Goal: Task Accomplishment & Management: Complete application form

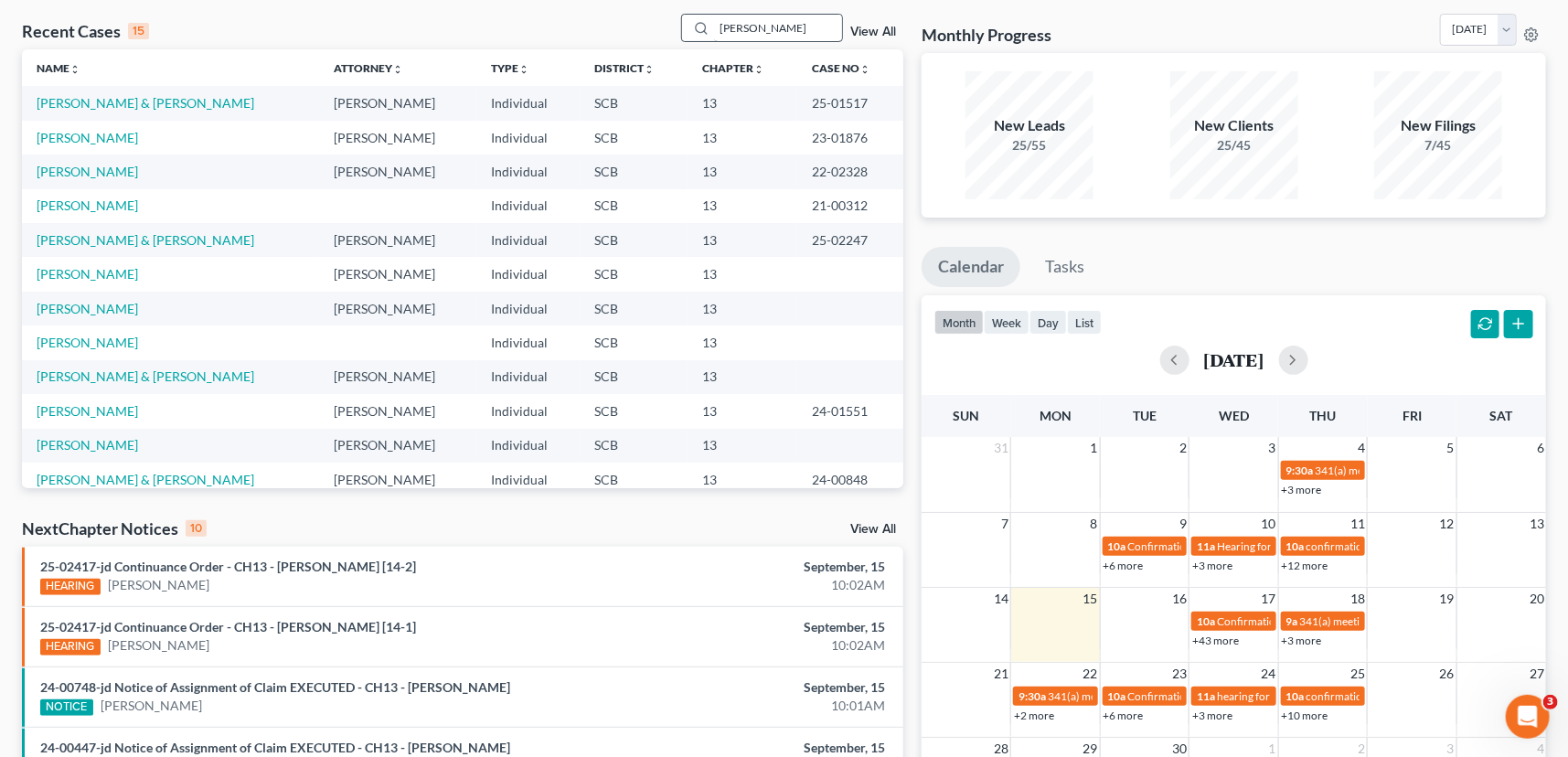
scroll to position [125, 0]
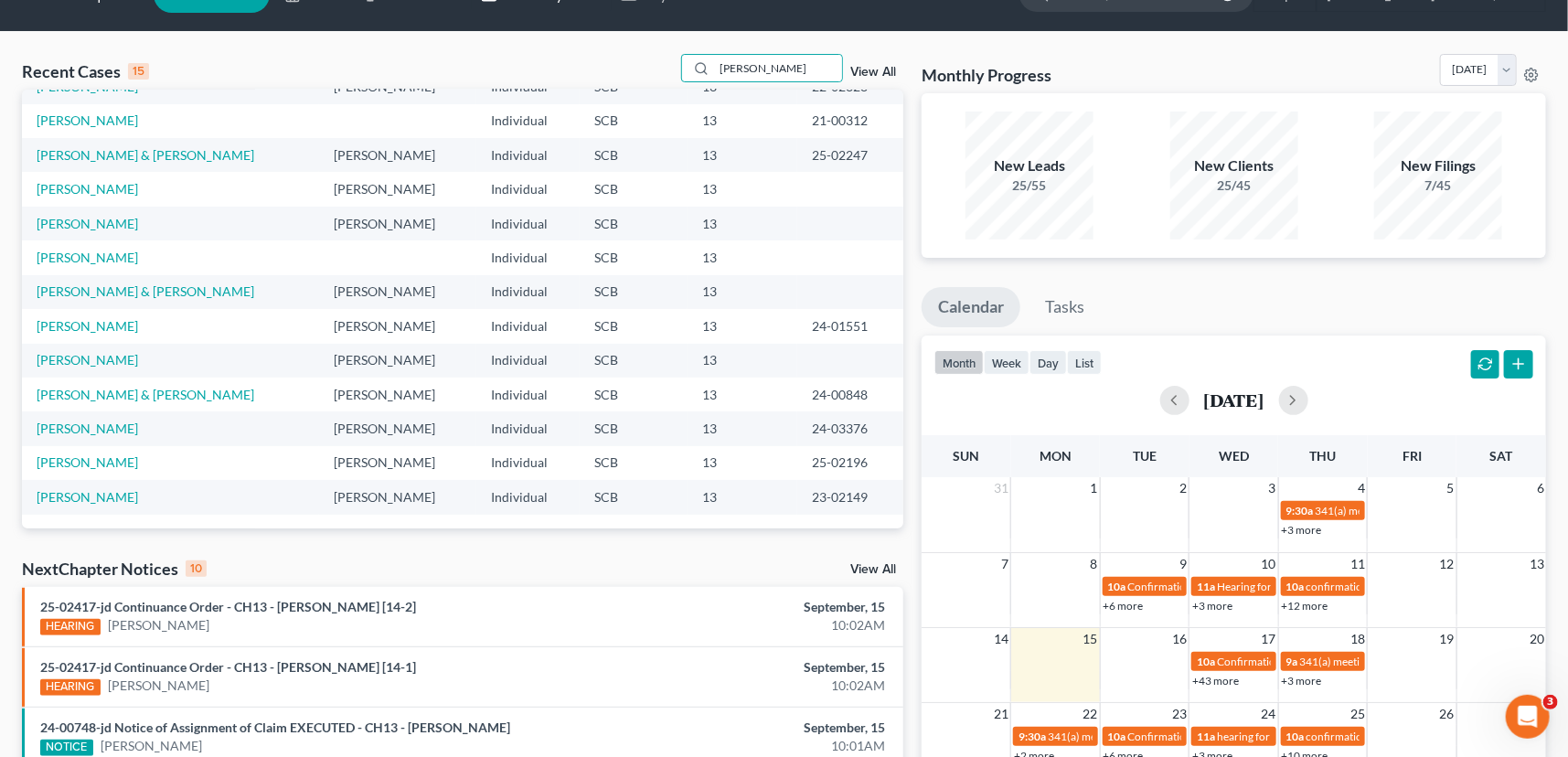
drag, startPoint x: 754, startPoint y: 30, endPoint x: 526, endPoint y: 5, distance: 229.4
click at [526, 5] on div "Home New Case Client Portal Directory Cases Payments [PERSON_NAME] Law Firm, LL…" at bounding box center [784, 635] width 1568 height 1353
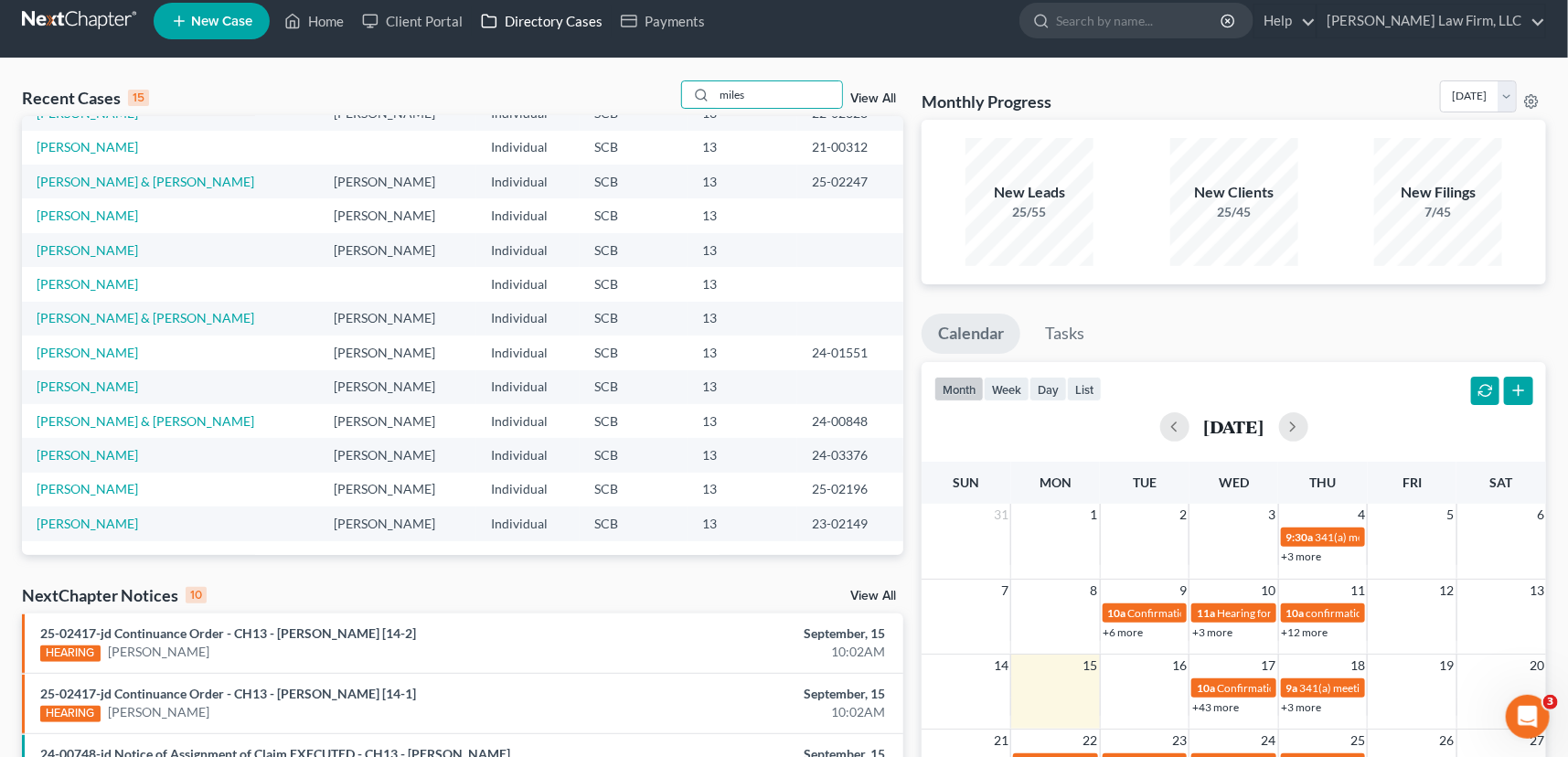
type input "miles"
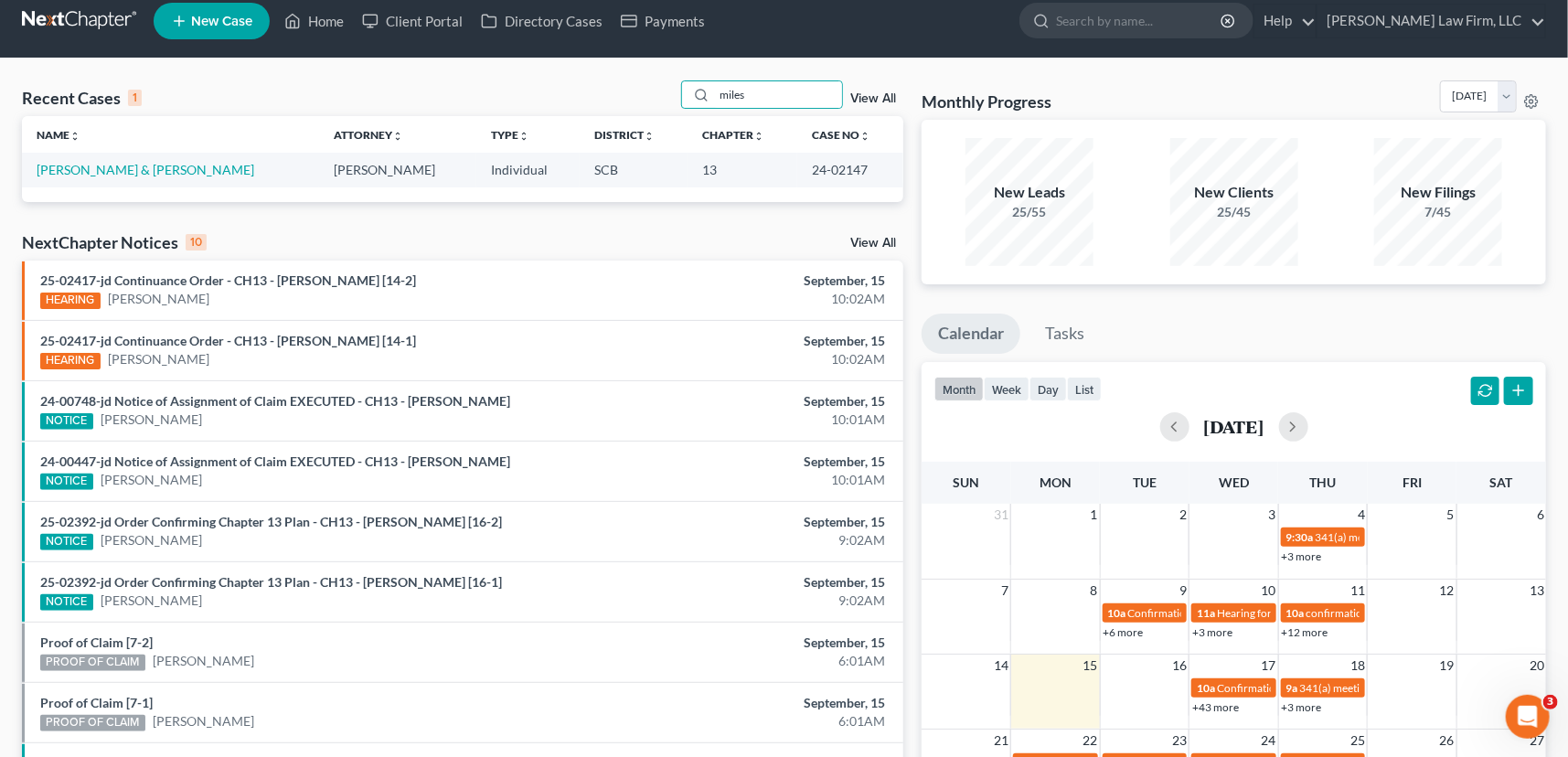
scroll to position [0, 0]
click at [100, 162] on link "[PERSON_NAME] & [PERSON_NAME]" at bounding box center [145, 170] width 218 height 16
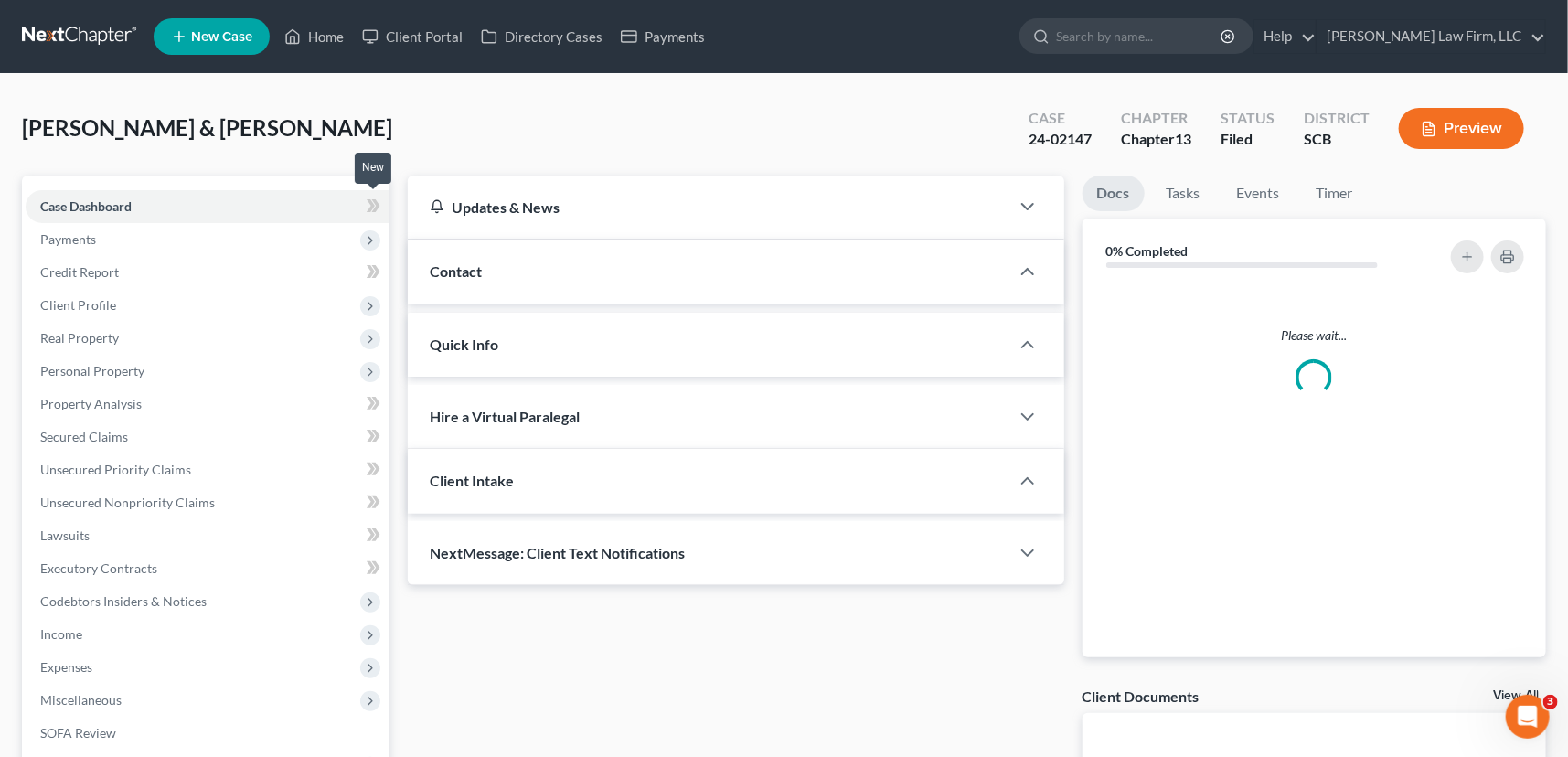
select select "0"
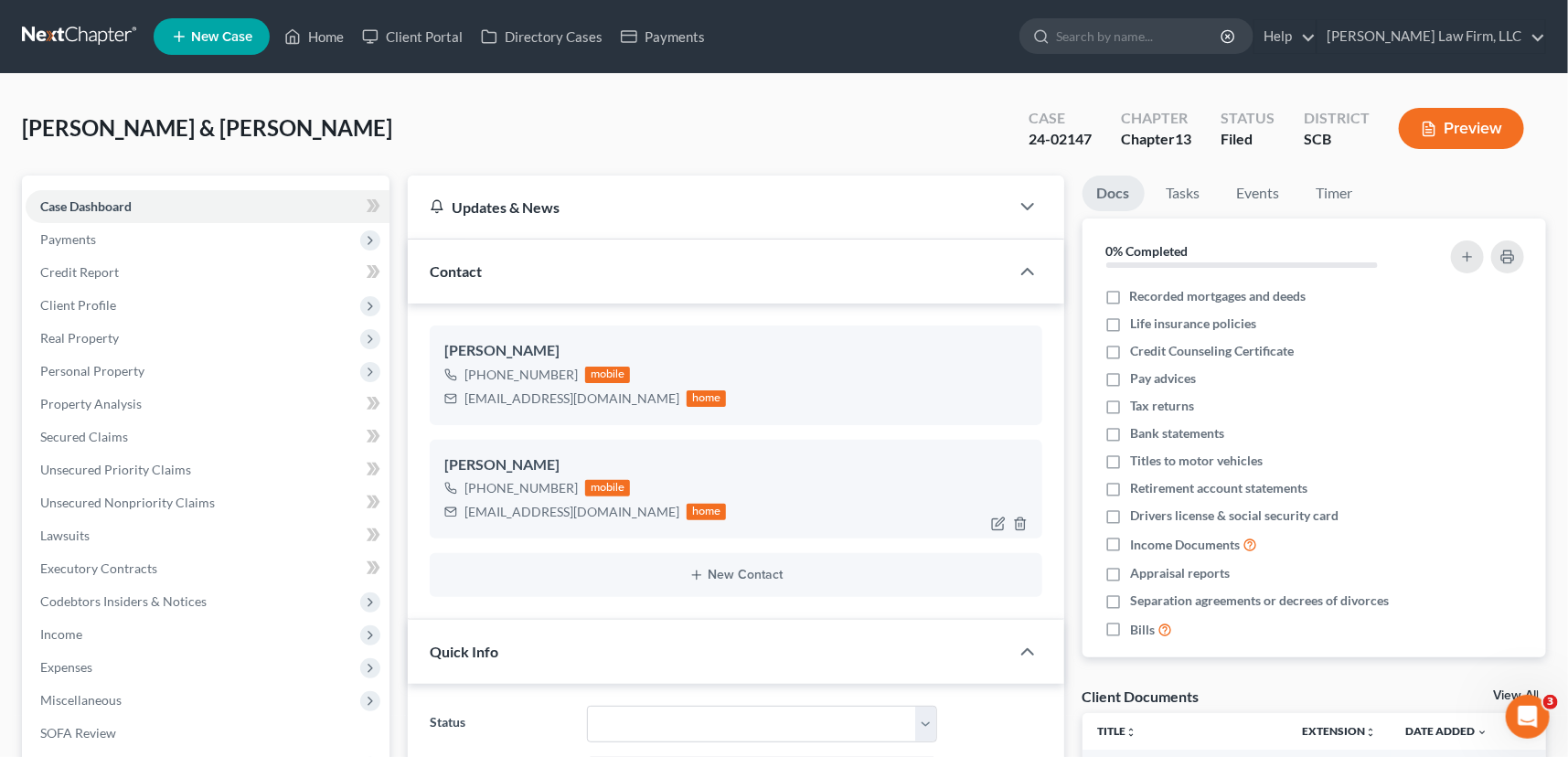
scroll to position [2971, 0]
drag, startPoint x: 484, startPoint y: 482, endPoint x: 558, endPoint y: 485, distance: 74.1
click at [576, 485] on div "[PHONE_NUMBER] mobile" at bounding box center [586, 488] width 283 height 24
copy div "843) 847-7789"
click at [1160, 28] on input "search" at bounding box center [1140, 36] width 167 height 34
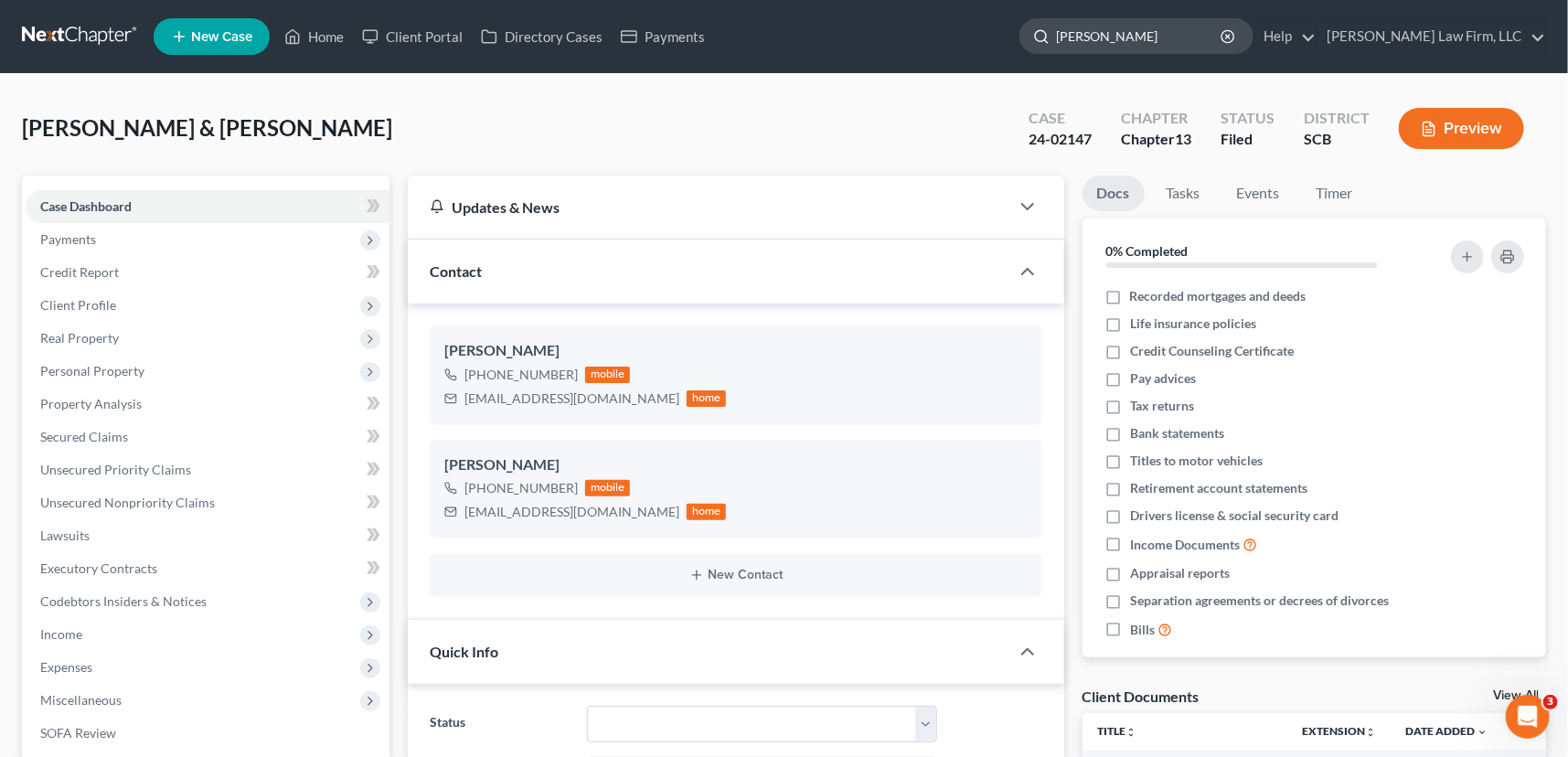
type input "cornell"
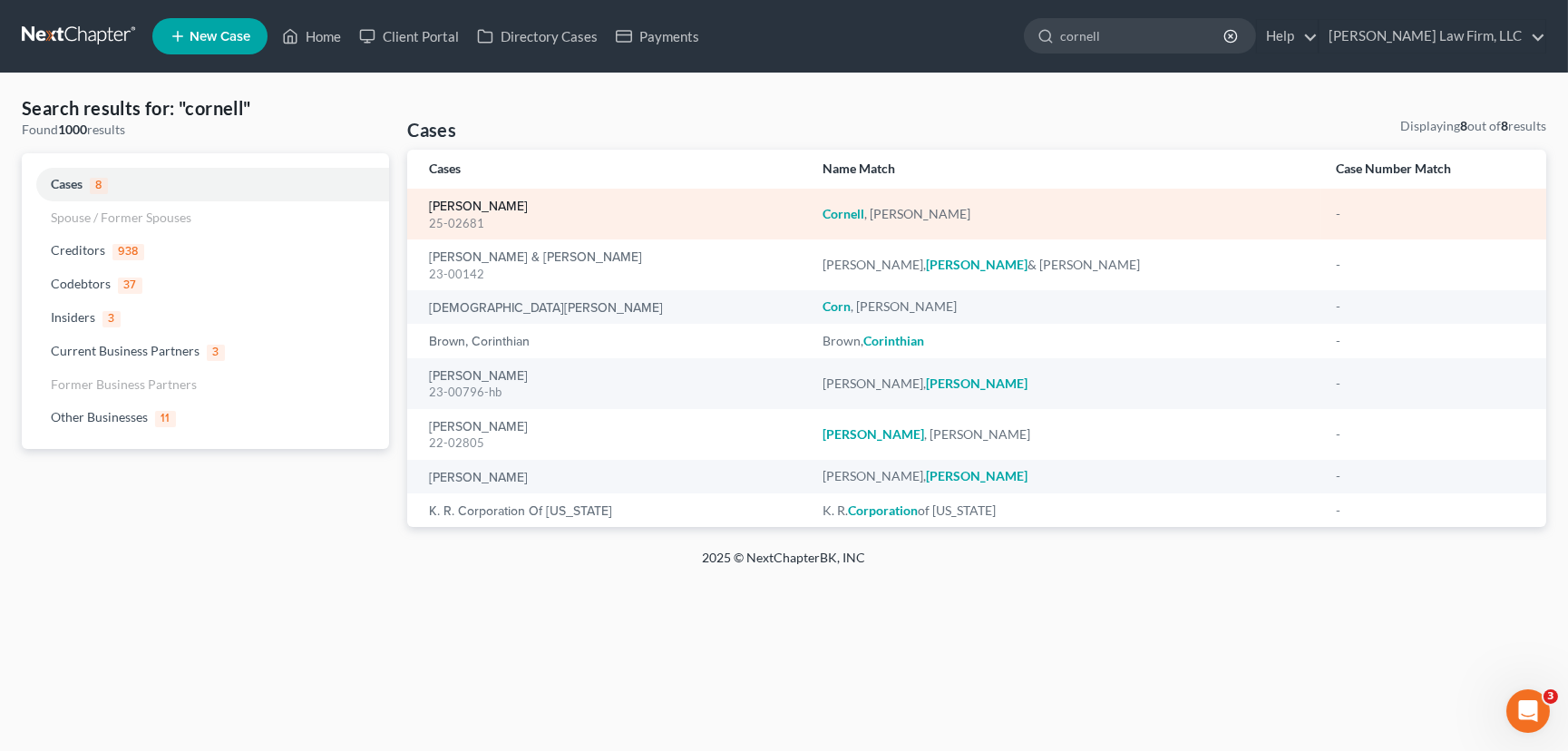
click at [472, 204] on link "[PERSON_NAME]" at bounding box center [479, 206] width 99 height 13
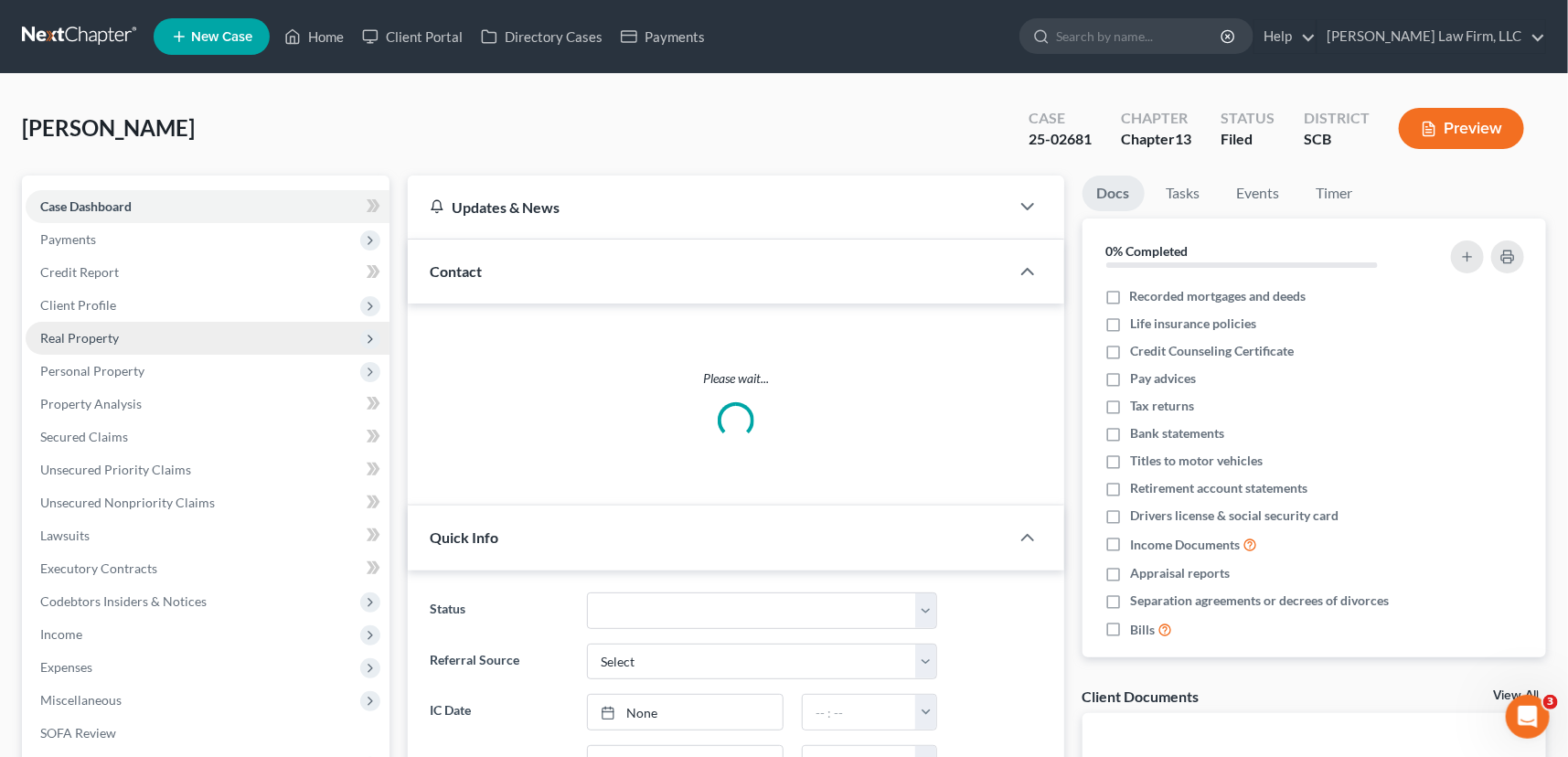
select select "0"
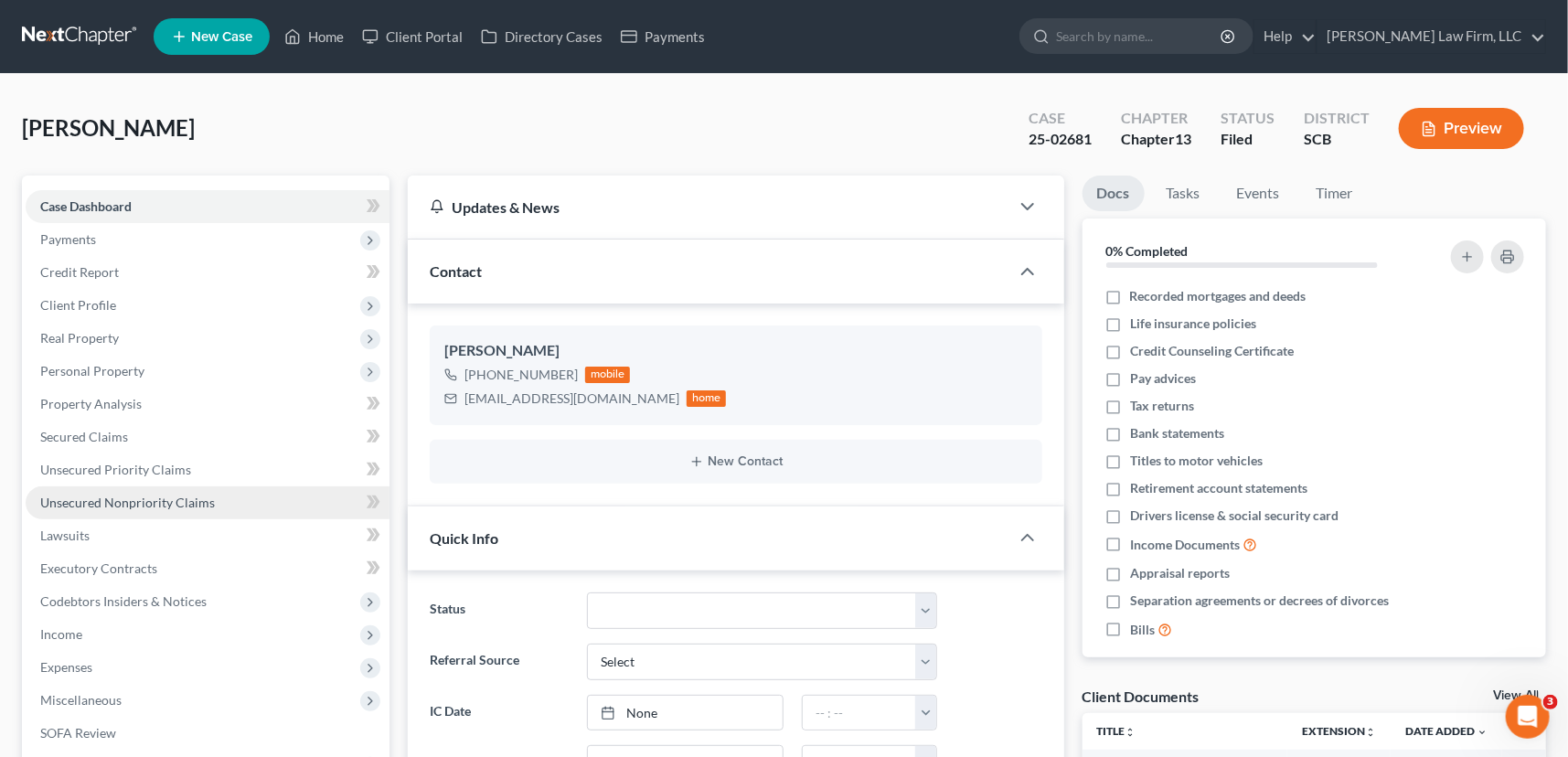
scroll to position [3608, 0]
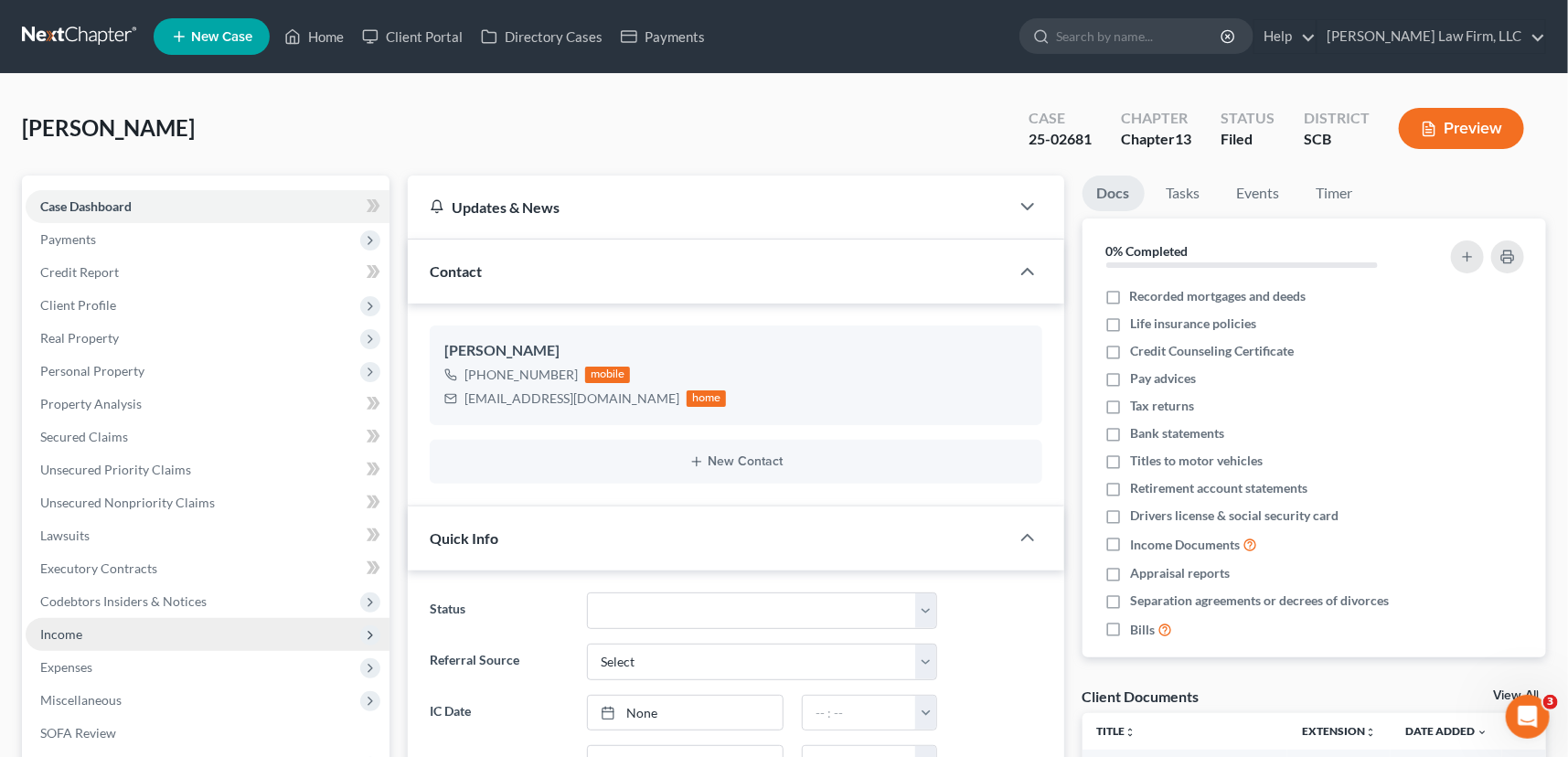
click at [89, 631] on span "Income" at bounding box center [208, 634] width 364 height 33
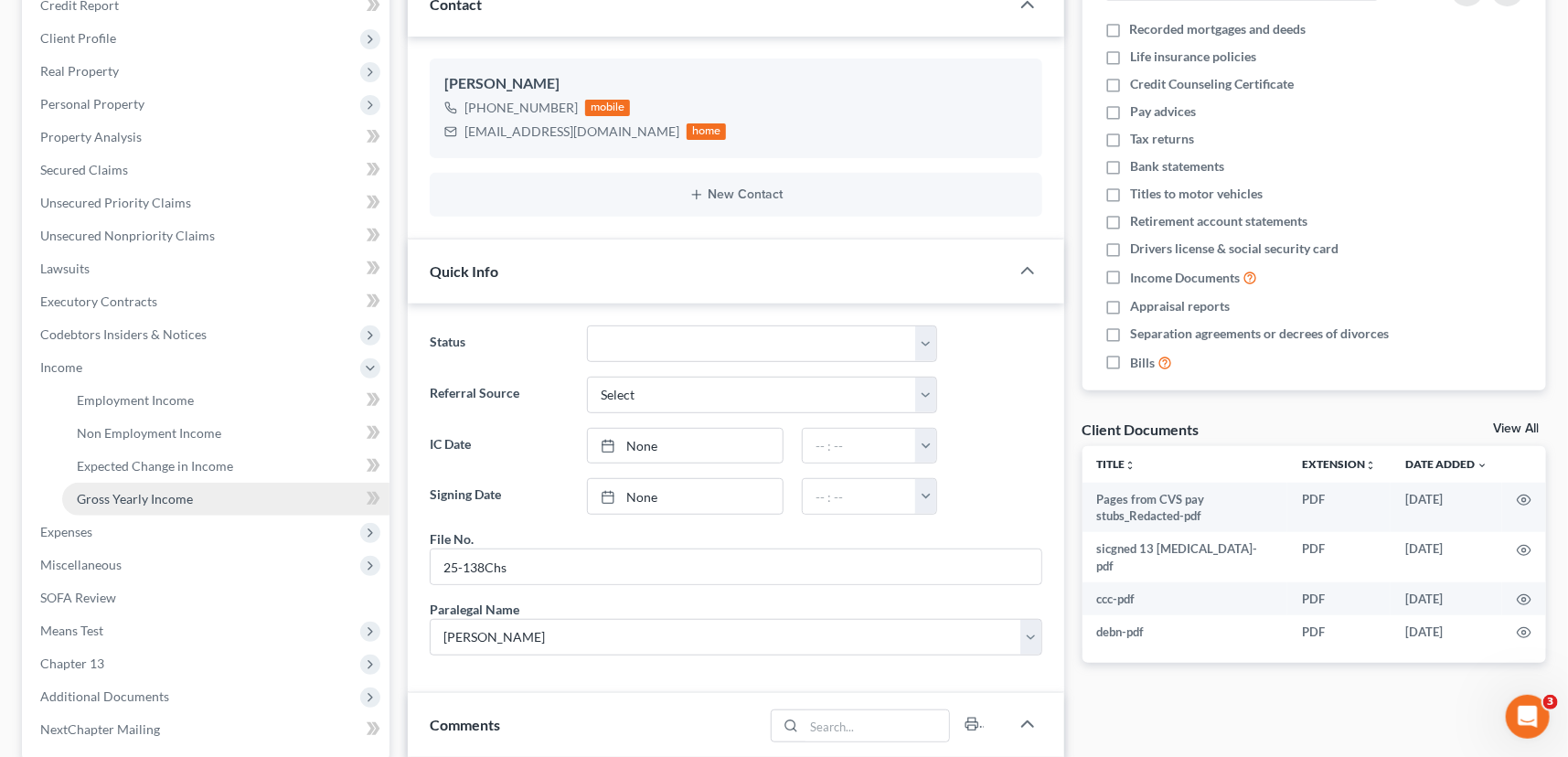
scroll to position [332, 0]
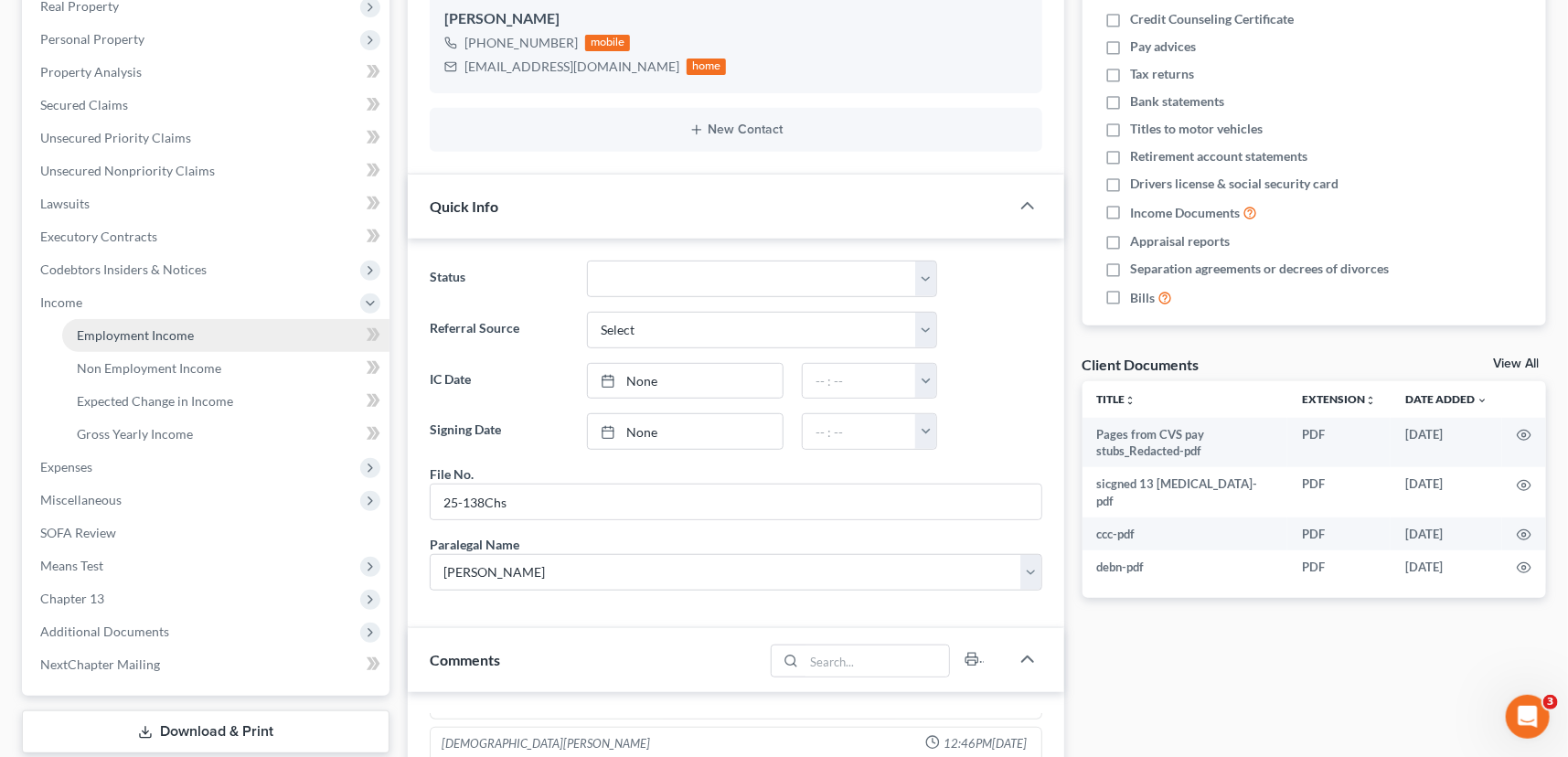
click at [149, 338] on span "Employment Income" at bounding box center [135, 335] width 117 height 16
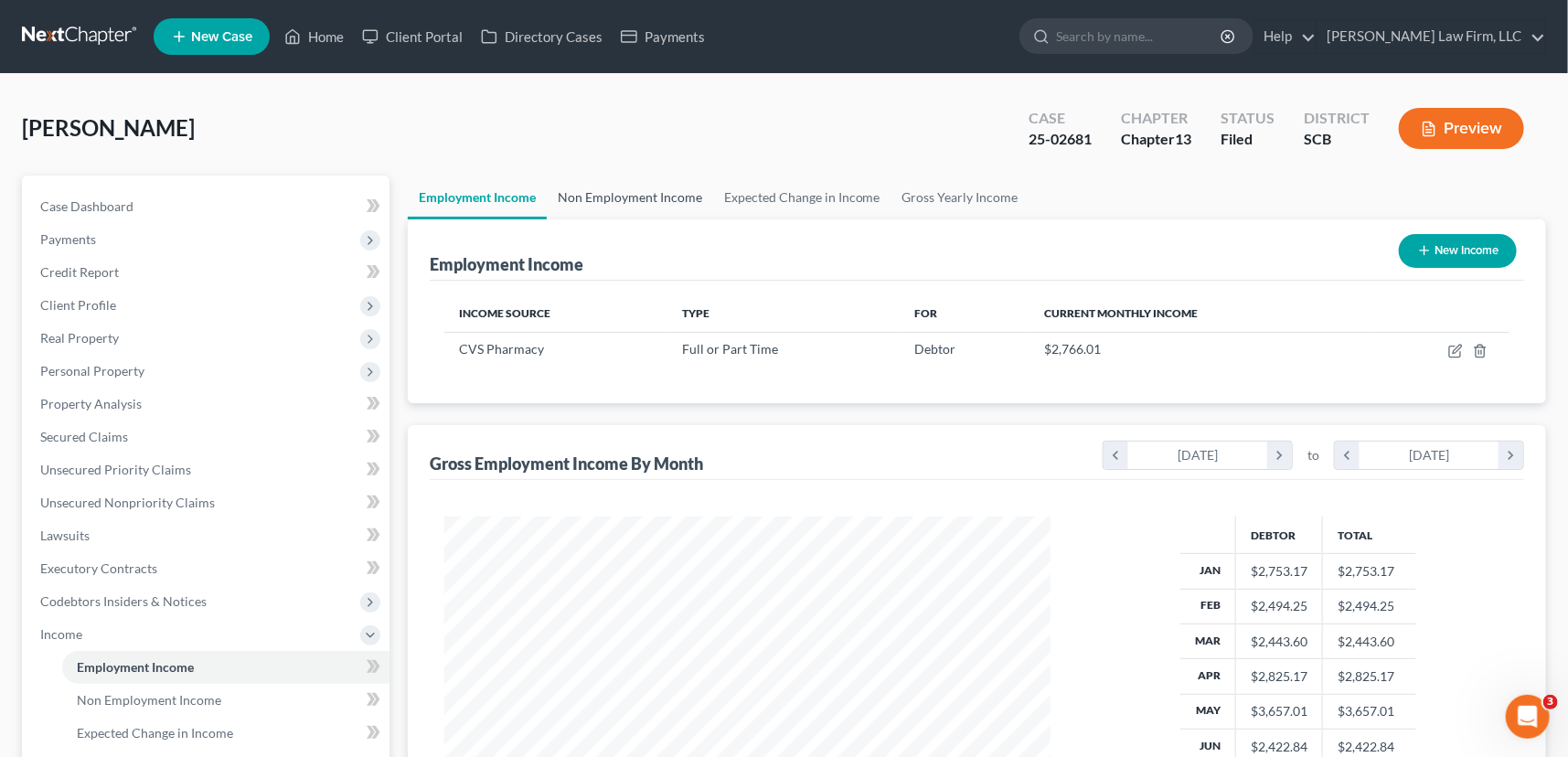
scroll to position [327, 642]
click at [640, 196] on link "Non Employment Income" at bounding box center [630, 197] width 166 height 44
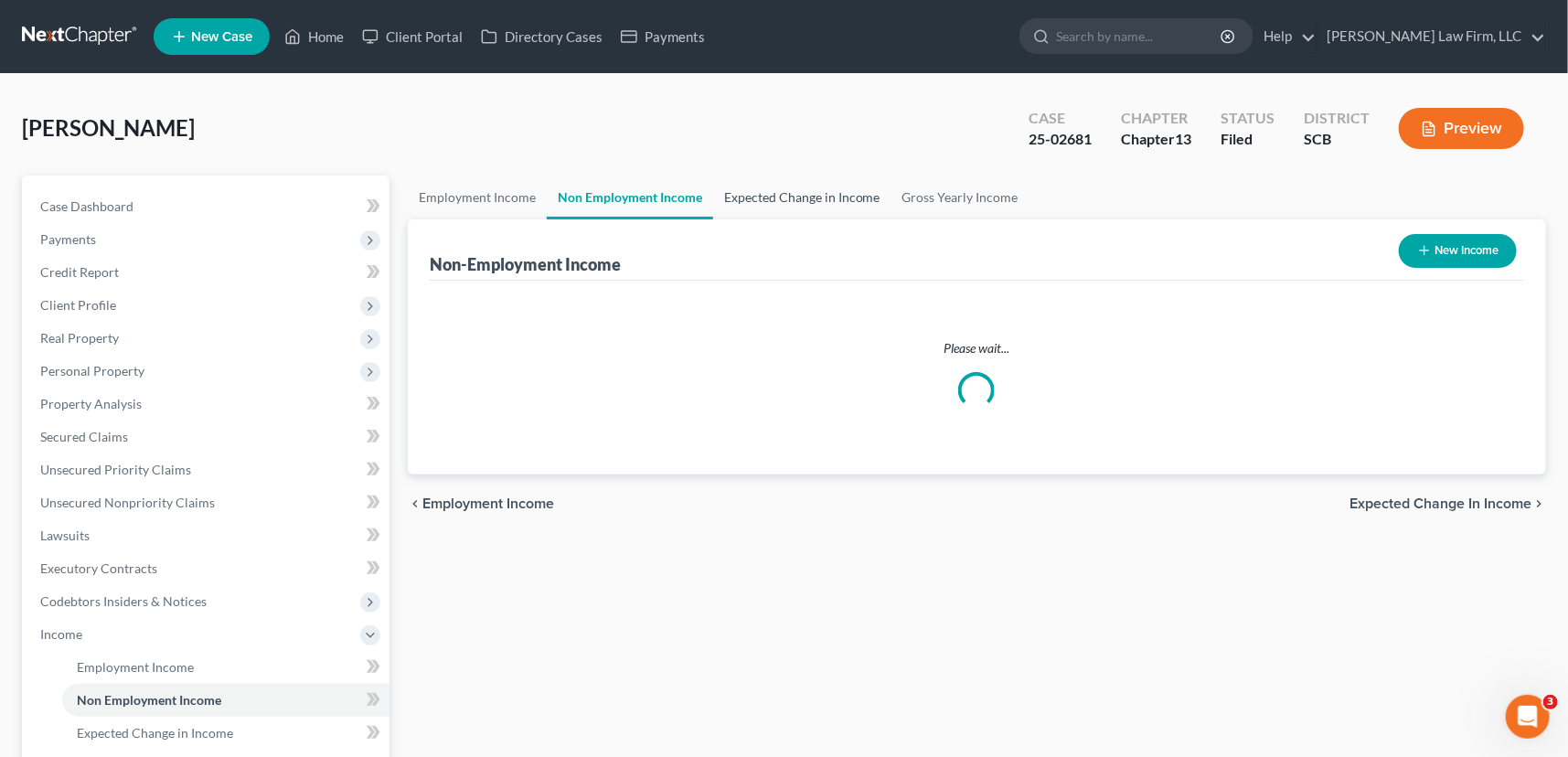
click at [751, 196] on link "Expected Change in Income" at bounding box center [802, 197] width 178 height 44
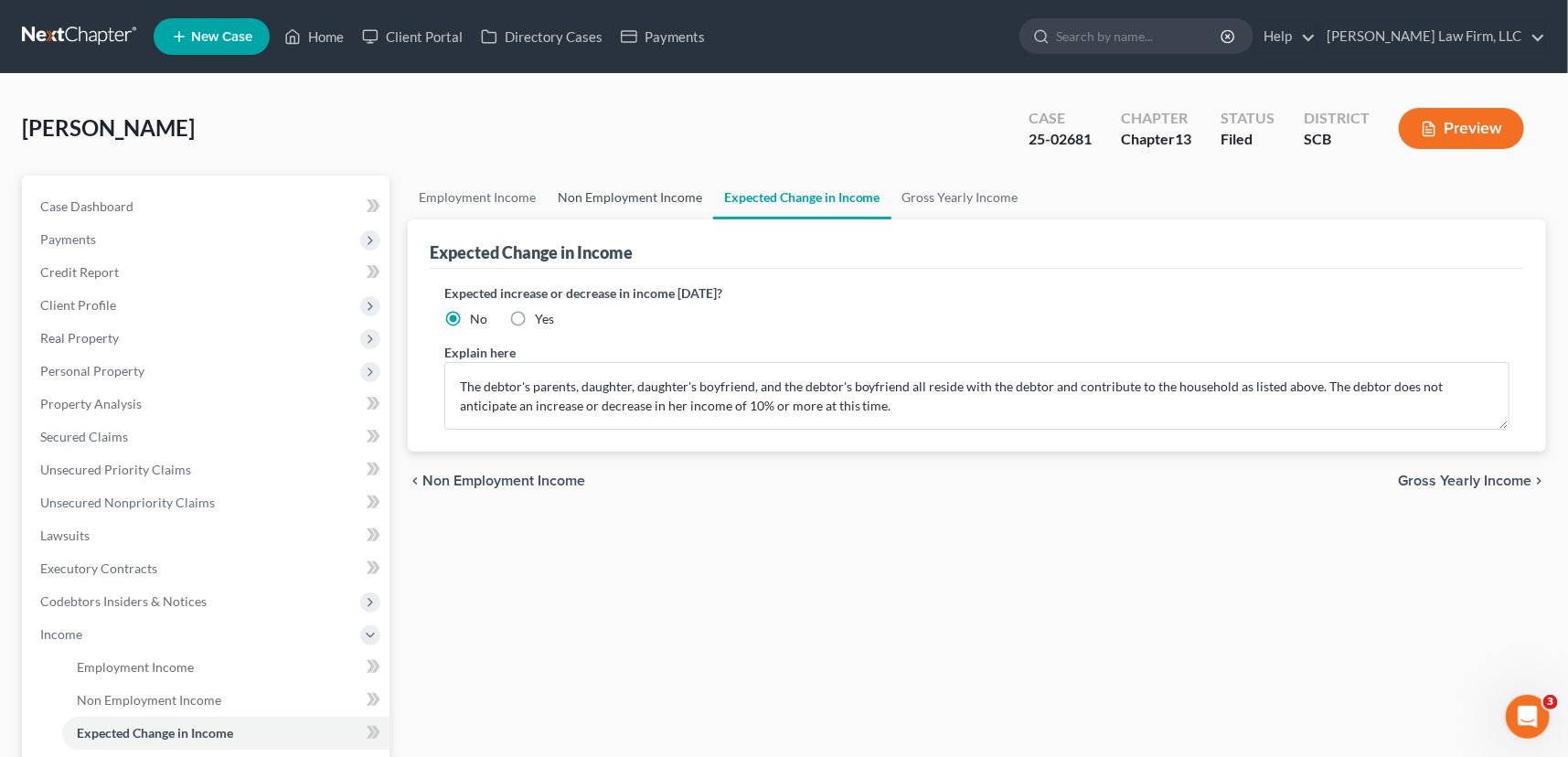
click at [642, 202] on link "Non Employment Income" at bounding box center [630, 197] width 166 height 44
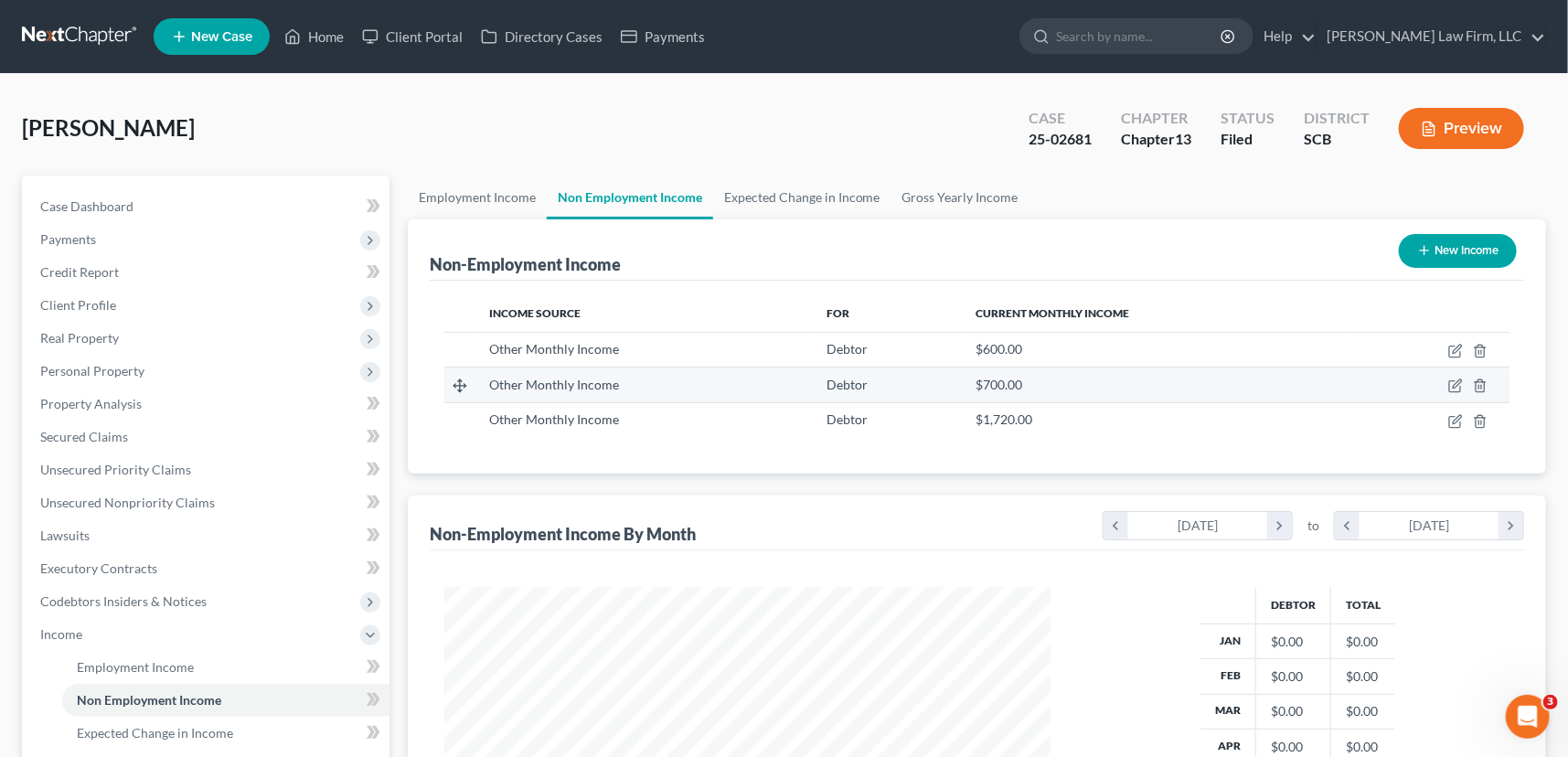
scroll to position [327, 642]
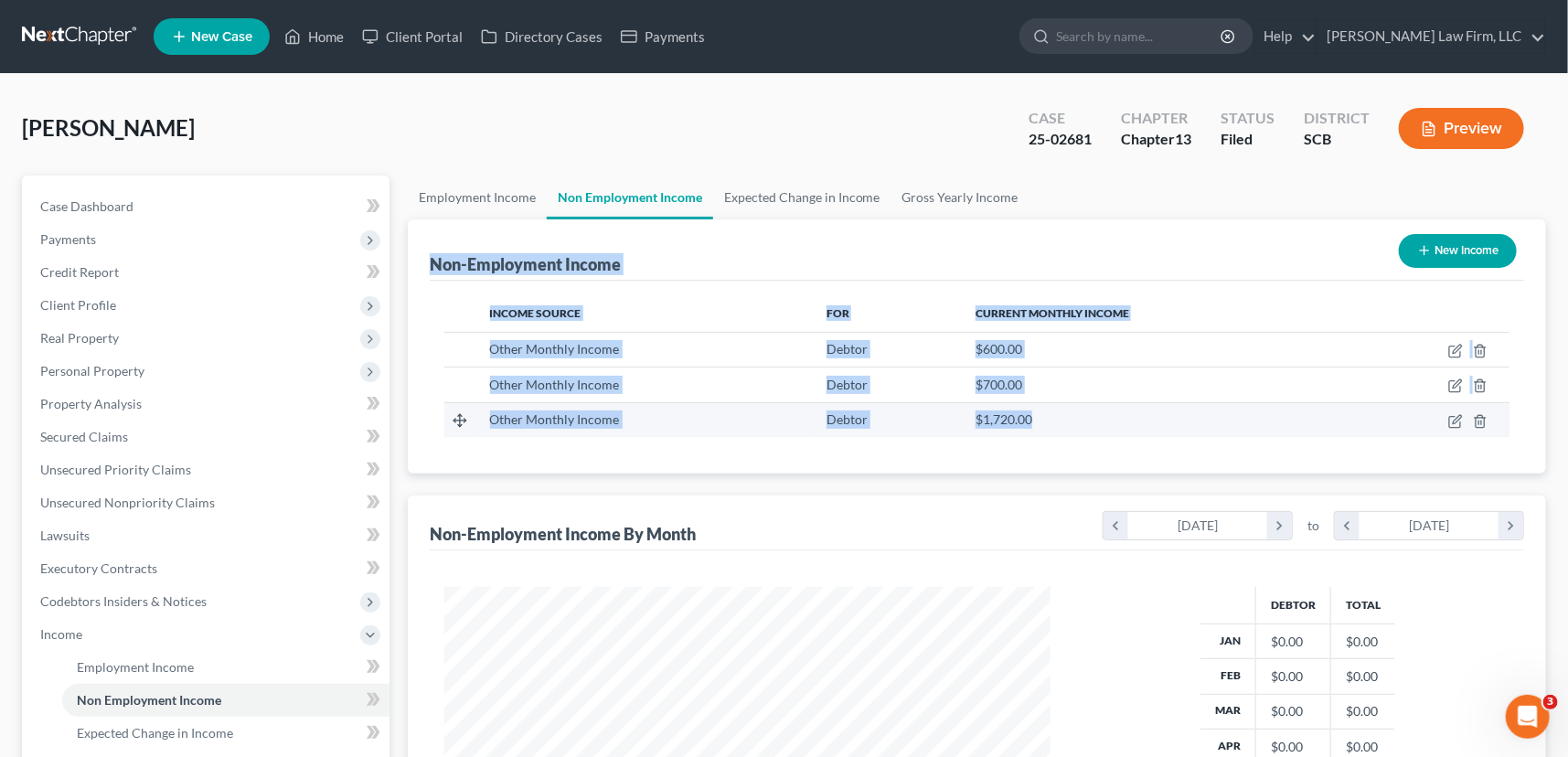
drag, startPoint x: 430, startPoint y: 255, endPoint x: 1115, endPoint y: 417, distance: 703.9
click at [1115, 417] on div "Non-Employment Income New Income Income Source For Current Monthly Income Other…" at bounding box center [977, 347] width 1138 height 255
copy div "Non-Employment Income New Income Income Source For Current Monthly Income Other…"
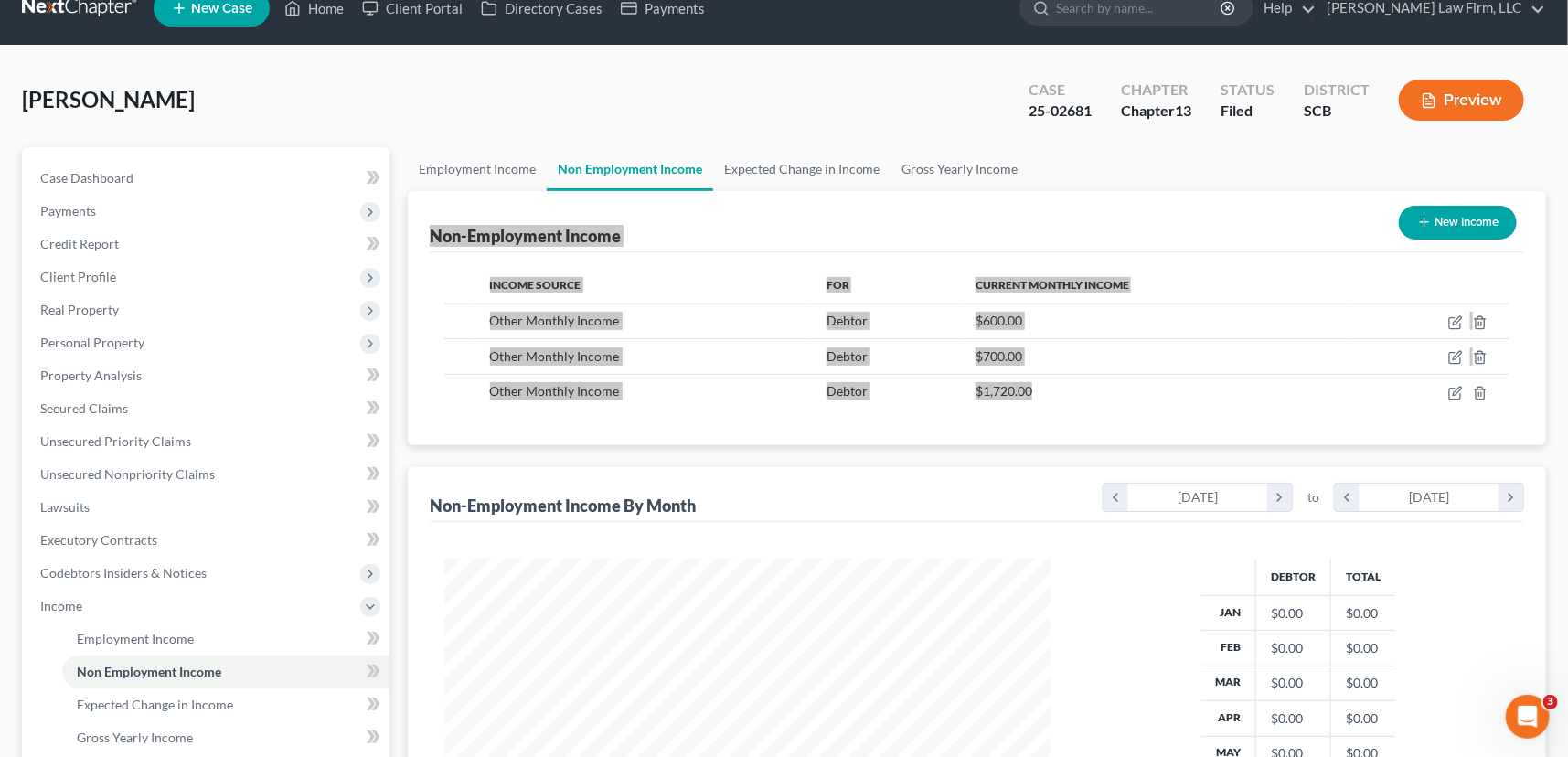
scroll to position [0, 0]
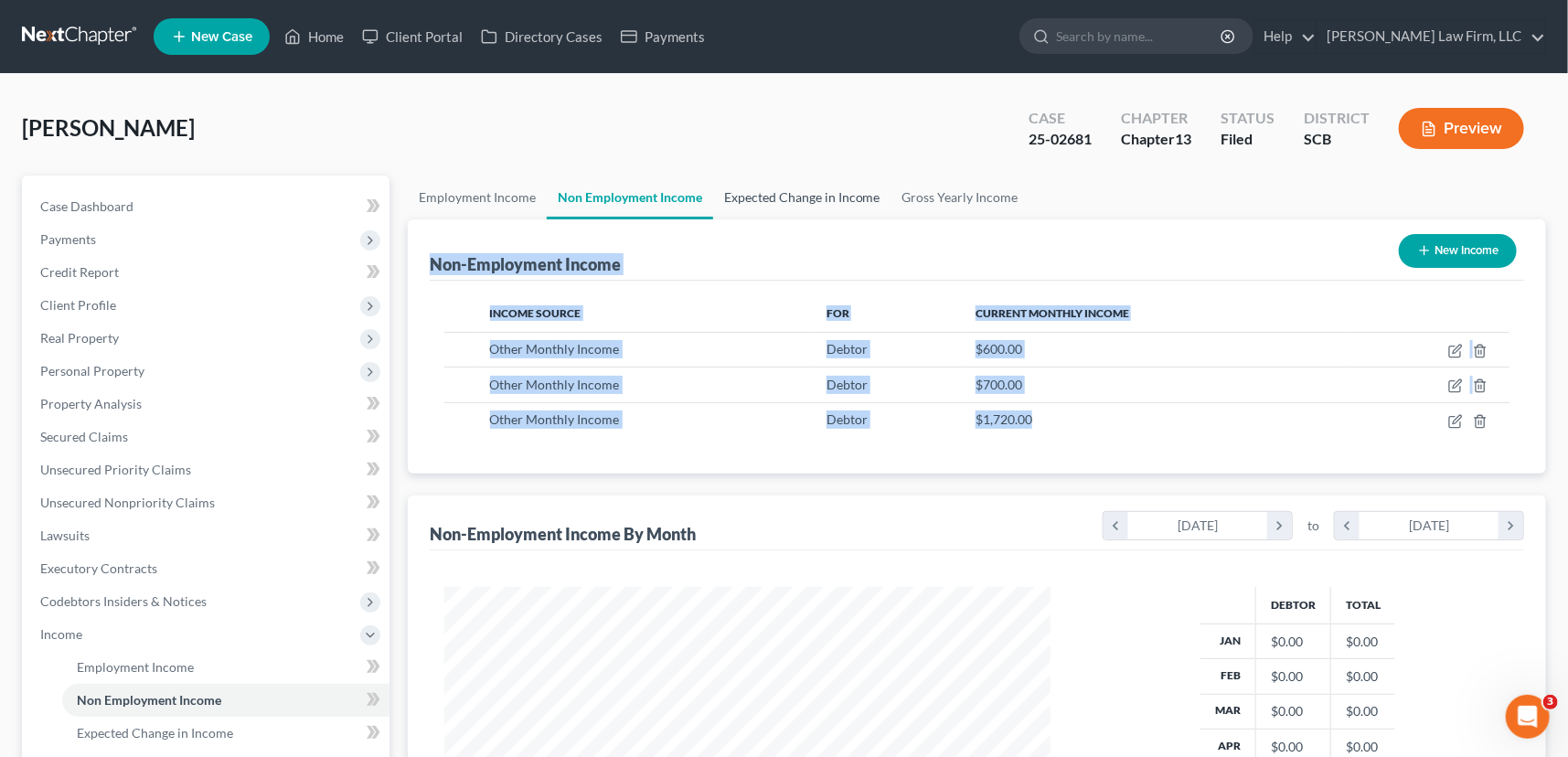
click at [803, 185] on link "Expected Change in Income" at bounding box center [802, 197] width 178 height 44
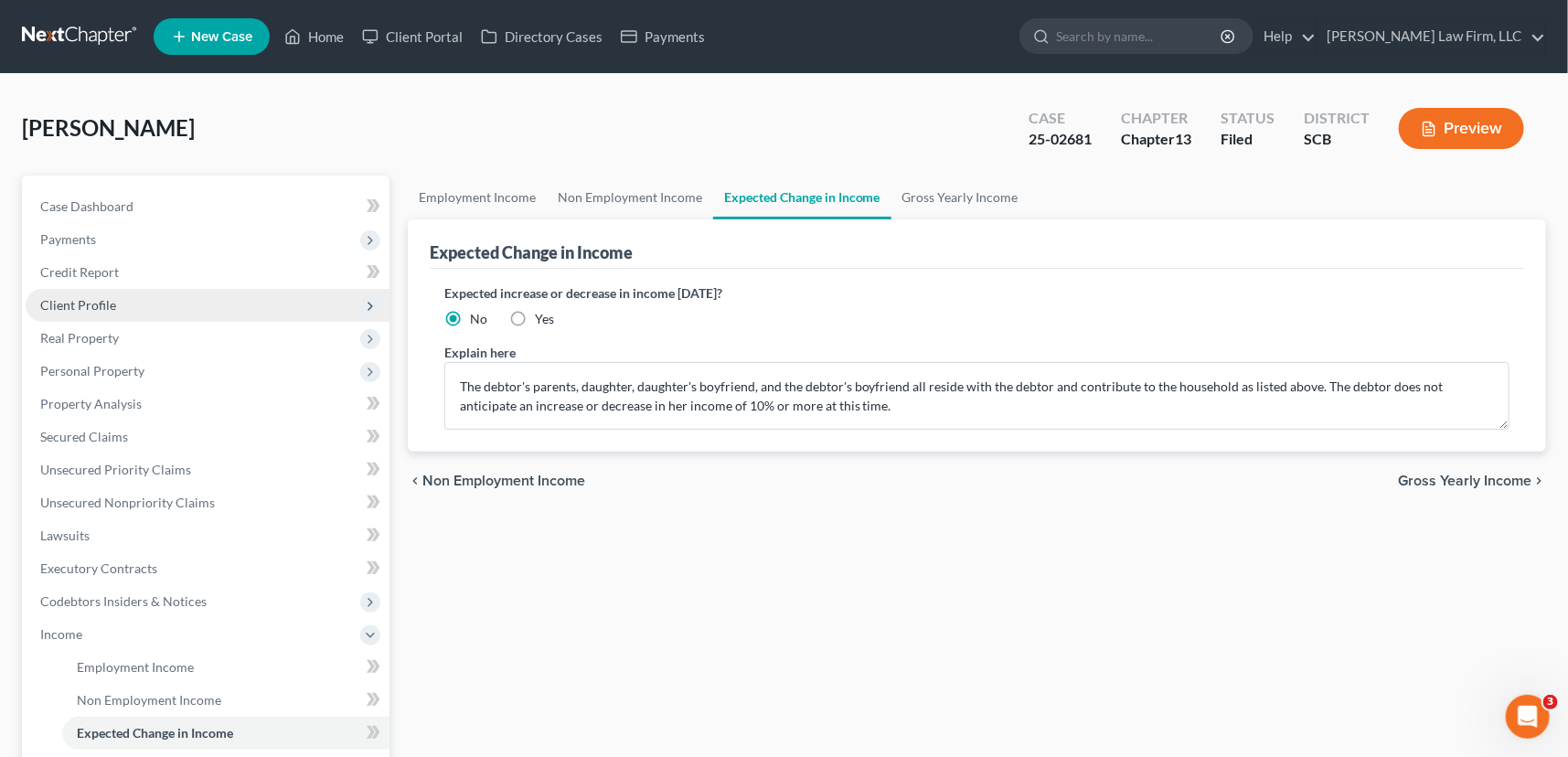
click at [87, 310] on span "Client Profile" at bounding box center [78, 305] width 76 height 16
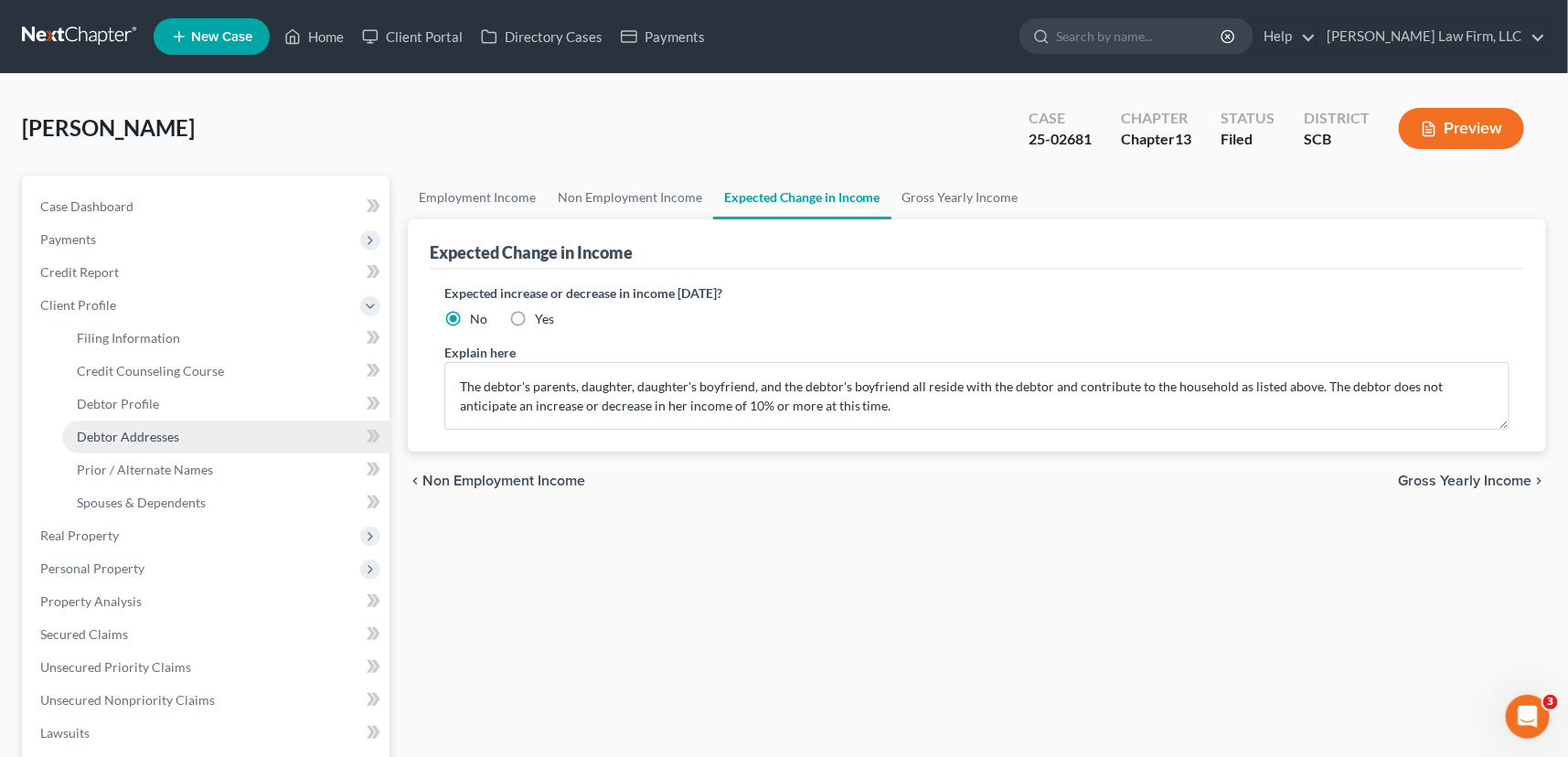
click at [130, 445] on link "Debtor Addresses" at bounding box center [226, 437] width 327 height 33
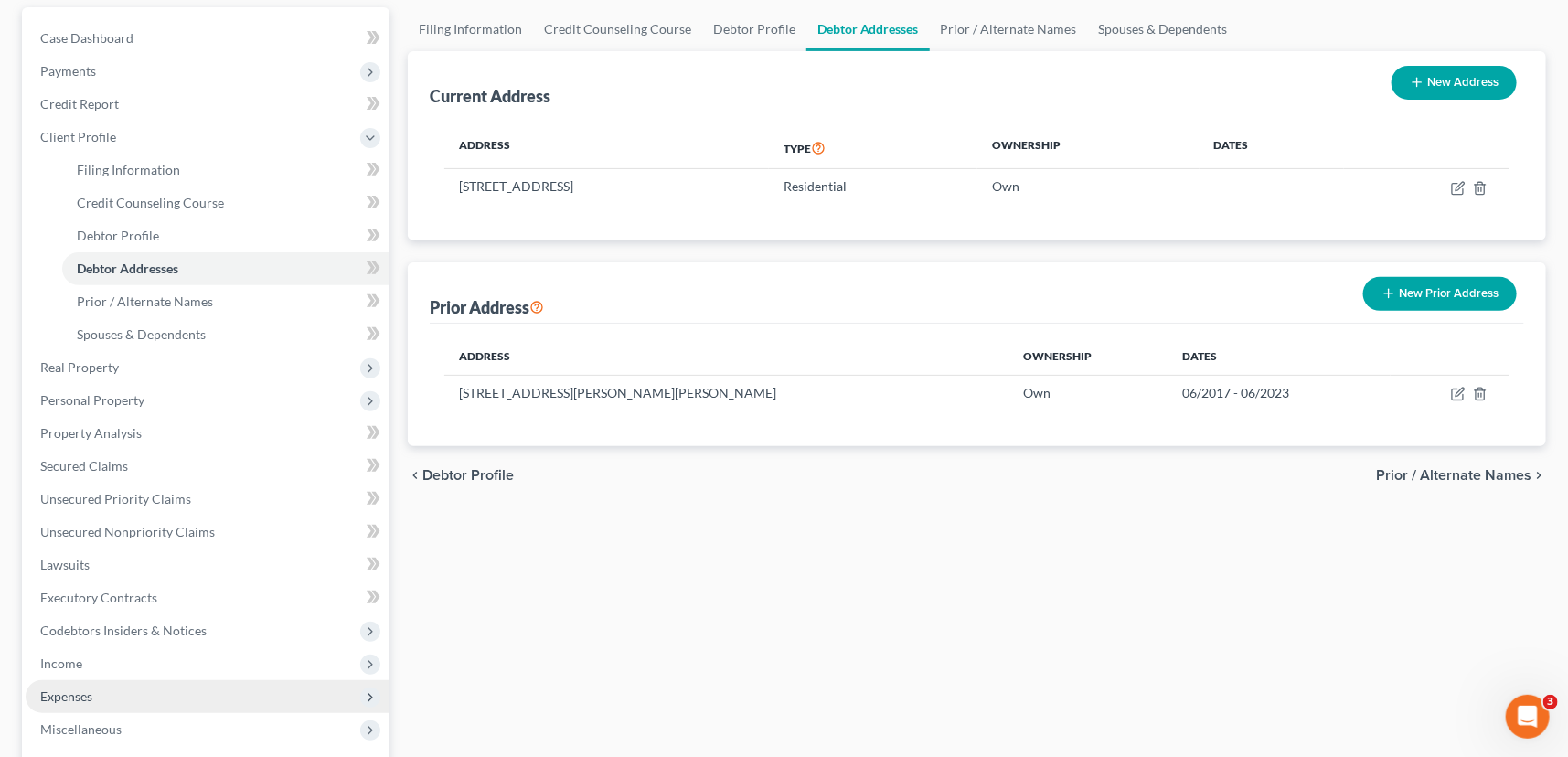
scroll to position [249, 0]
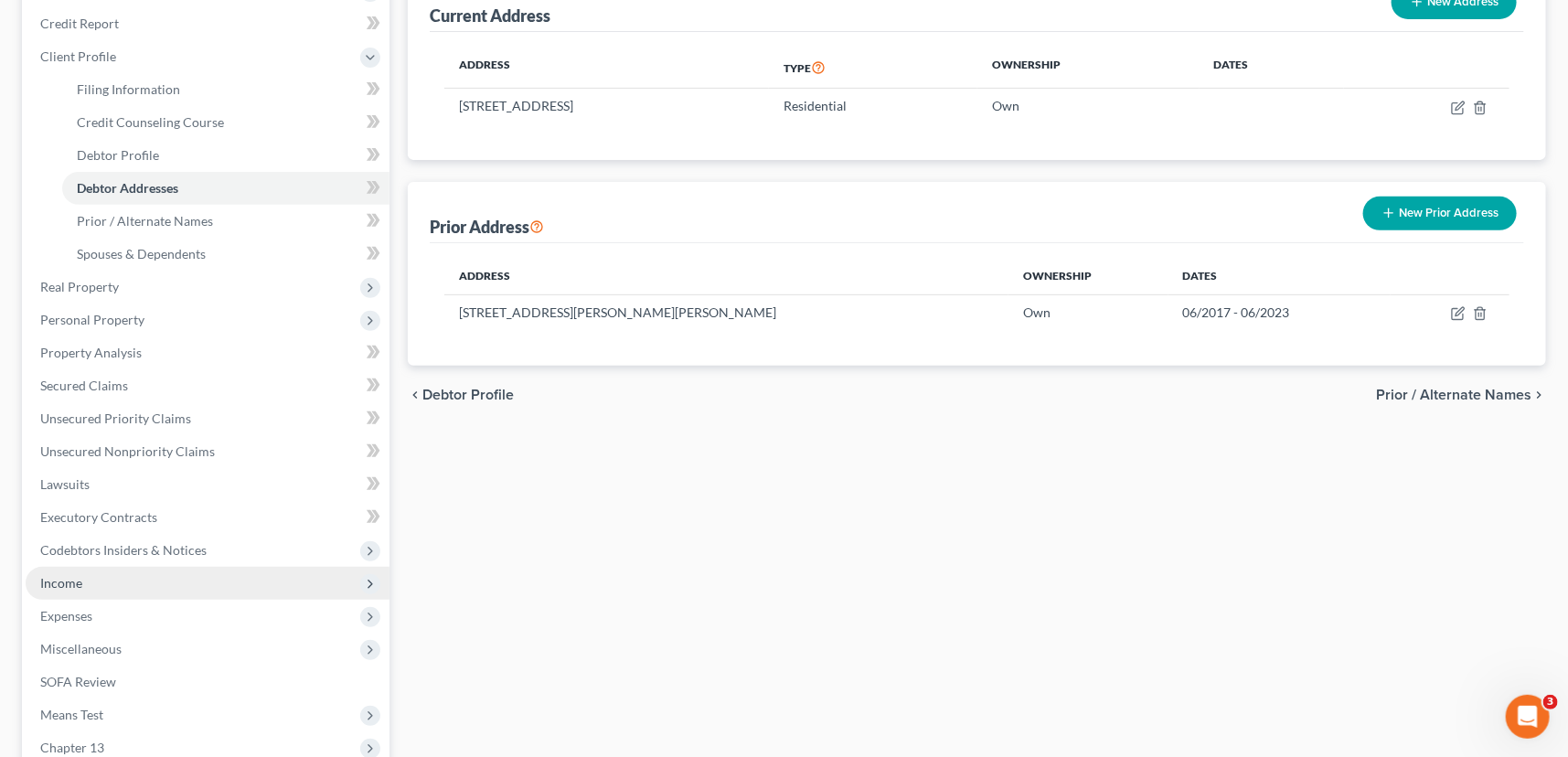
drag, startPoint x: 74, startPoint y: 580, endPoint x: 126, endPoint y: 567, distance: 53.6
click at [74, 580] on span "Income" at bounding box center [61, 583] width 42 height 16
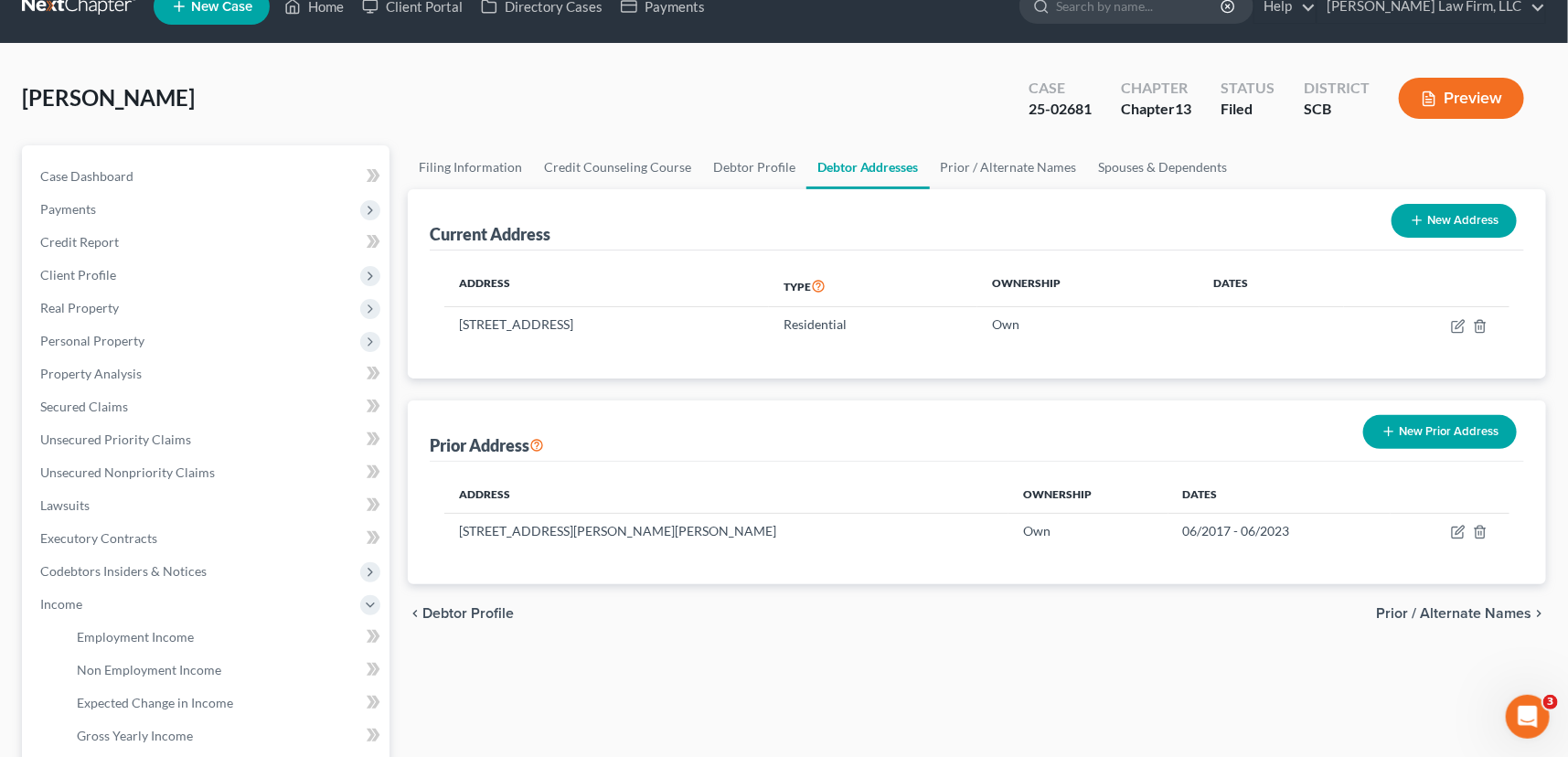
scroll to position [0, 0]
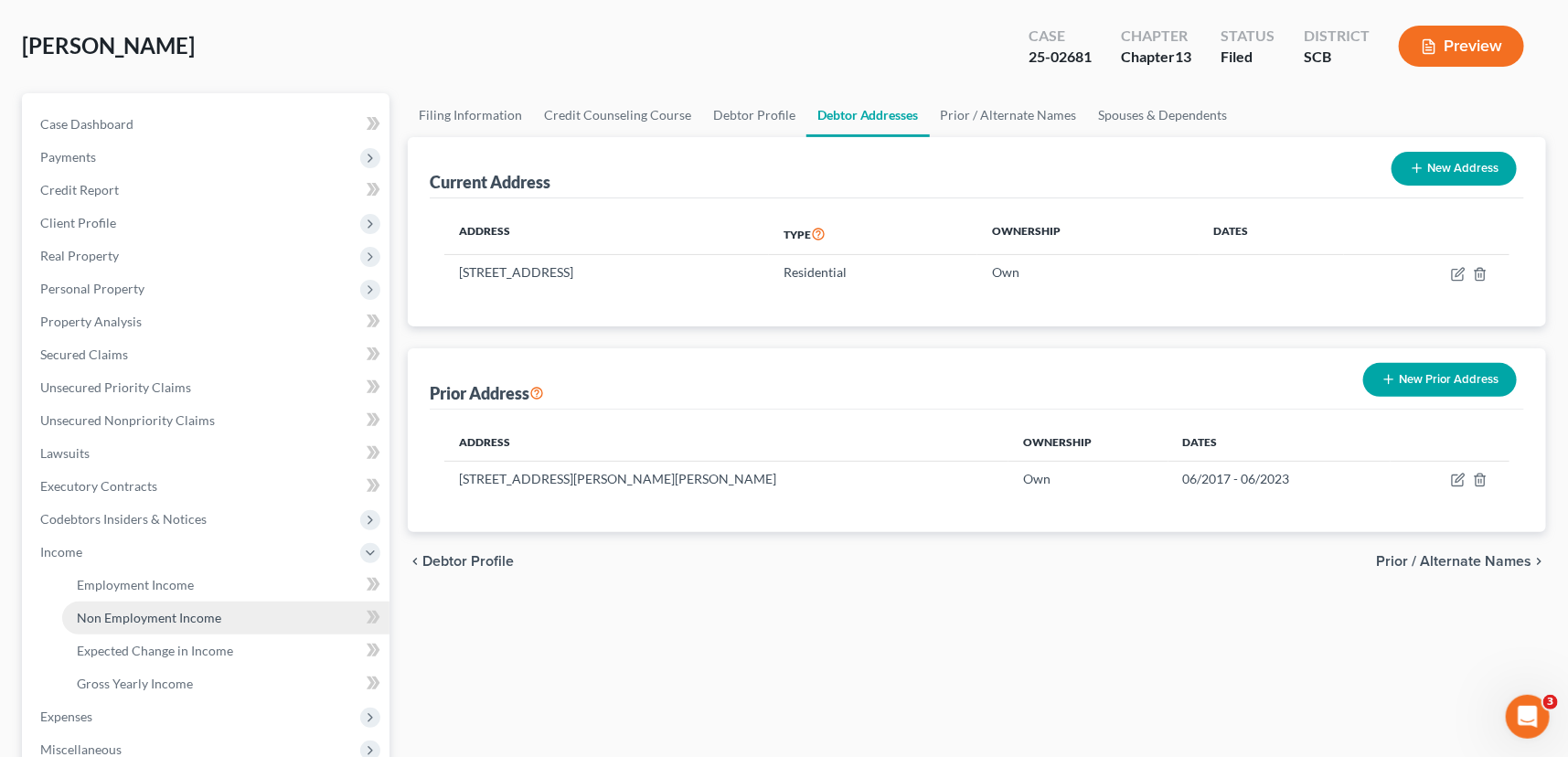
click at [163, 606] on link "Non Employment Income" at bounding box center [226, 618] width 327 height 33
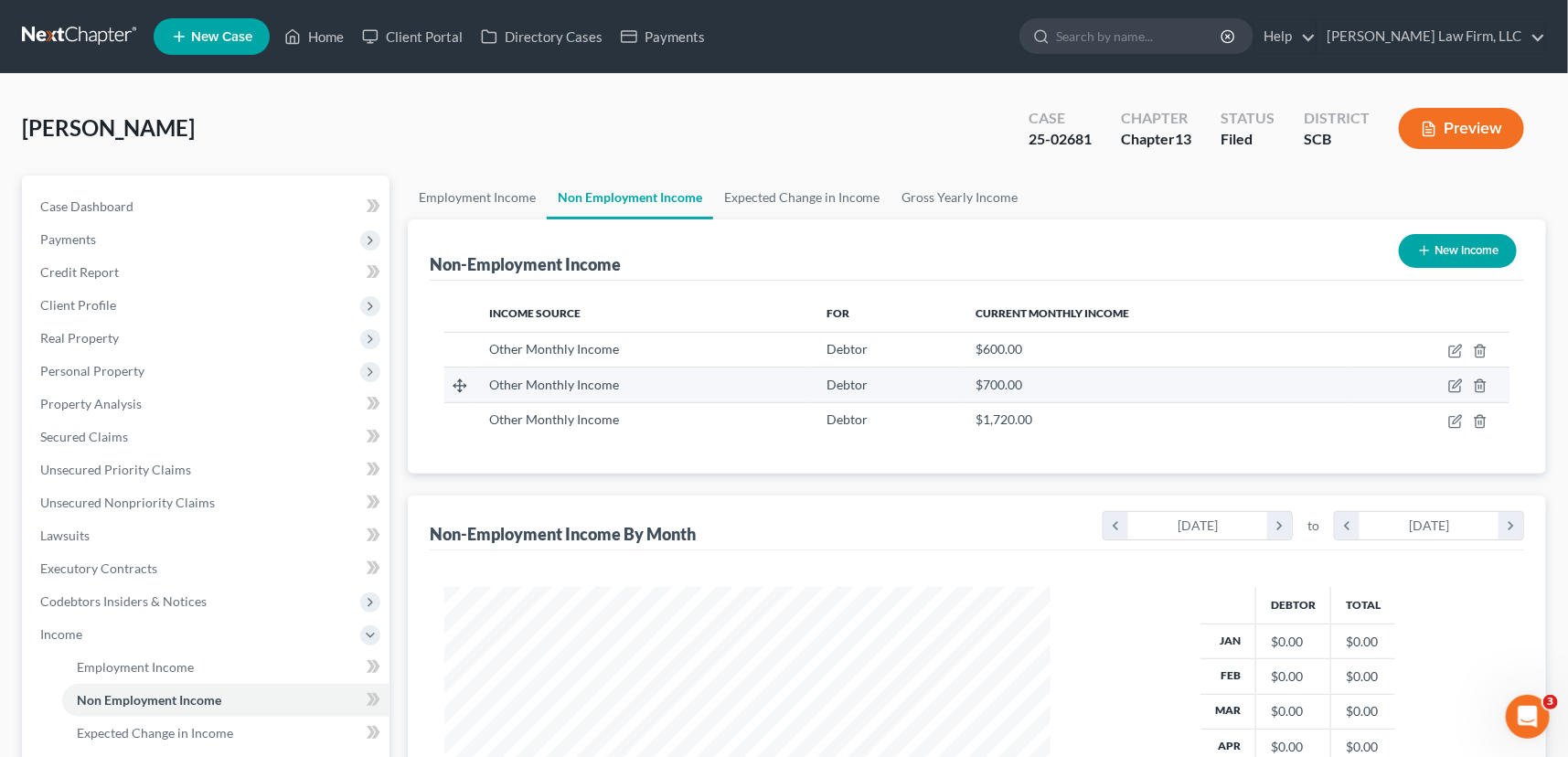
scroll to position [327, 642]
click at [786, 198] on link "Expected Change in Income" at bounding box center [802, 197] width 178 height 44
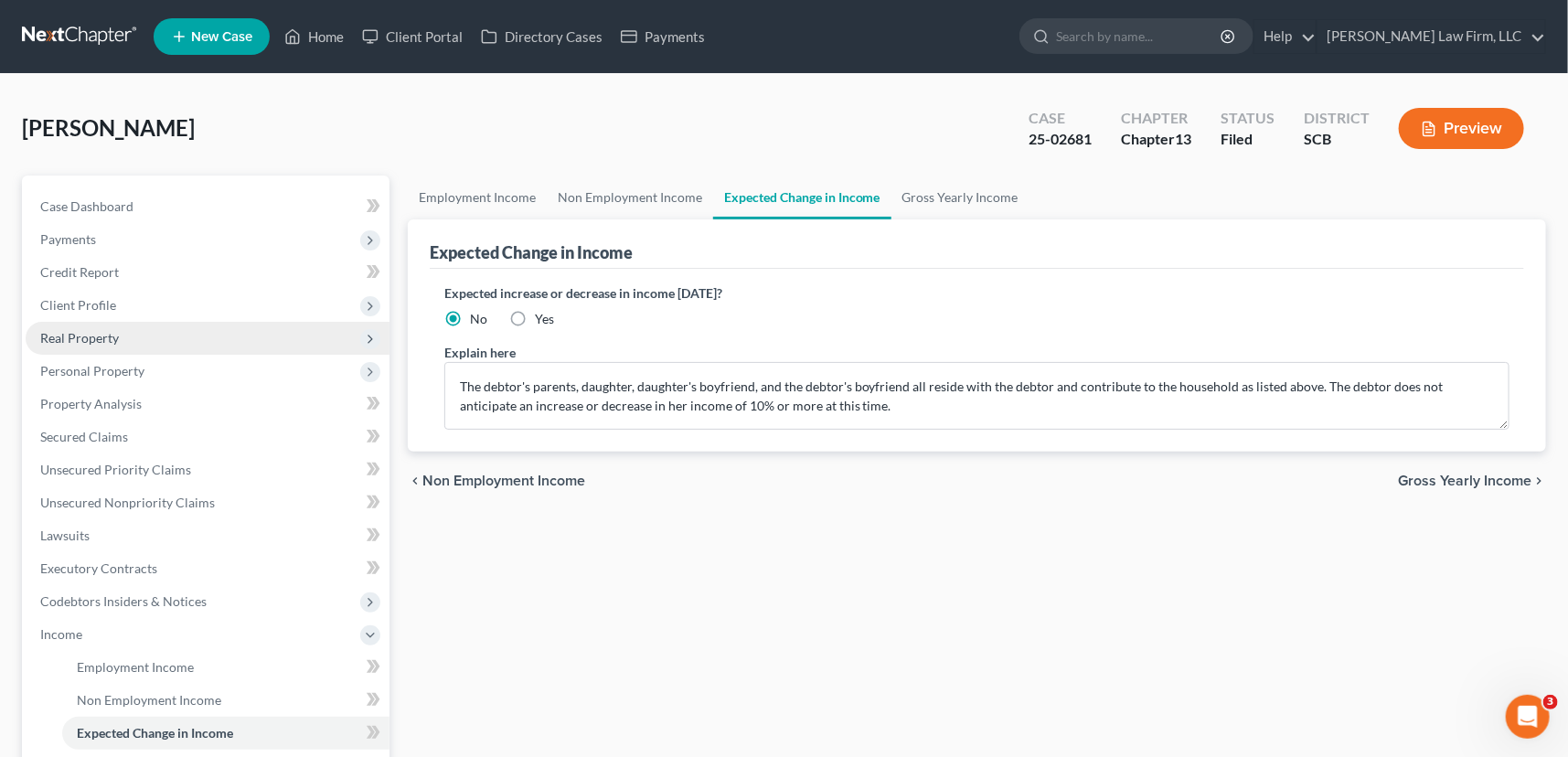
click at [72, 334] on span "Real Property" at bounding box center [79, 338] width 79 height 16
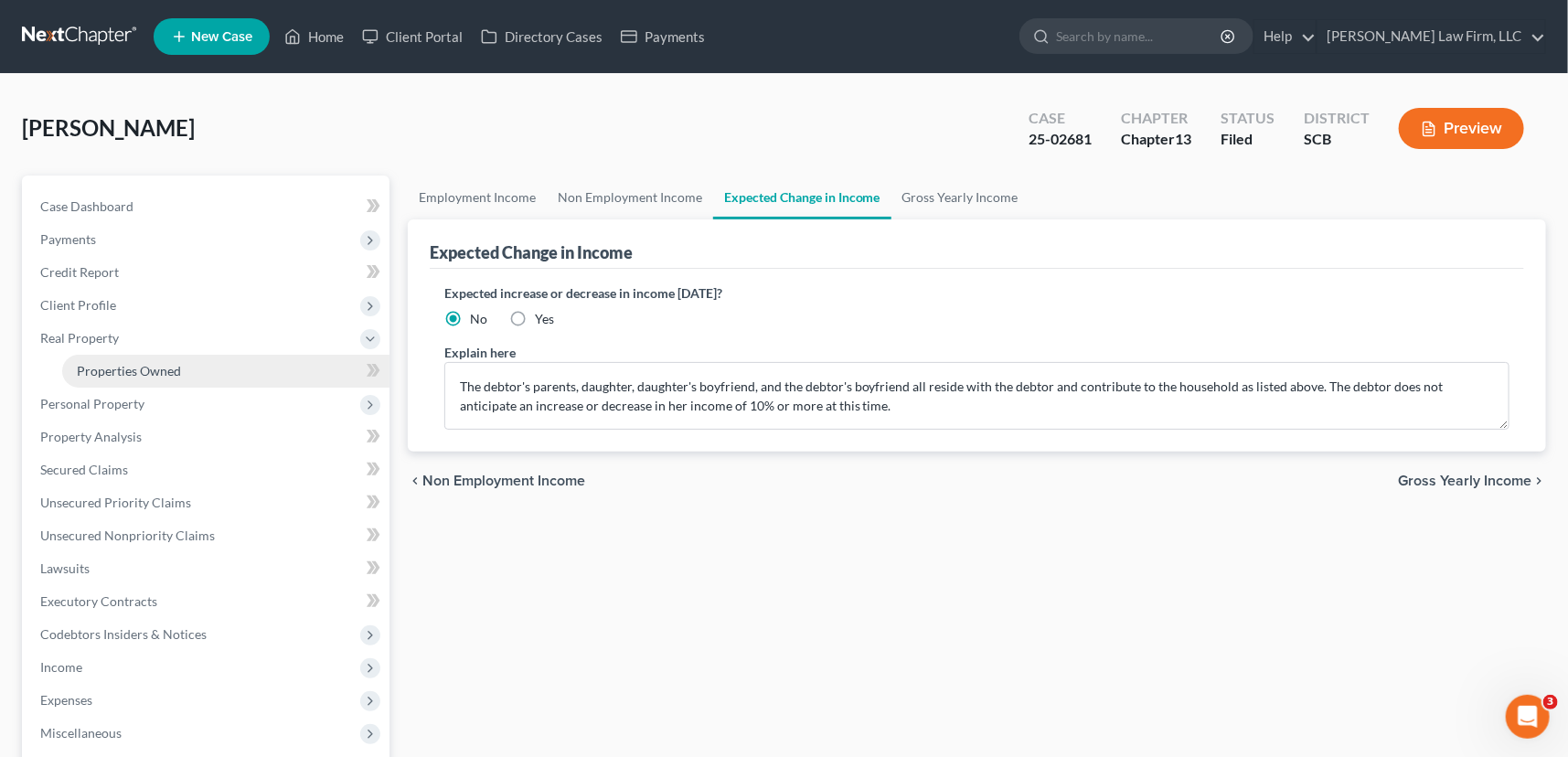
click at [114, 366] on span "Properties Owned" at bounding box center [128, 371] width 104 height 16
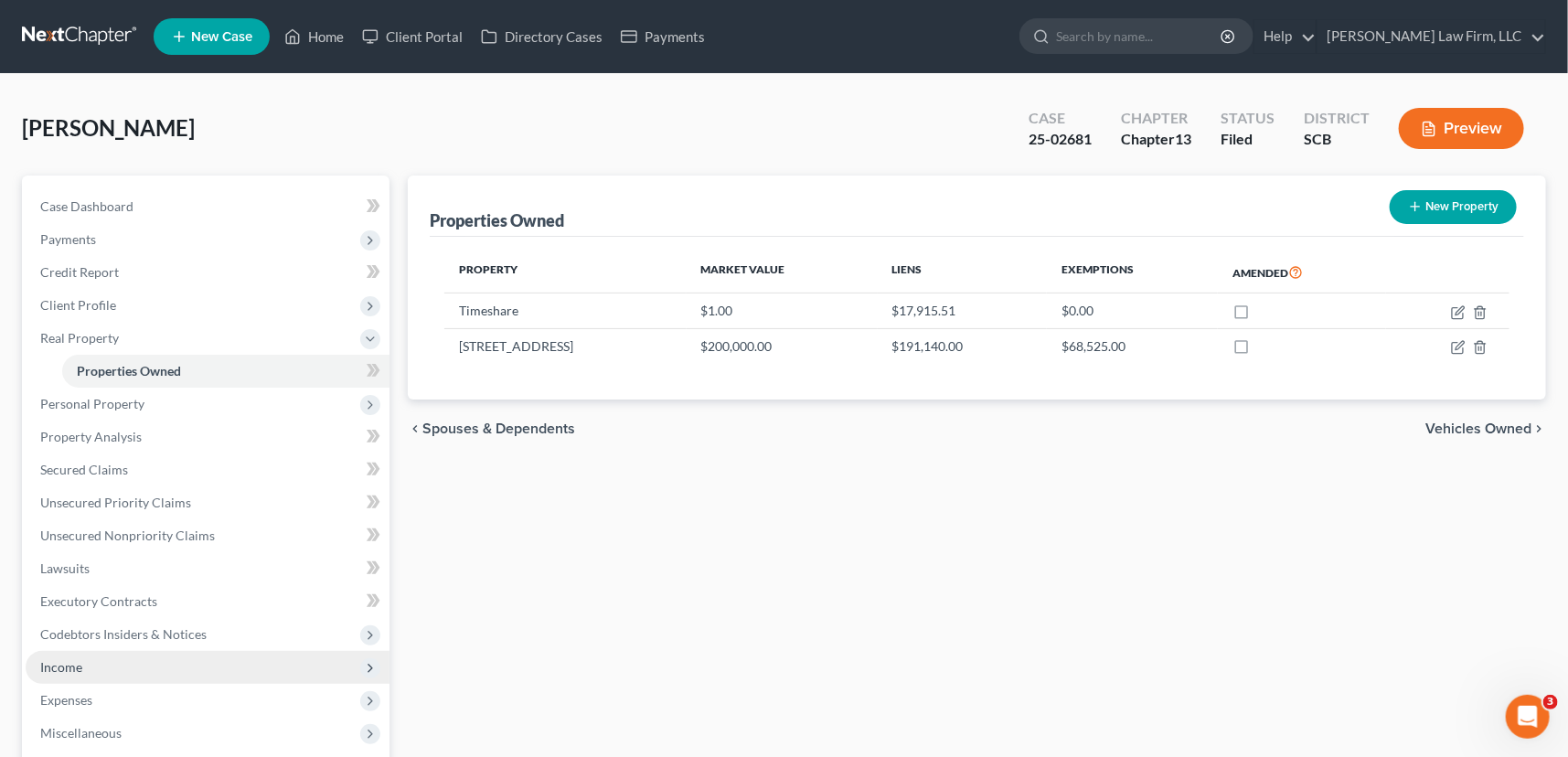
click at [84, 667] on span "Income" at bounding box center [208, 666] width 364 height 33
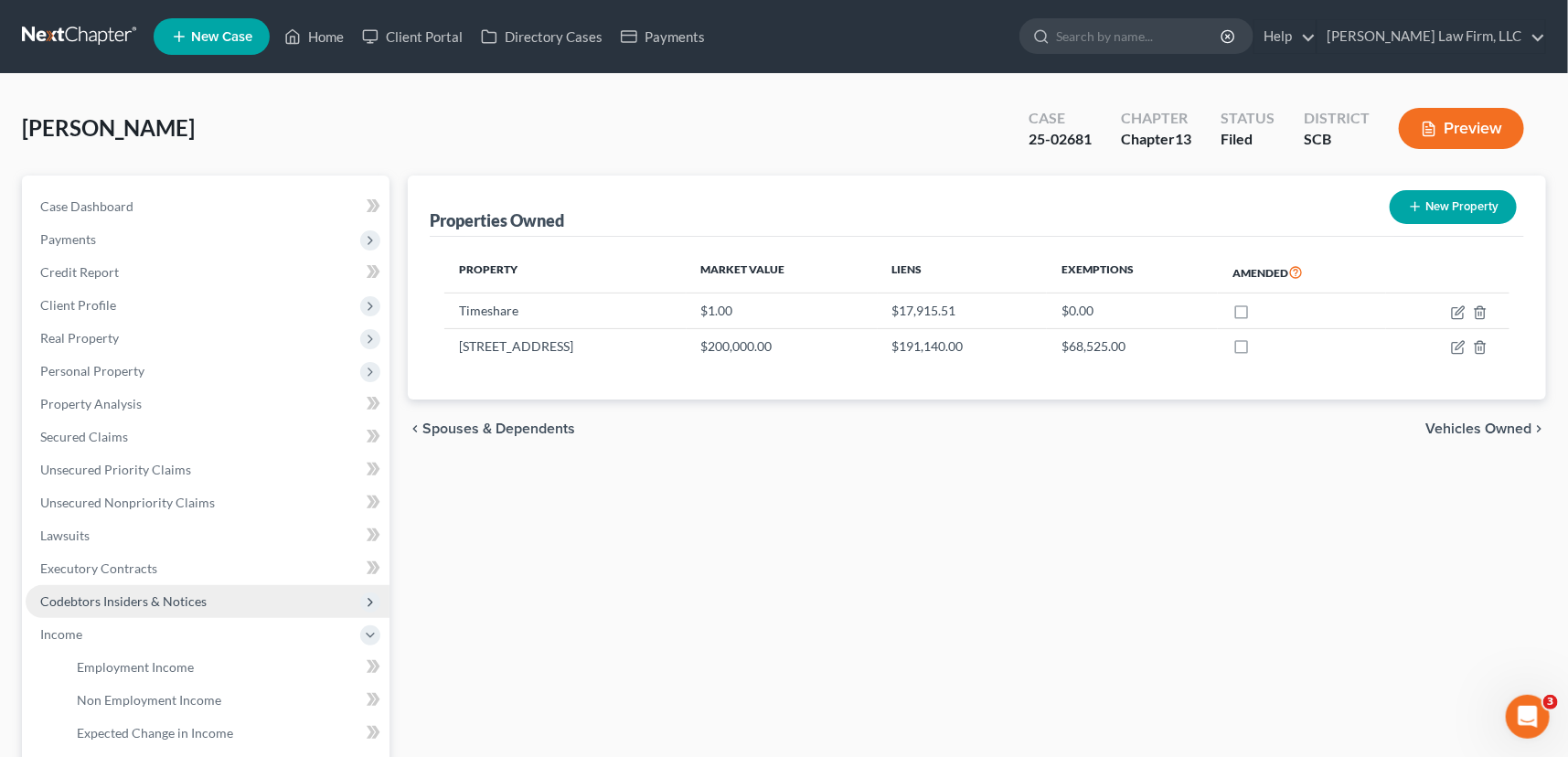
scroll to position [165, 0]
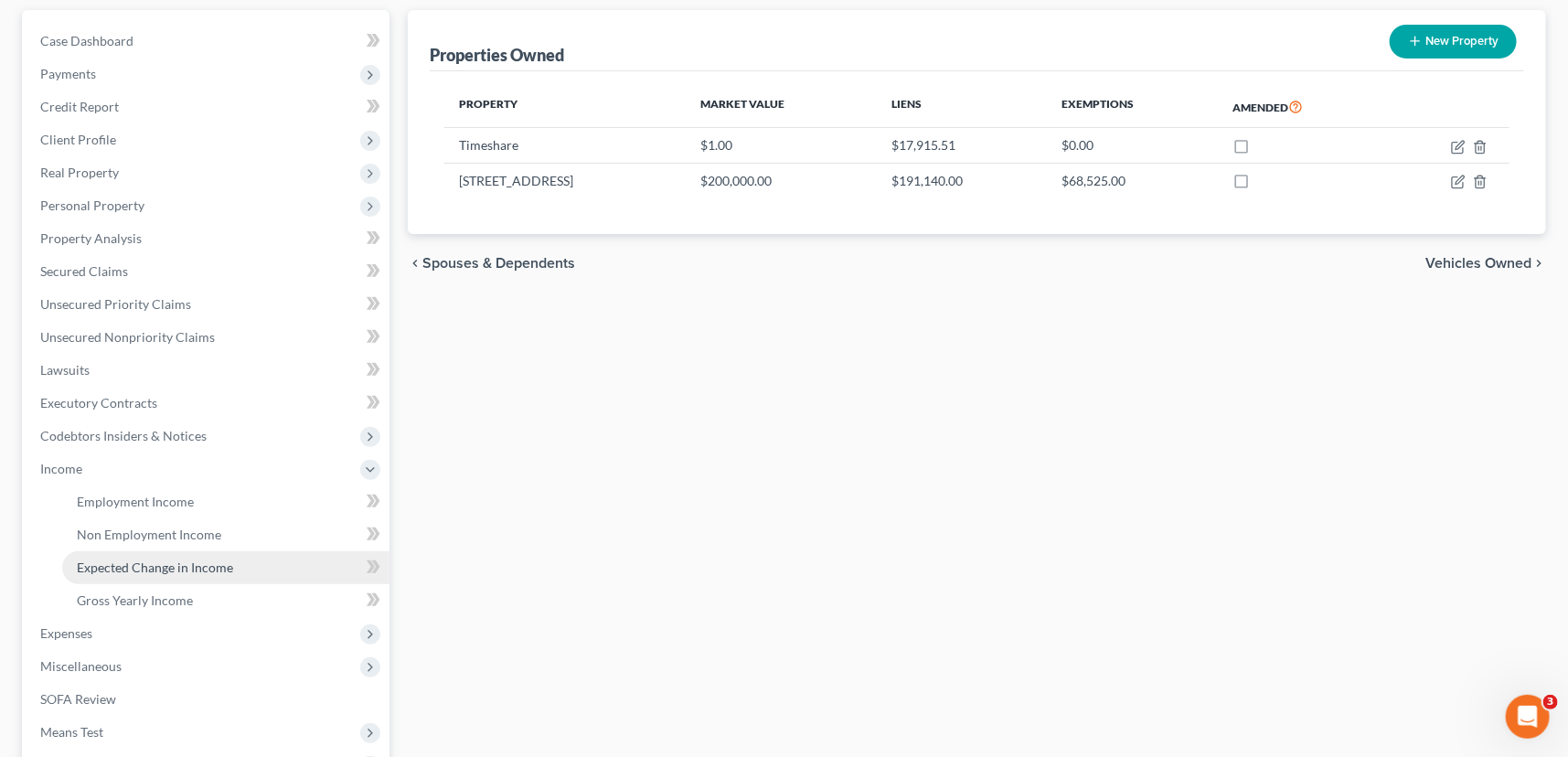
click at [170, 566] on span "Expected Change in Income" at bounding box center [154, 568] width 156 height 16
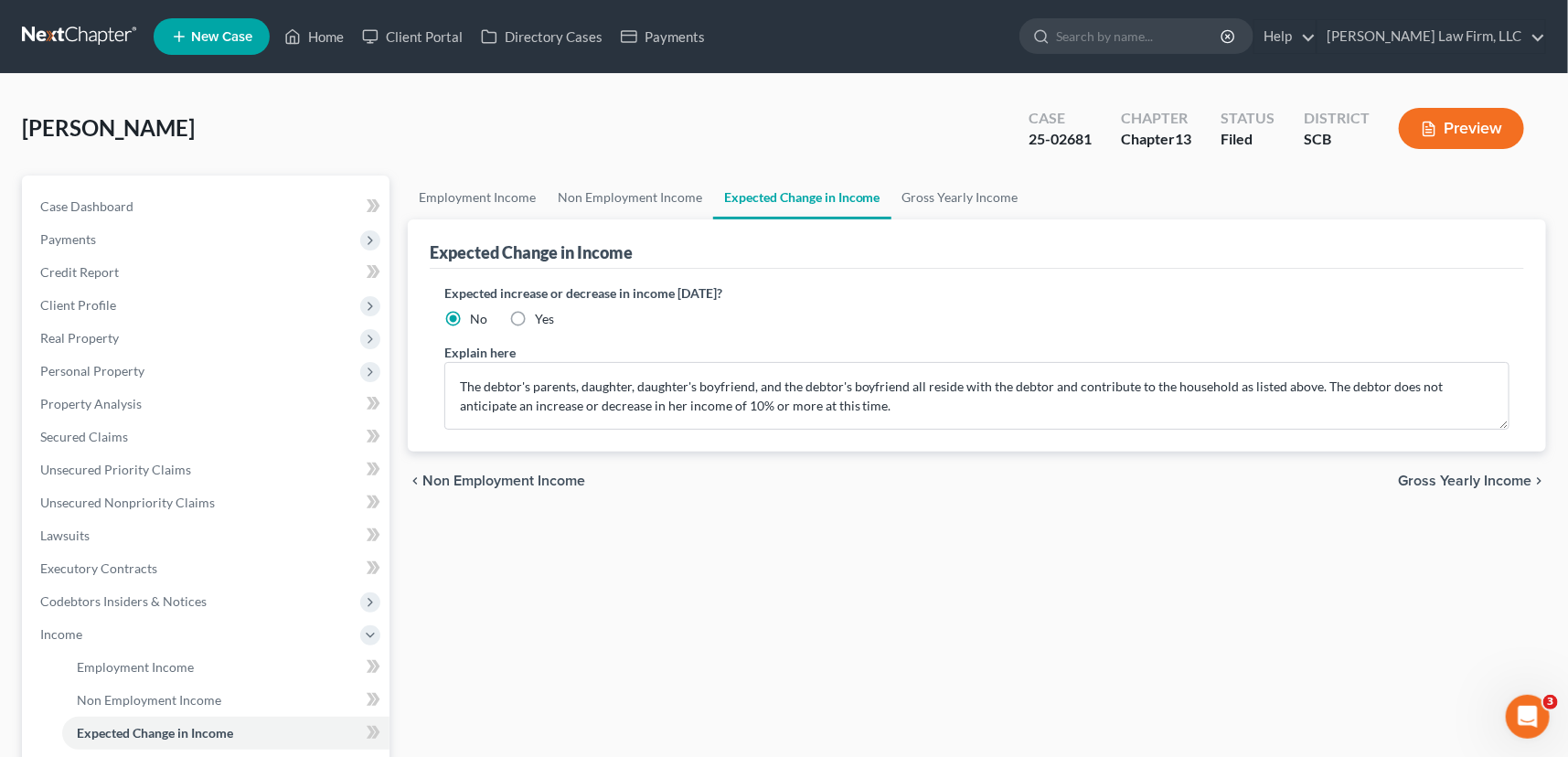
click at [81, 32] on link at bounding box center [81, 36] width 117 height 33
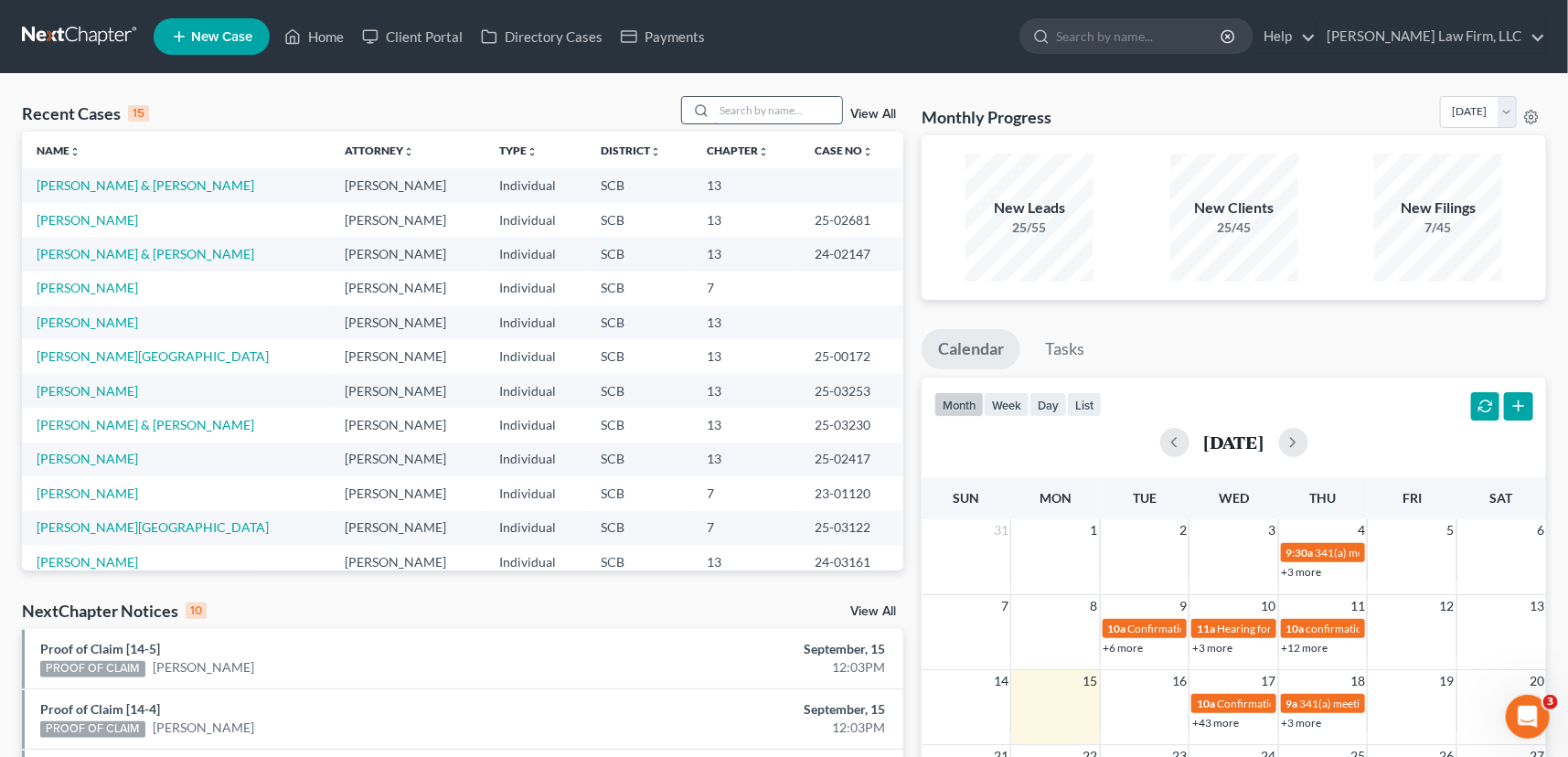
click at [729, 117] on input "search" at bounding box center [778, 109] width 128 height 27
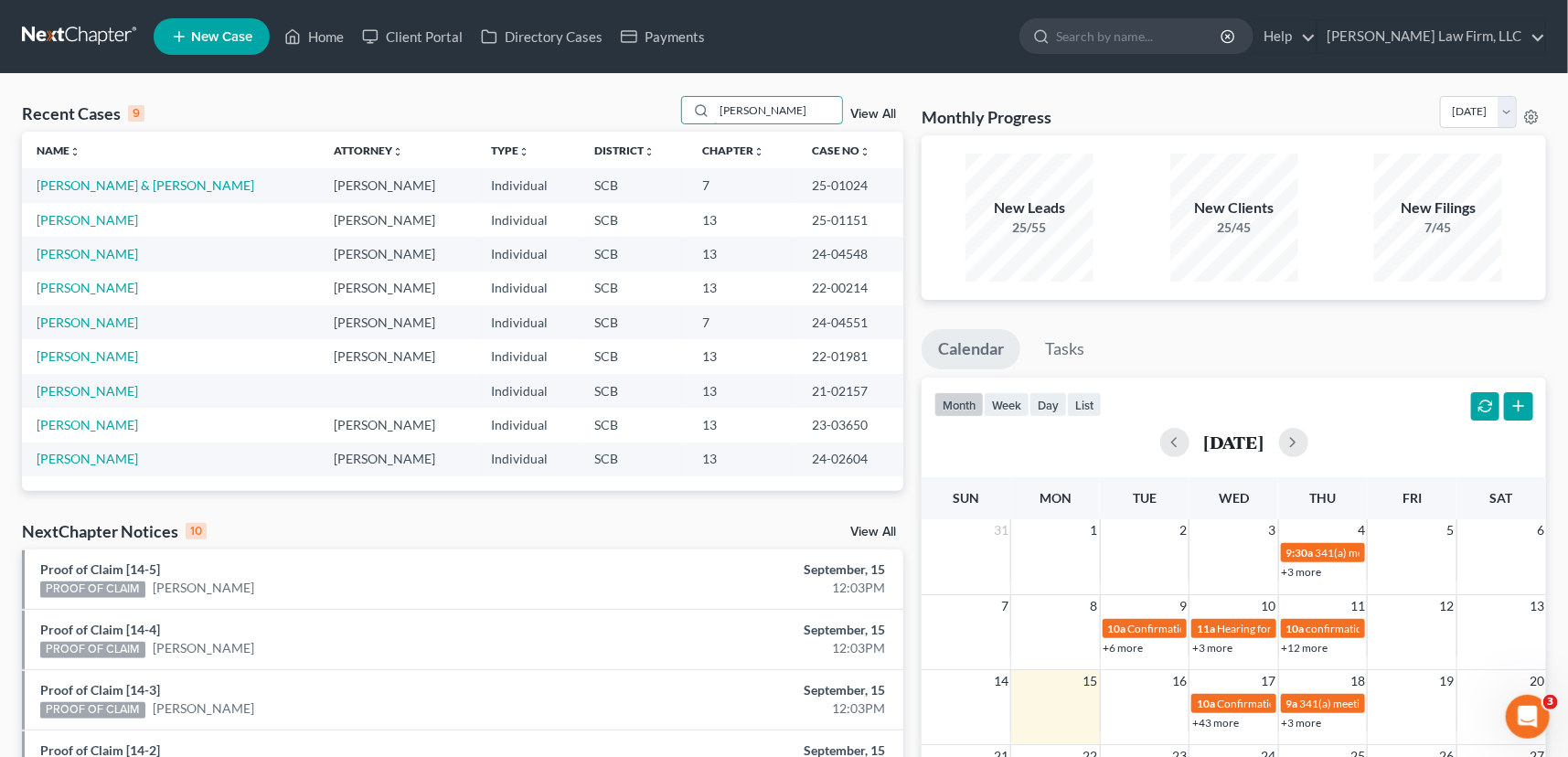
type input "simmons"
click at [226, 35] on span "New Case" at bounding box center [222, 37] width 62 height 14
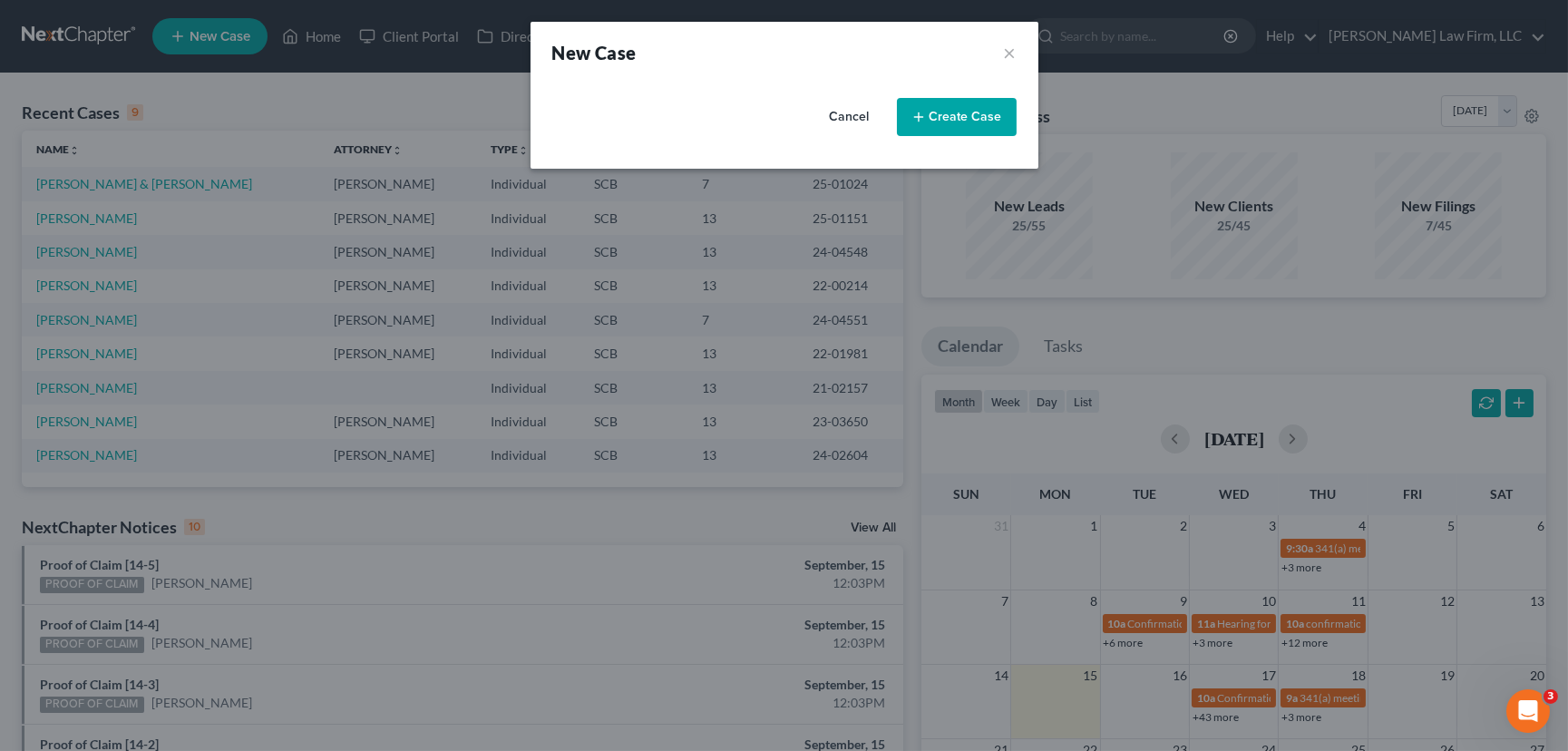
select select "72"
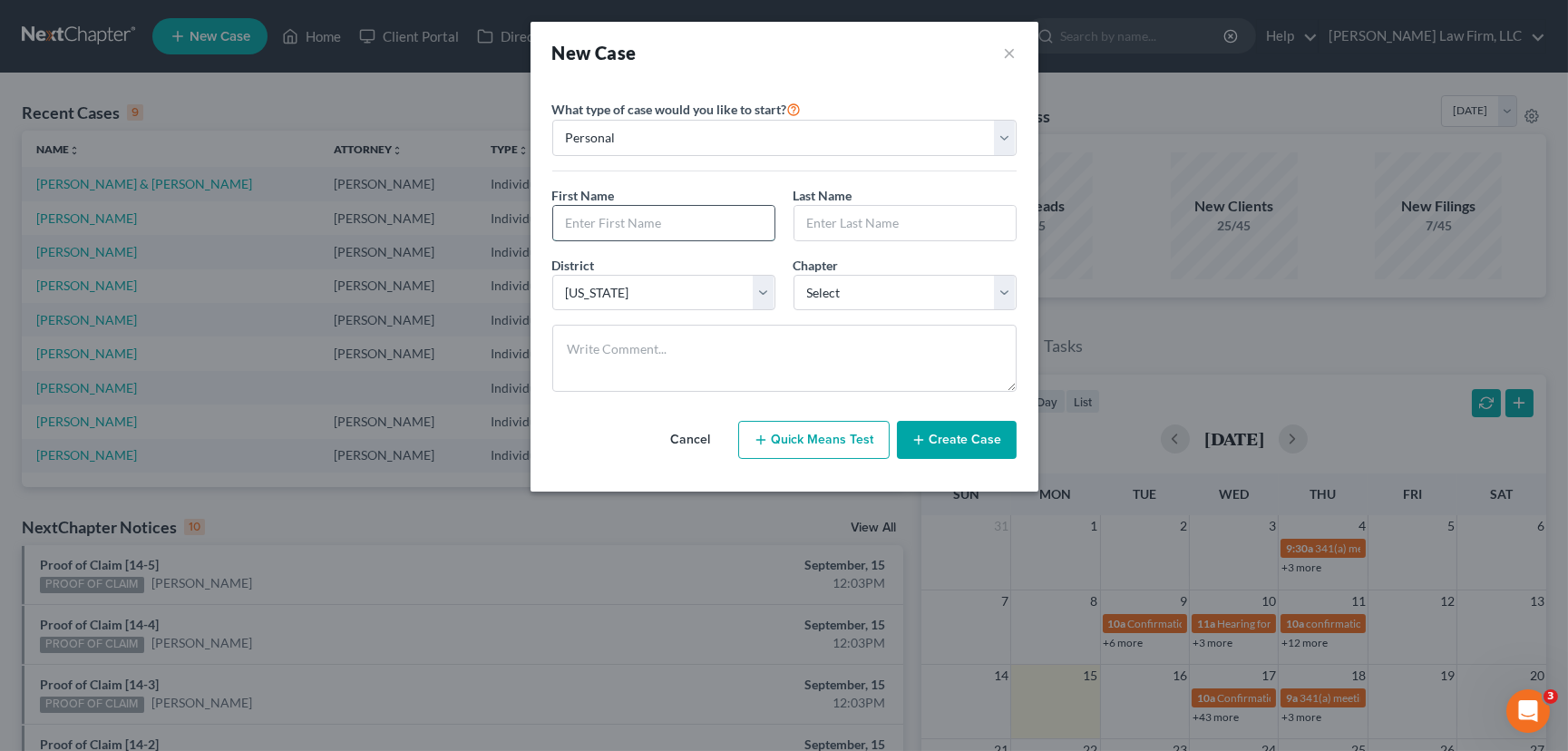
drag, startPoint x: 567, startPoint y: 218, endPoint x: 560, endPoint y: 224, distance: 9.2
click at [560, 224] on input "text" at bounding box center [664, 223] width 221 height 35
type input "jazzalyn"
type input "A"
type input "Simmons"
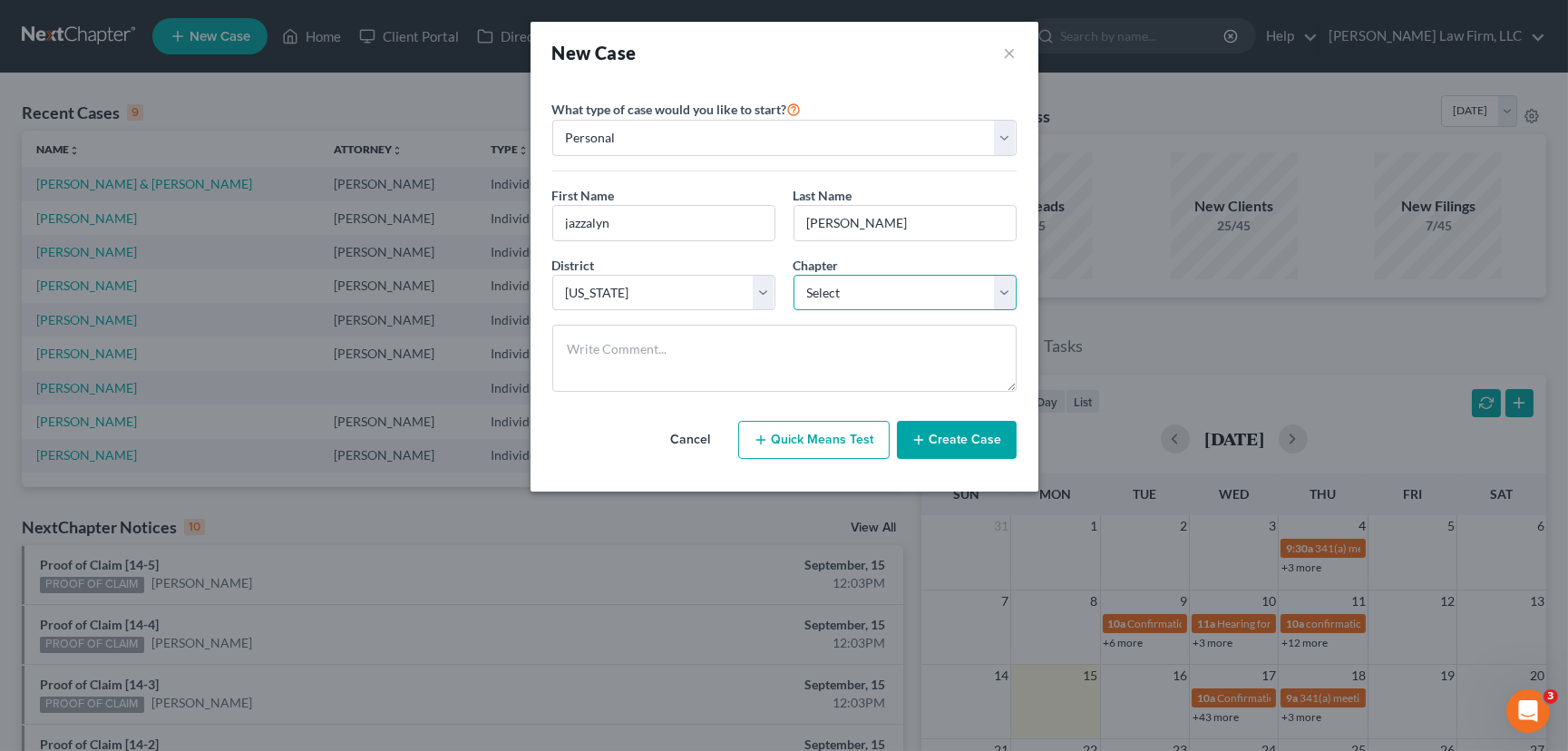
click at [845, 291] on select "Select 7 11 12 13" at bounding box center [905, 293] width 223 height 37
select select "0"
click at [793, 275] on select "Select 7 11 12 13" at bounding box center [905, 293] width 223 height 37
click at [568, 224] on input "jazzalyn" at bounding box center [664, 223] width 221 height 35
click at [567, 224] on input "jJazalyn" at bounding box center [664, 223] width 221 height 35
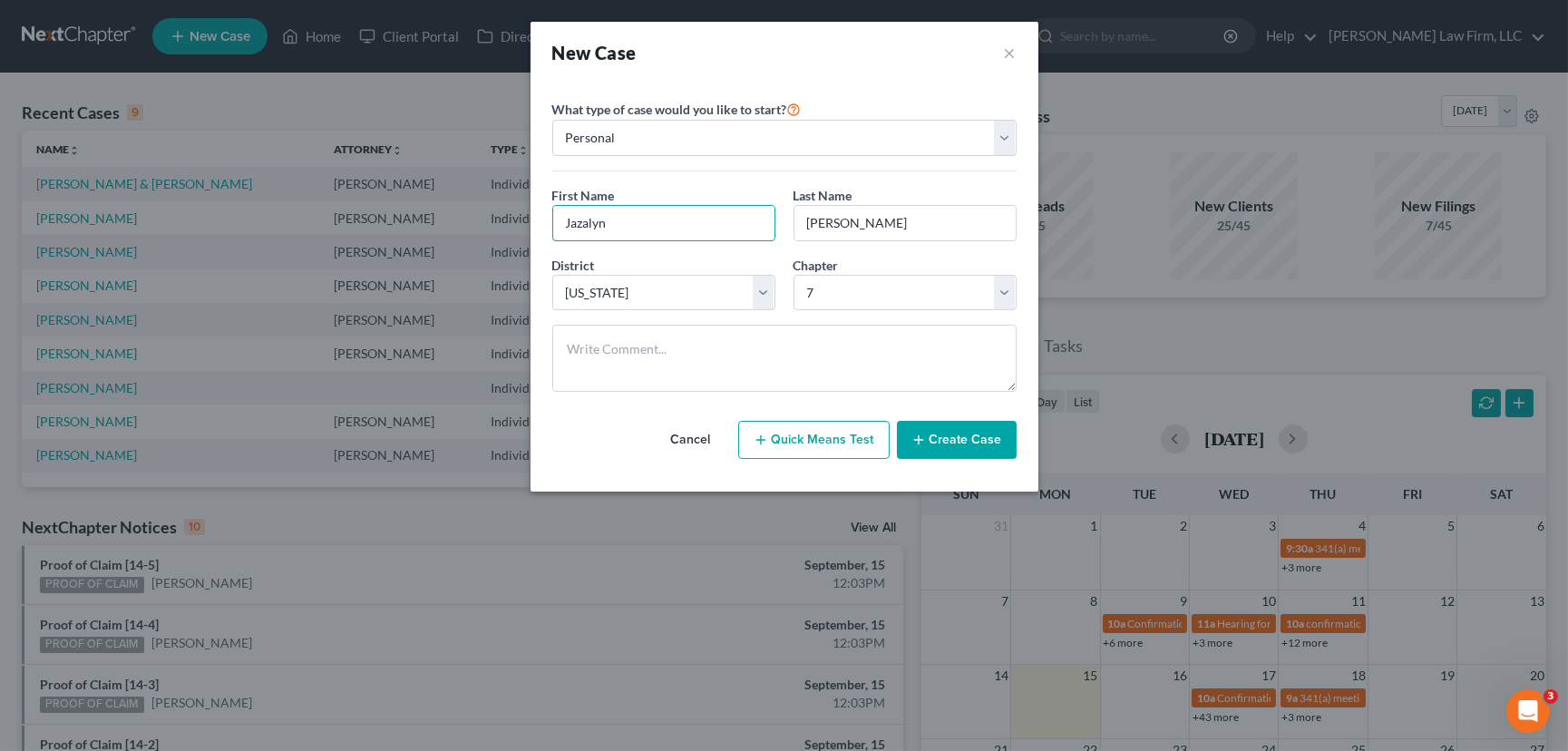
type input "Jazalyn"
click at [950, 439] on button "Create Case" at bounding box center [956, 440] width 119 height 38
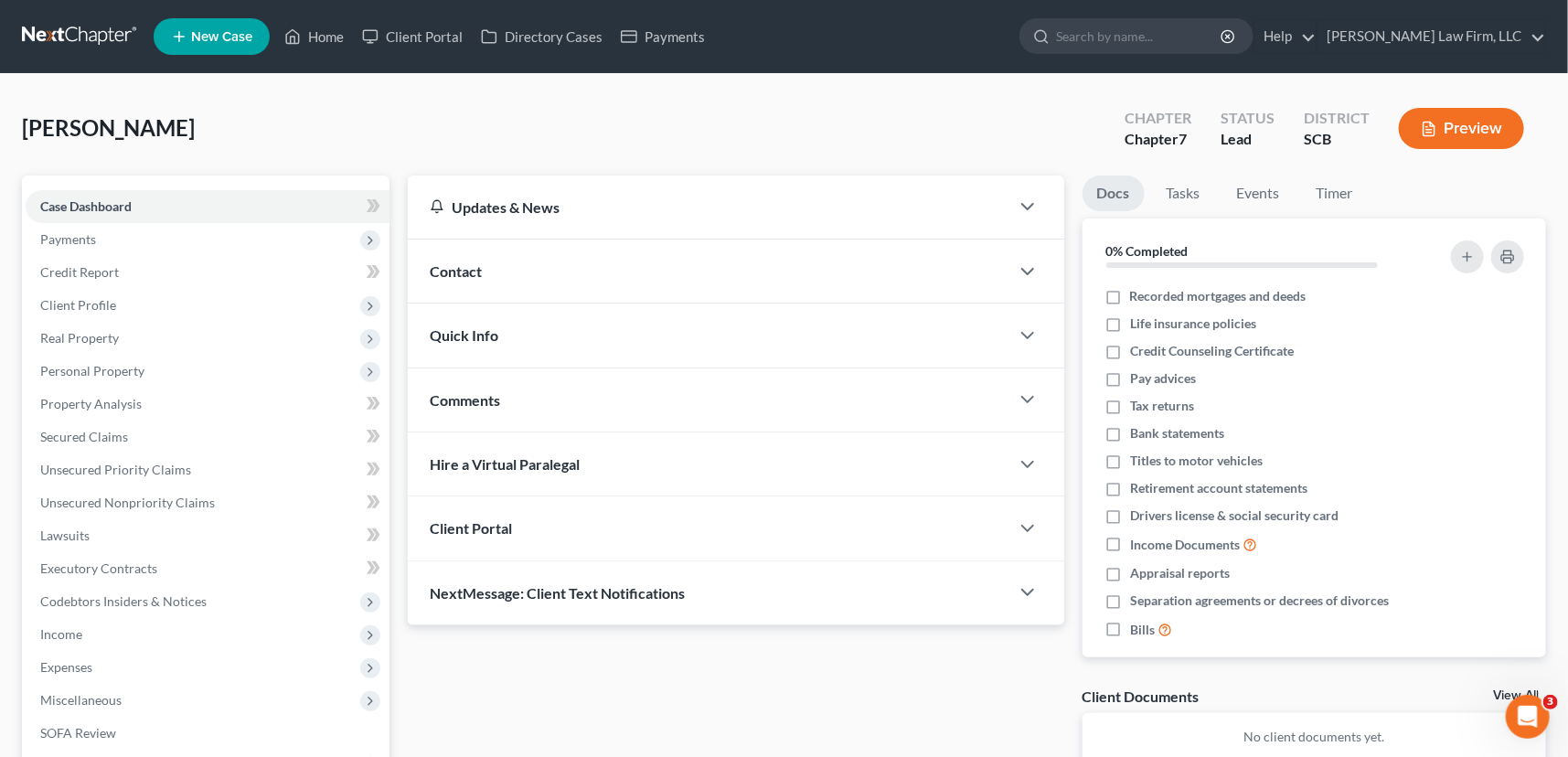
click at [486, 519] on span "Client Portal" at bounding box center [471, 527] width 83 height 17
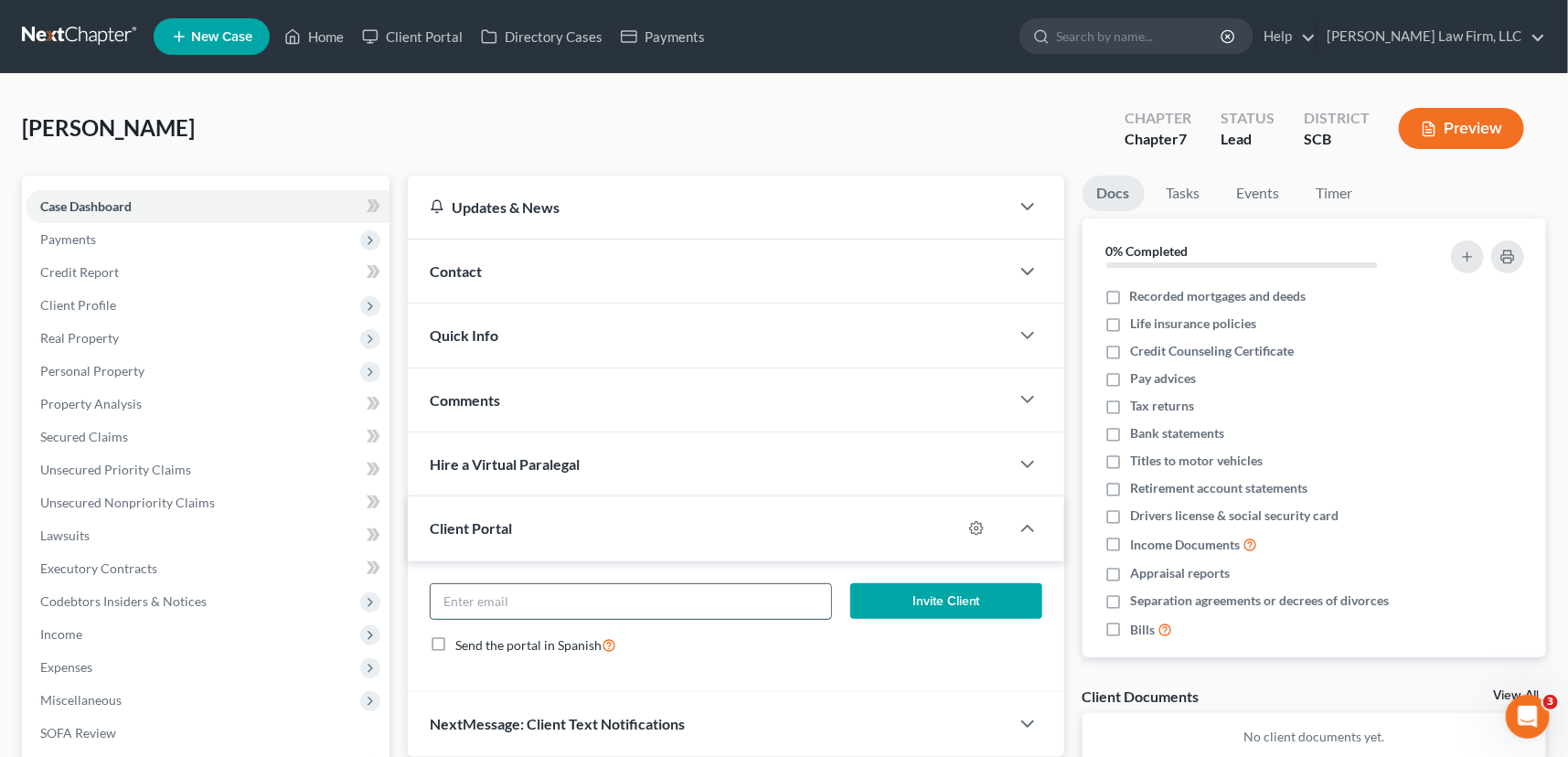
click at [476, 597] on input "email" at bounding box center [631, 601] width 401 height 35
type input "jazzalynsimmons@icloud.com"
click at [950, 589] on button "Invite Client" at bounding box center [946, 601] width 192 height 37
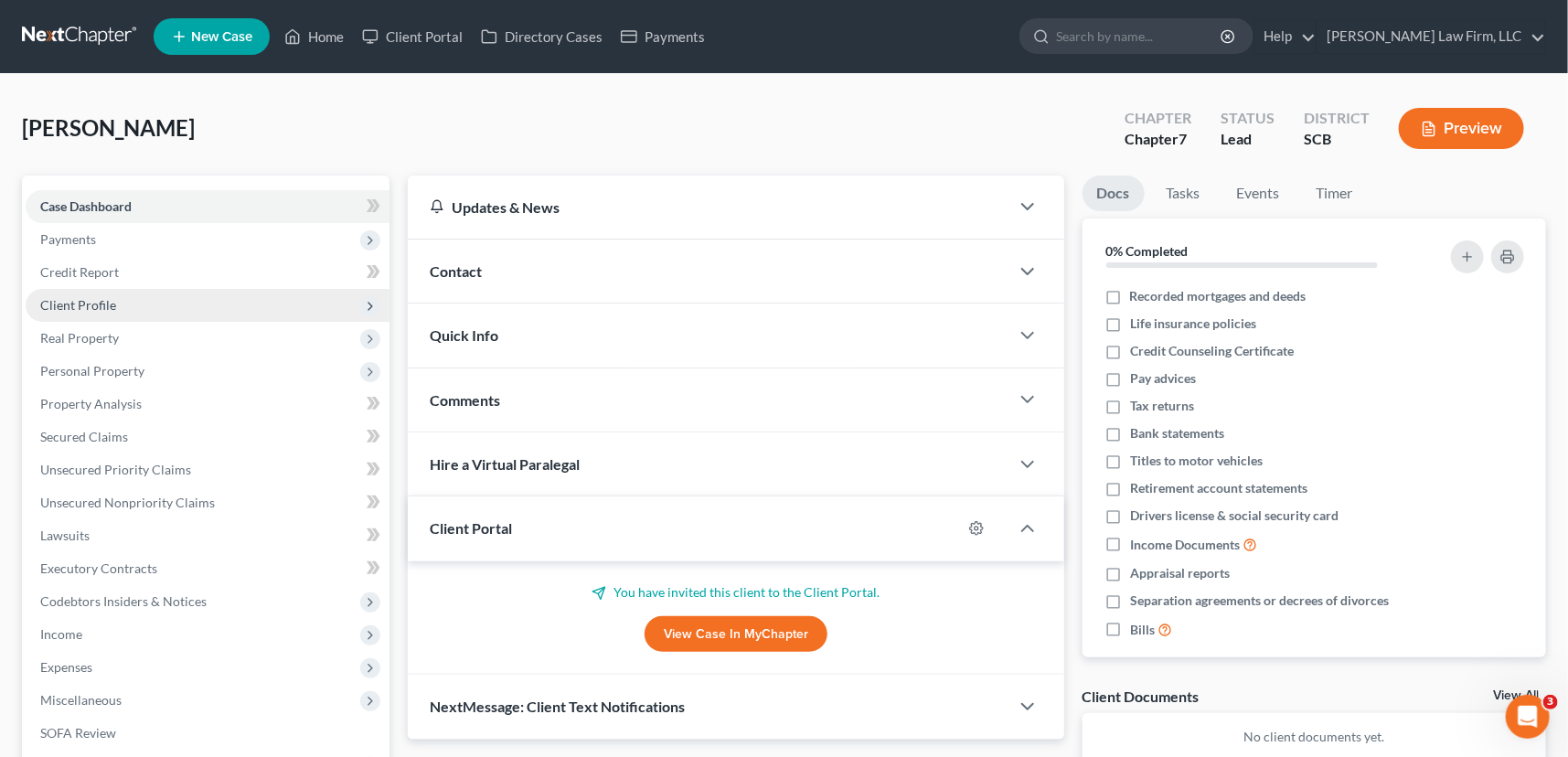
click at [71, 297] on span "Client Profile" at bounding box center [78, 305] width 76 height 16
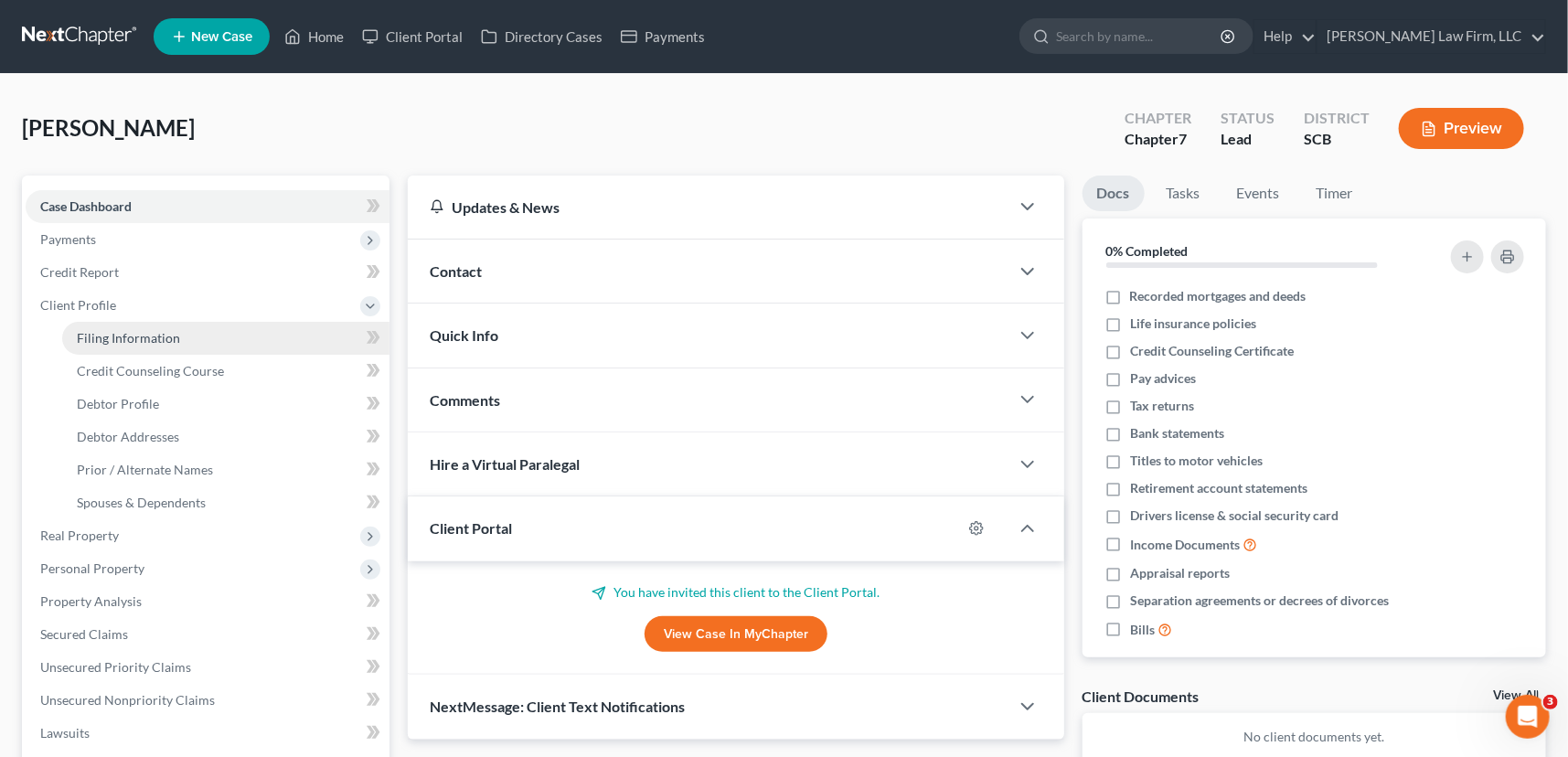
click at [155, 331] on span "Filing Information" at bounding box center [128, 338] width 103 height 16
select select "1"
select select "0"
select select "72"
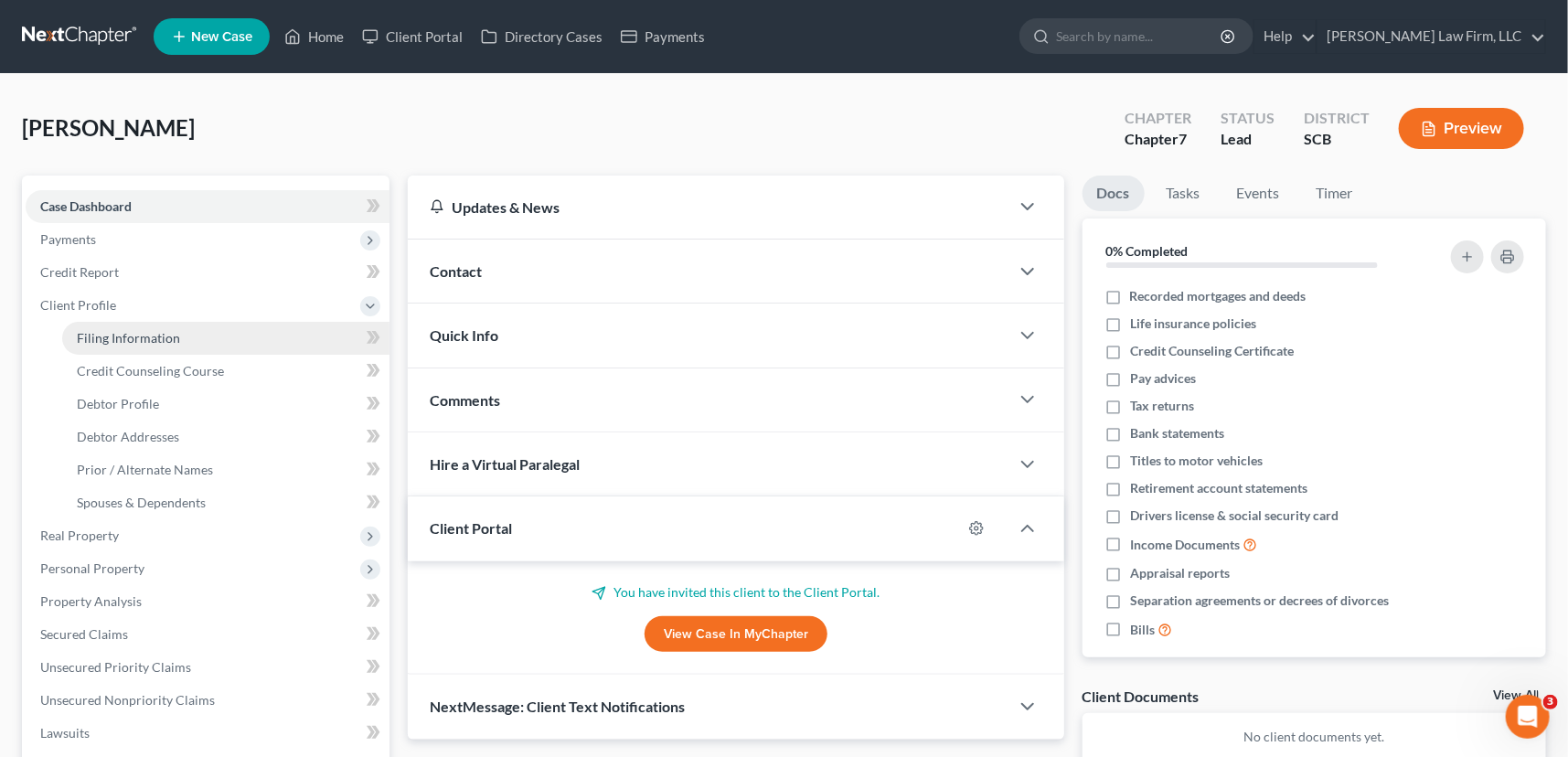
select select "42"
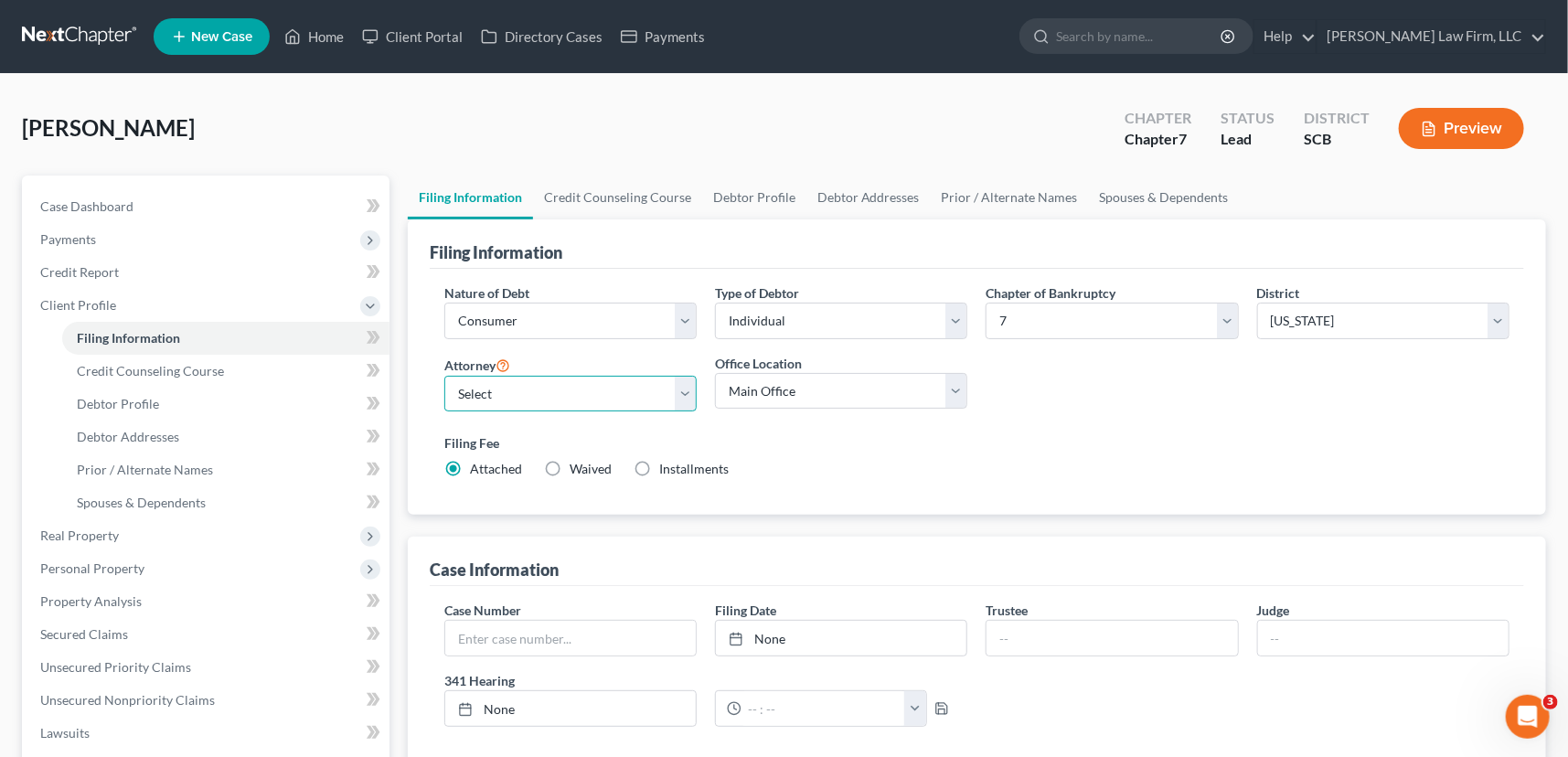
click at [682, 393] on select "Select Robert Meredith, Jr. - SCB Elizabeth Heilig - SCB" at bounding box center [571, 394] width 253 height 37
select select "1"
click at [445, 376] on select "Select Robert Meredith, Jr. - SCB Elizabeth Heilig - SCB" at bounding box center [571, 394] width 253 height 37
click at [110, 404] on span "Debtor Profile" at bounding box center [117, 404] width 83 height 16
select select "0"
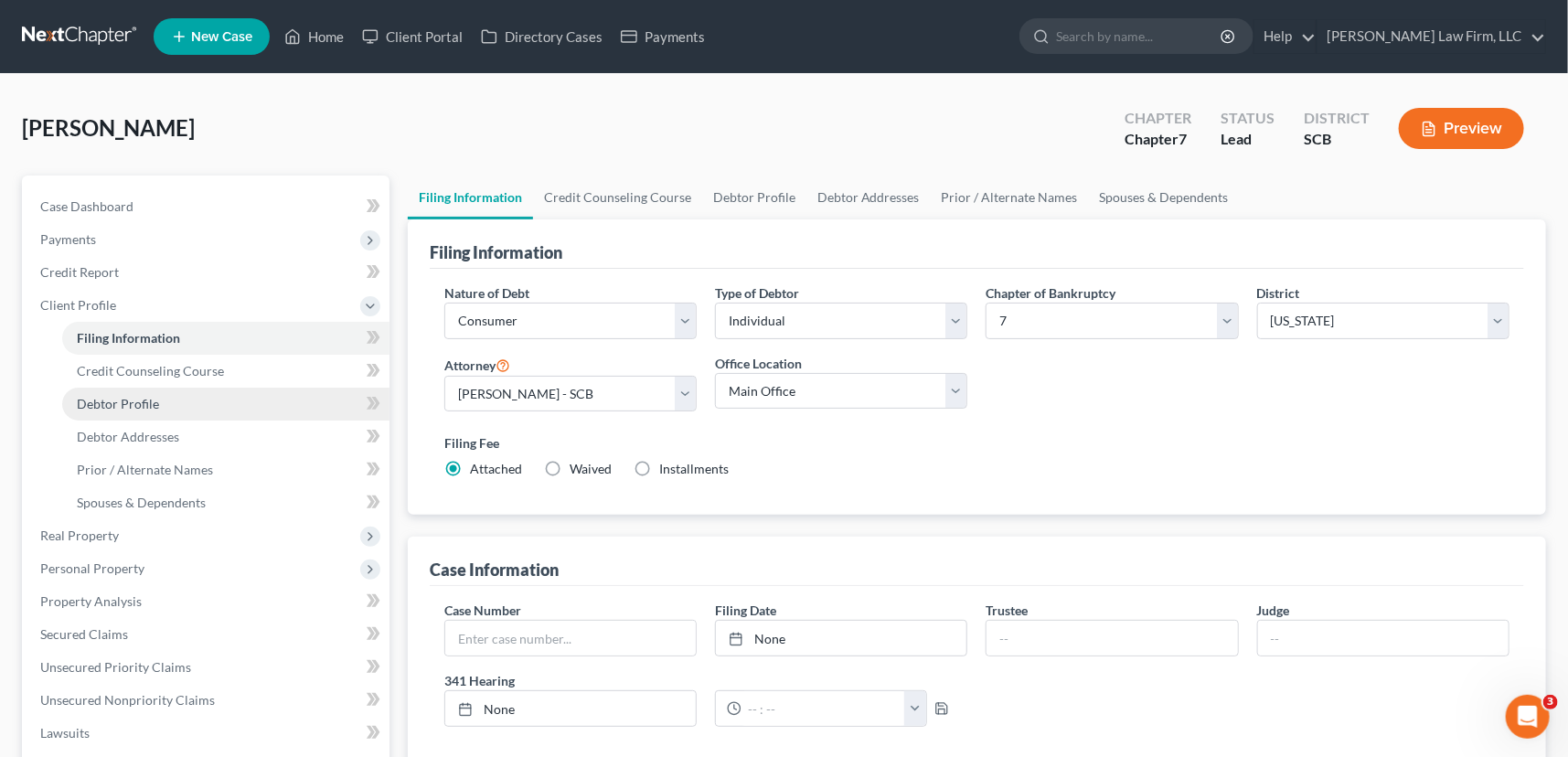
select select "0"
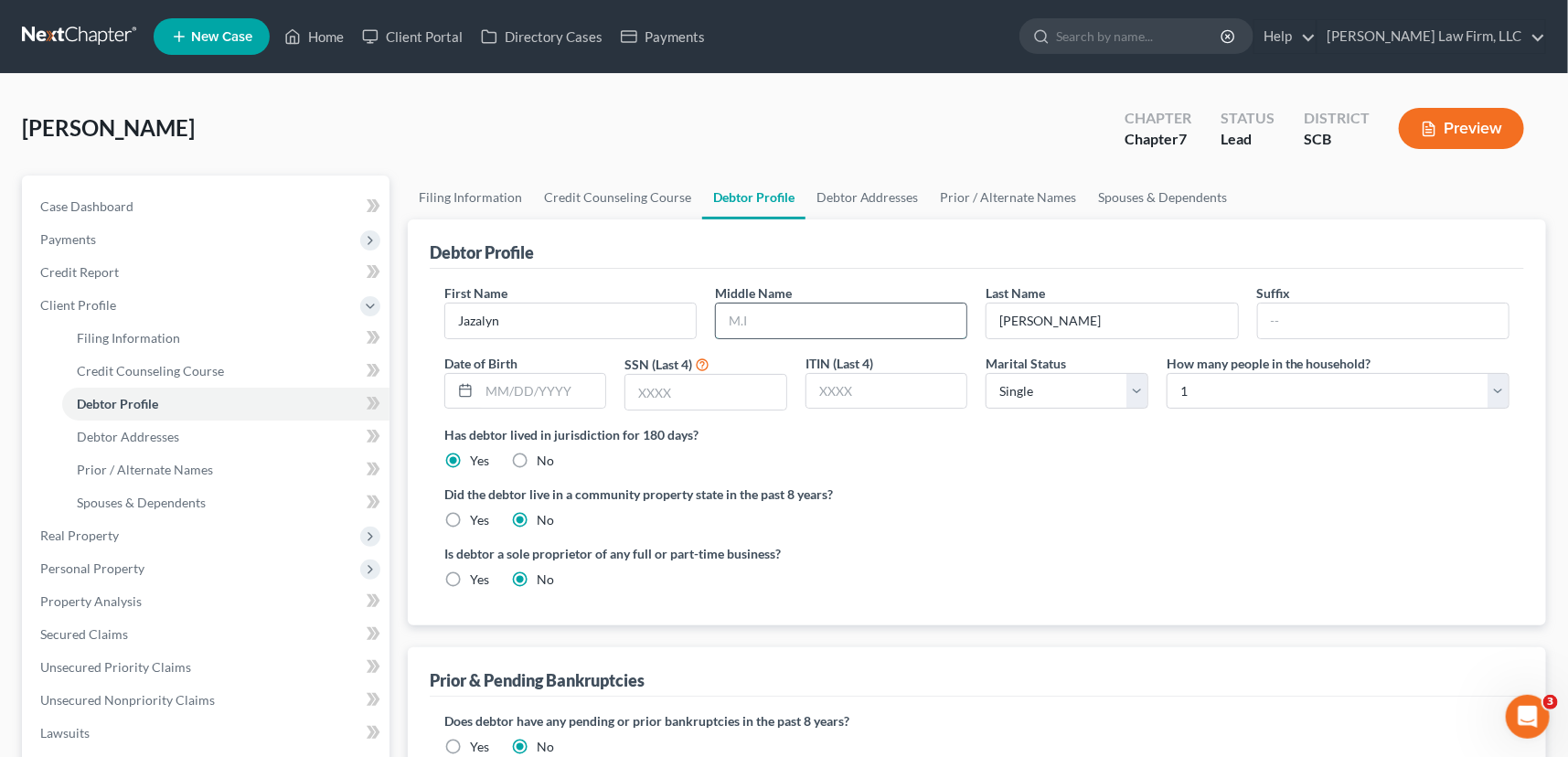
click at [733, 321] on input "text" at bounding box center [842, 320] width 251 height 35
type input "Raizel"
click at [132, 429] on span "Debtor Addresses" at bounding box center [127, 437] width 102 height 16
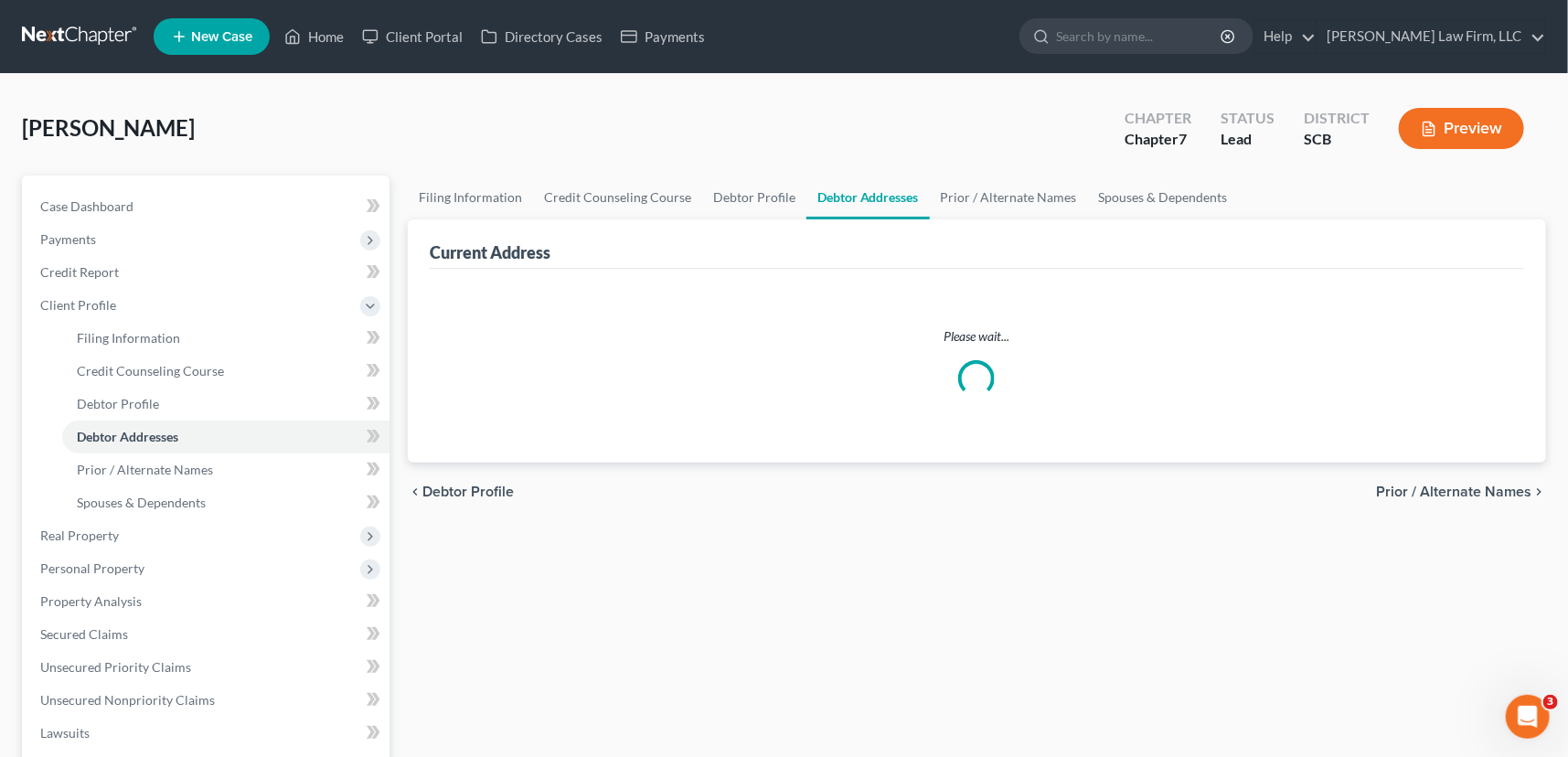
select select "0"
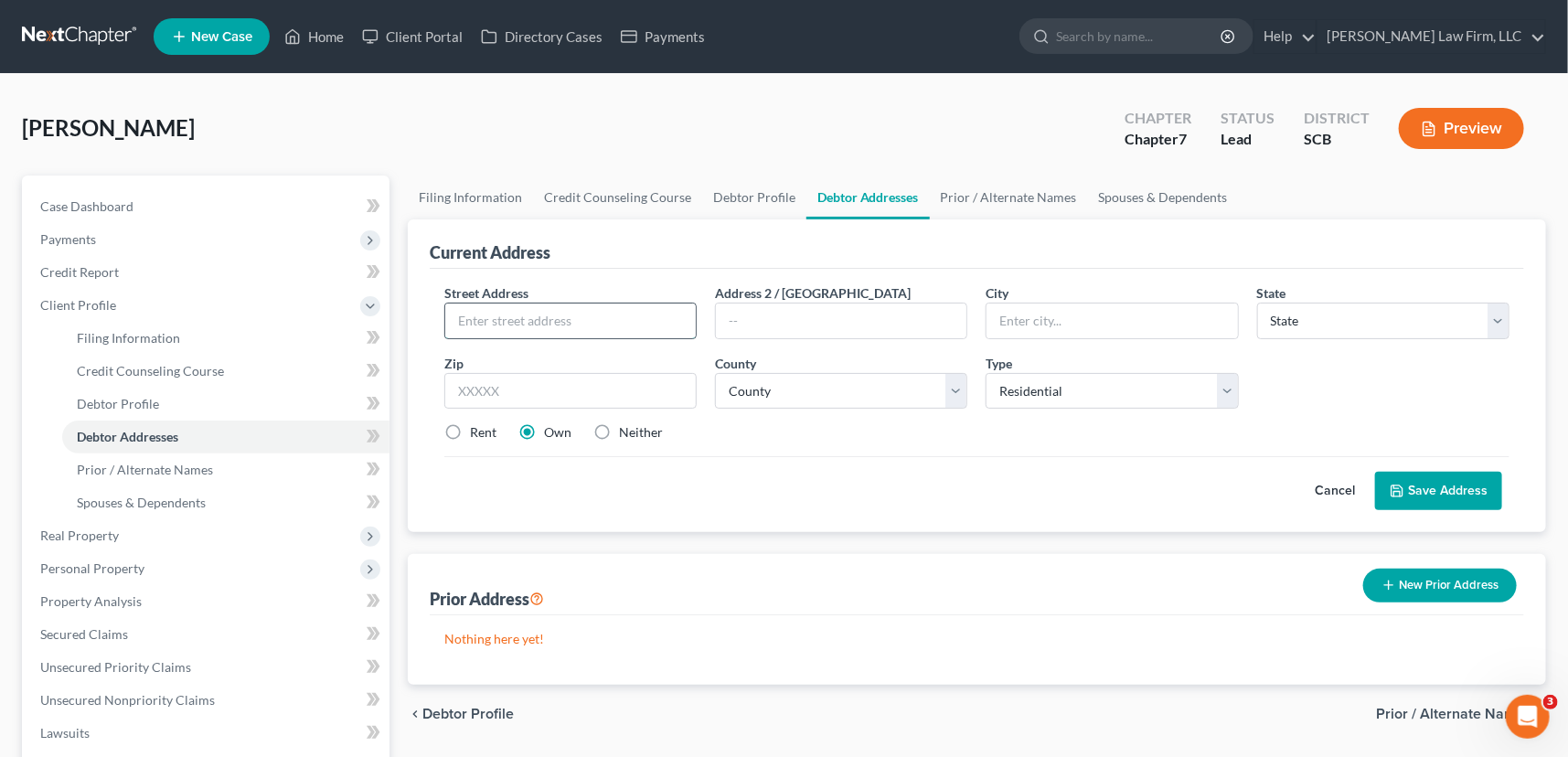
click at [485, 317] on input "text" at bounding box center [571, 320] width 251 height 35
type input "6239 Savannah Highway"
type input "Ravenel"
select select "42"
click at [468, 386] on input "text" at bounding box center [571, 391] width 253 height 37
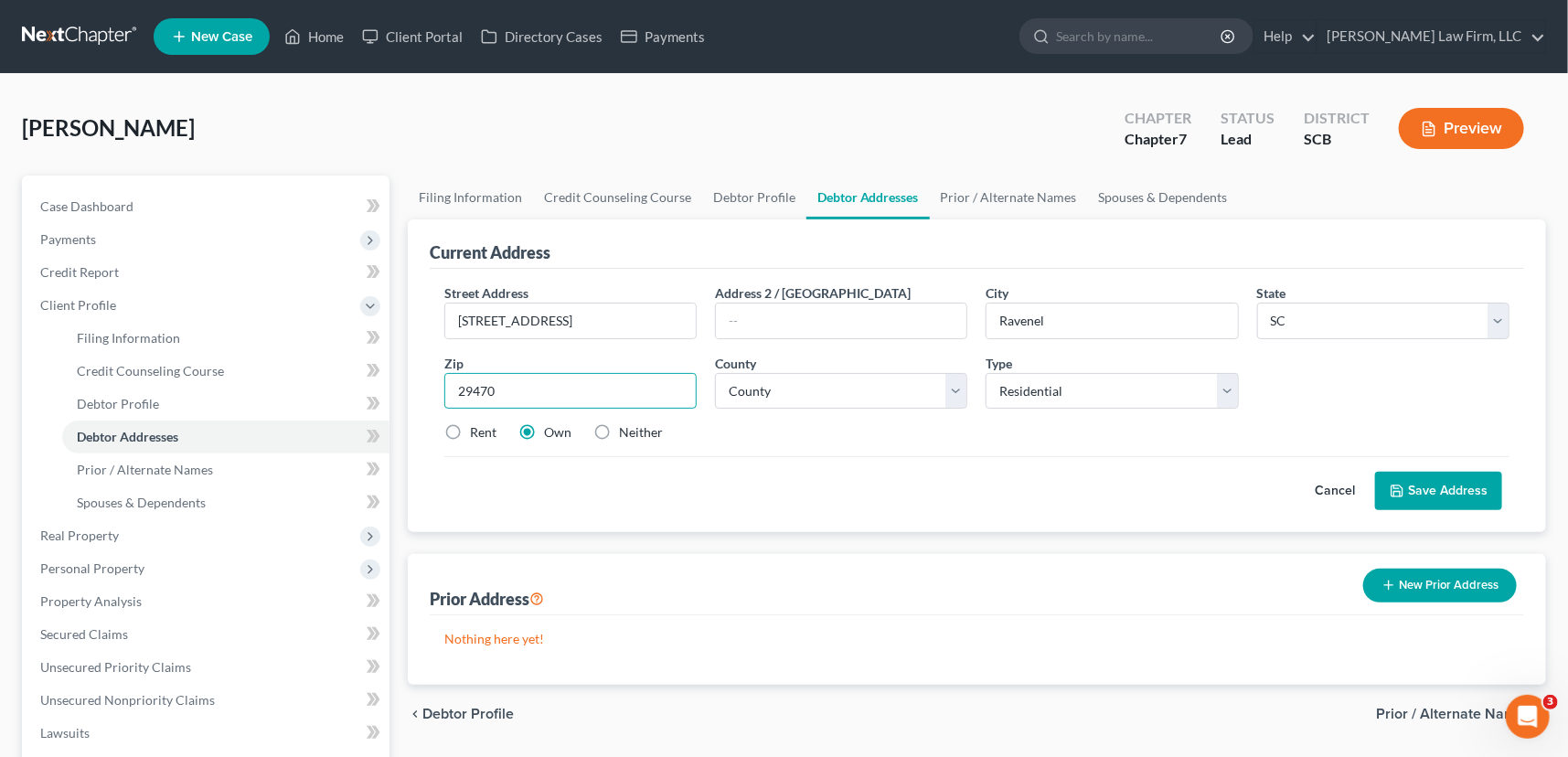
type input "29470"
click at [816, 391] on select "County Abbeville County Aiken County Allendale County Anderson County Bamberg C…" at bounding box center [842, 391] width 253 height 37
select select "9"
click at [715, 373] on select "County Abbeville County Aiken County Allendale County Anderson County Bamberg C…" at bounding box center [842, 391] width 253 height 37
click at [1448, 489] on button "Save Address" at bounding box center [1440, 490] width 127 height 39
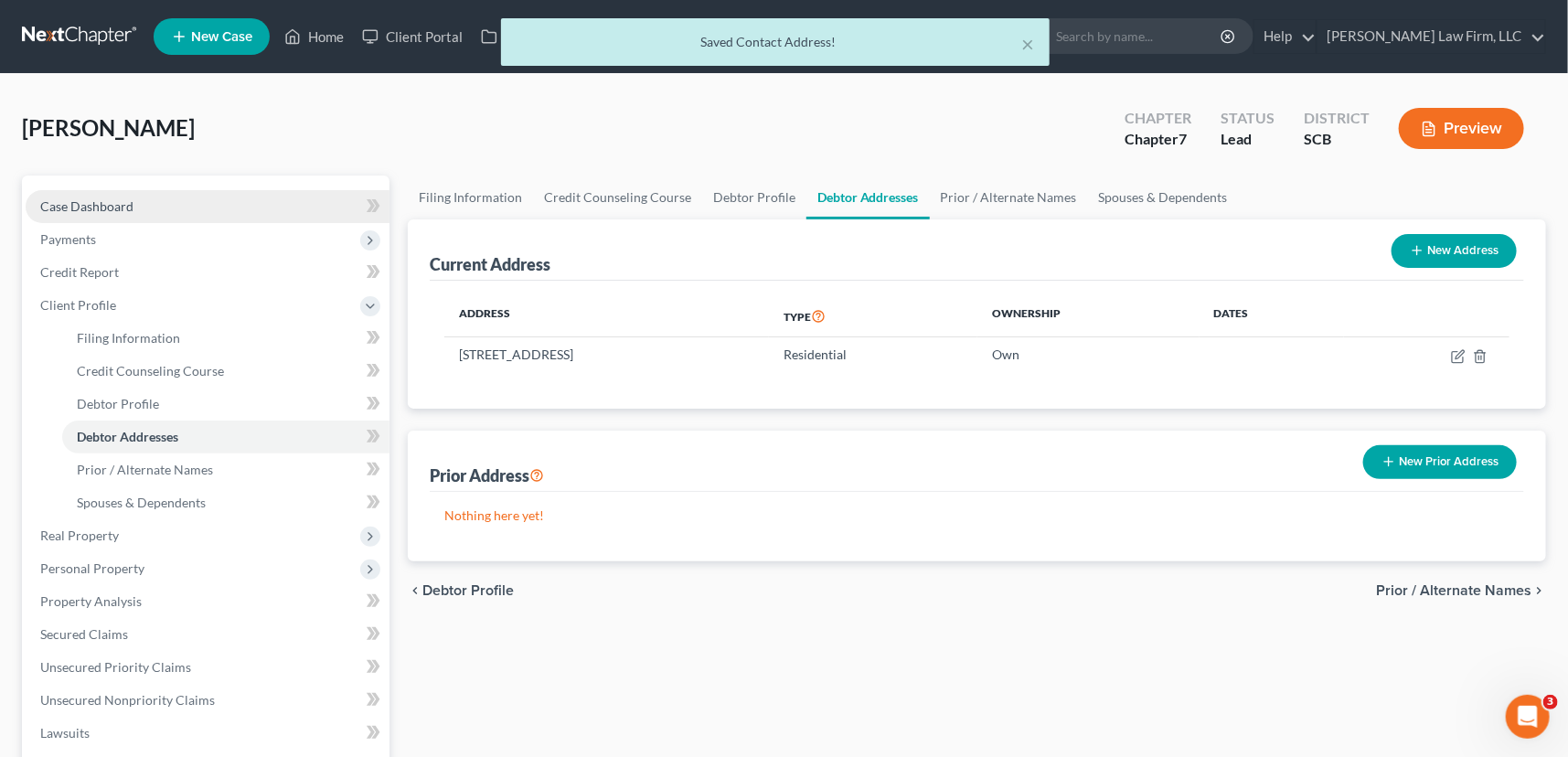
click at [110, 207] on span "Case Dashboard" at bounding box center [87, 206] width 94 height 16
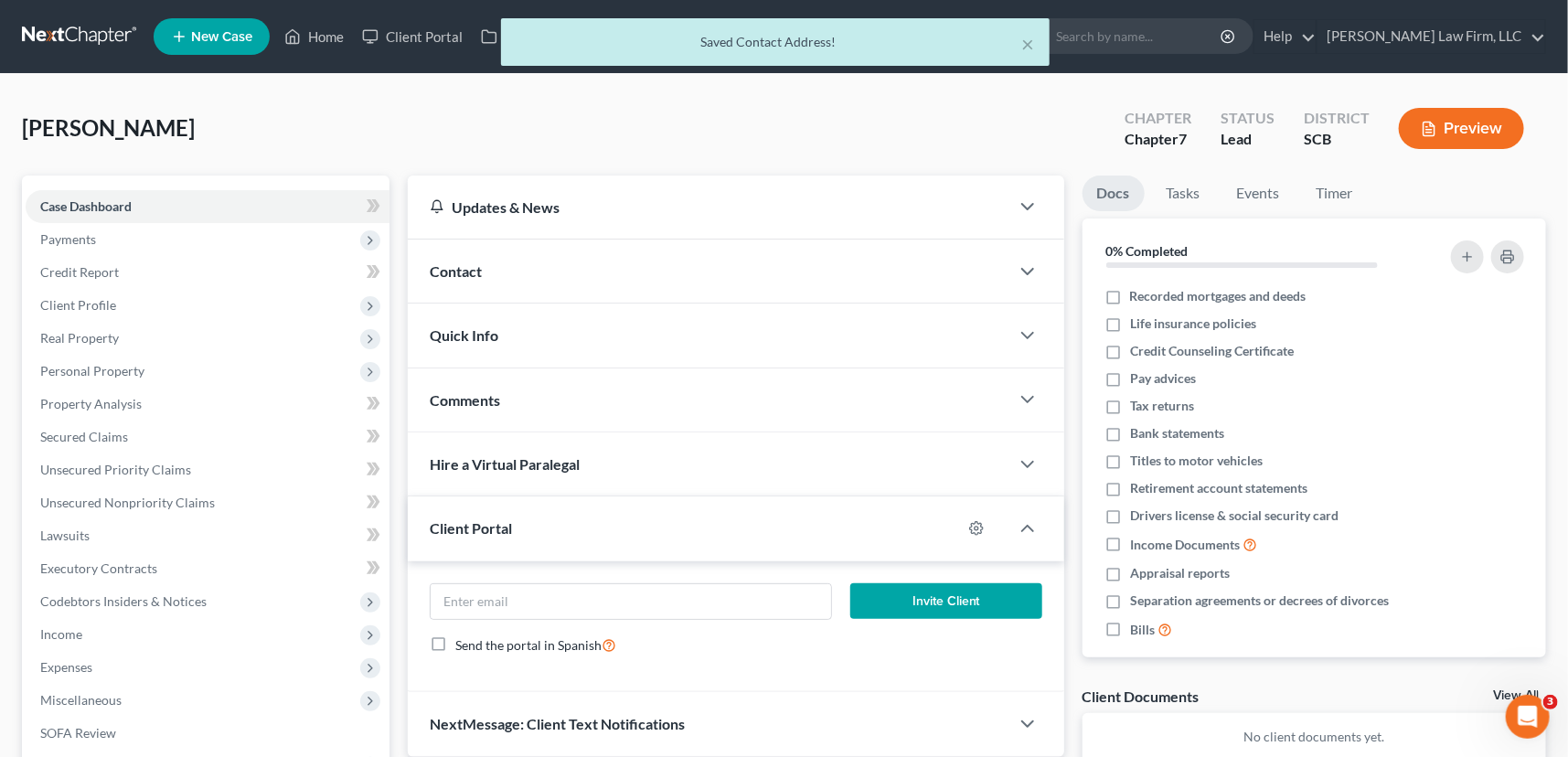
click at [447, 268] on span "Contact" at bounding box center [456, 271] width 52 height 17
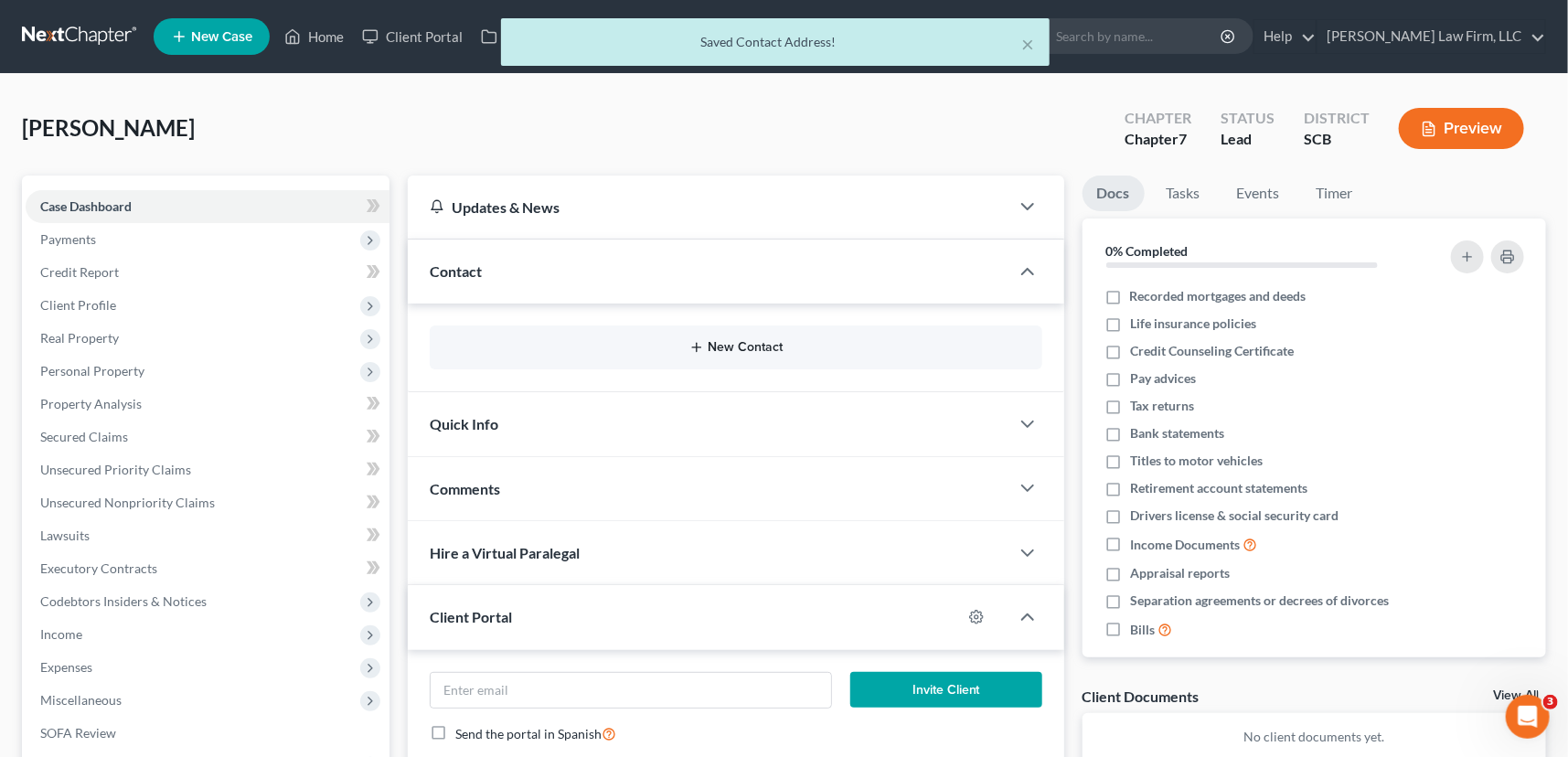
click at [759, 341] on button "New Contact" at bounding box center [736, 347] width 583 height 15
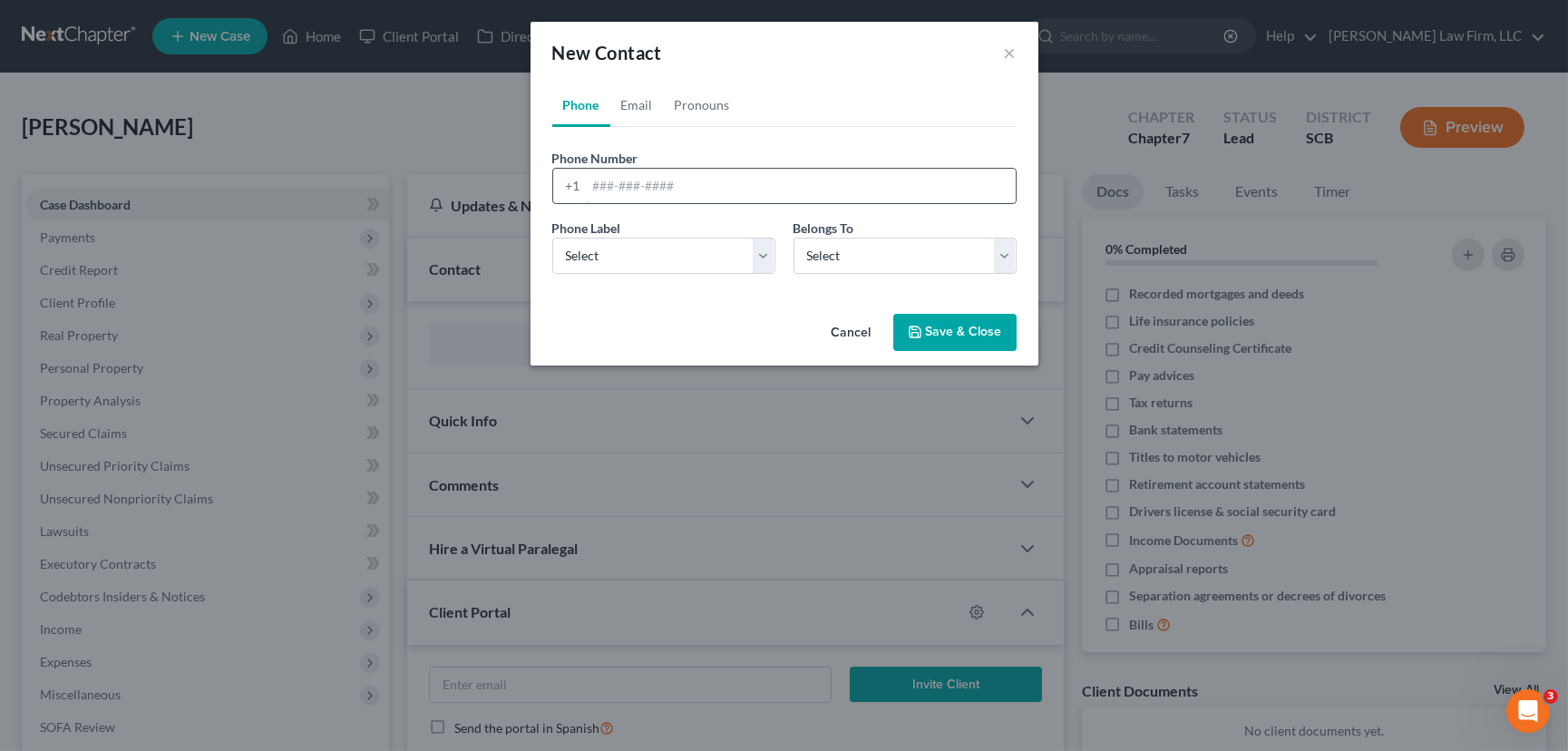
click at [589, 184] on input "tel" at bounding box center [801, 186] width 429 height 35
type input "843-940-5526"
click at [596, 253] on select "Select Mobile Home Work Other" at bounding box center [664, 256] width 223 height 37
select select "0"
click at [553, 238] on select "Select Mobile Home Work Other" at bounding box center [664, 256] width 223 height 37
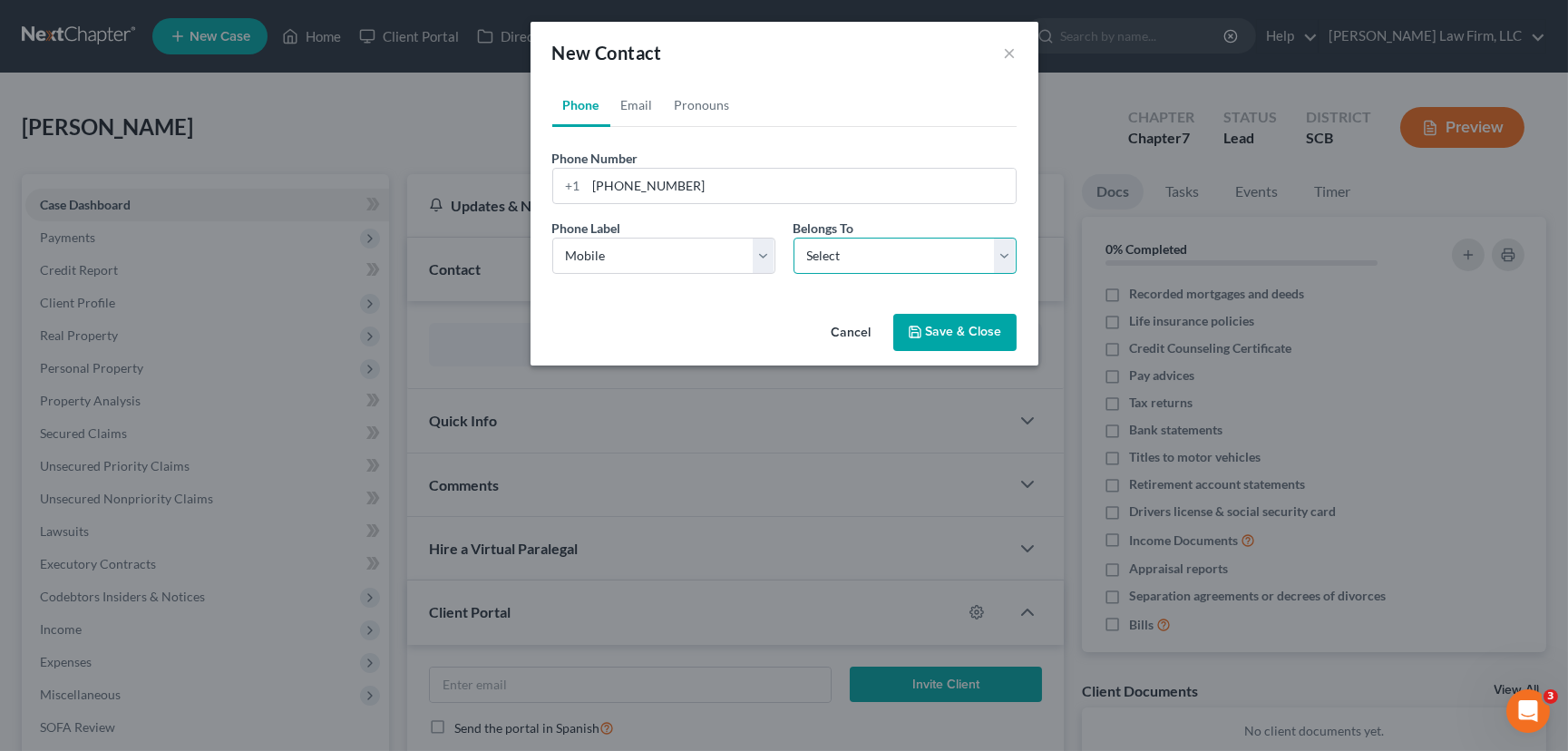
click at [1015, 244] on select "Select Client Other" at bounding box center [905, 256] width 223 height 37
click at [793, 238] on select "Select Client Other" at bounding box center [905, 256] width 223 height 37
click at [642, 101] on link "Email" at bounding box center [637, 106] width 53 height 43
click at [602, 186] on input "email" at bounding box center [801, 186] width 429 height 35
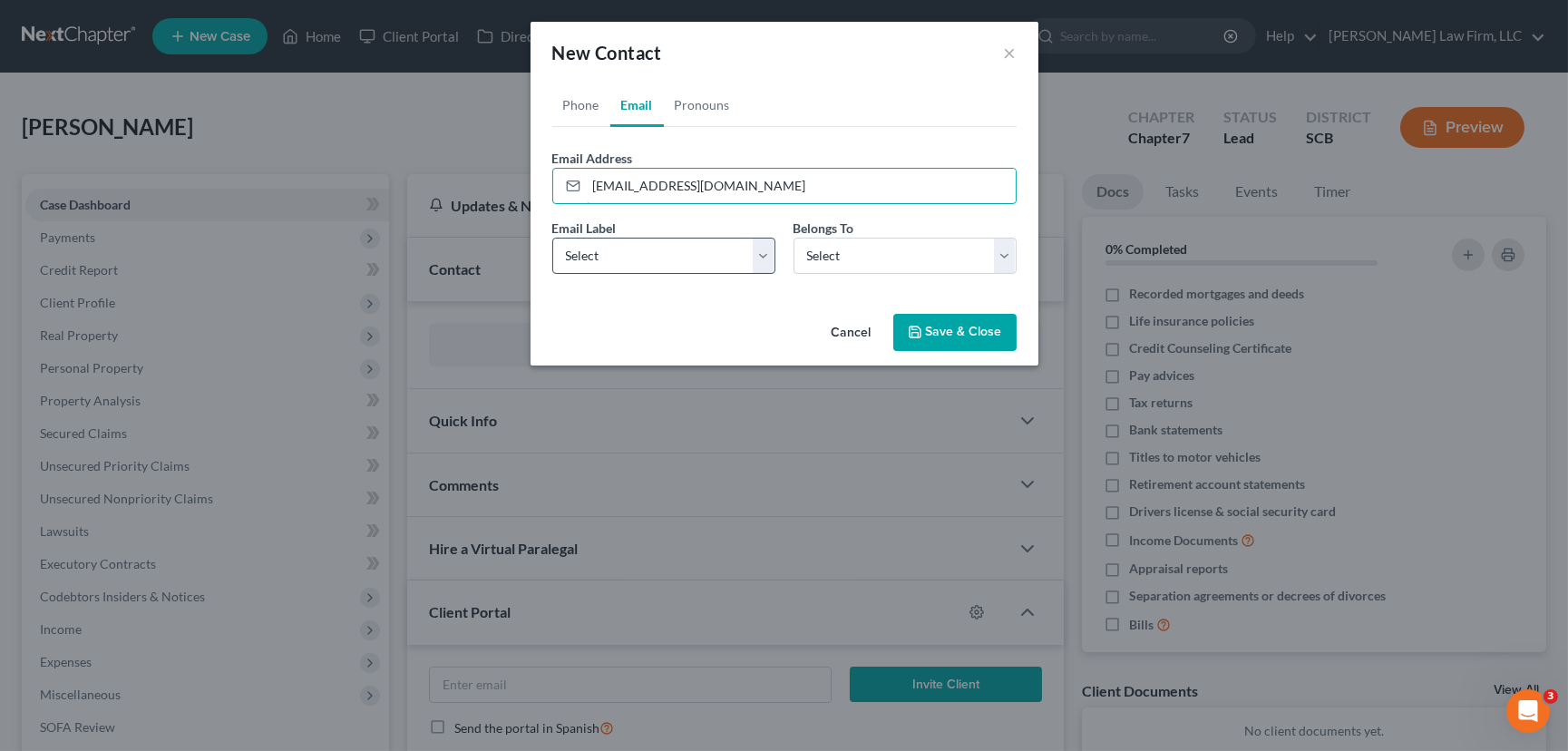
type input "jazzalynsimmons@icloud.com"
click at [606, 253] on select "Select Home Work Other" at bounding box center [664, 256] width 223 height 37
select select "0"
click at [553, 238] on select "Select Home Work Other" at bounding box center [664, 256] width 223 height 37
click at [893, 255] on select "Select Client Other" at bounding box center [905, 256] width 223 height 37
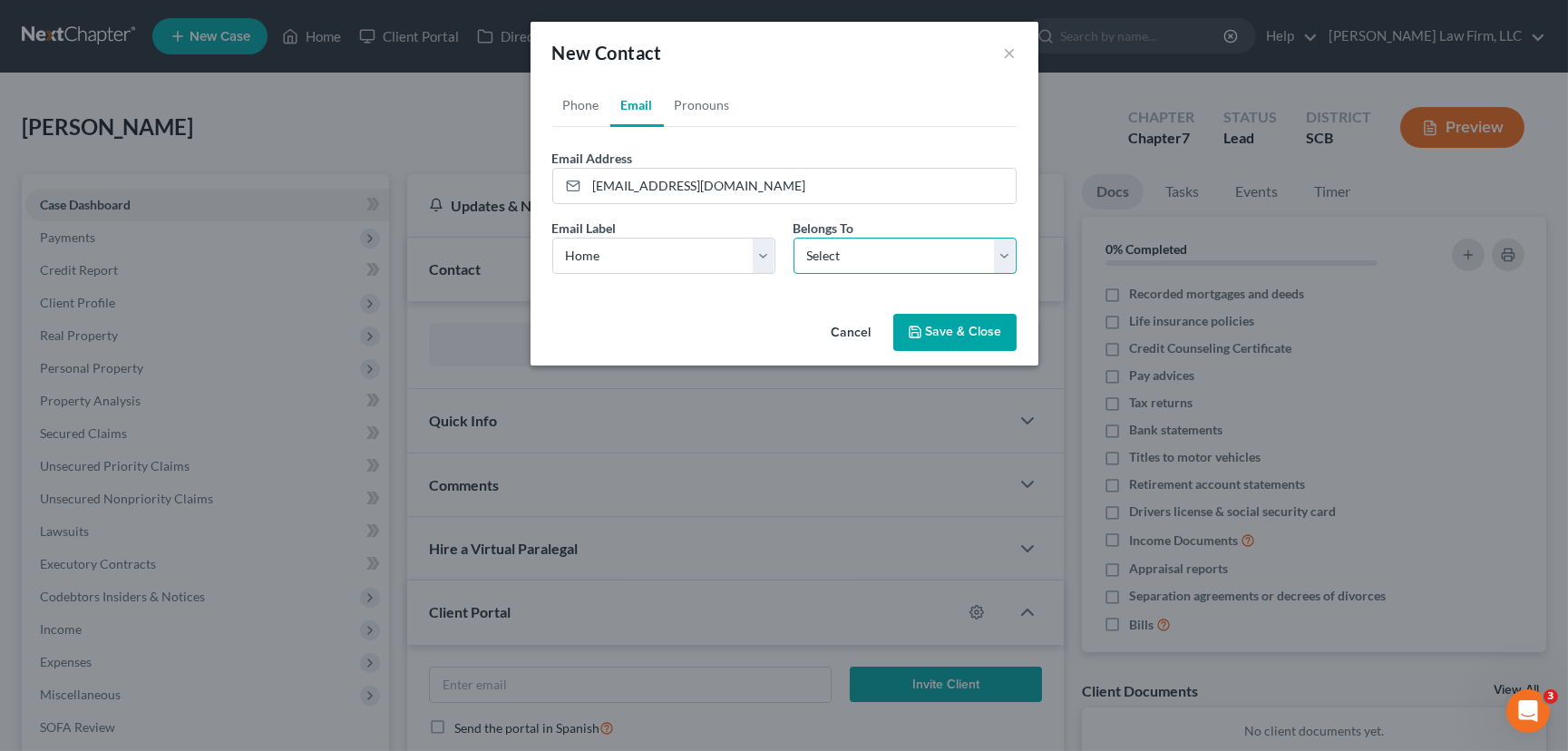
select select "0"
click at [793, 238] on select "Select Client Other" at bounding box center [905, 256] width 223 height 37
click at [939, 332] on button "Save & Close" at bounding box center [954, 333] width 123 height 38
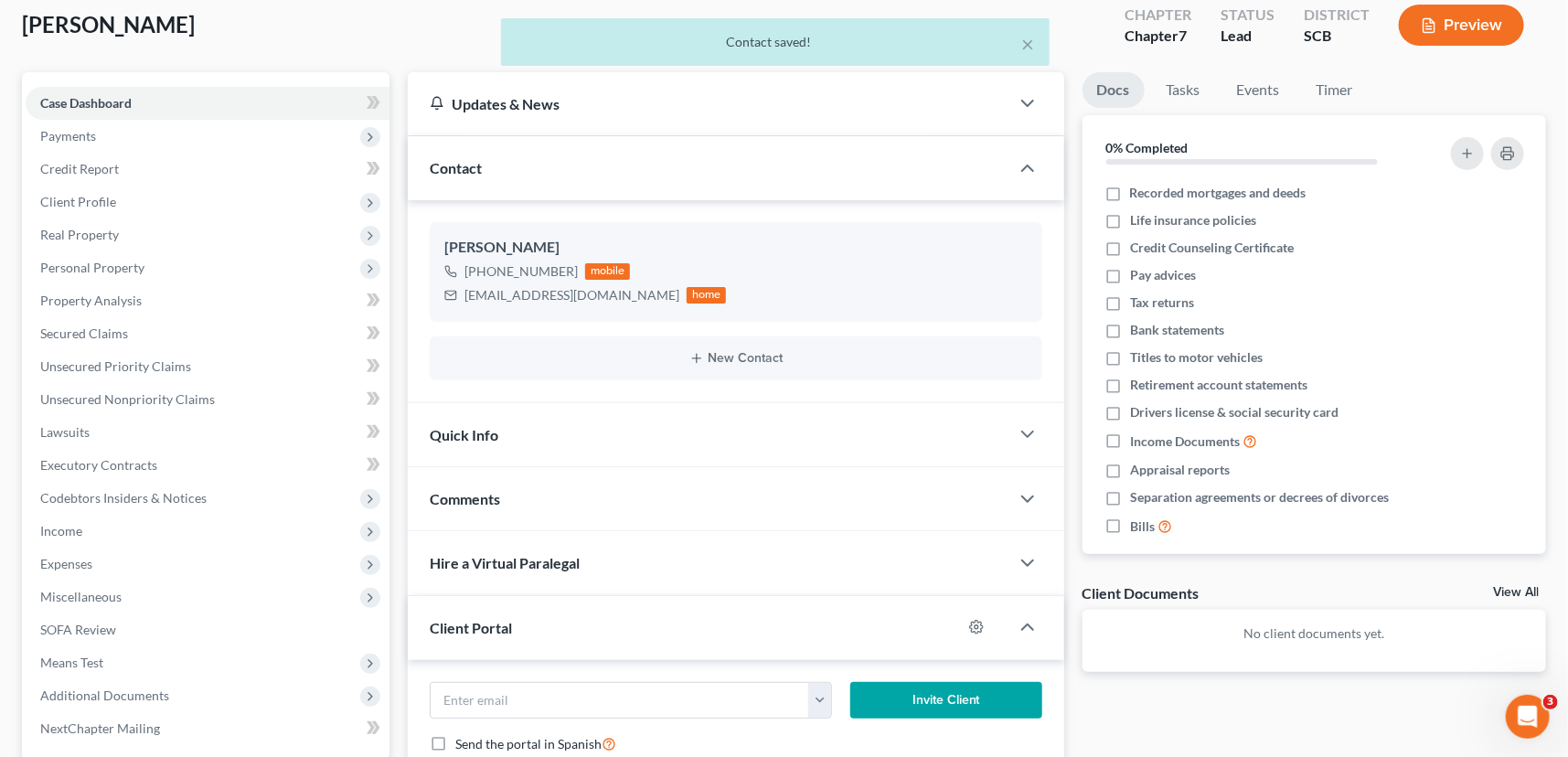
scroll to position [249, 0]
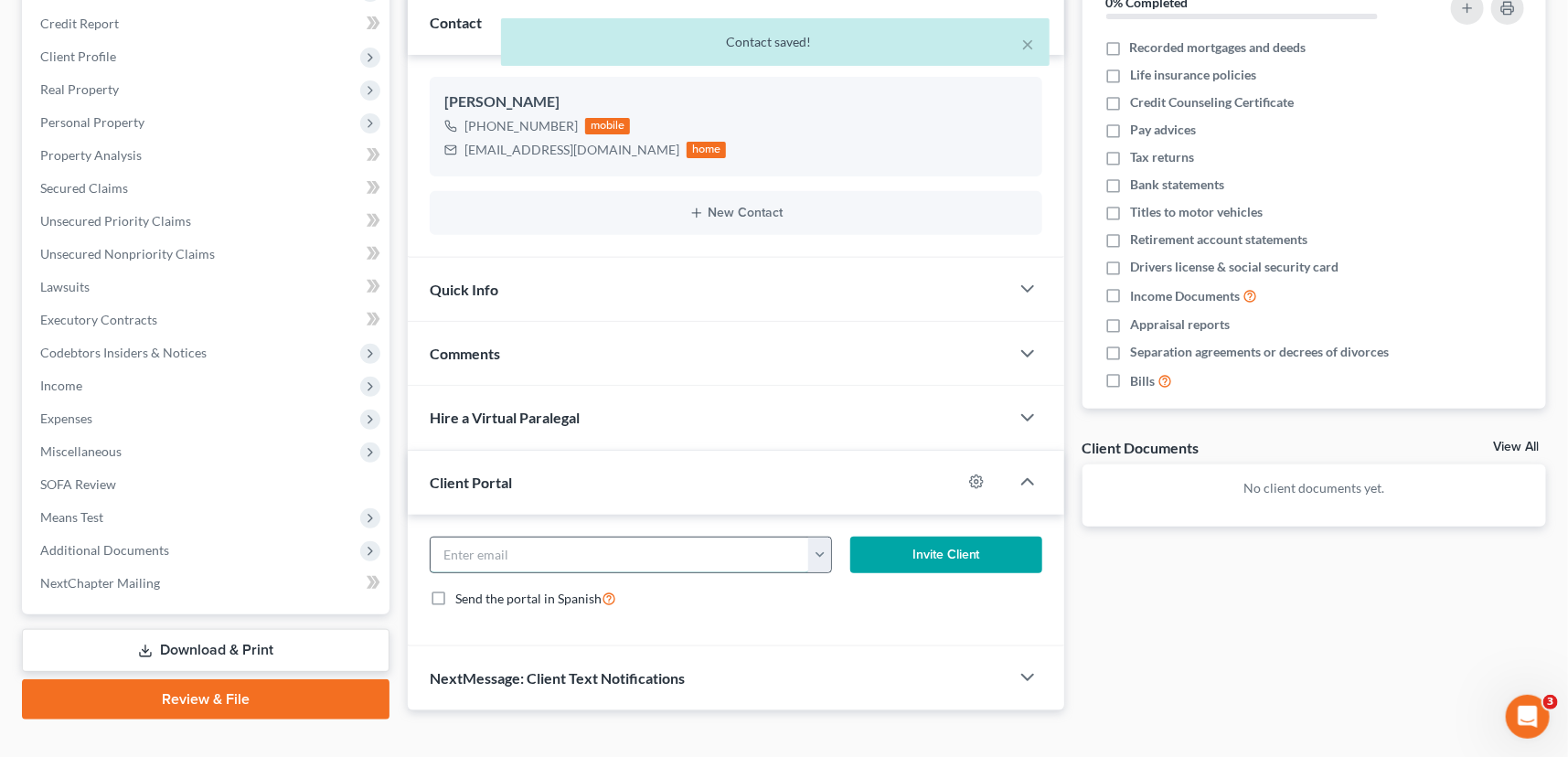
click at [459, 544] on input "email" at bounding box center [620, 555] width 379 height 35
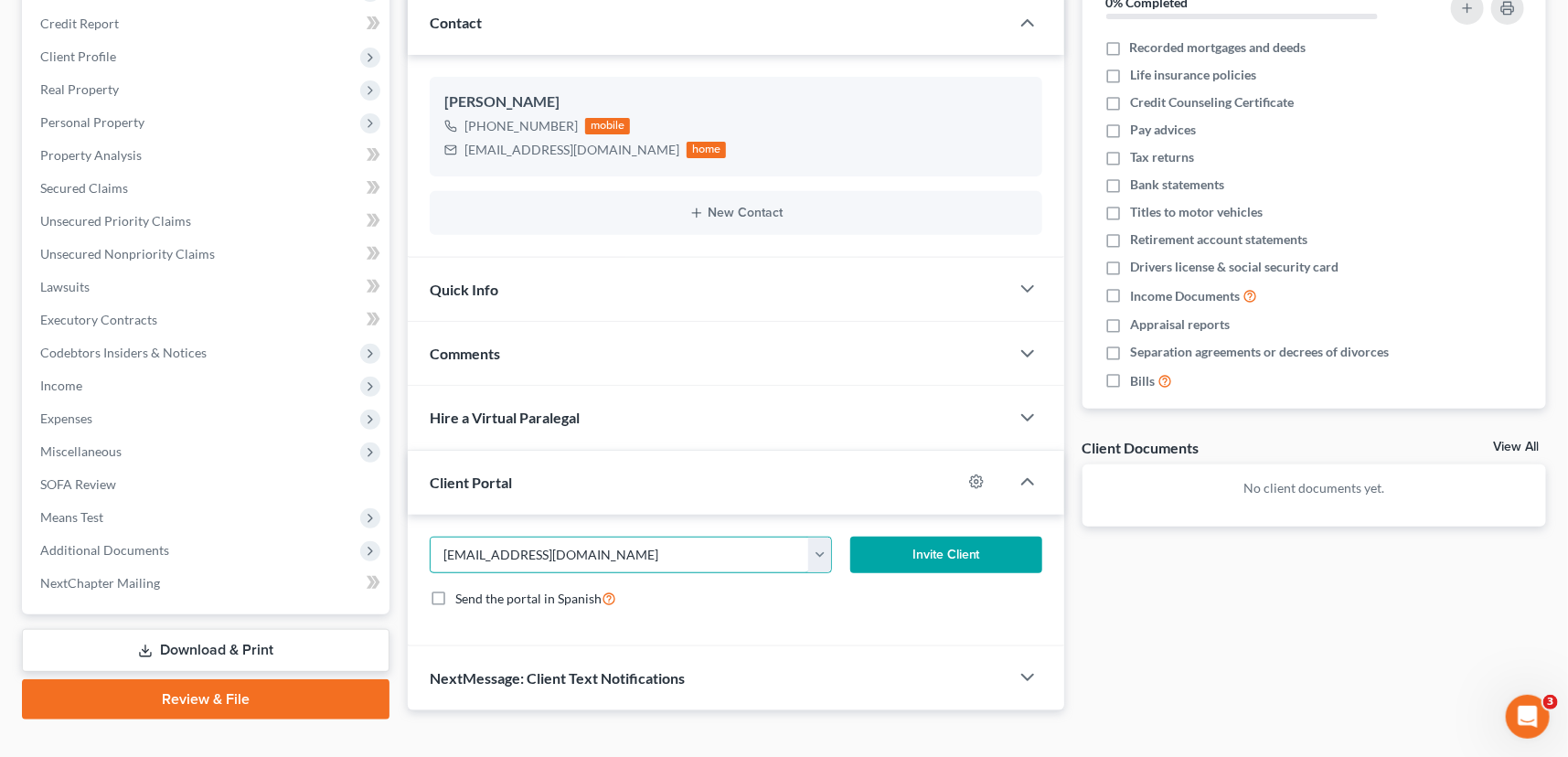
type input "jazzalynsimmons@icloud.com"
click at [934, 550] on button "Invite Client" at bounding box center [946, 555] width 192 height 37
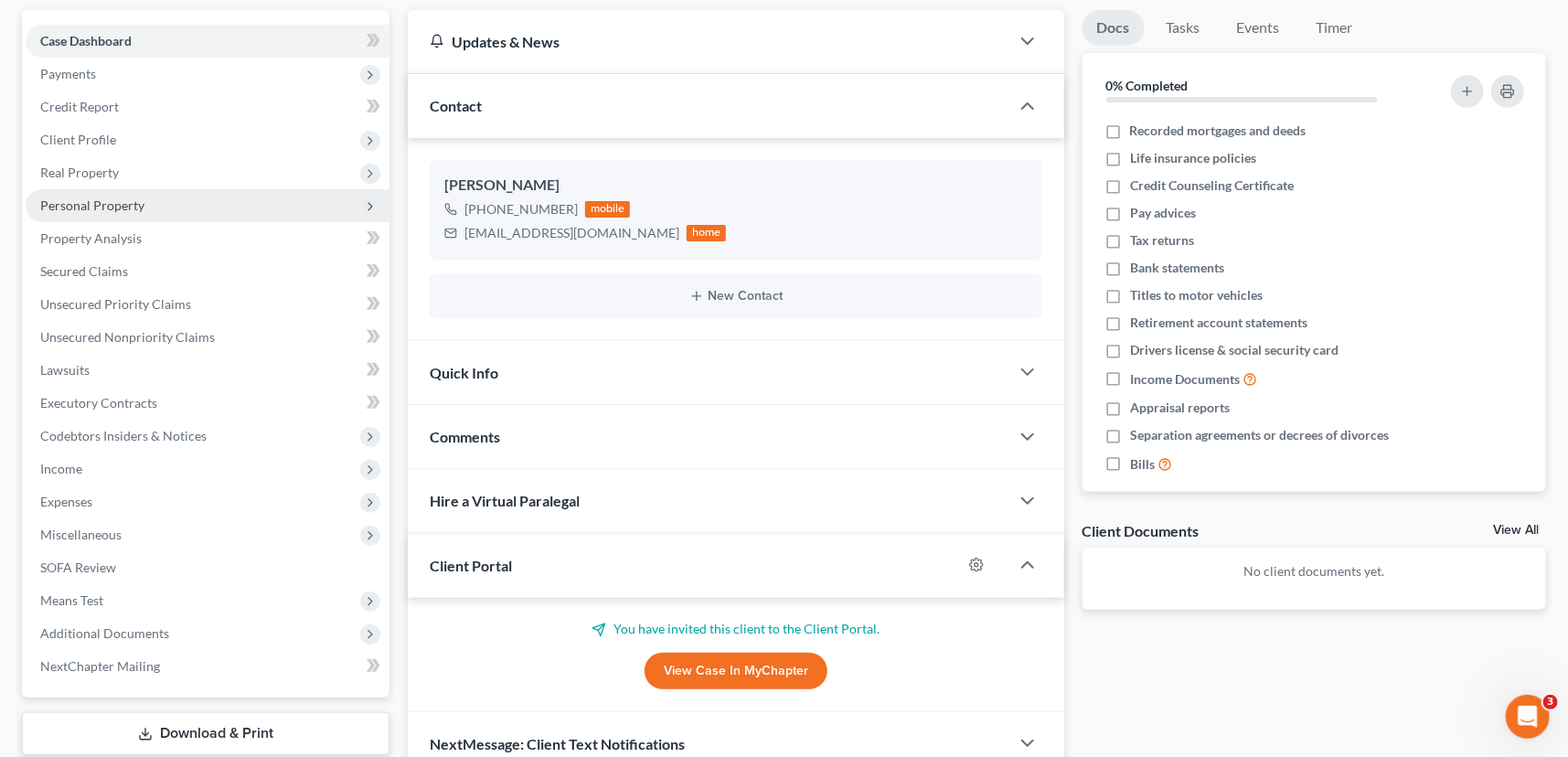
scroll to position [0, 0]
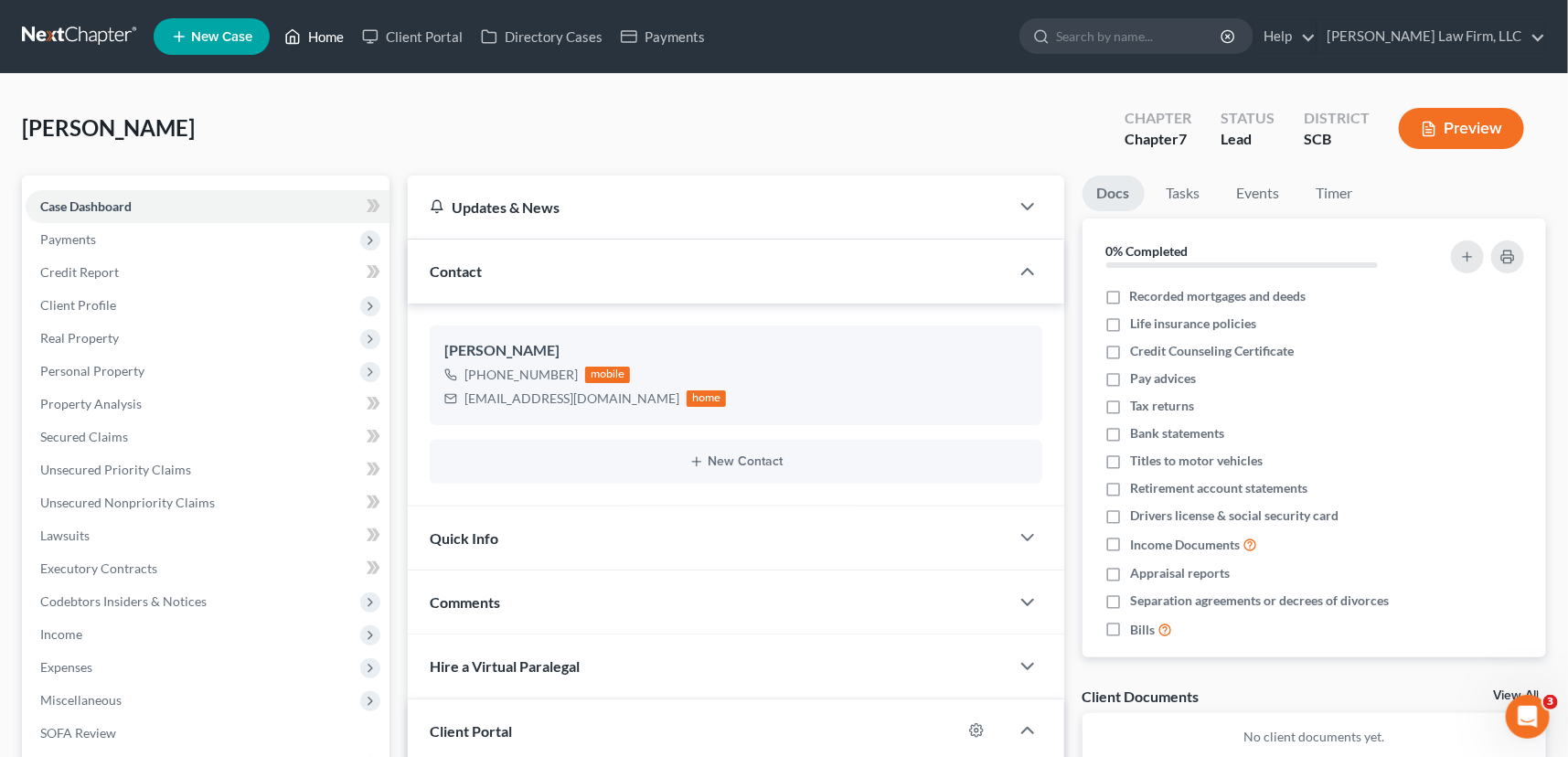
click at [325, 27] on link "Home" at bounding box center [314, 36] width 78 height 33
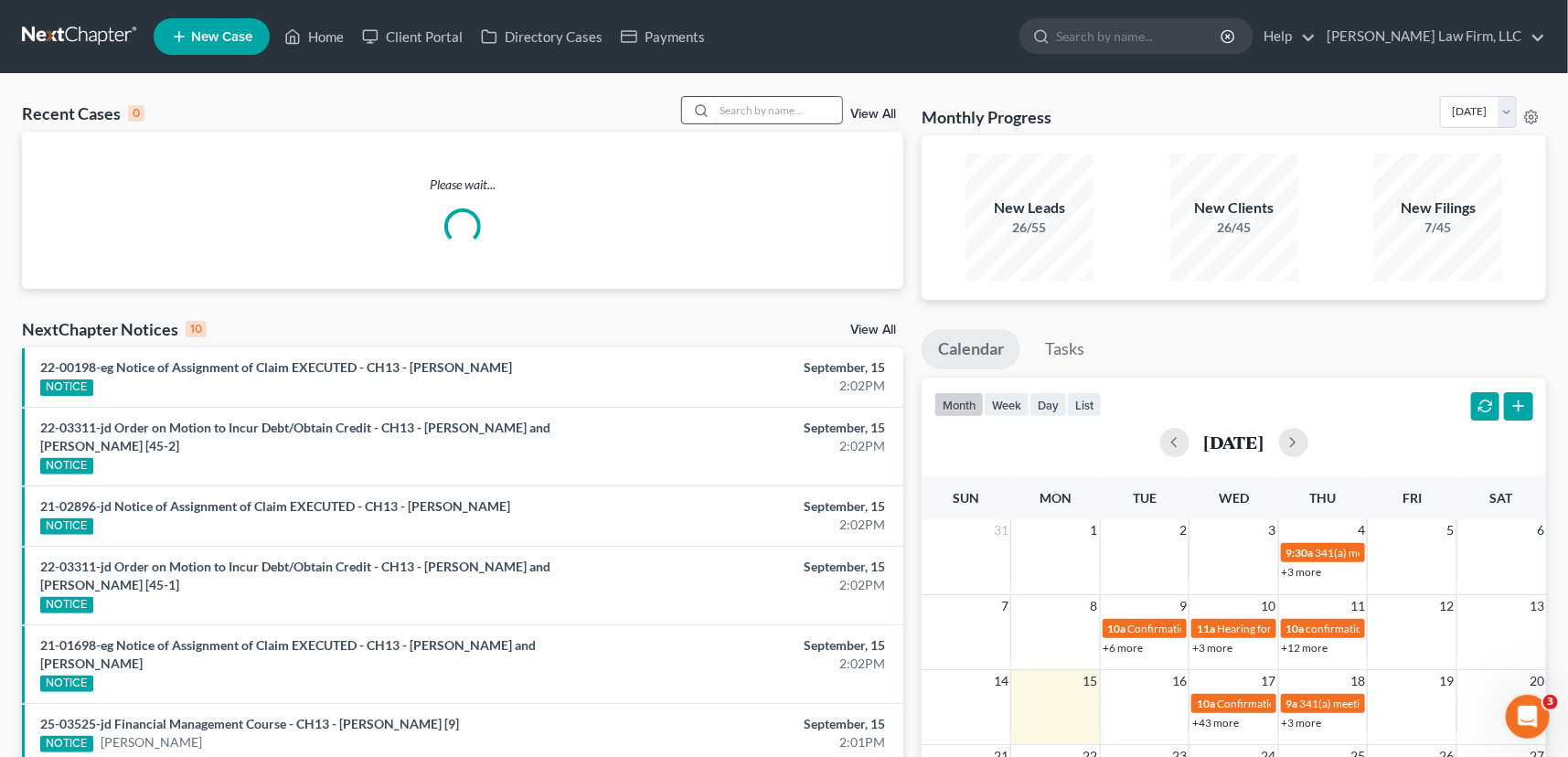
click at [725, 107] on input "search" at bounding box center [778, 109] width 128 height 27
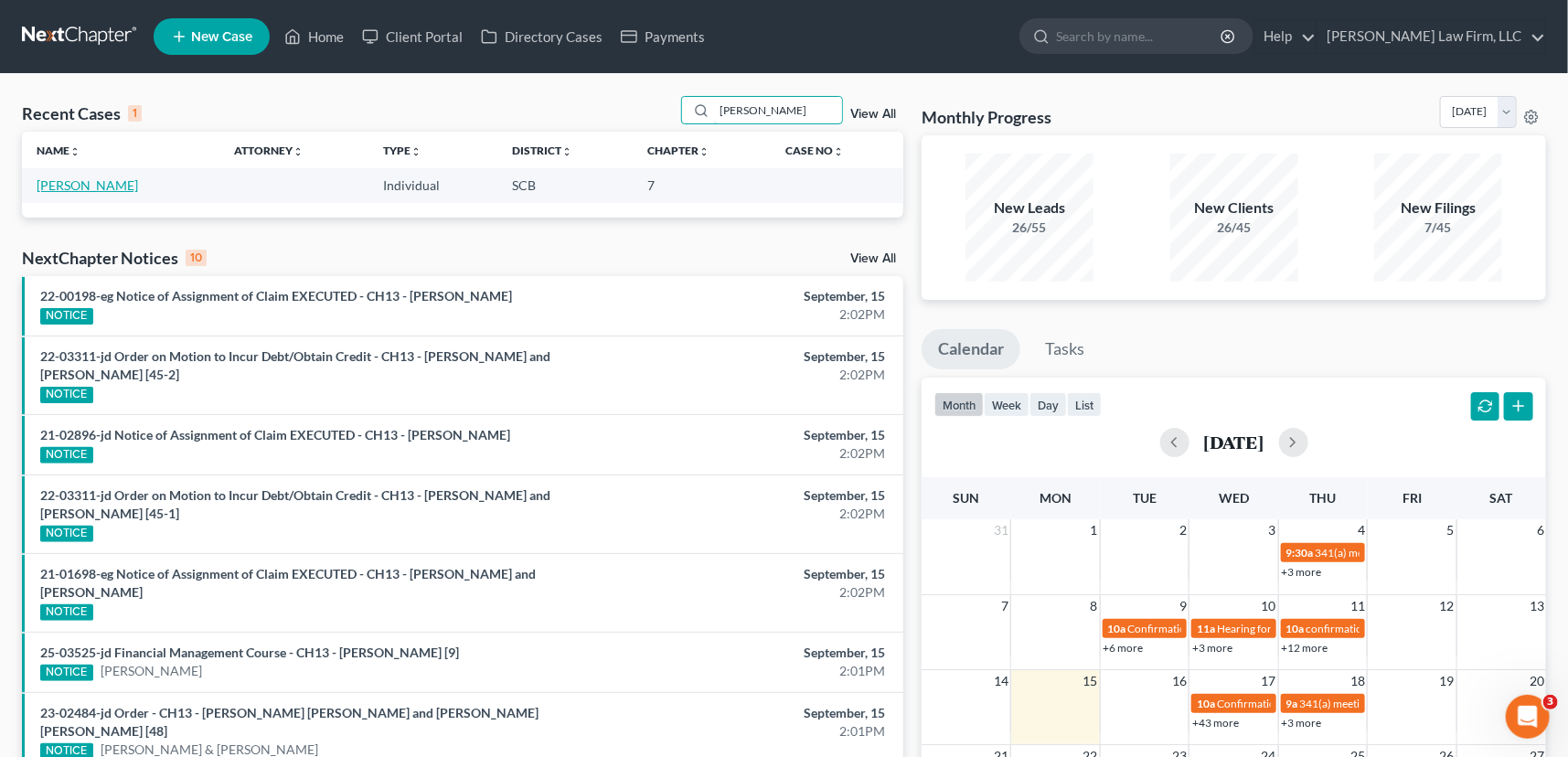
type input "ledford"
click at [105, 182] on link "Ledford, Jeremy" at bounding box center [88, 185] width 101 height 16
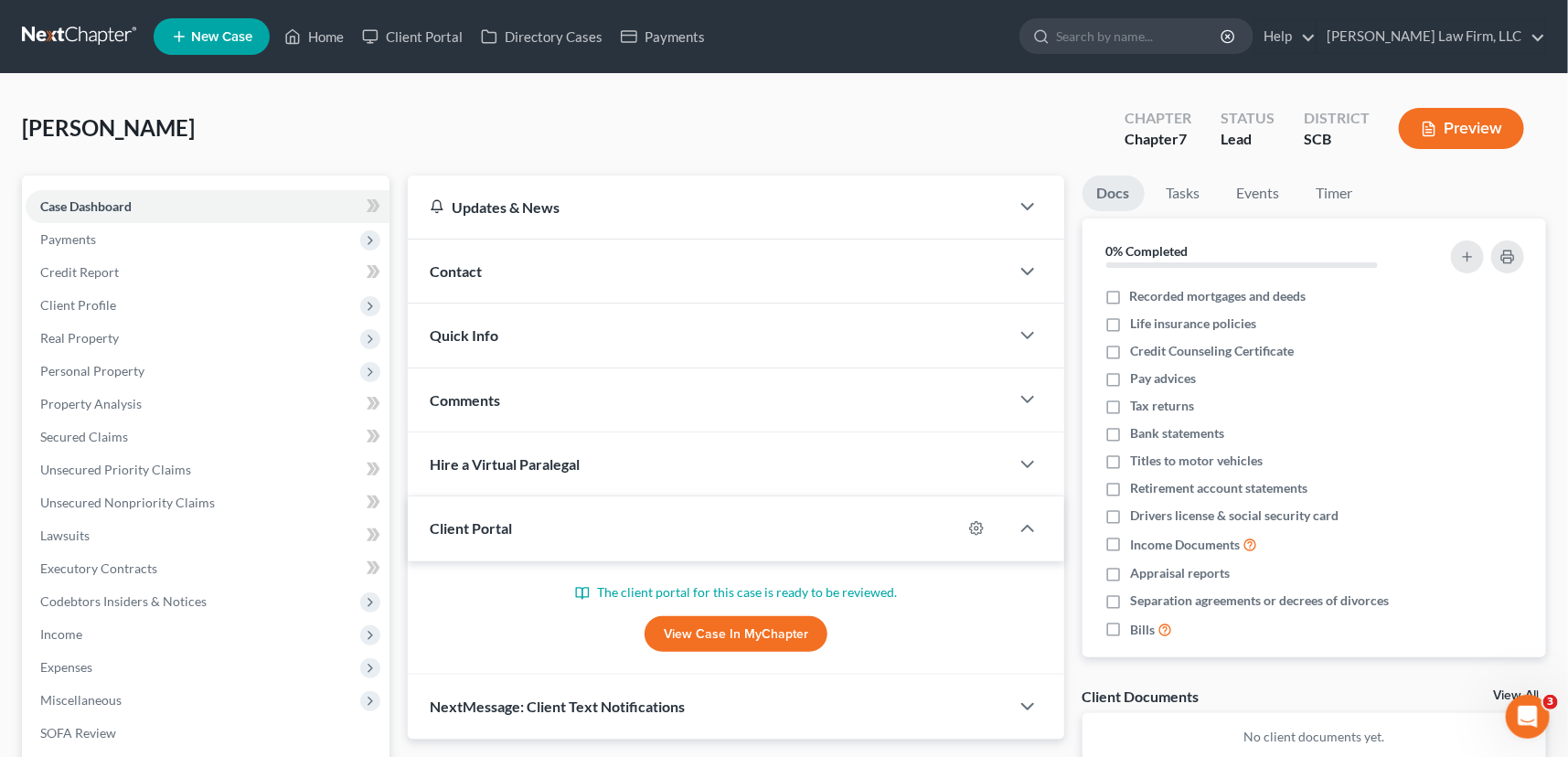
click at [461, 263] on span "Contact" at bounding box center [456, 271] width 52 height 17
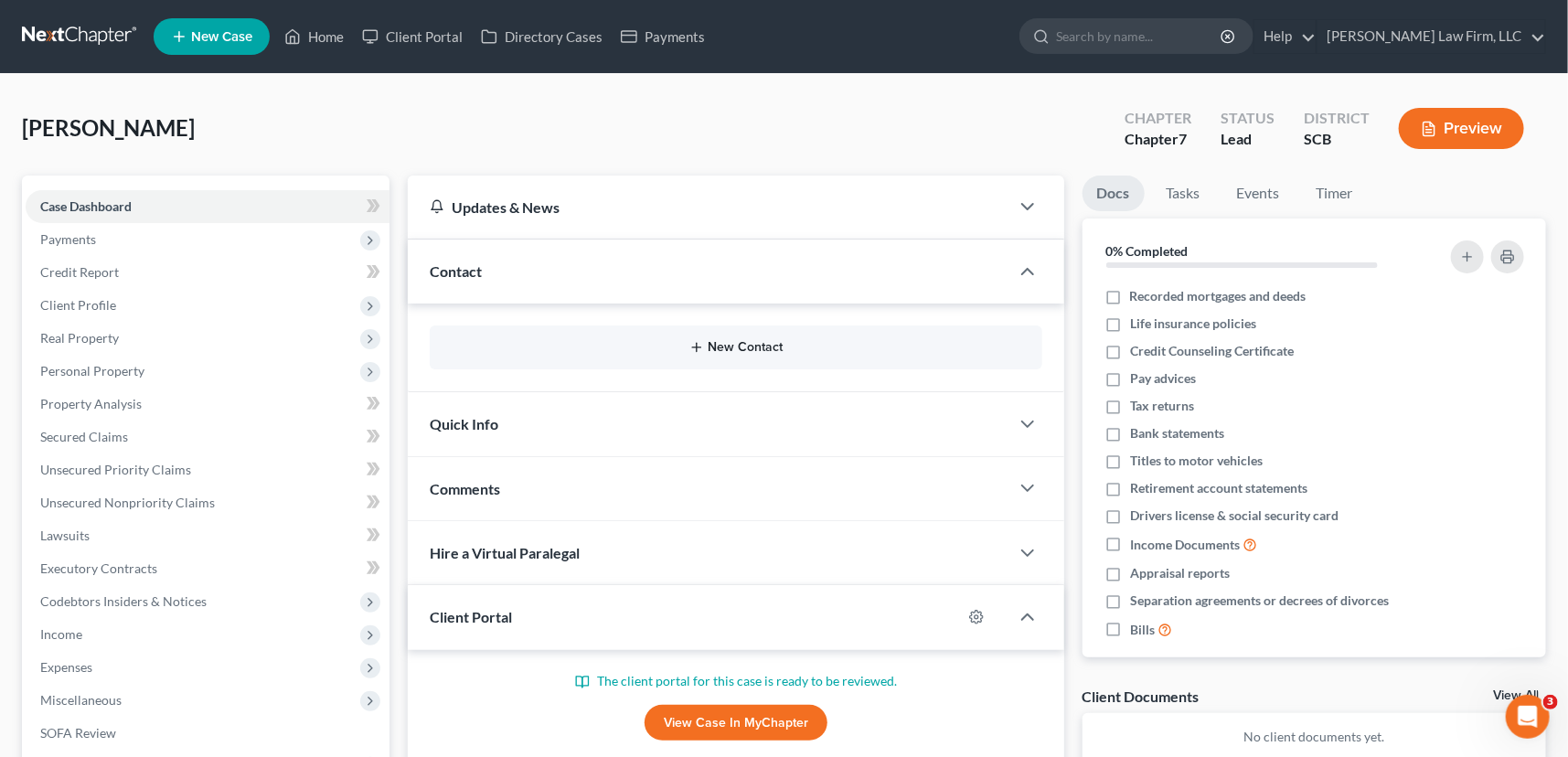
click at [750, 340] on button "New Contact" at bounding box center [736, 347] width 583 height 15
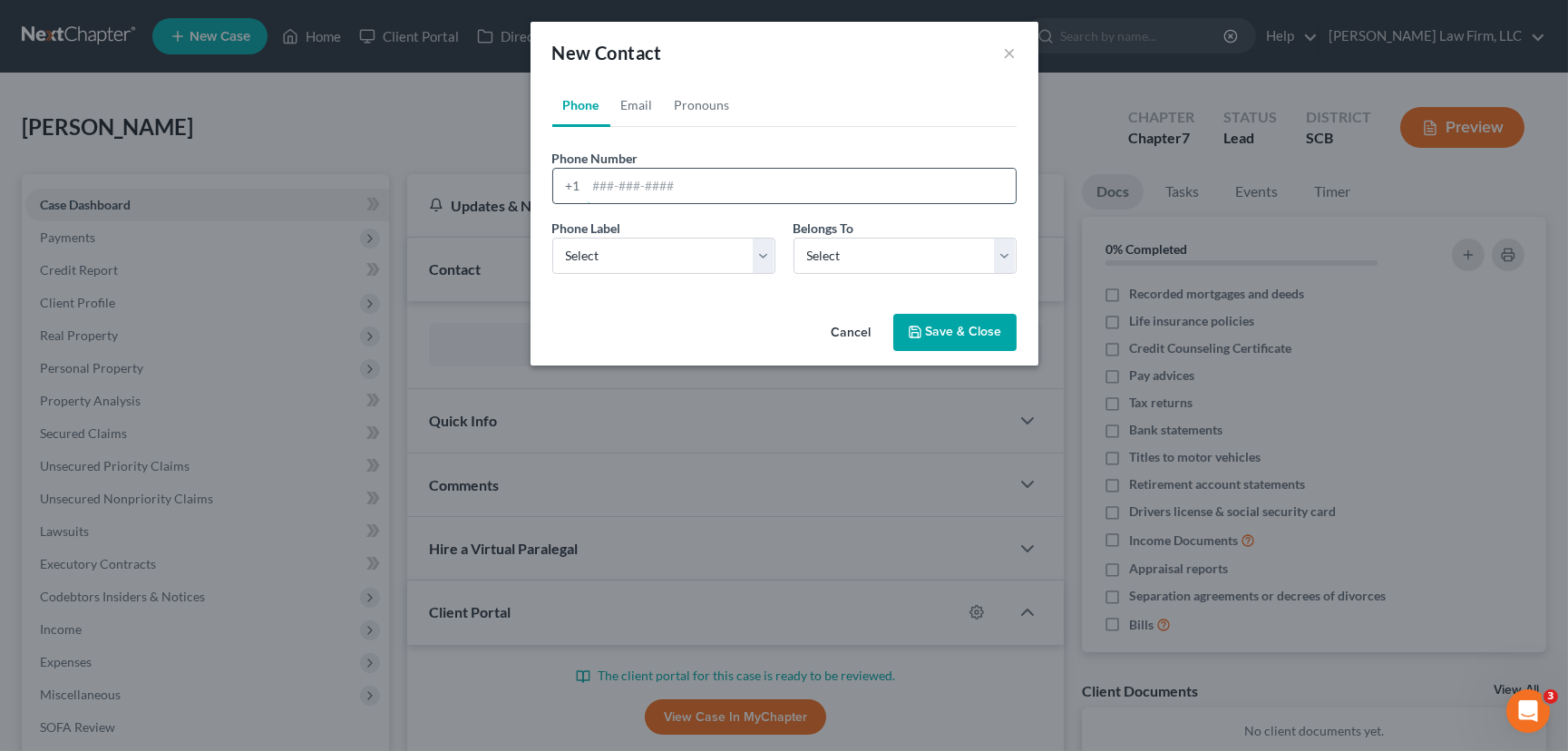
click at [599, 180] on input "tel" at bounding box center [801, 186] width 429 height 35
type input "843-259-4722"
click at [581, 257] on select "Select Mobile Home Work Other" at bounding box center [664, 256] width 223 height 37
select select "0"
click at [553, 238] on select "Select Mobile Home Work Other" at bounding box center [664, 256] width 223 height 37
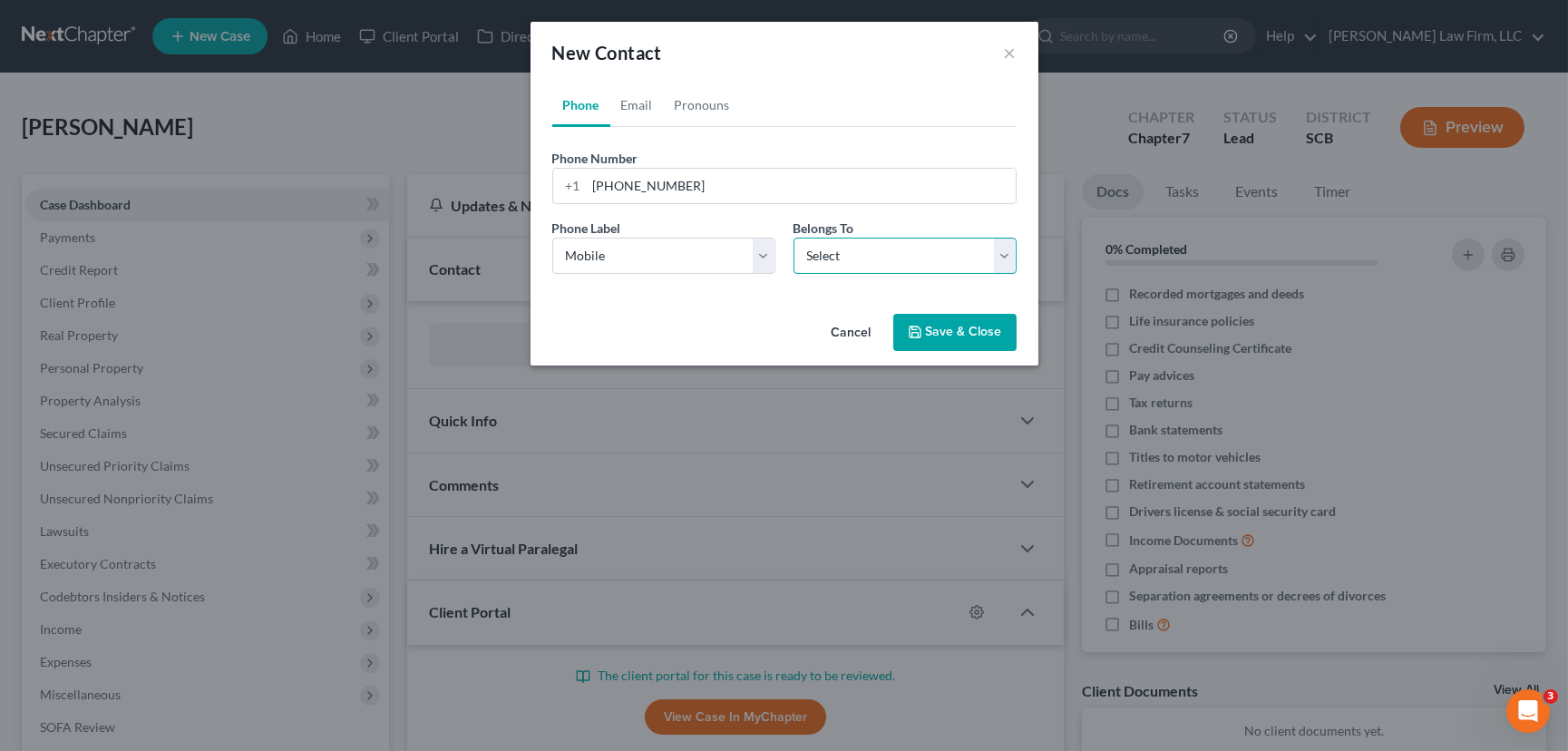
click at [915, 263] on select "Select Client Other" at bounding box center [905, 256] width 223 height 37
select select "0"
click at [793, 238] on select "Select Client Other" at bounding box center [905, 256] width 223 height 37
select select "0"
click at [636, 98] on link "Email" at bounding box center [637, 106] width 53 height 43
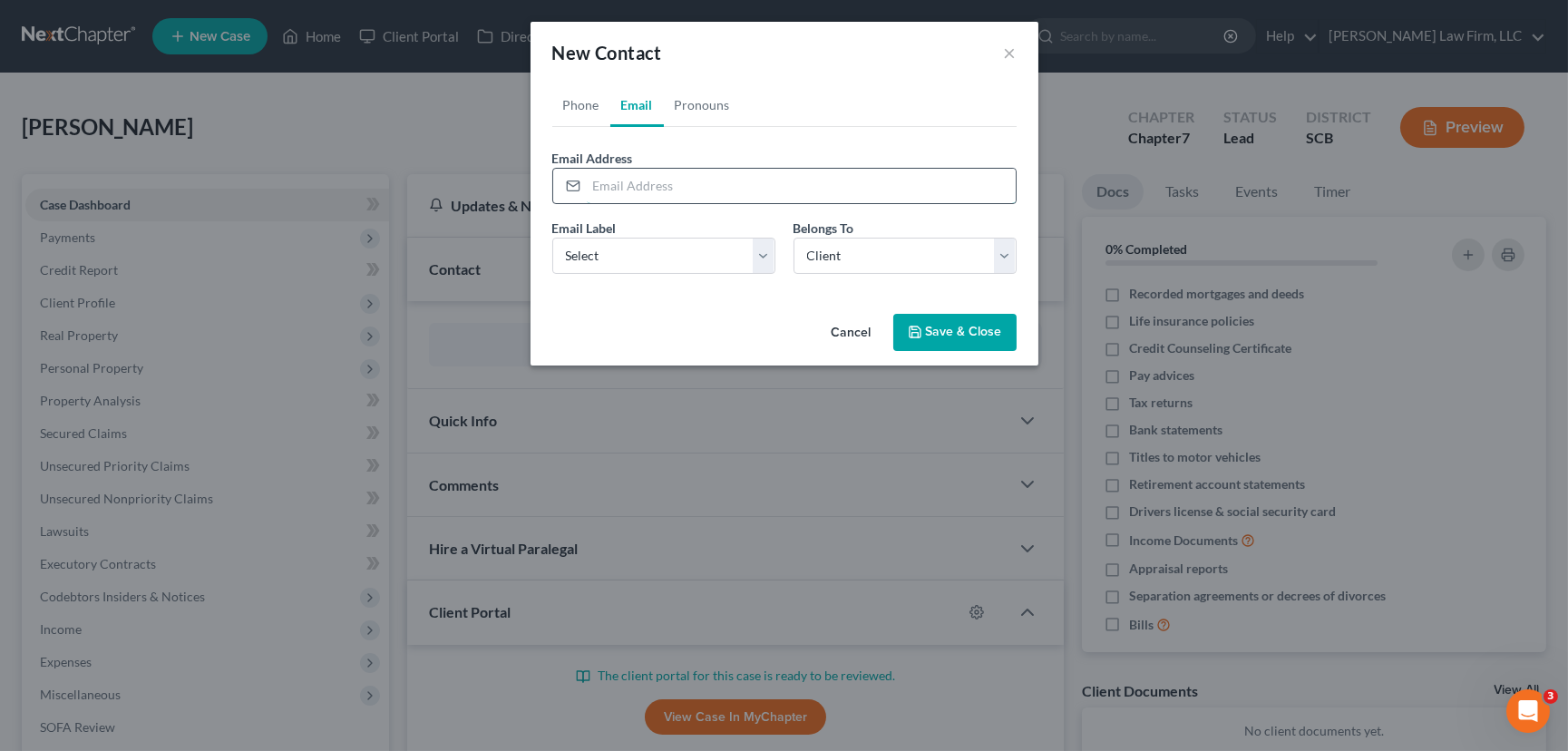
click at [595, 182] on input "email" at bounding box center [801, 186] width 429 height 35
type input "ncpd309@yahoo.com"
click at [589, 259] on select "Select Home Work Other" at bounding box center [664, 256] width 223 height 37
select select "0"
click at [553, 238] on select "Select Home Work Other" at bounding box center [664, 256] width 223 height 37
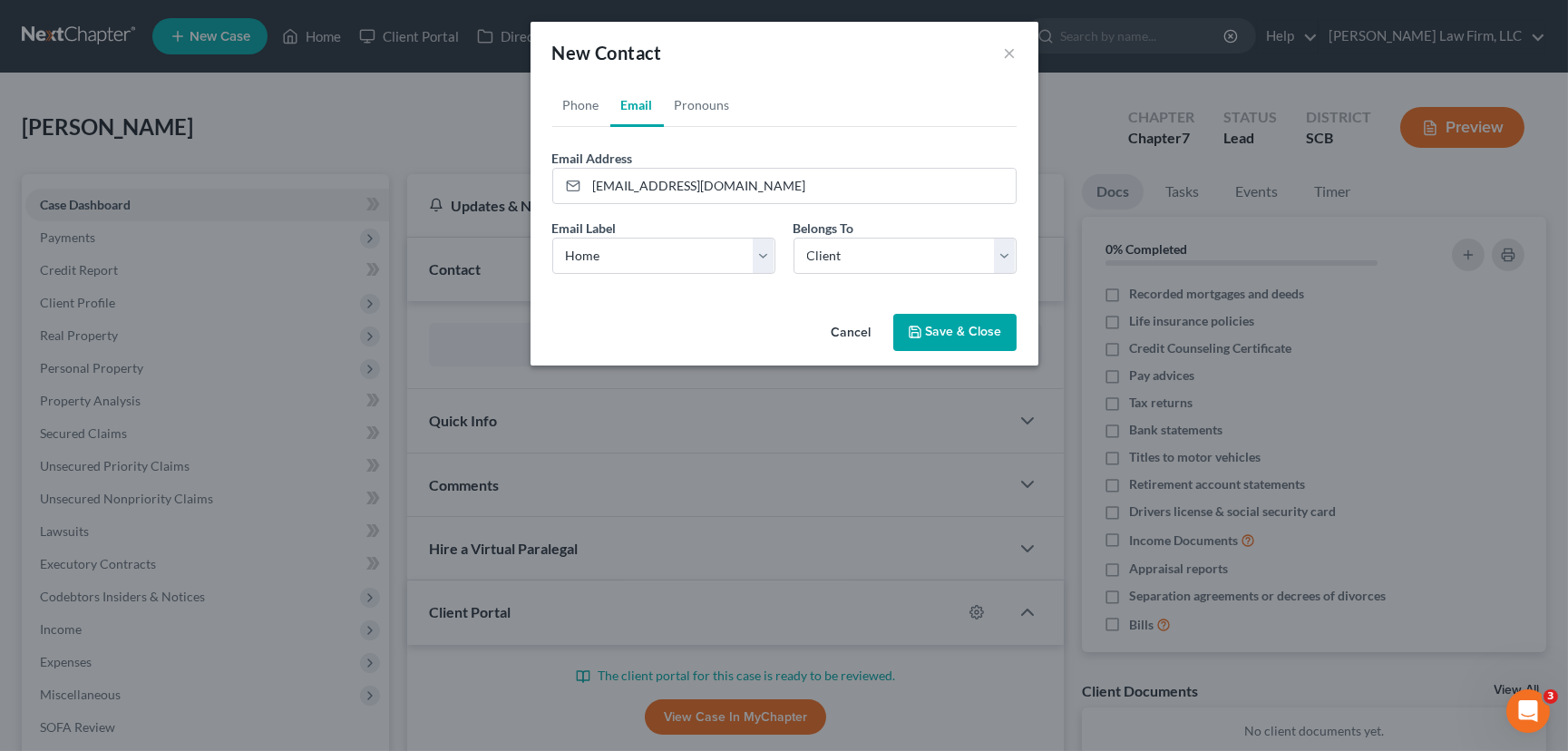
click at [971, 331] on button "Save & Close" at bounding box center [954, 333] width 123 height 38
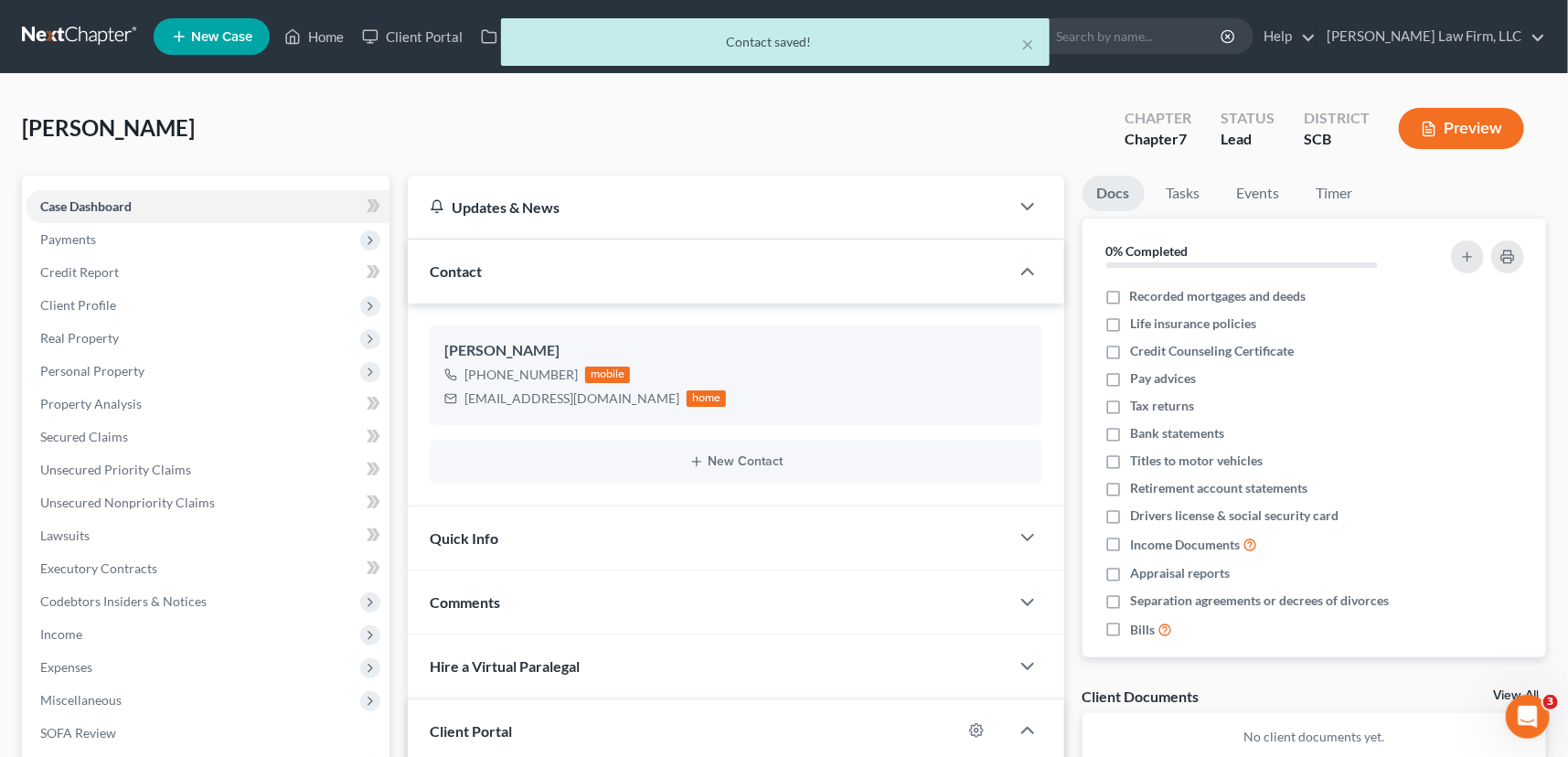
click at [453, 535] on span "Quick Info" at bounding box center [464, 537] width 69 height 17
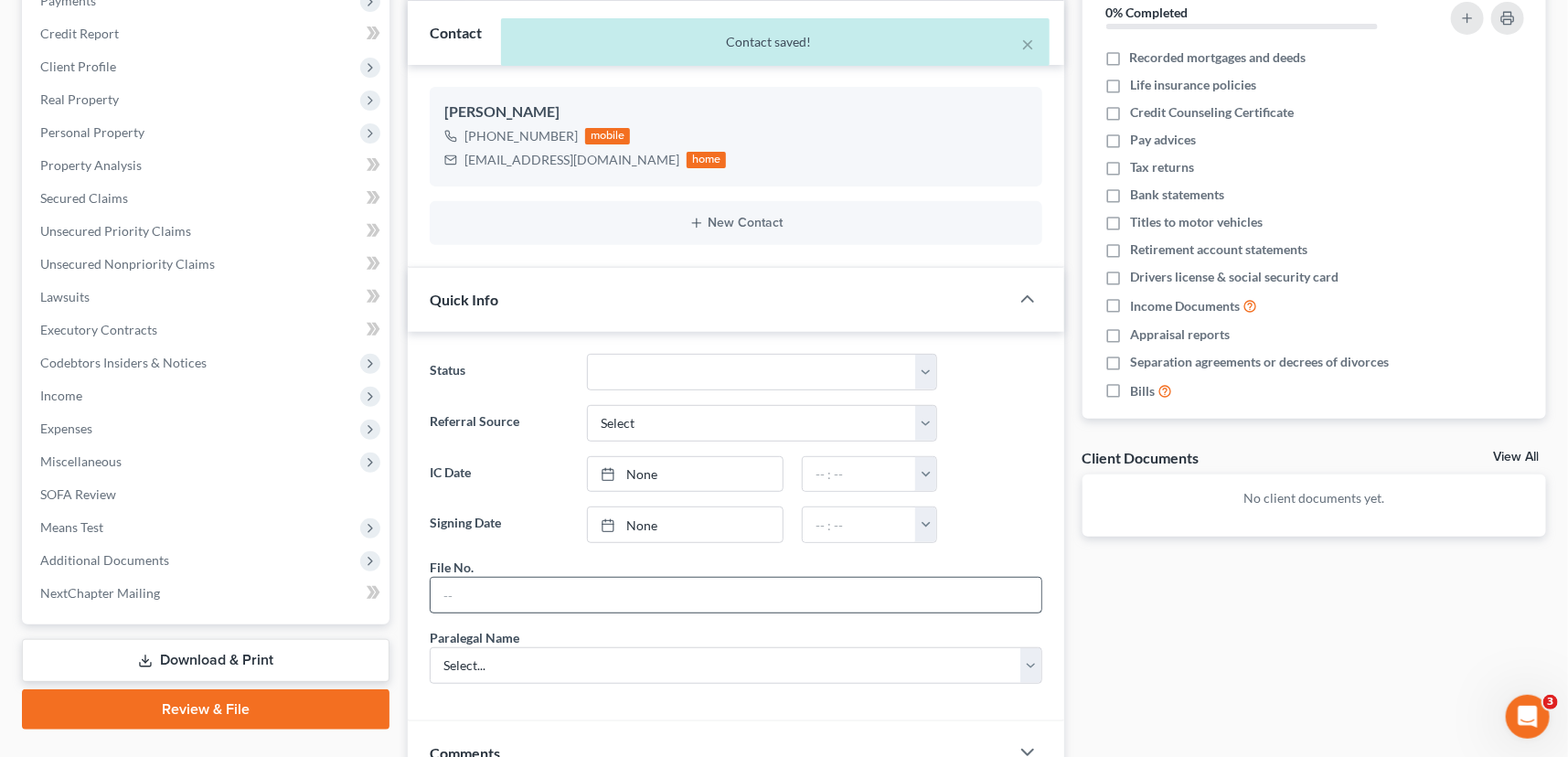
scroll to position [249, 0]
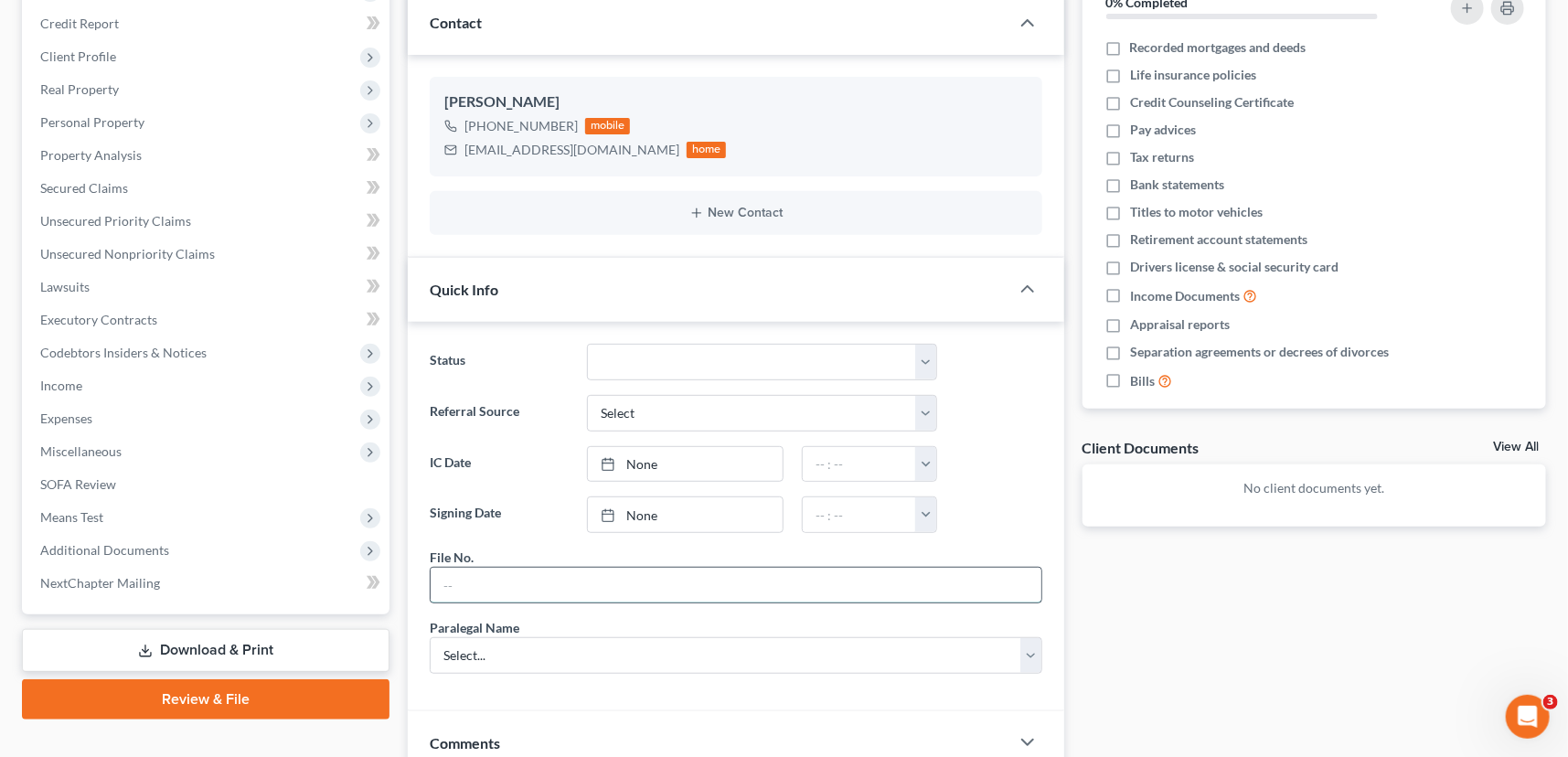
click at [462, 587] on input "text" at bounding box center [736, 585] width 611 height 35
type input "25-243CHS"
click at [497, 645] on select "Select... Shawnda Engram Mercedes Sawyer Kristi Keen Sirena Starkes" at bounding box center [736, 656] width 613 height 37
select select "0"
click at [430, 638] on select "Select... Shawnda Engram Mercedes Sawyer Kristi Keen Sirena Starkes" at bounding box center [736, 656] width 613 height 37
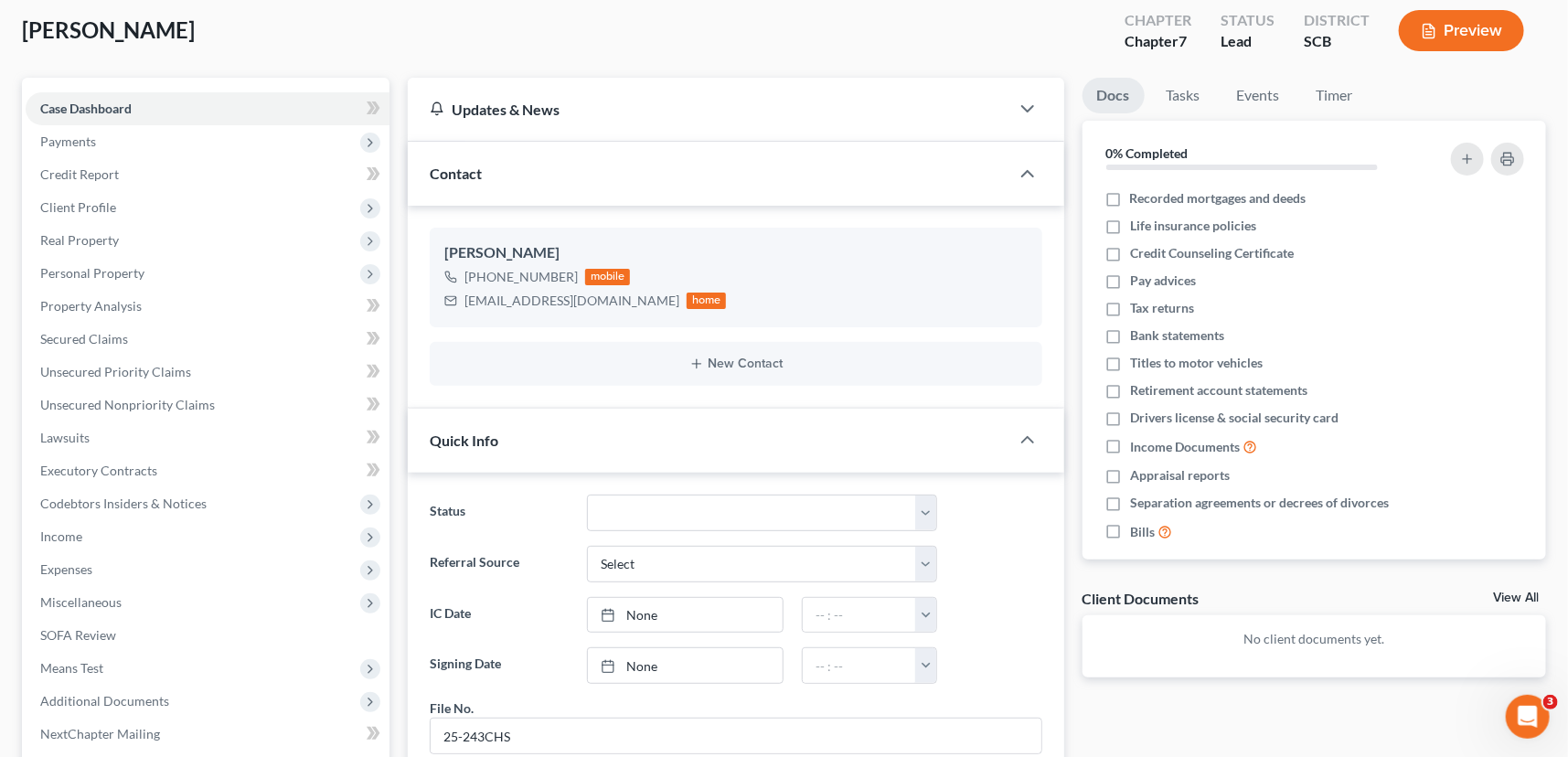
scroll to position [83, 0]
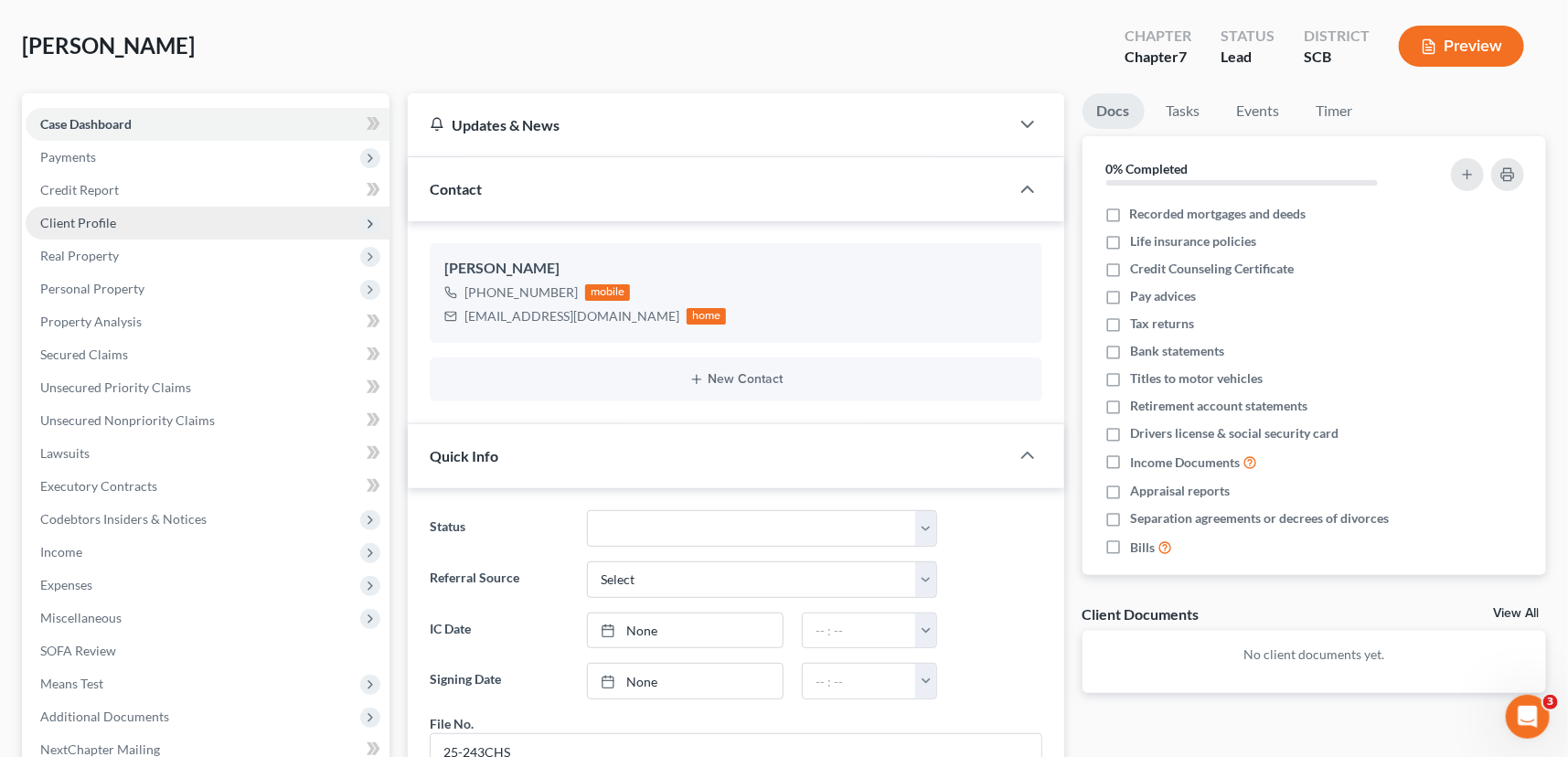
click at [85, 210] on span "Client Profile" at bounding box center [208, 223] width 364 height 33
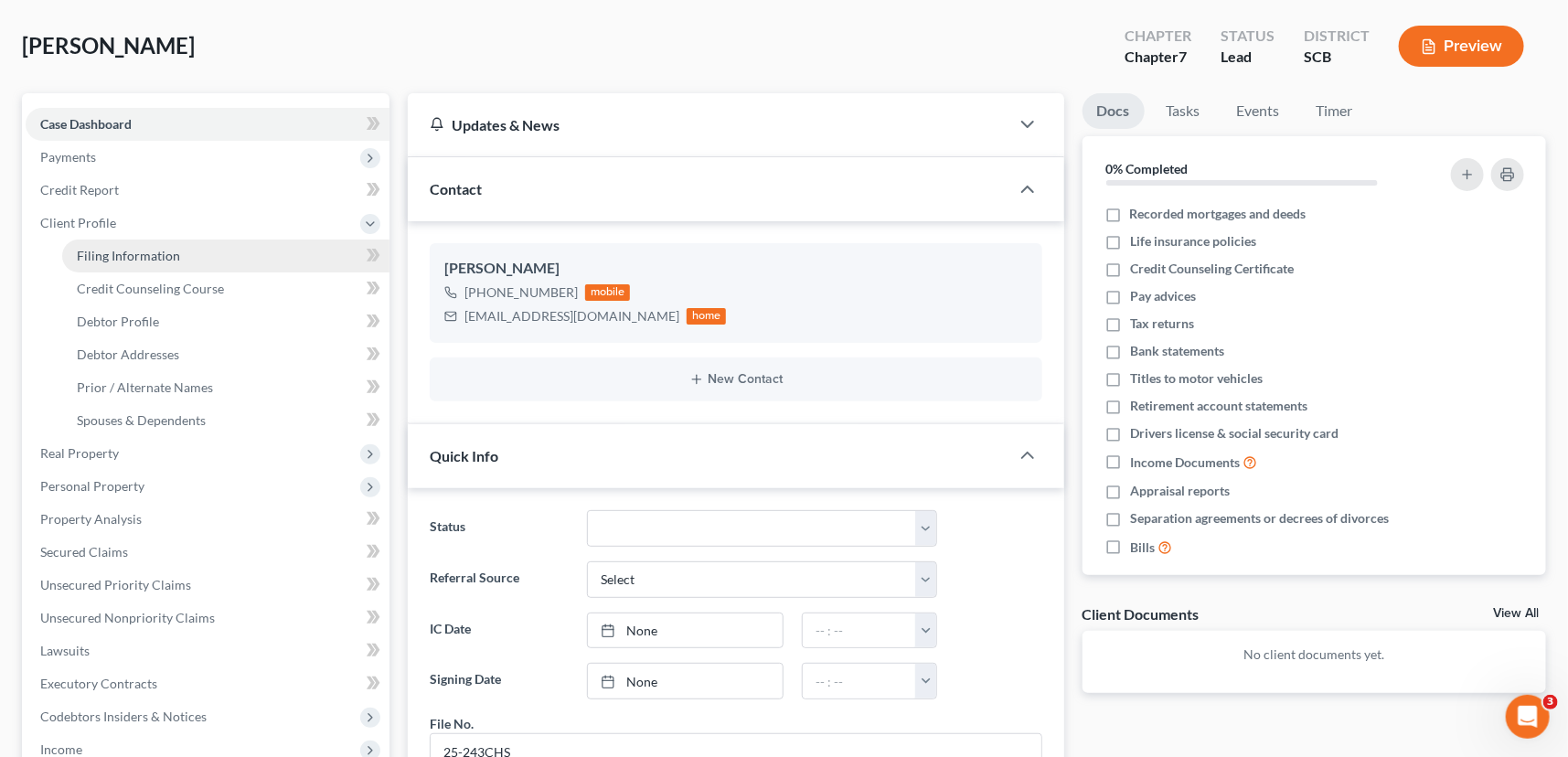
click at [119, 255] on span "Filing Information" at bounding box center [128, 256] width 103 height 16
select select "1"
select select "0"
select select "72"
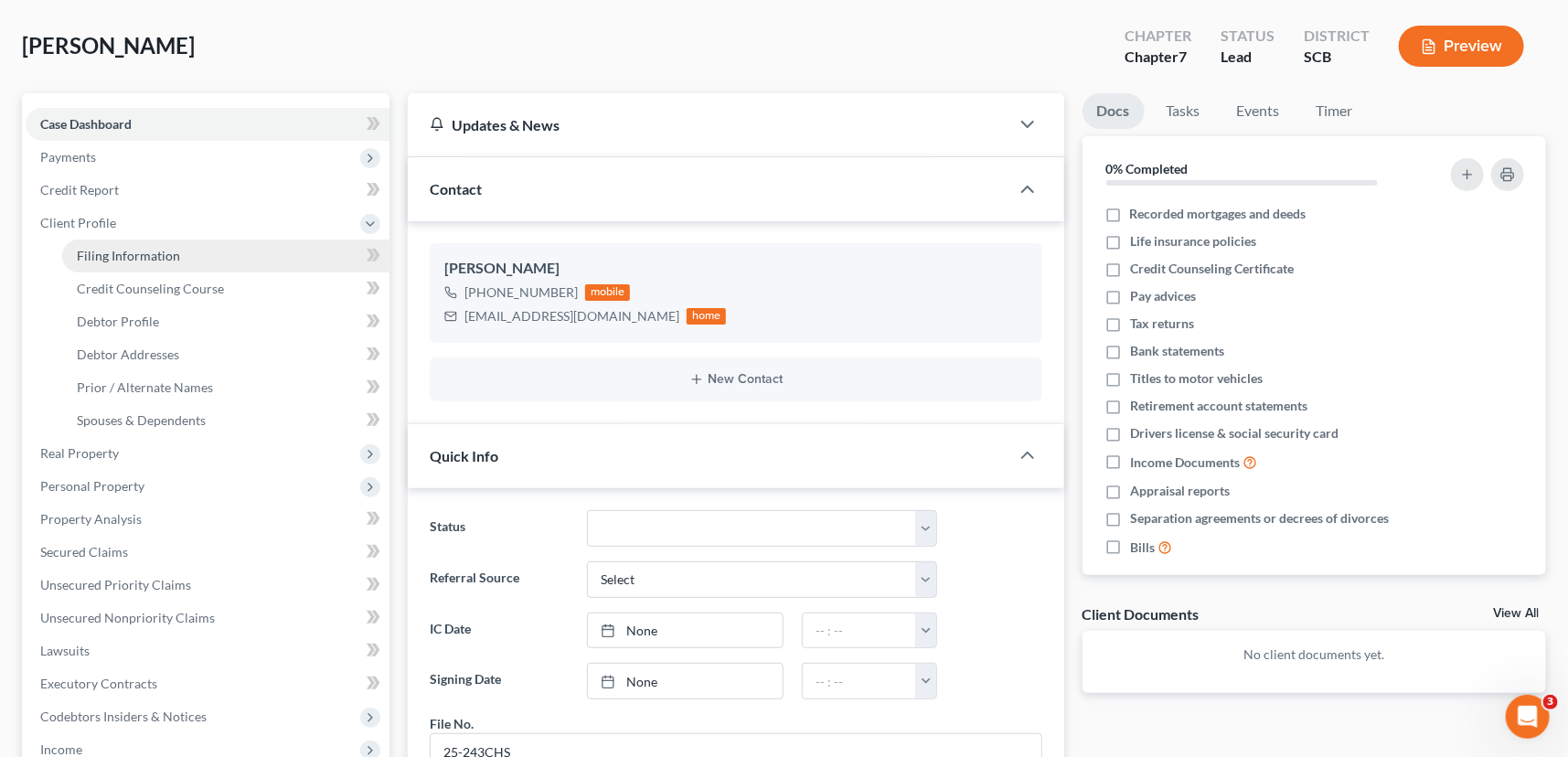
select select "42"
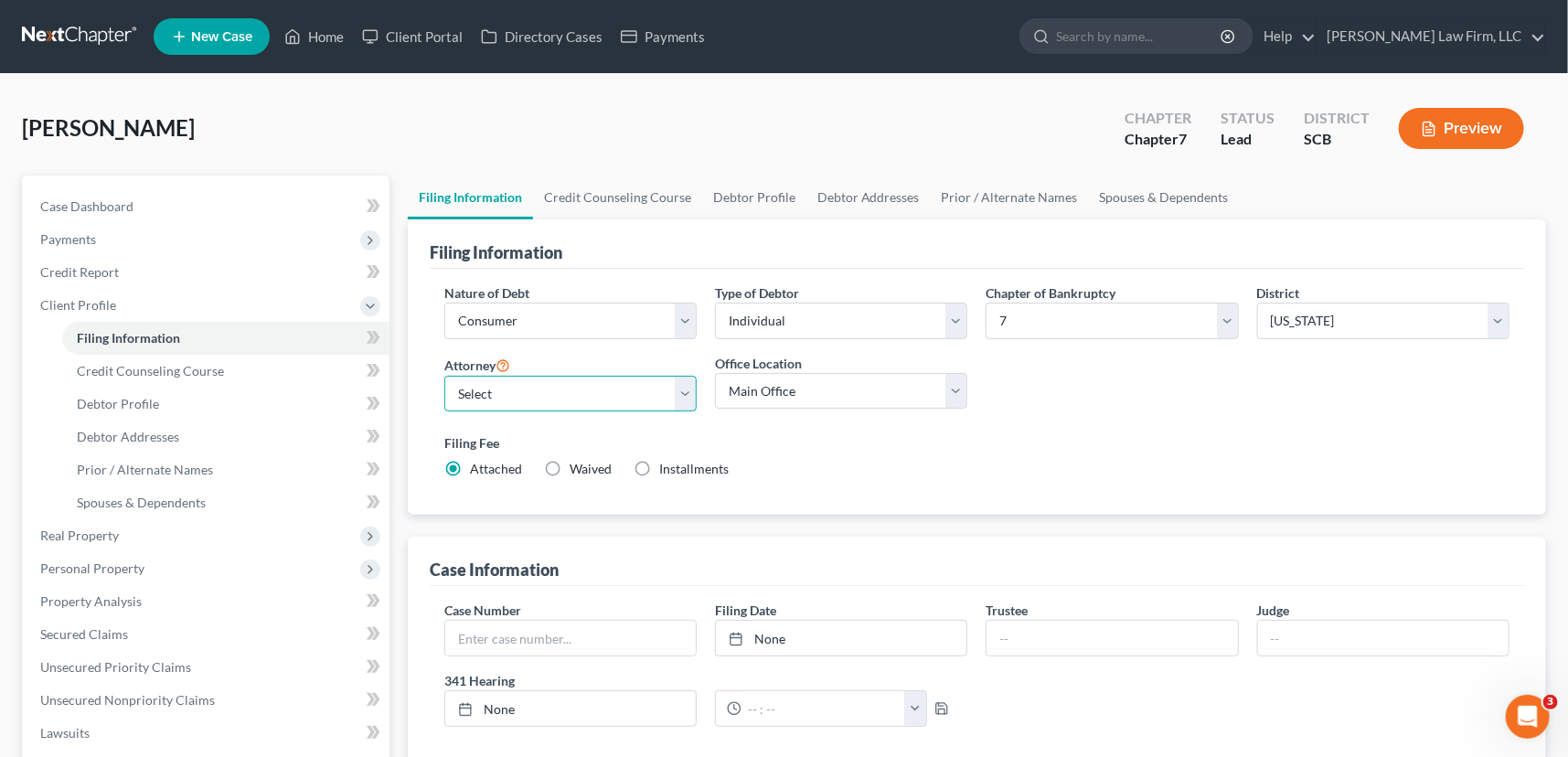
click at [473, 392] on select "Select Robert Meredith, Jr. - SCB Elizabeth Heilig - SCB" at bounding box center [571, 394] width 253 height 37
select select "0"
click at [445, 376] on select "Select Robert Meredith, Jr. - SCB Elizabeth Heilig - SCB" at bounding box center [571, 394] width 253 height 37
click at [111, 396] on span "Debtor Profile" at bounding box center [117, 404] width 83 height 16
select select "0"
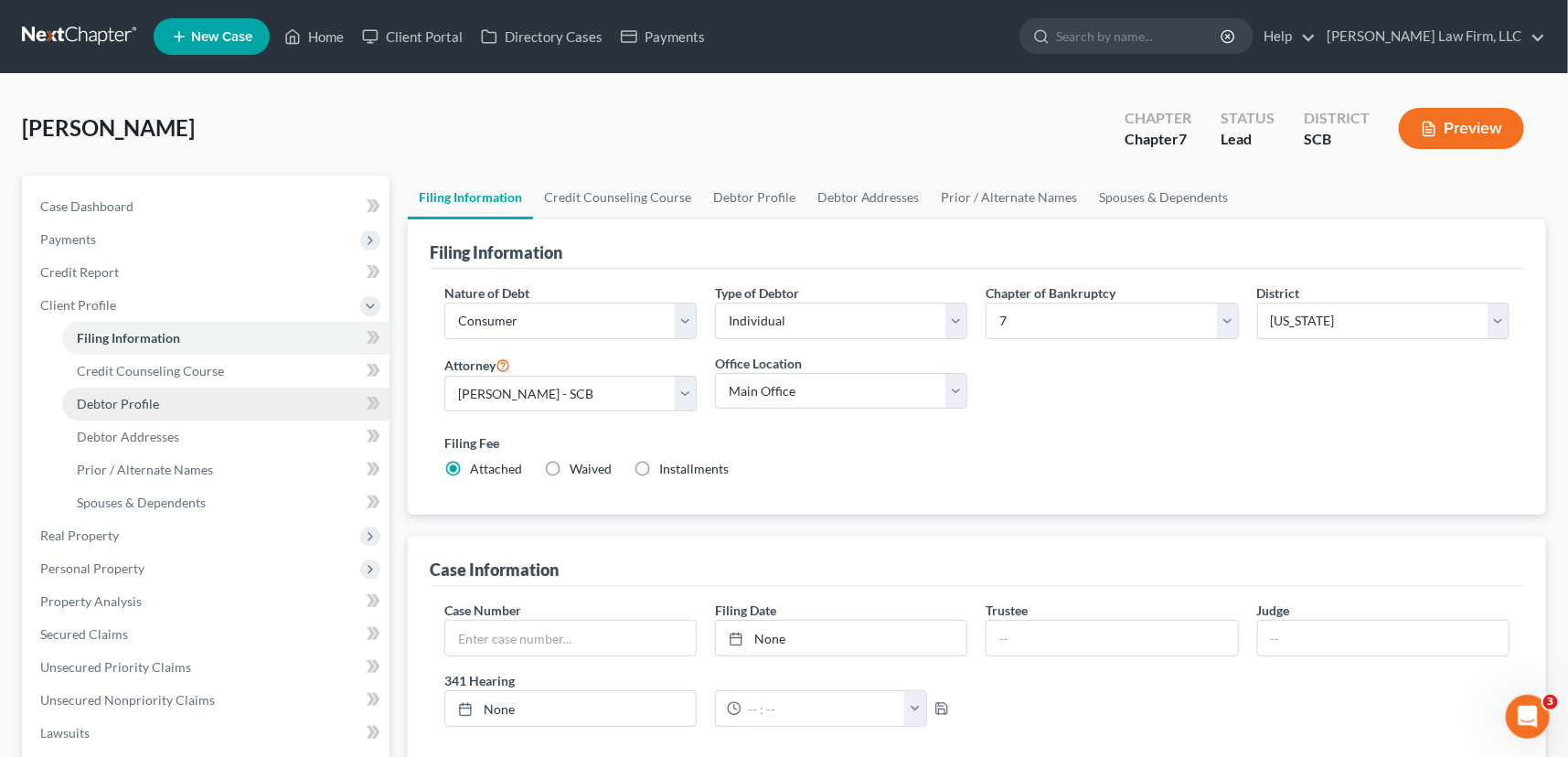
select select "0"
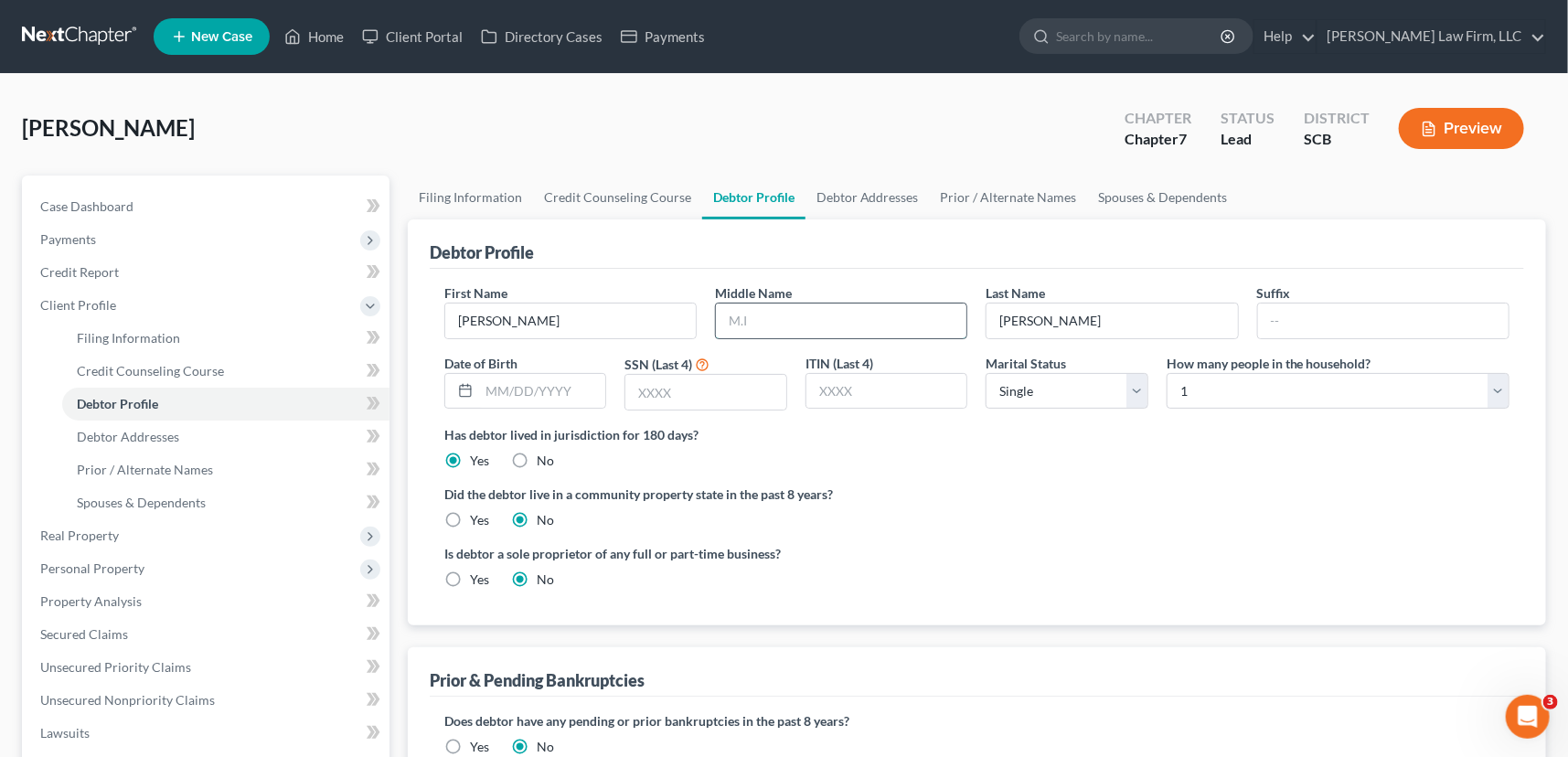
click at [725, 311] on input "text" at bounding box center [842, 320] width 251 height 35
type input "Michael"
click at [108, 429] on span "Debtor Addresses" at bounding box center [127, 437] width 102 height 16
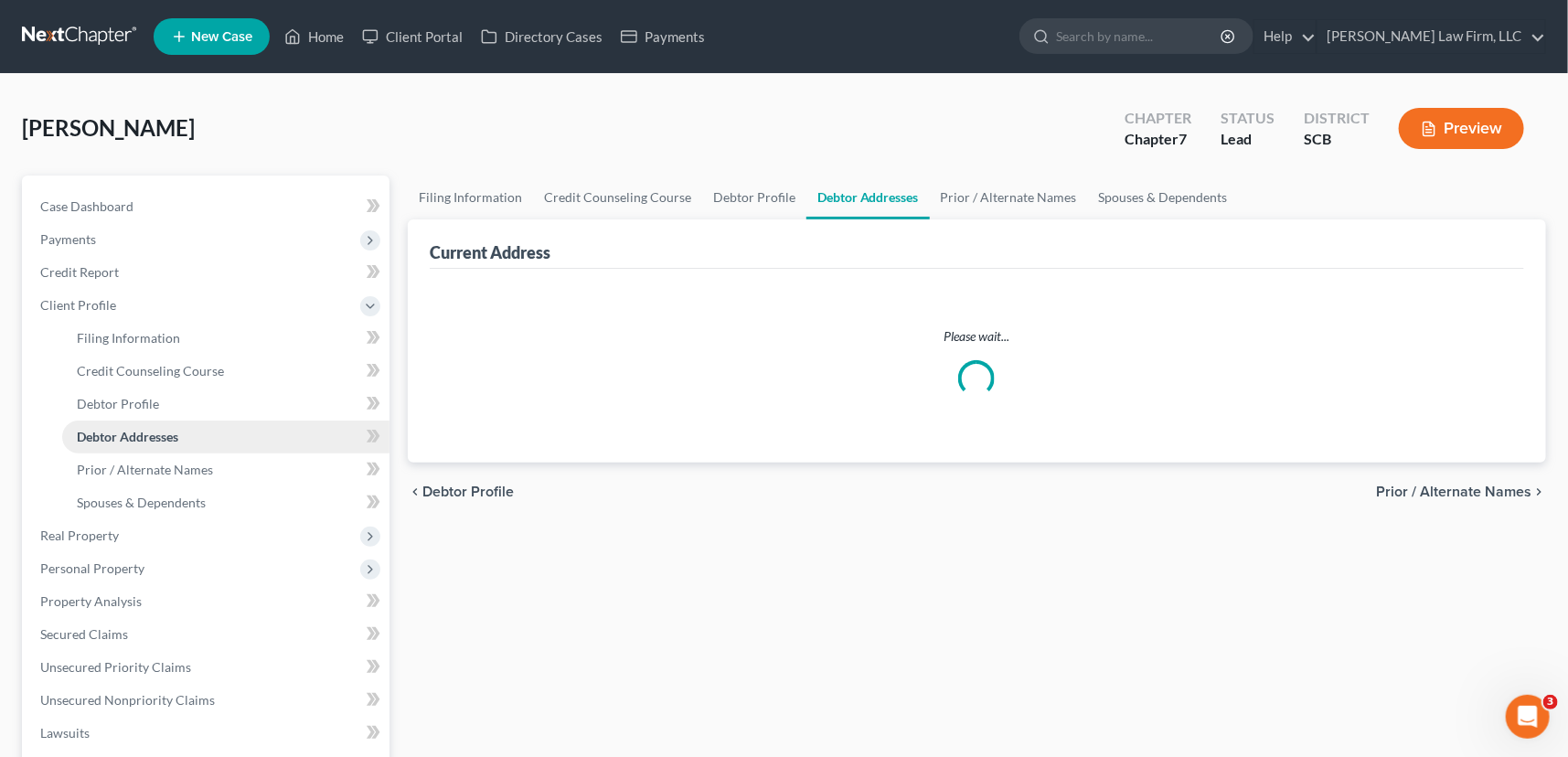
select select "0"
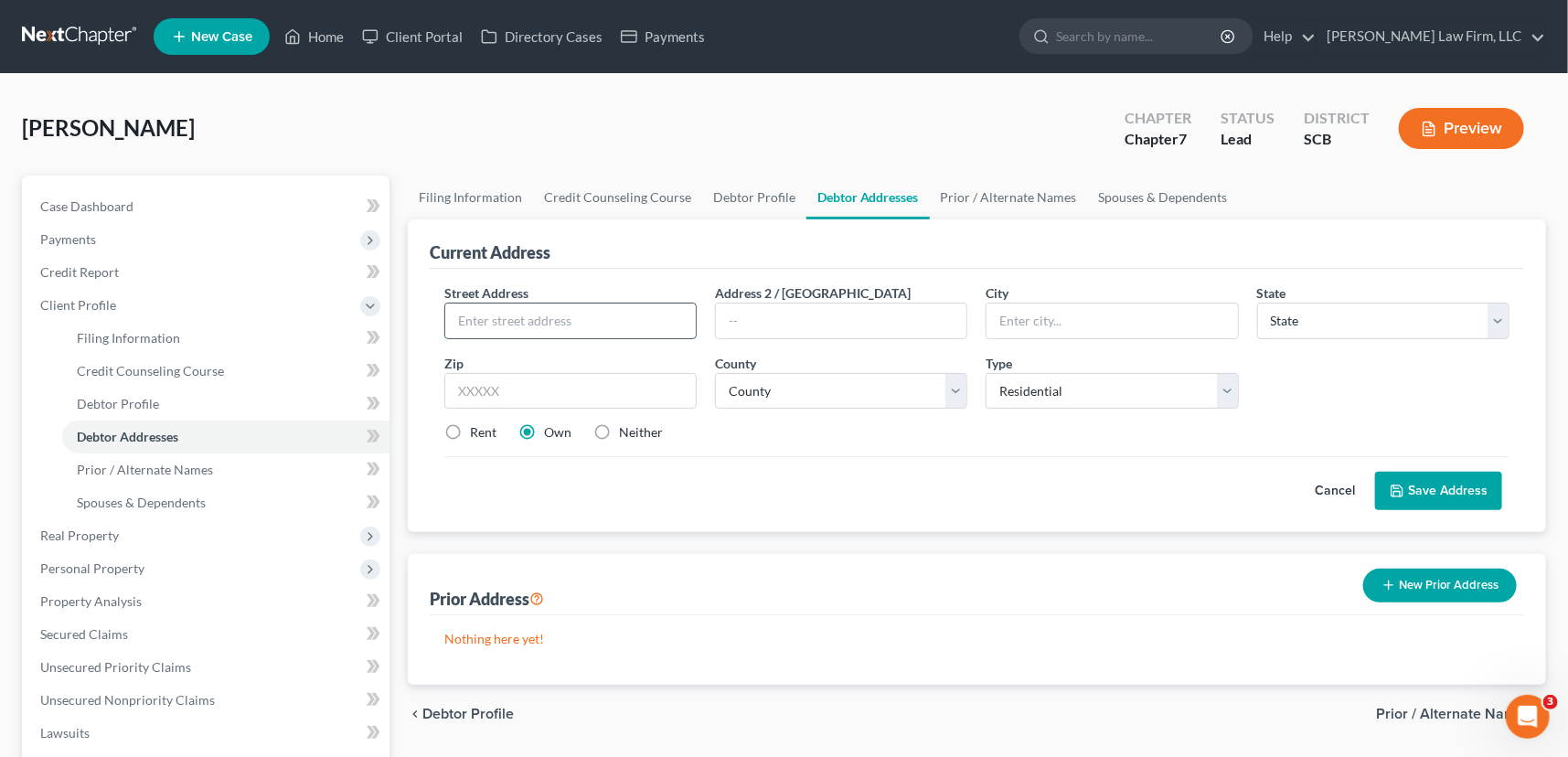
click at [466, 307] on input "text" at bounding box center [571, 320] width 251 height 35
type input "9 forest"
type input "Cre"
drag, startPoint x: 718, startPoint y: 315, endPoint x: 867, endPoint y: 326, distance: 149.4
click at [867, 326] on input "Cre" at bounding box center [842, 320] width 251 height 35
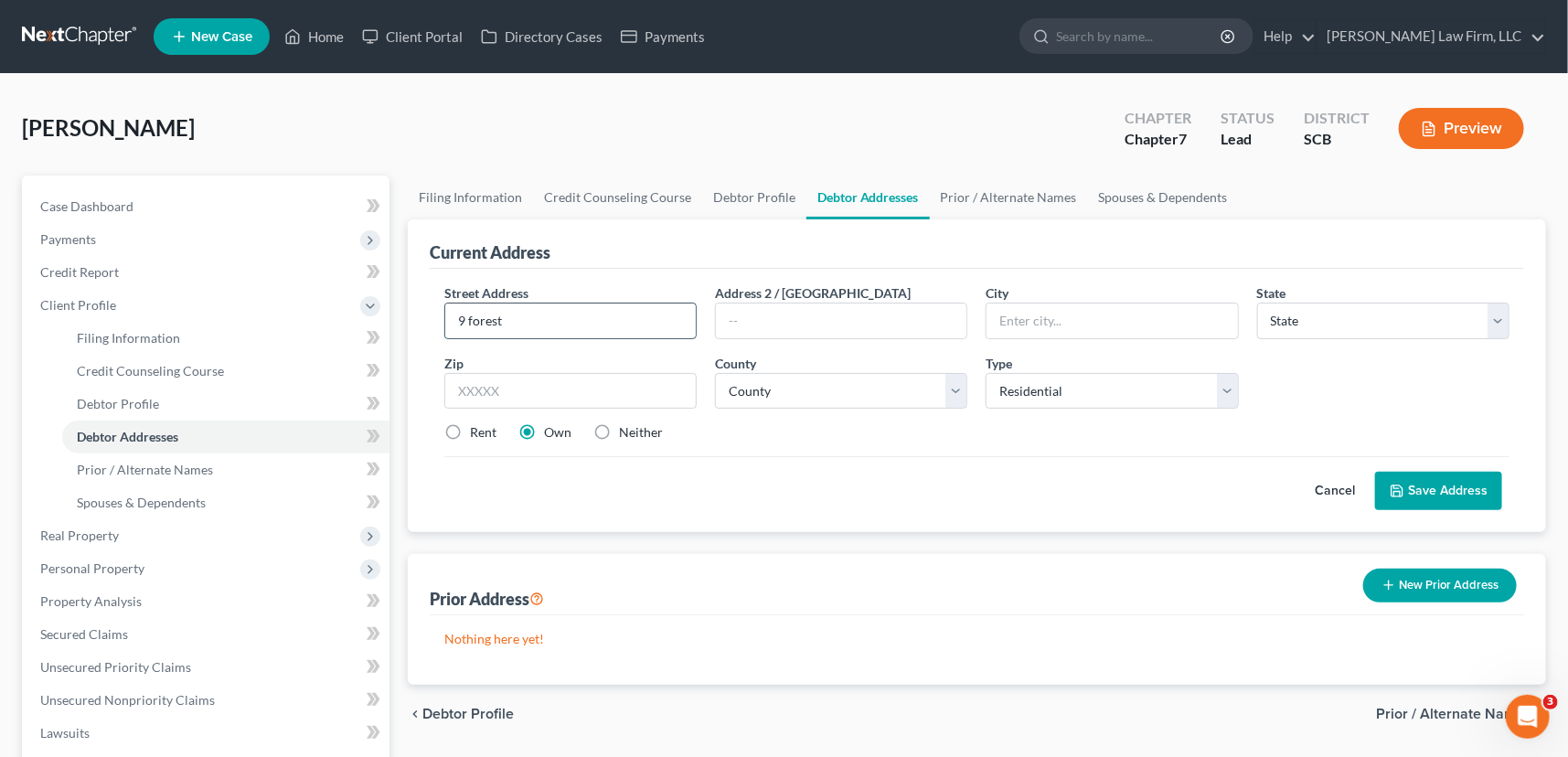
click at [473, 317] on input "9 forest" at bounding box center [571, 320] width 251 height 35
click at [521, 323] on input "9 Forest" at bounding box center [571, 320] width 251 height 35
type input "9 Forest Creek Court"
click at [1002, 320] on input "text" at bounding box center [1112, 320] width 251 height 35
type input "Charleston"
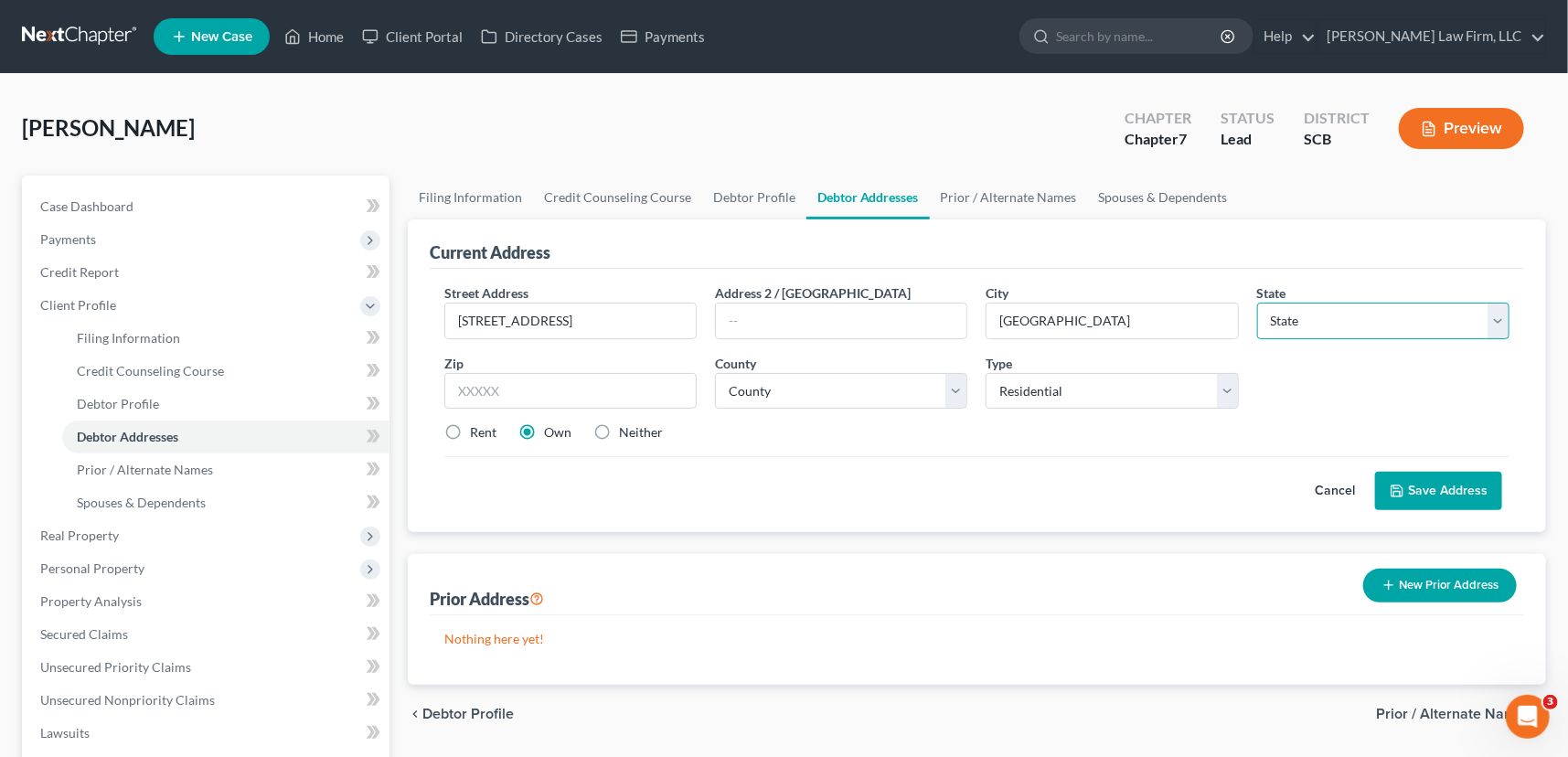
click at [1303, 322] on select "State AL AK AR AZ CA CO CT DE DC FL GA GU HI ID IL IN IA KS KY LA ME MD MA MI M…" at bounding box center [1384, 320] width 253 height 37
select select "42"
click at [1258, 302] on select "State AL AK AR AZ CA CO CT DE DC FL GA GU HI ID IL IN IA KS KY LA ME MD MA MI M…" at bounding box center [1384, 320] width 253 height 37
drag, startPoint x: 477, startPoint y: 386, endPoint x: 499, endPoint y: 376, distance: 24.2
click at [498, 377] on input "text" at bounding box center [571, 391] width 253 height 37
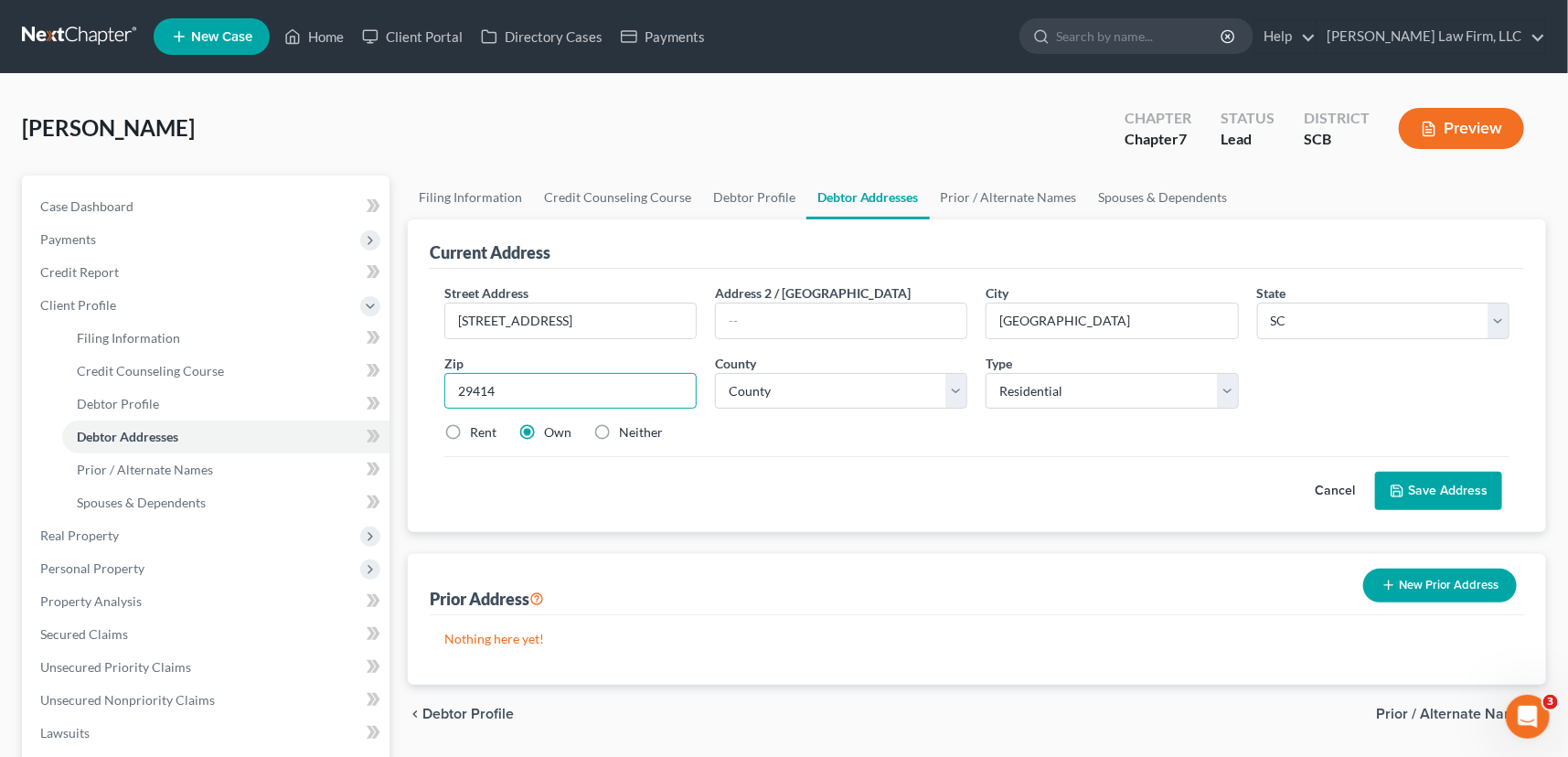
type input "29414"
select select "9"
click at [1445, 486] on button "Save Address" at bounding box center [1440, 490] width 127 height 39
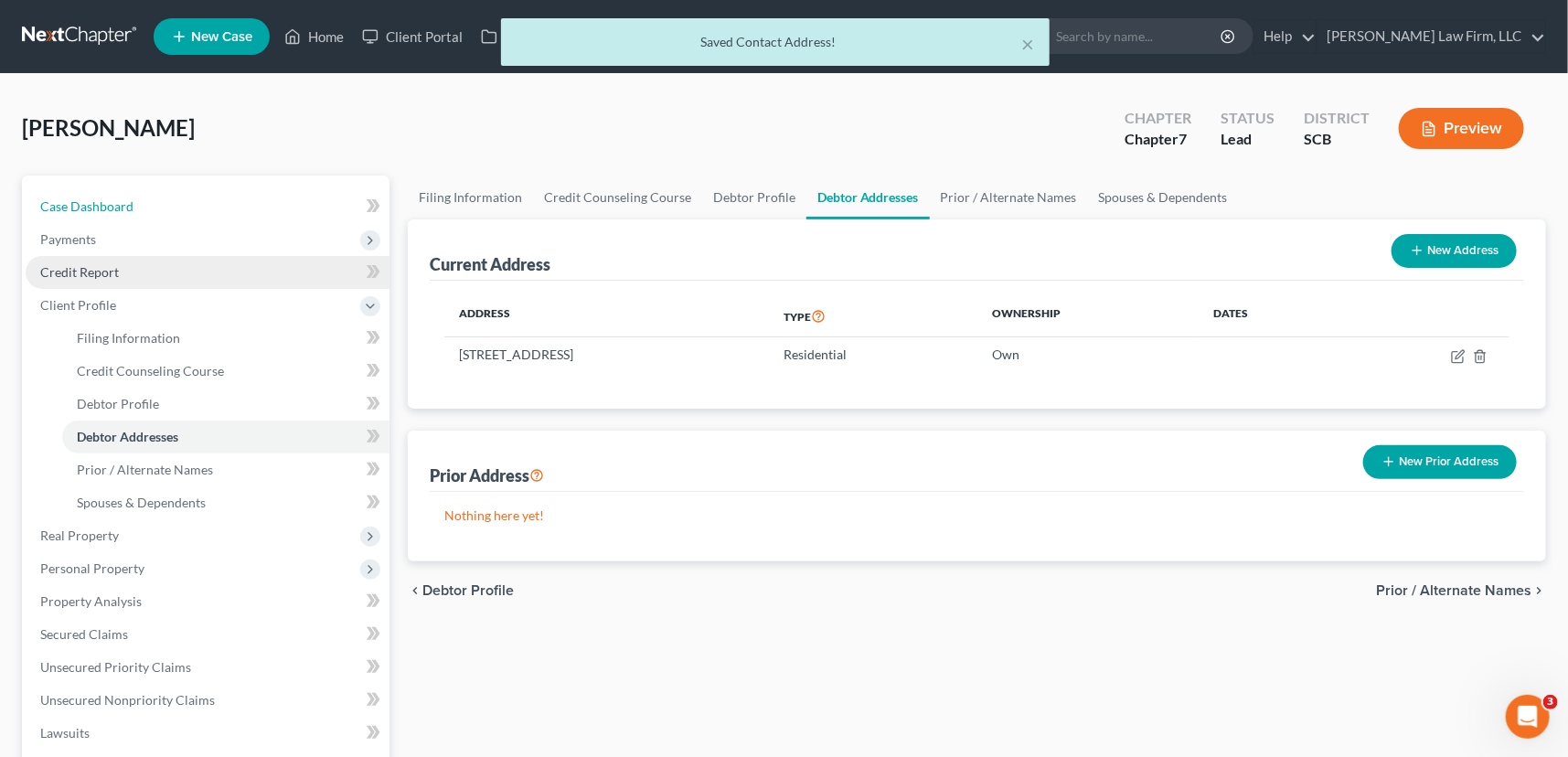
drag, startPoint x: 85, startPoint y: 202, endPoint x: 349, endPoint y: 256, distance: 269.5
click at [86, 202] on span "Case Dashboard" at bounding box center [87, 206] width 94 height 16
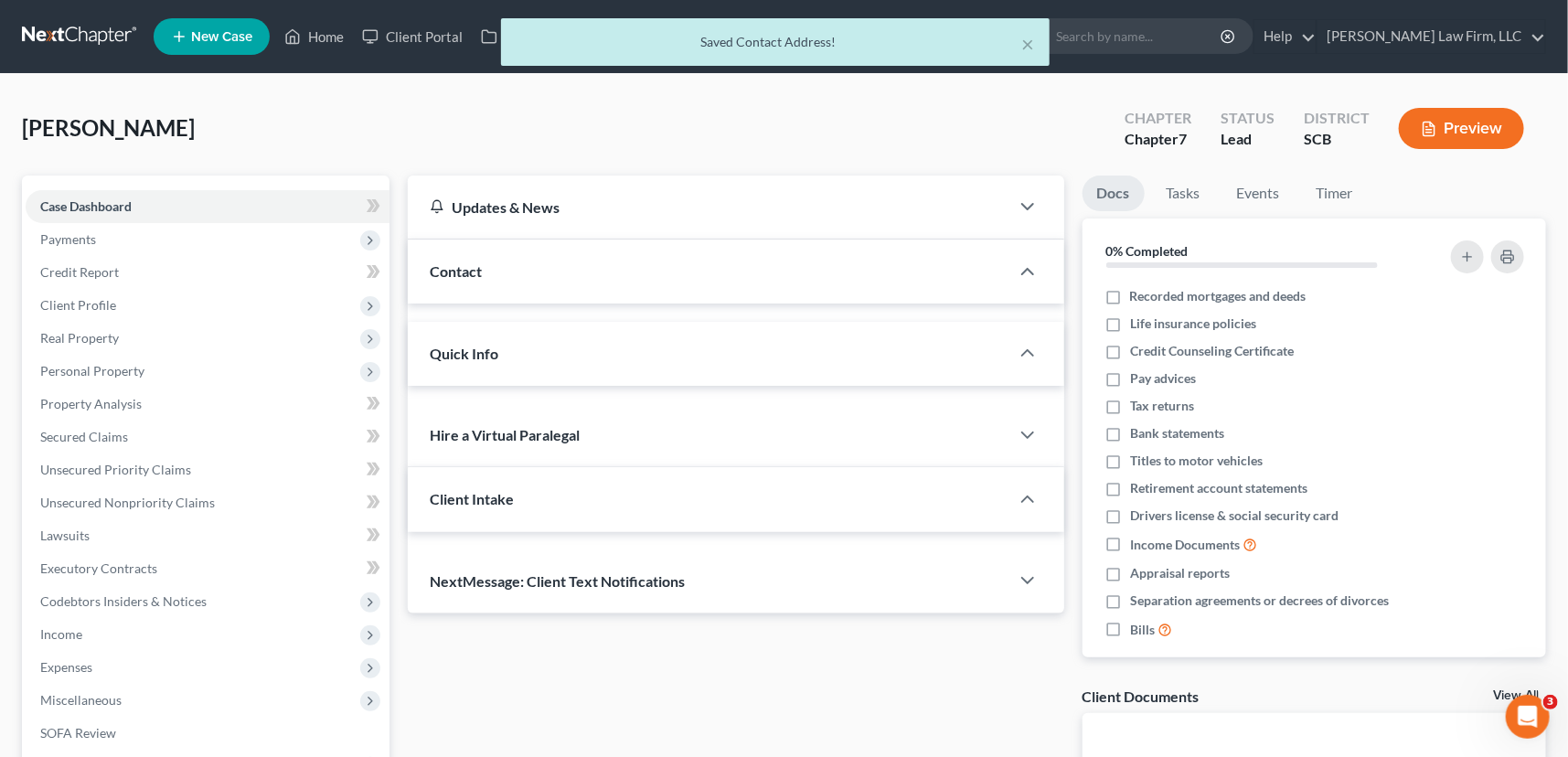
select select "0"
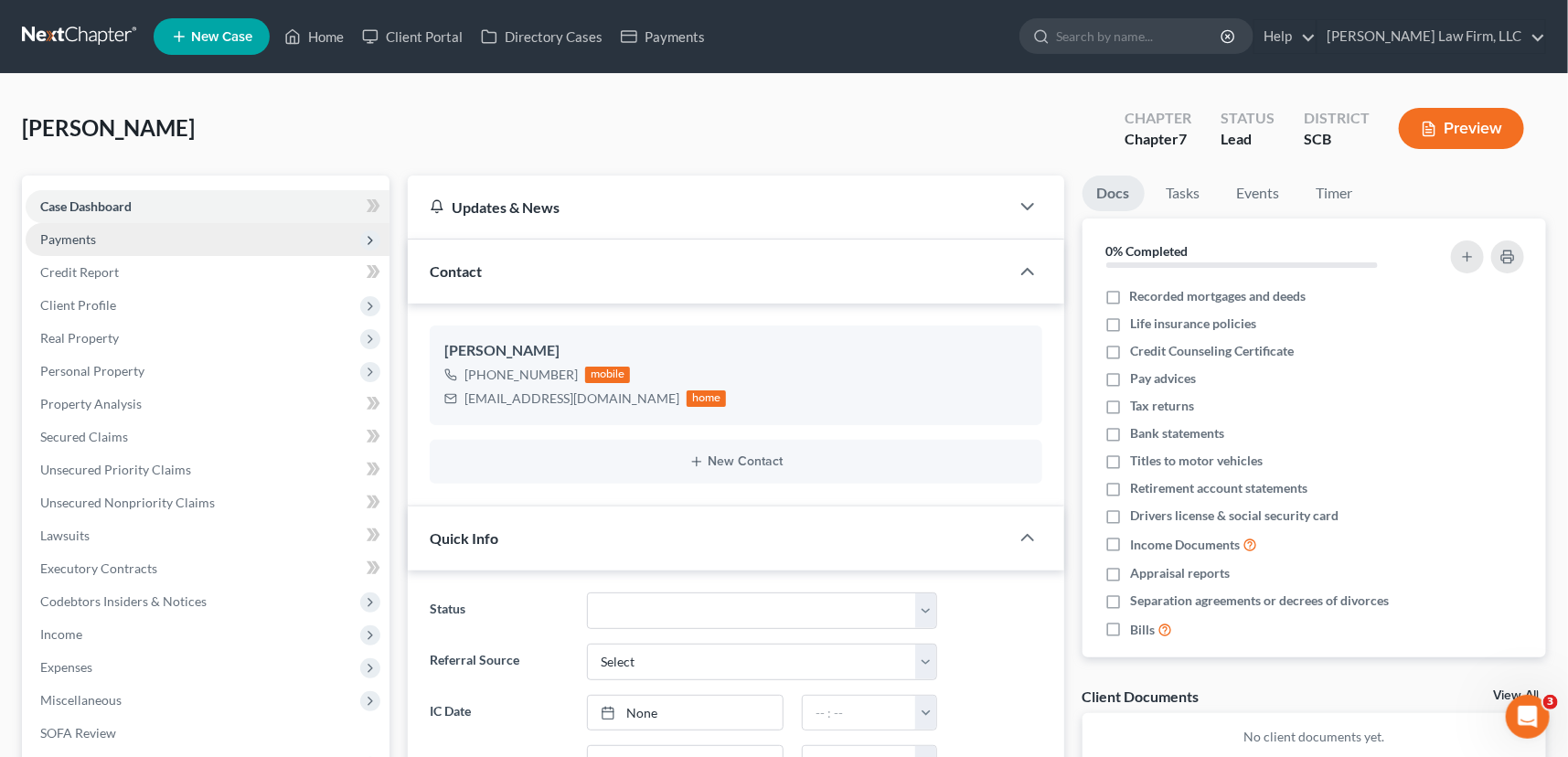
click at [61, 232] on span "Payments" at bounding box center [68, 240] width 56 height 16
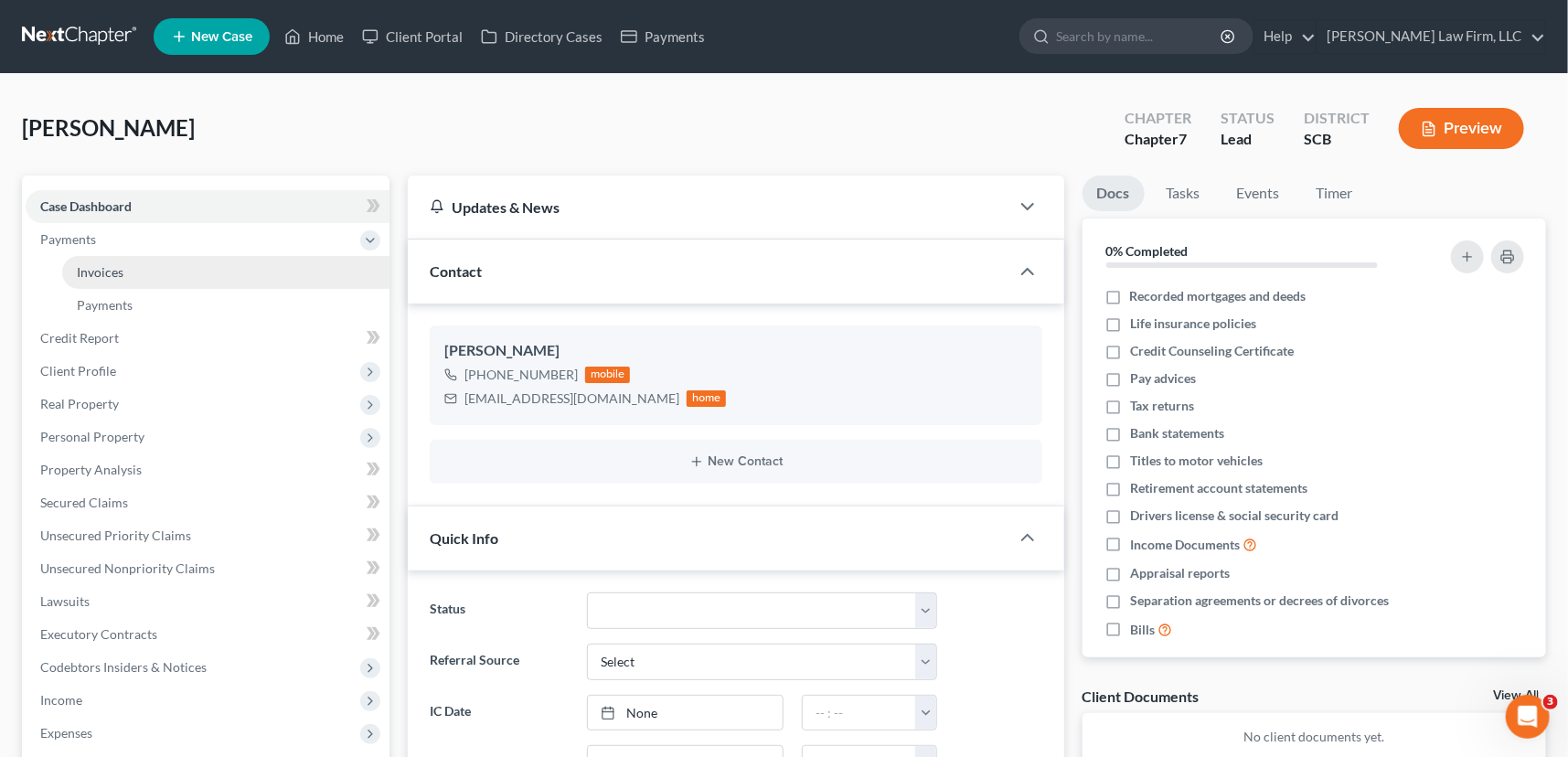
click at [98, 266] on span "Invoices" at bounding box center [99, 273] width 47 height 16
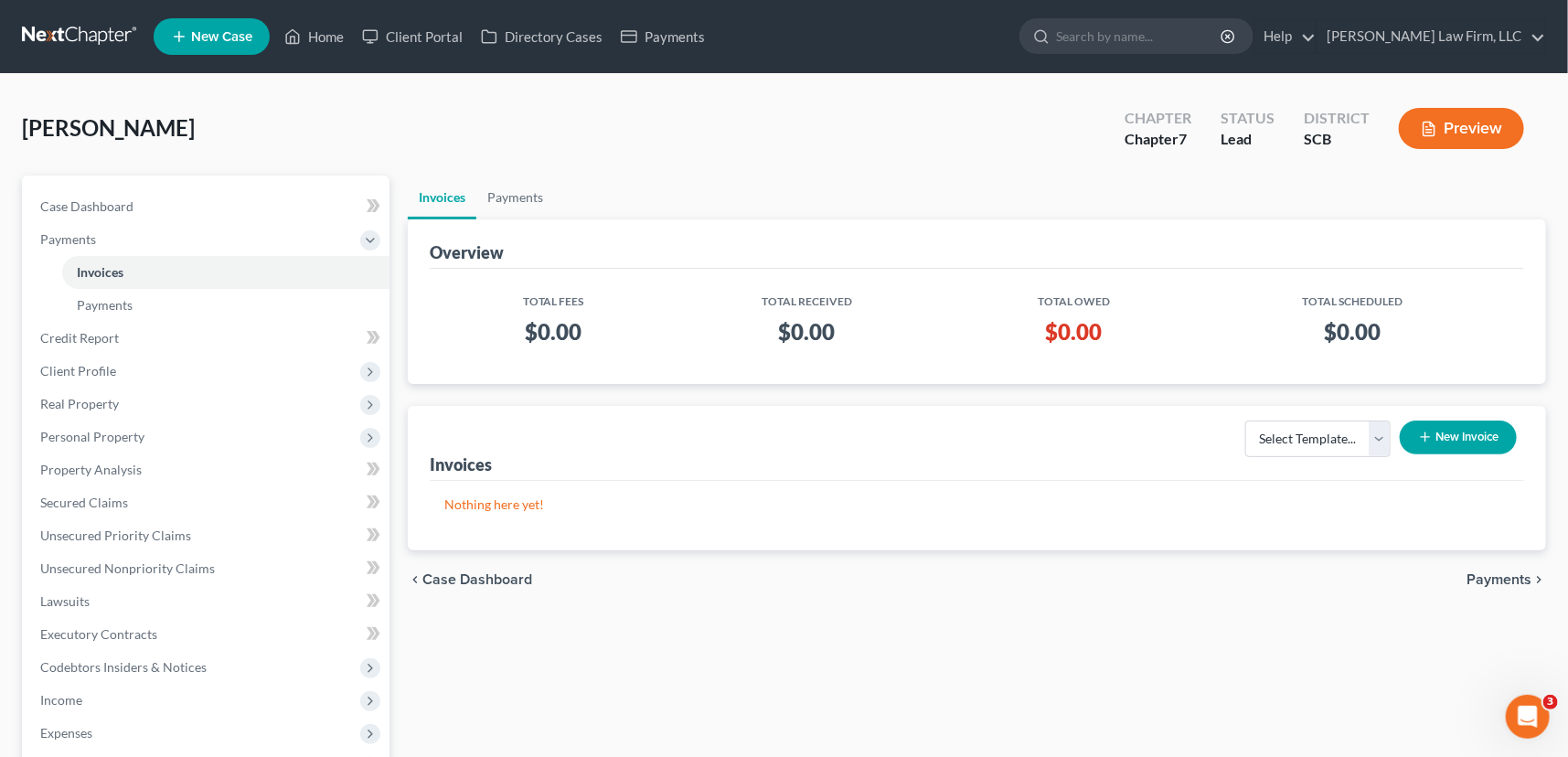
click at [1440, 425] on button "New Invoice" at bounding box center [1459, 438] width 117 height 34
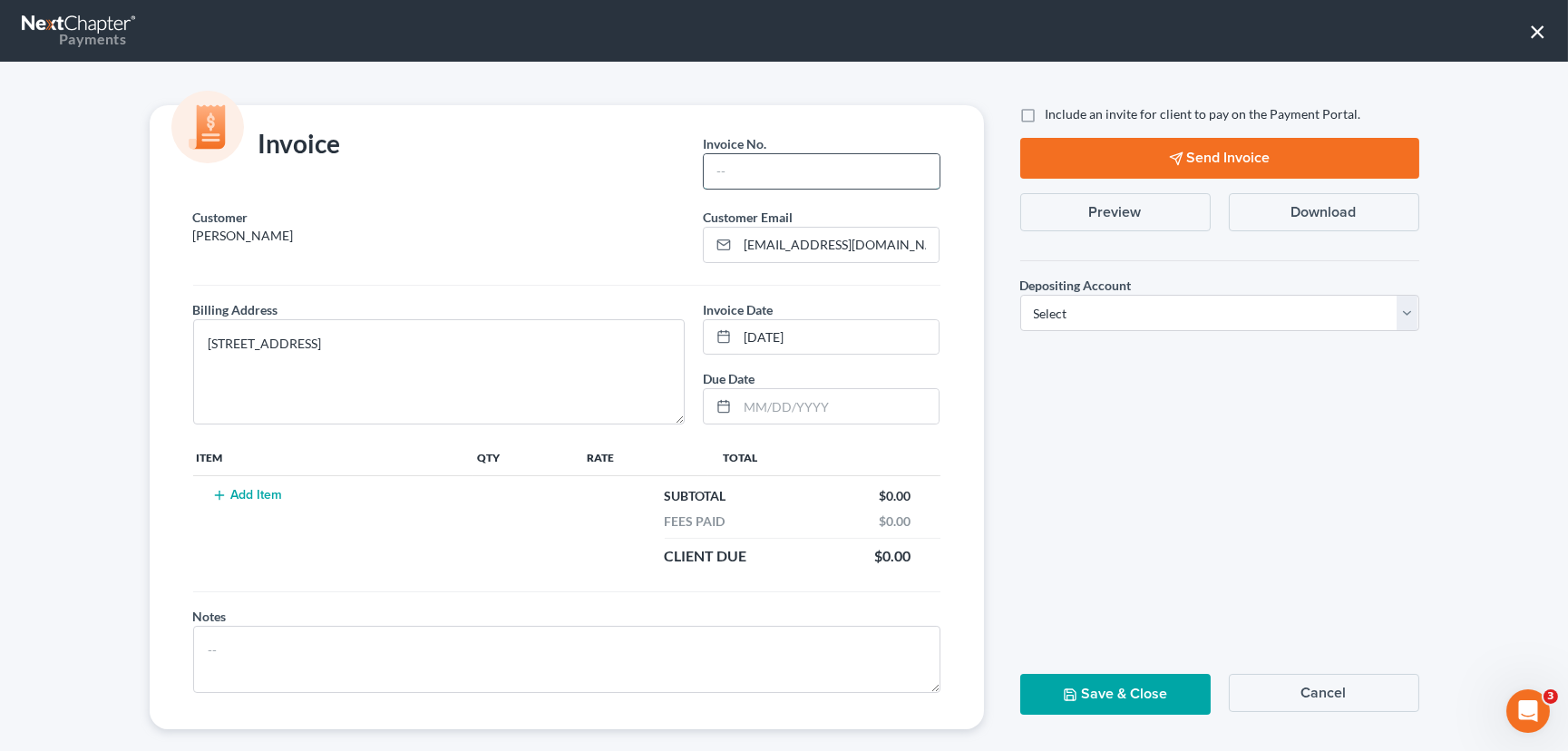
click at [735, 156] on input "text" at bounding box center [821, 171] width 235 height 35
type input "25-243CHS"
click at [255, 494] on button "Add Item" at bounding box center [248, 495] width 80 height 15
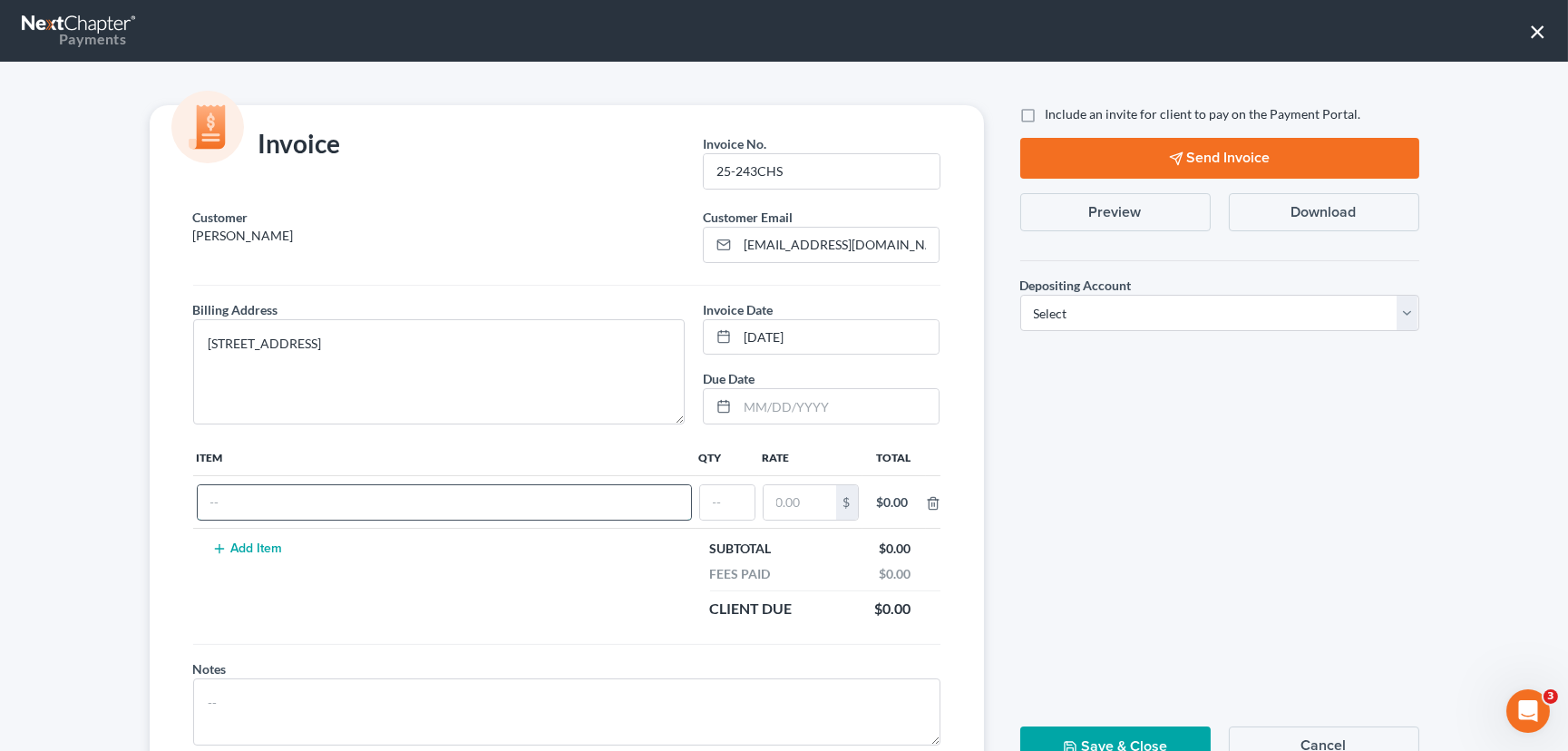
click at [258, 509] on input "text" at bounding box center [444, 502] width 493 height 35
type input "Chapter 7 Fees"
type input "1"
type input "2,900.00"
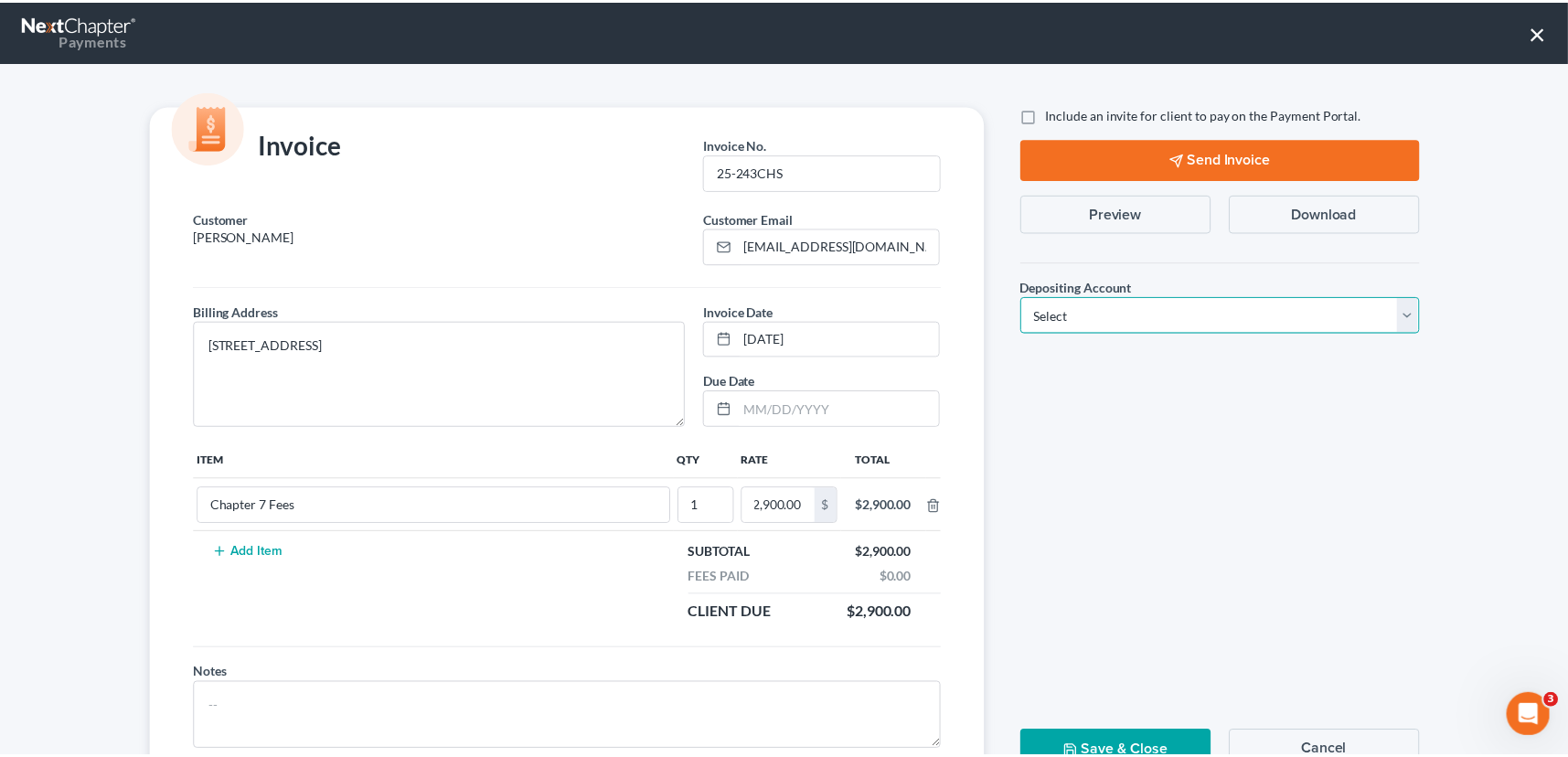
scroll to position [0, 0]
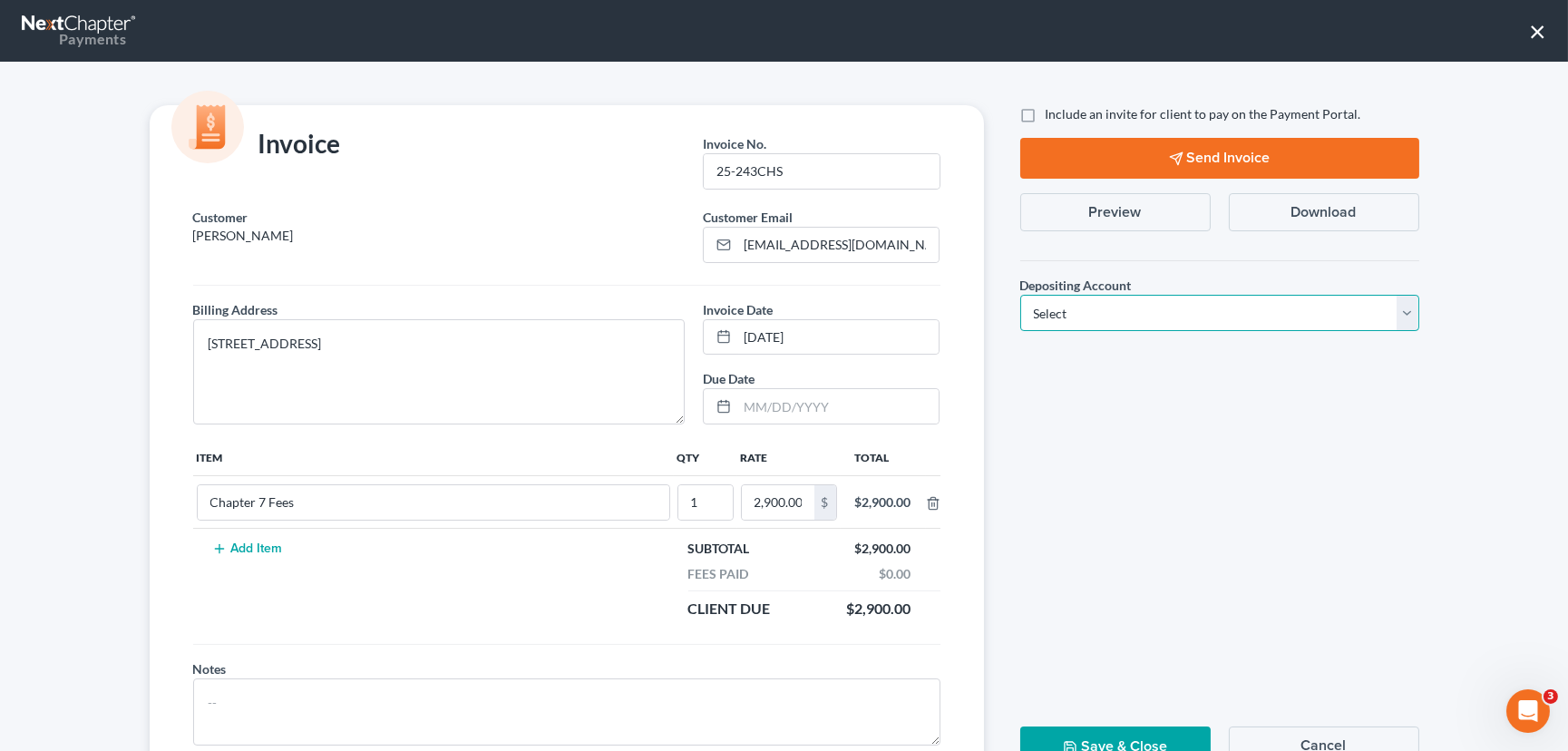
drag, startPoint x: 1397, startPoint y: 311, endPoint x: 1388, endPoint y: 327, distance: 18.4
click at [1388, 327] on select "Select Operation Trust" at bounding box center [1220, 313] width 399 height 37
select select "1"
click at [1020, 295] on select "Select Operation Trust" at bounding box center [1220, 313] width 399 height 37
click at [1092, 730] on button "Save & Close" at bounding box center [1115, 746] width 190 height 40
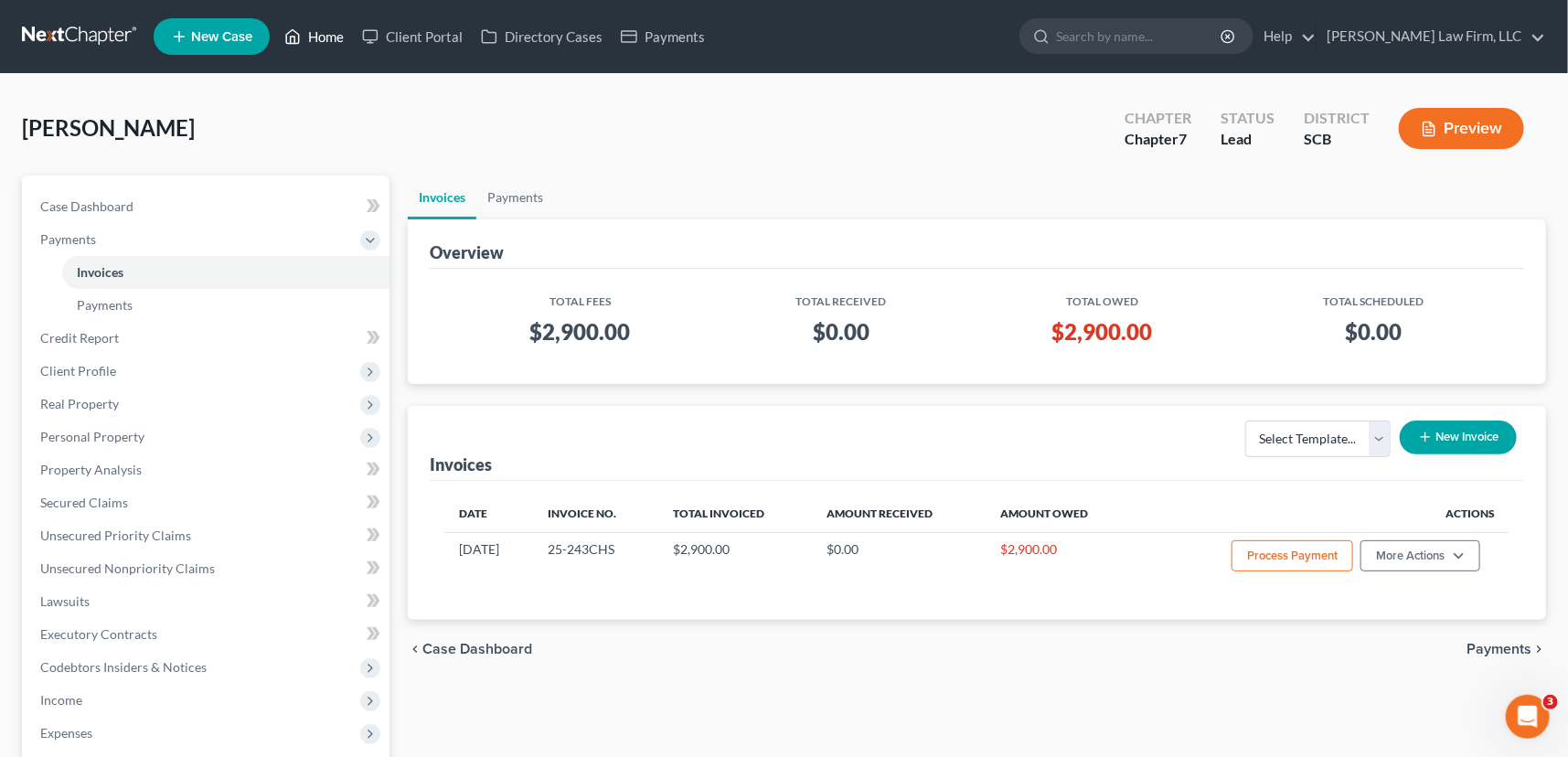
click at [324, 33] on link "Home" at bounding box center [314, 36] width 78 height 33
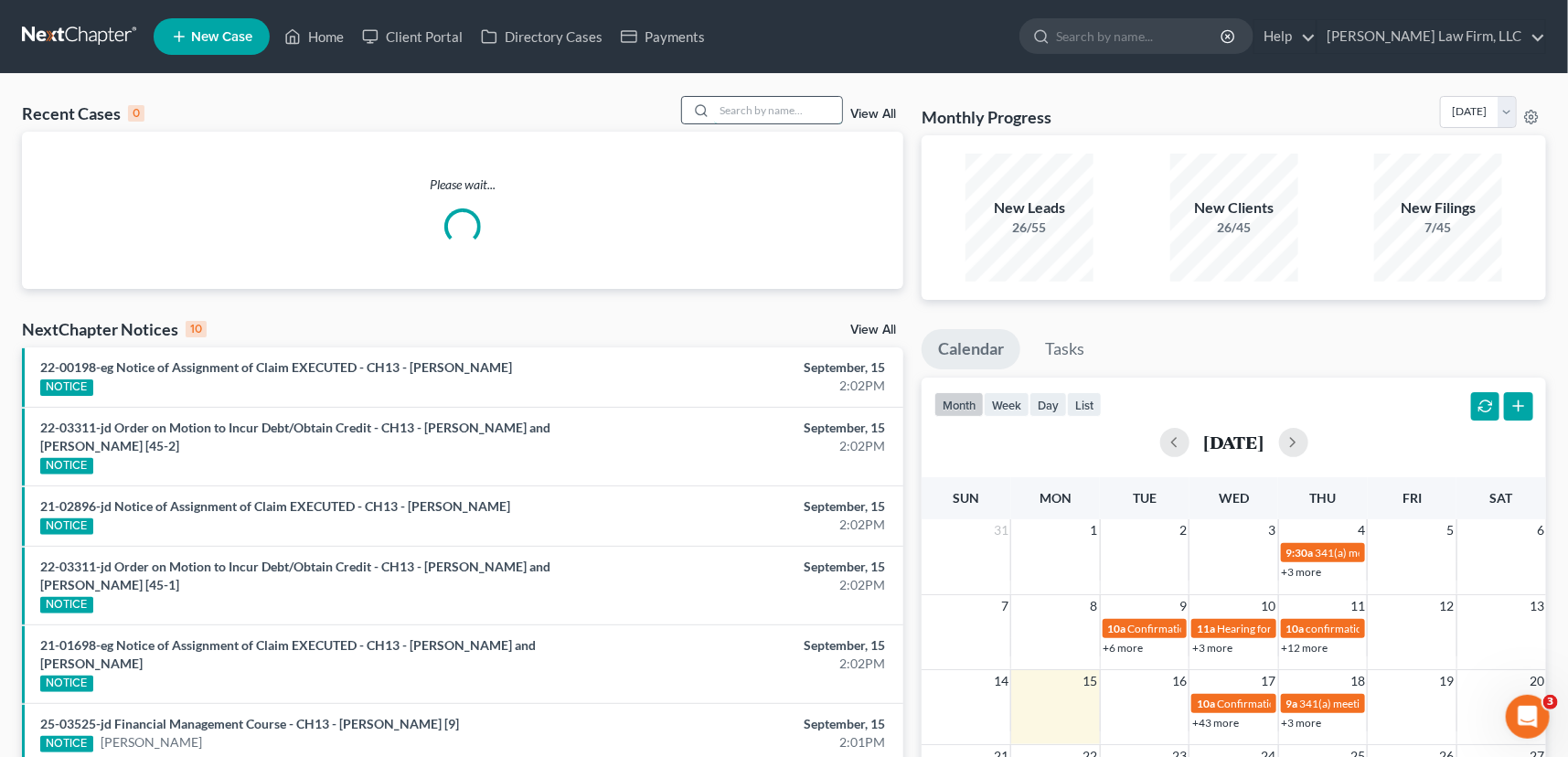
drag, startPoint x: 716, startPoint y: 106, endPoint x: 704, endPoint y: 104, distance: 12.2
click at [709, 107] on div at bounding box center [763, 110] width 163 height 28
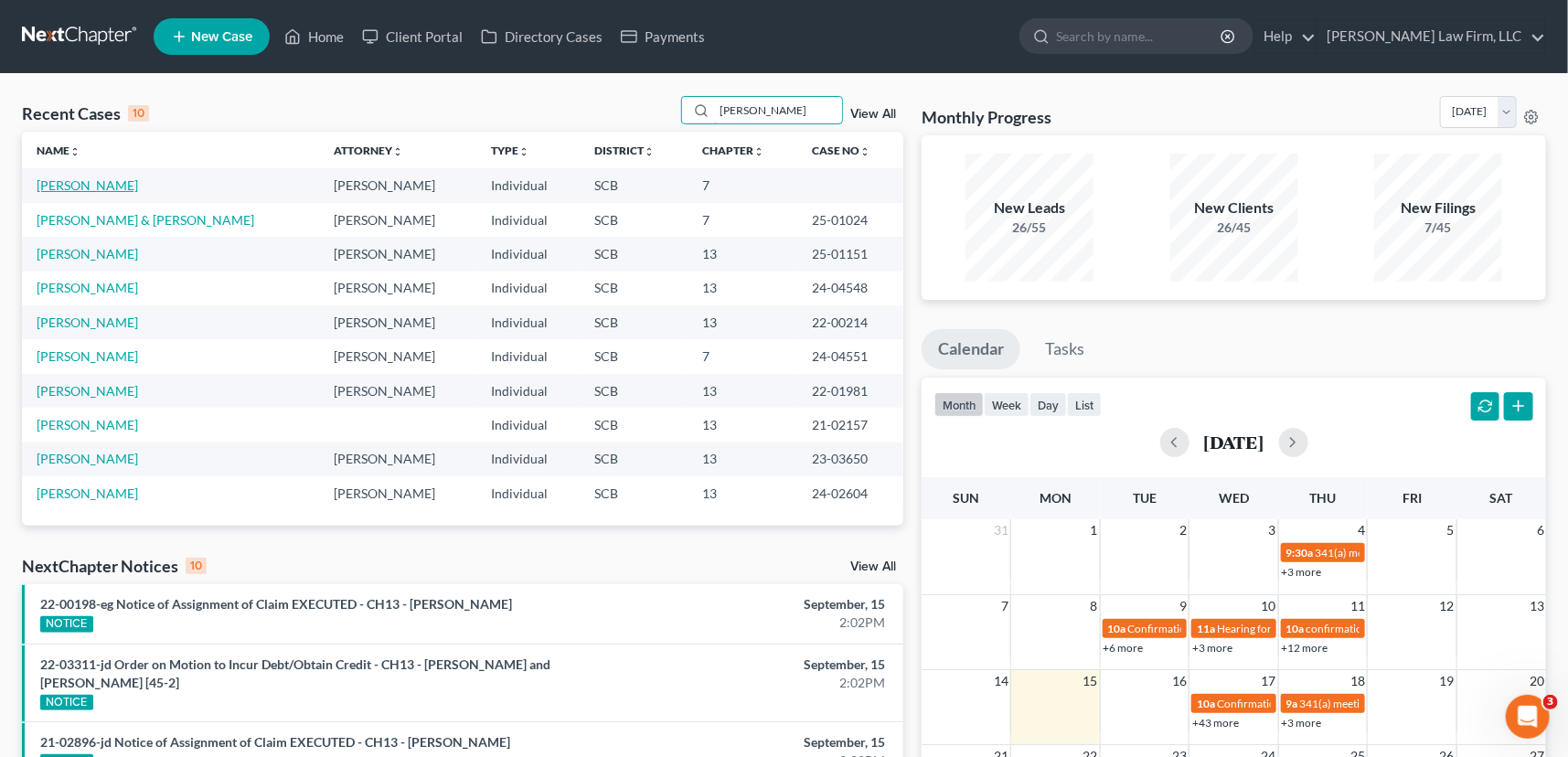
type input "simmons"
click at [92, 187] on link "Simmons, Jazalyn" at bounding box center [88, 185] width 101 height 16
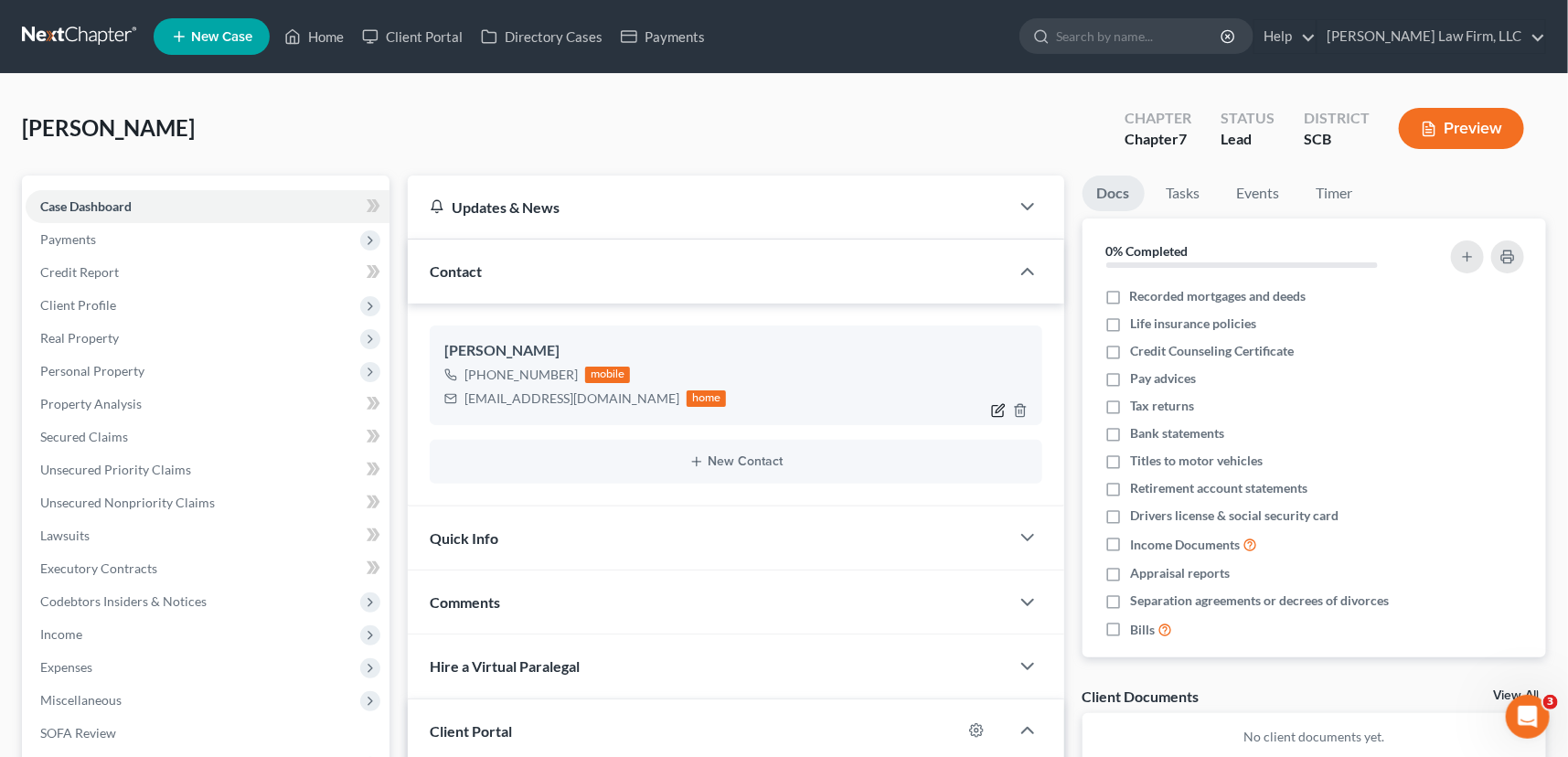
click at [998, 408] on icon "button" at bounding box center [998, 410] width 15 height 15
select select "0"
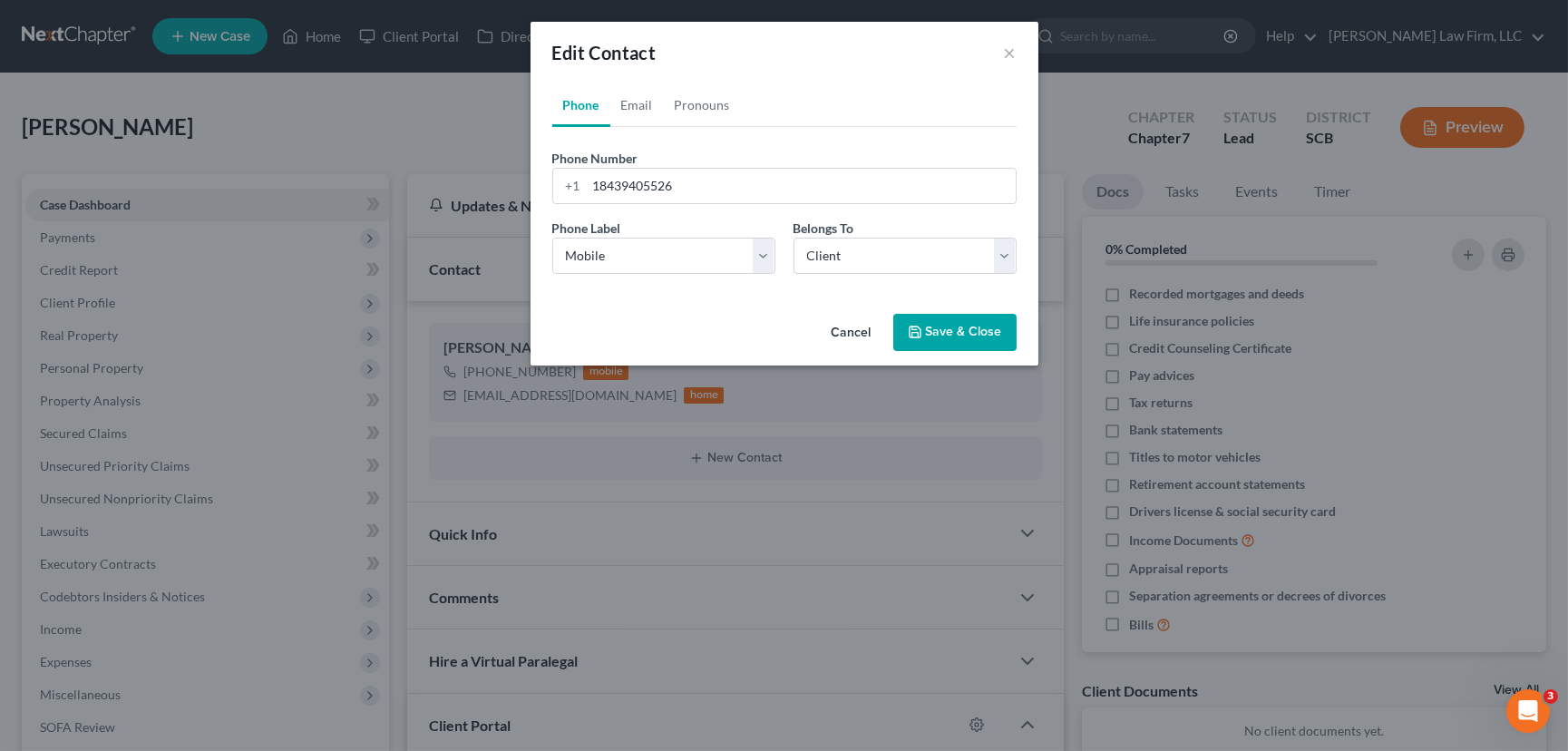
click at [951, 326] on button "Save & Close" at bounding box center [954, 333] width 123 height 38
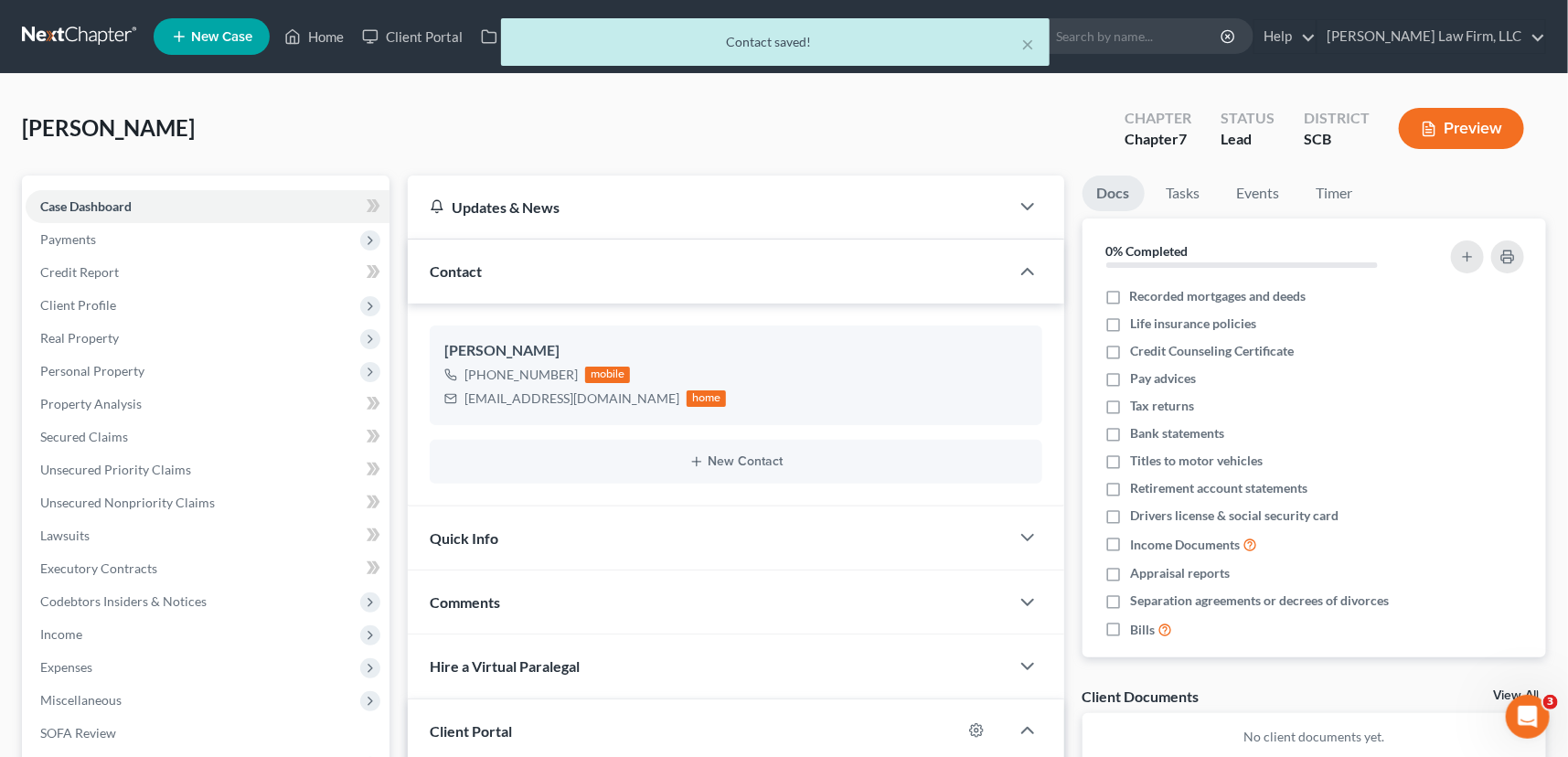
click at [450, 530] on span "Quick Info" at bounding box center [464, 537] width 69 height 17
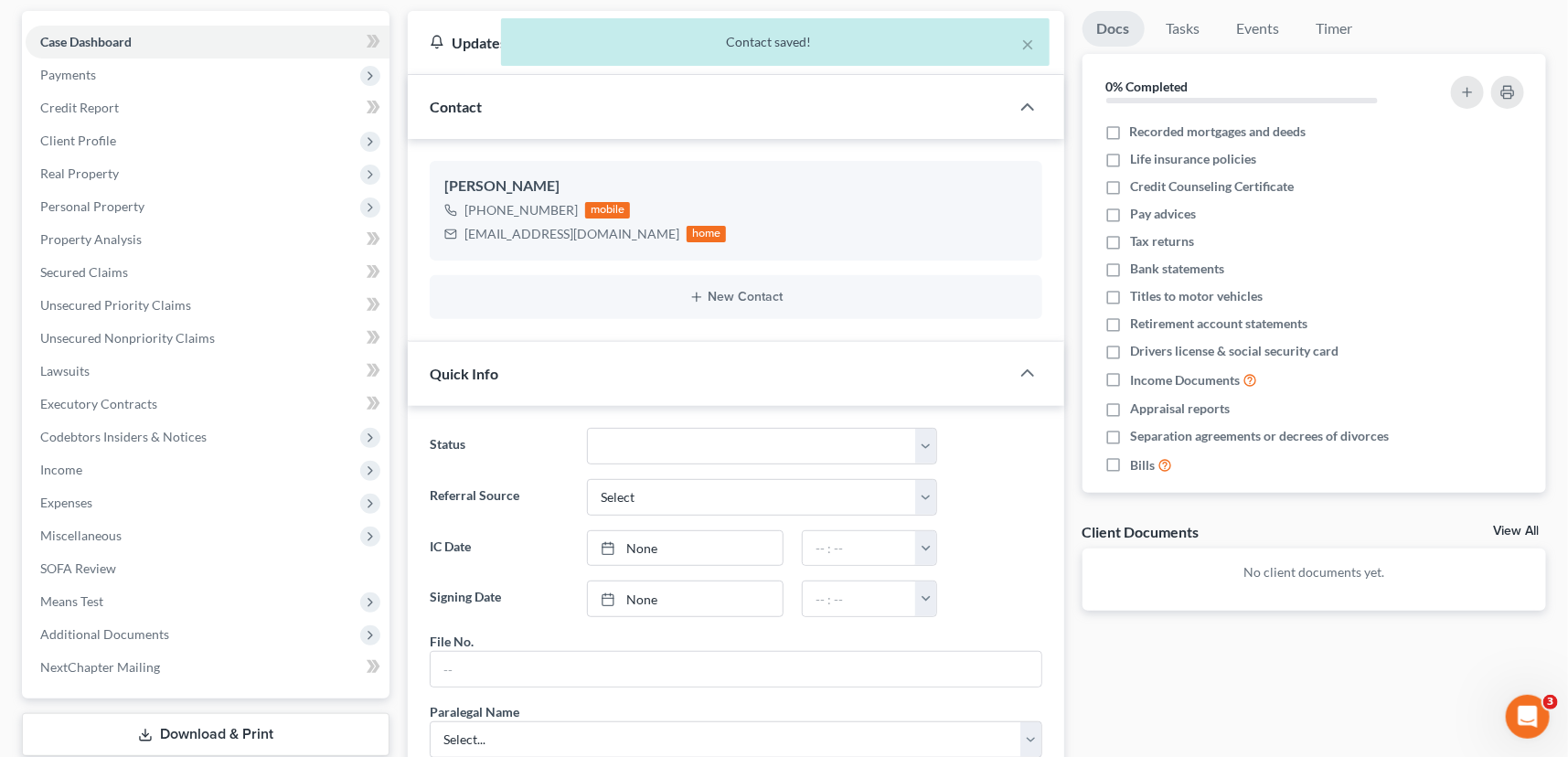
scroll to position [165, 0]
click at [455, 651] on input "text" at bounding box center [736, 667] width 611 height 35
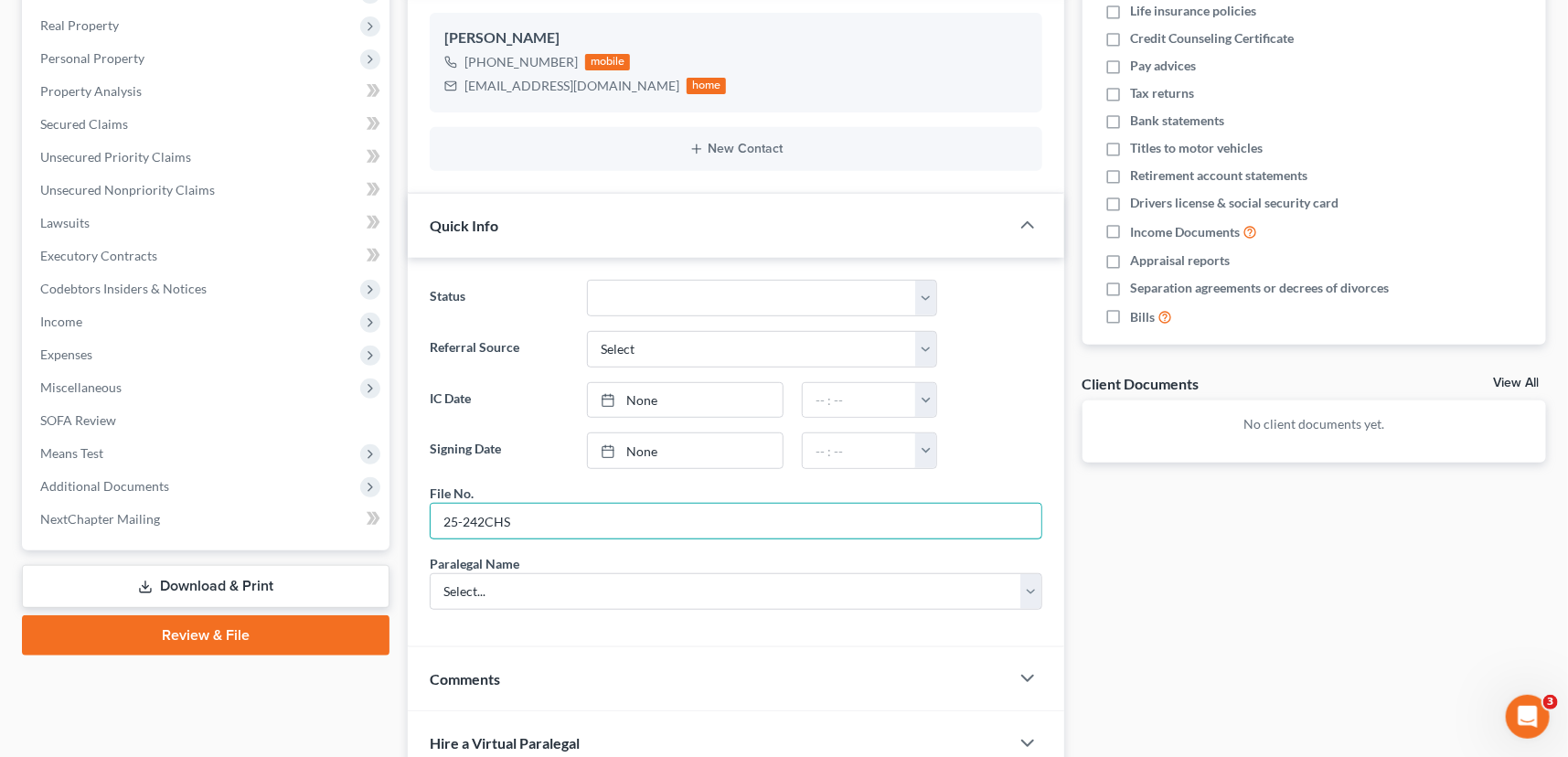
scroll to position [332, 0]
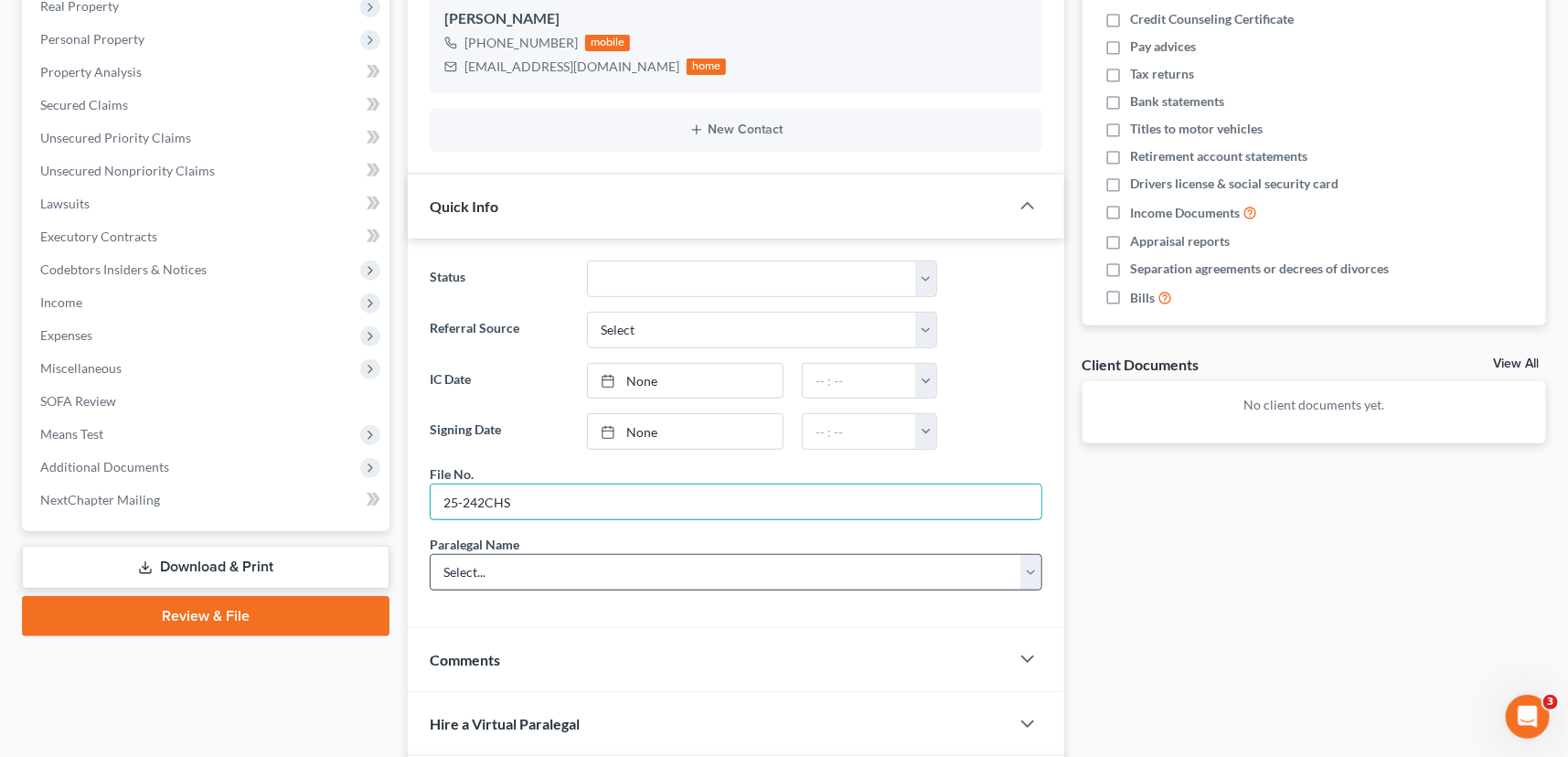
type input "25-242CHS"
click at [499, 559] on select "Select... Shawnda Engram Mercedes Sawyer Kristi Keen Sirena Starkes" at bounding box center [736, 572] width 613 height 37
select select "0"
click at [430, 554] on select "Select... Shawnda Engram Mercedes Sawyer Kristi Keen Sirena Starkes" at bounding box center [736, 572] width 613 height 37
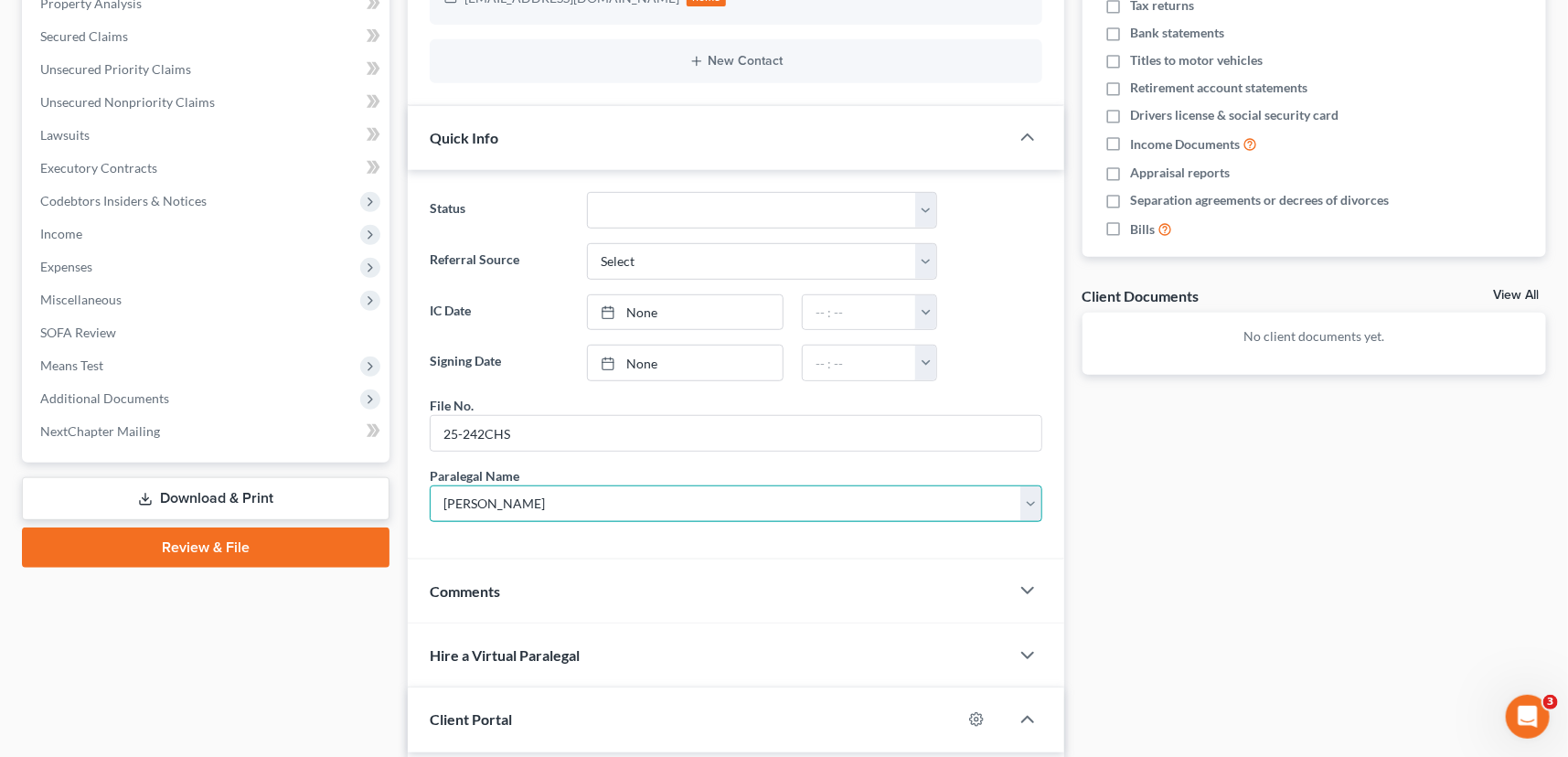
scroll to position [582, 0]
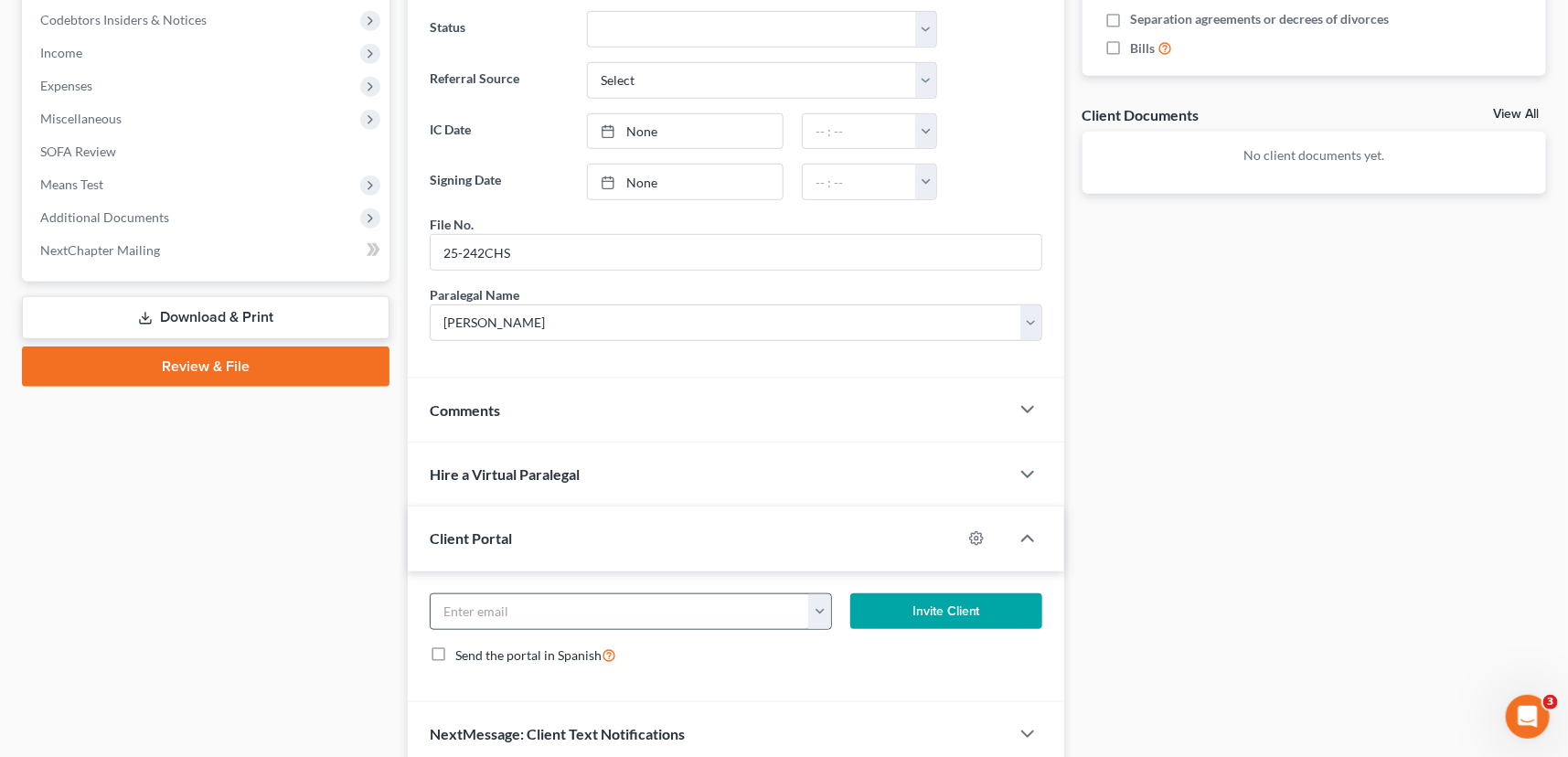
click at [454, 614] on input "email" at bounding box center [620, 611] width 379 height 35
type input "jazzalynsimmons@icloud.com"
click at [925, 596] on button "Invite Client" at bounding box center [946, 612] width 192 height 37
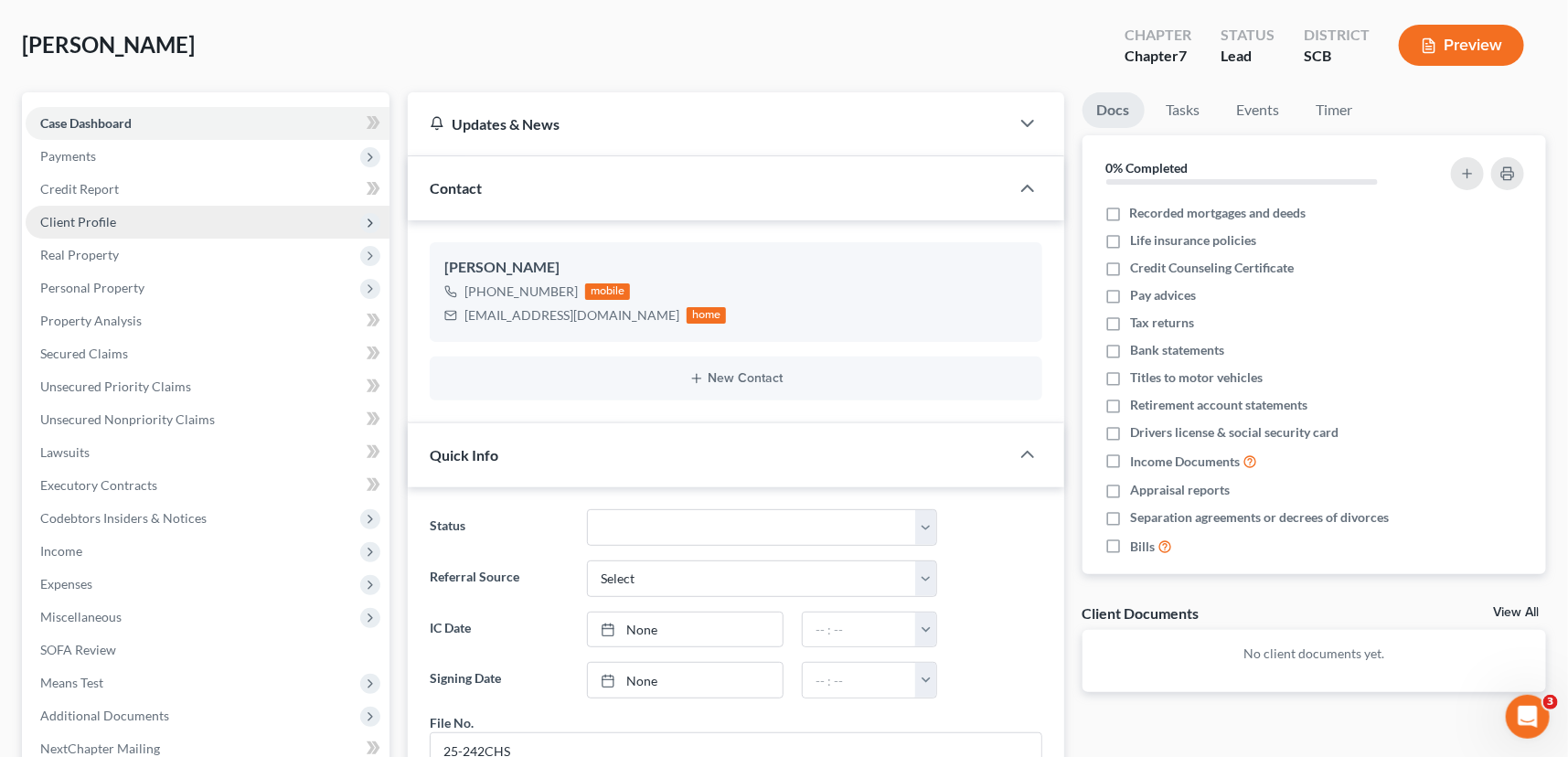
scroll to position [83, 0]
click at [103, 219] on span "Client Profile" at bounding box center [78, 223] width 76 height 16
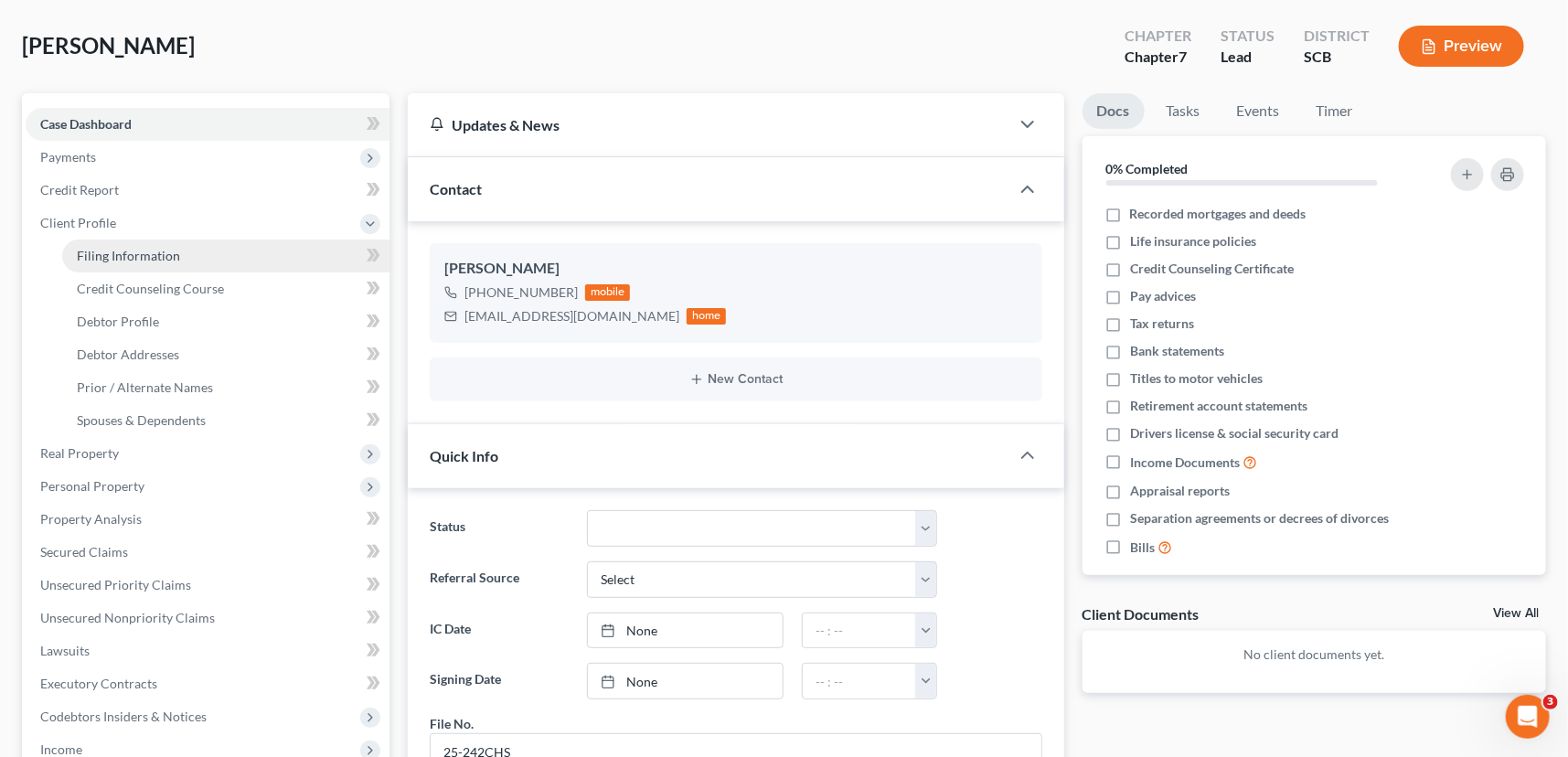
click at [128, 248] on span "Filing Information" at bounding box center [128, 256] width 103 height 16
select select "1"
select select "0"
select select "72"
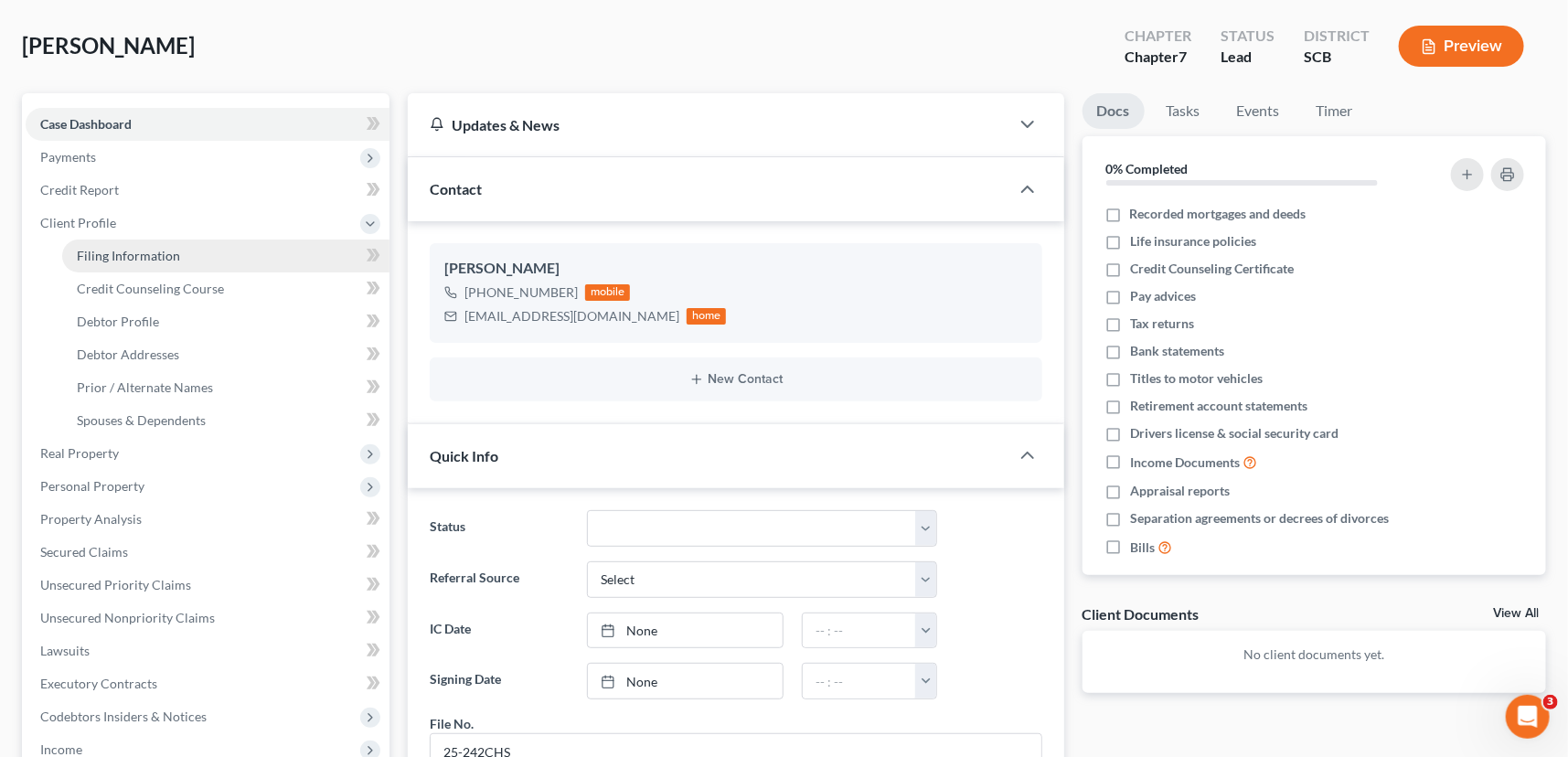
select select "1"
select select "42"
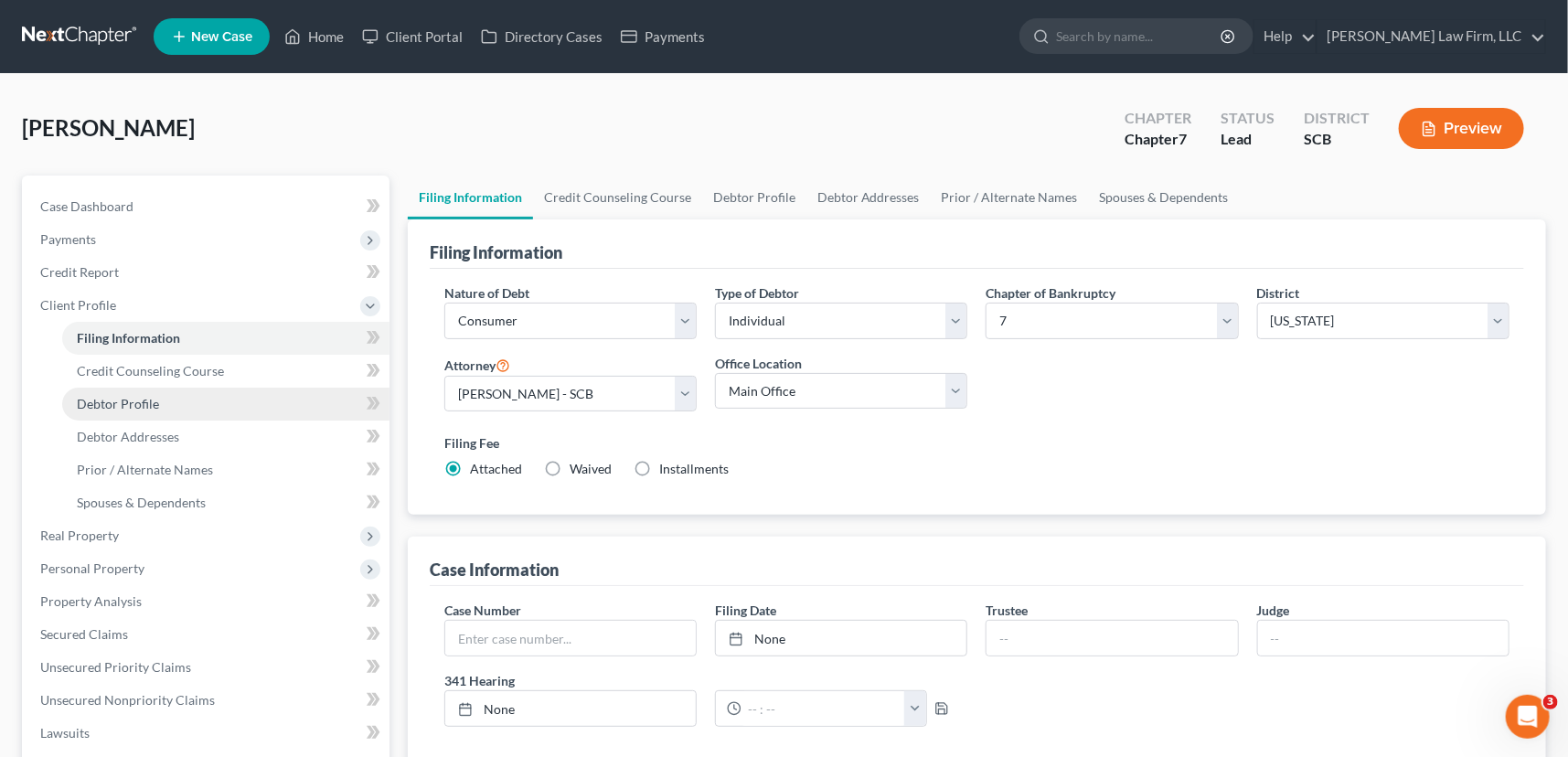
click at [124, 397] on span "Debtor Profile" at bounding box center [117, 404] width 83 height 16
select select "0"
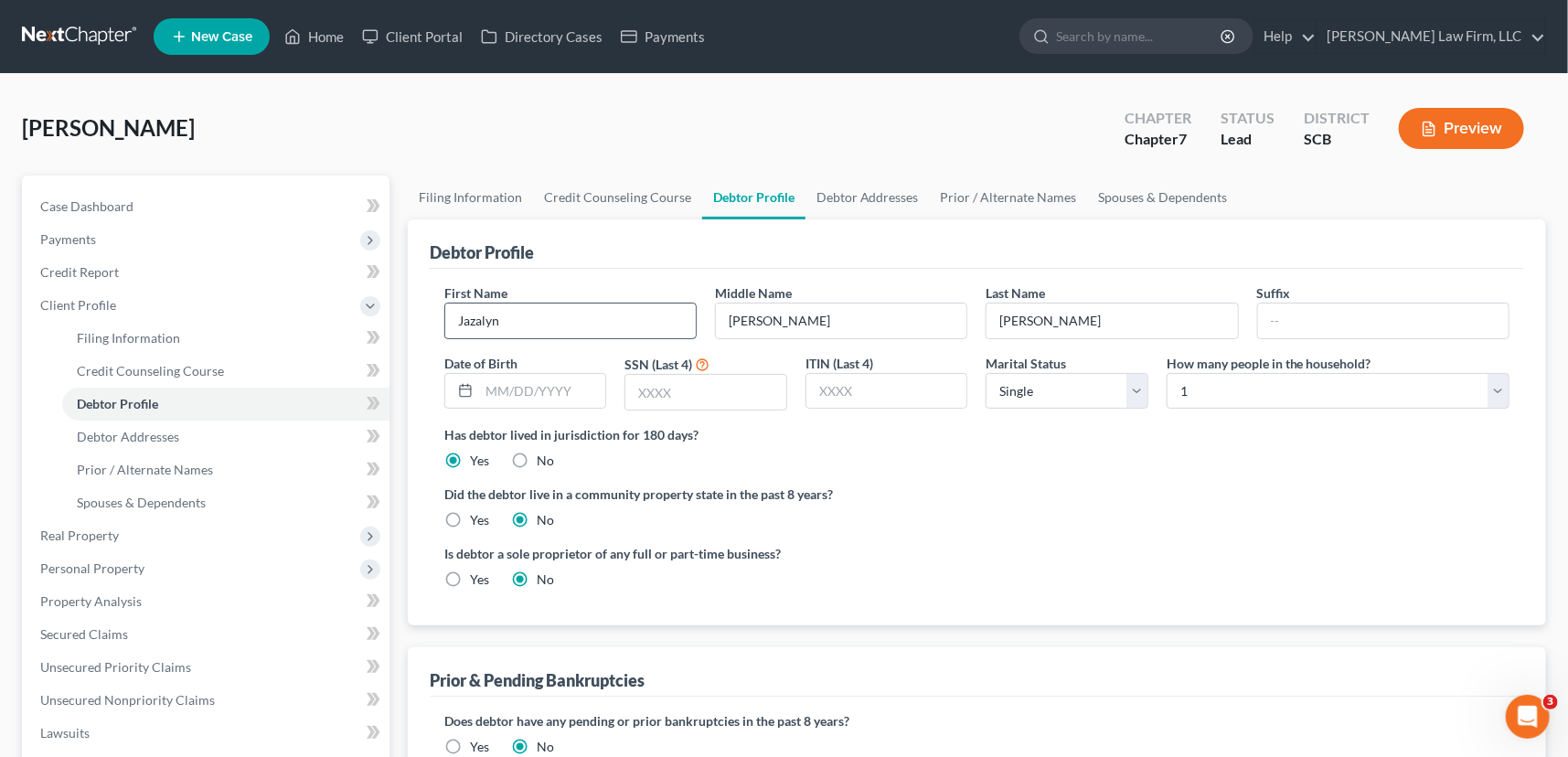
click at [474, 317] on input "Jazalyn" at bounding box center [571, 320] width 251 height 35
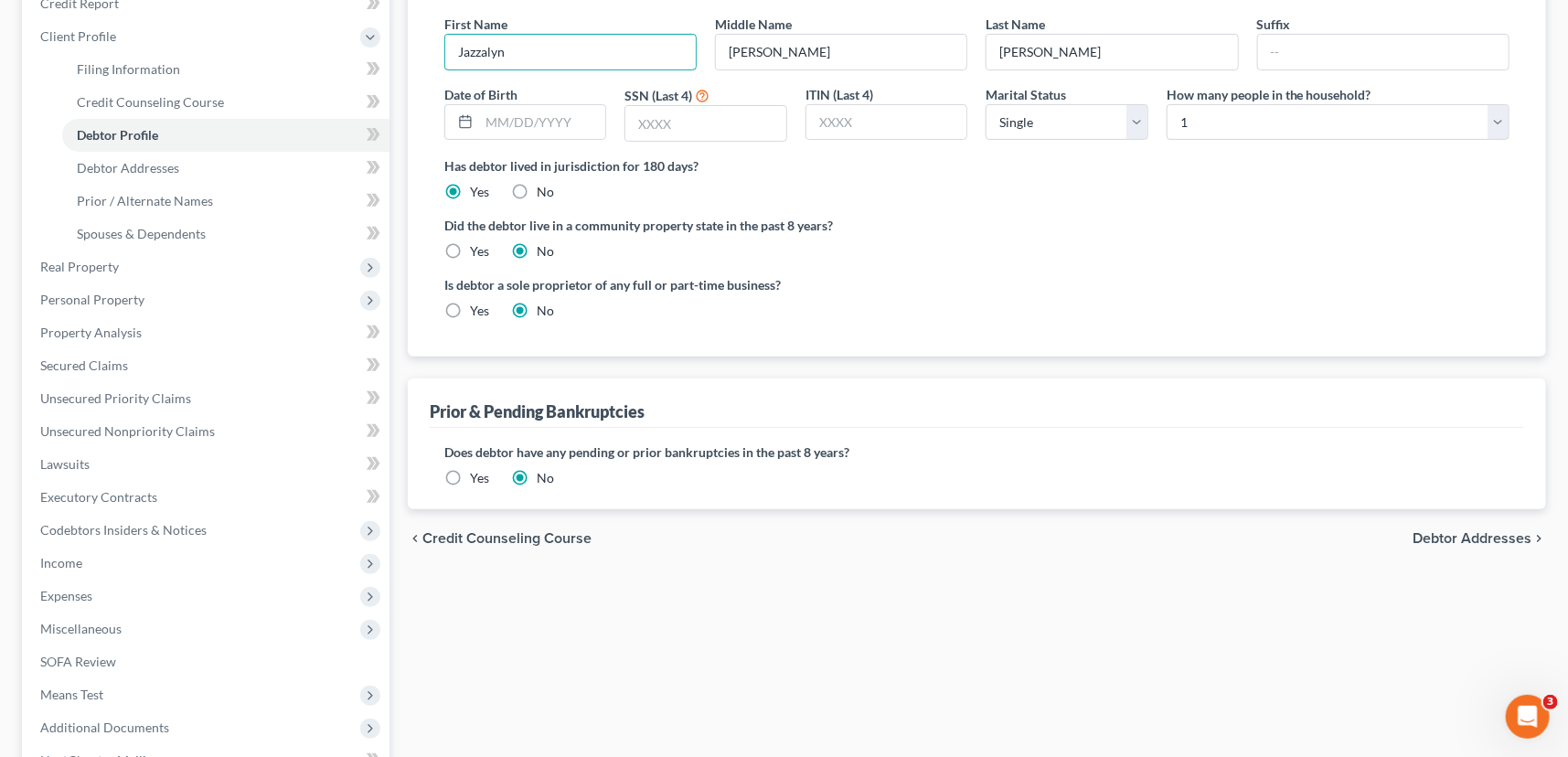
scroll to position [61, 0]
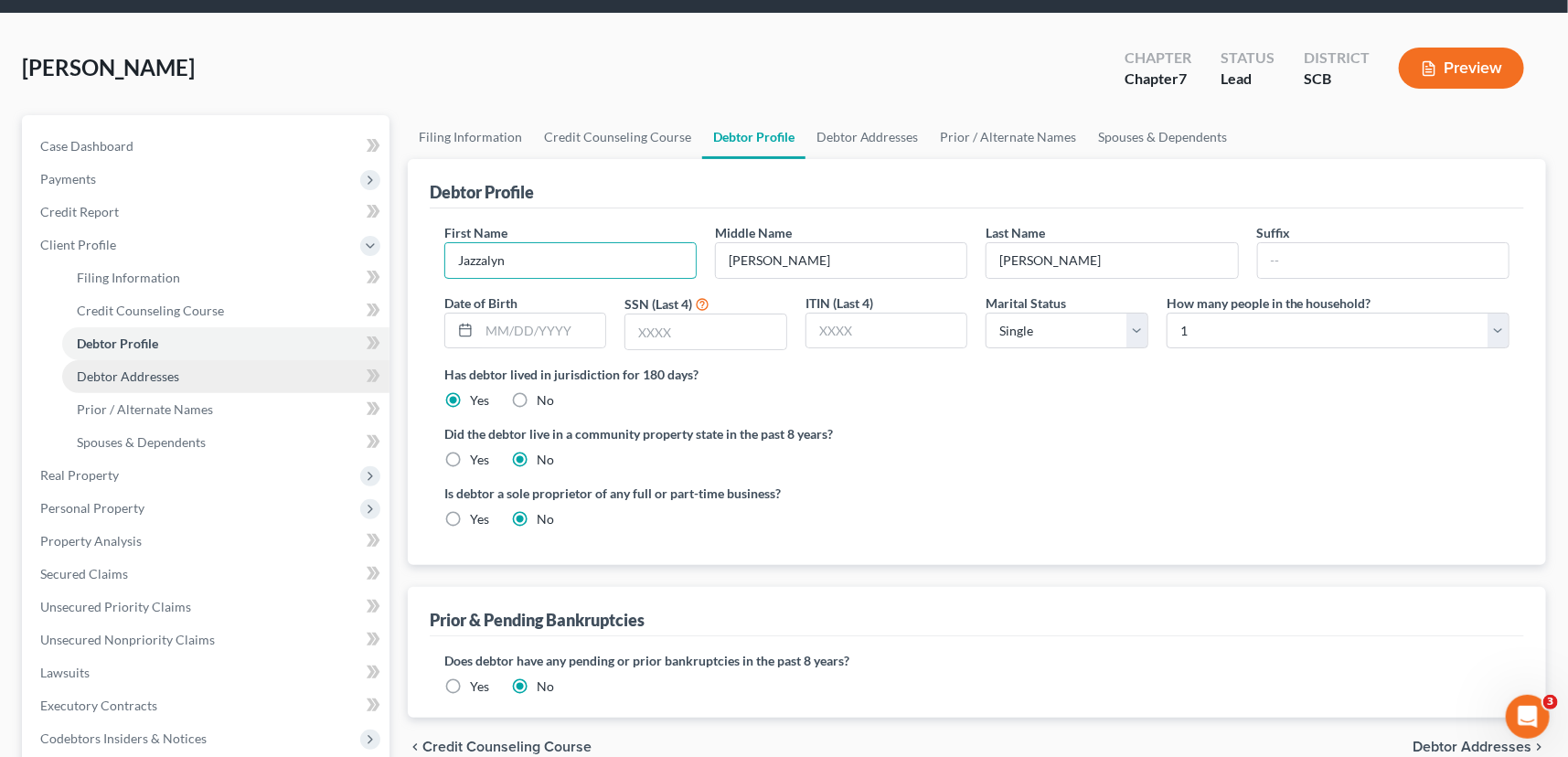
type input "Jazzalyn"
click at [118, 368] on span "Debtor Addresses" at bounding box center [127, 376] width 102 height 16
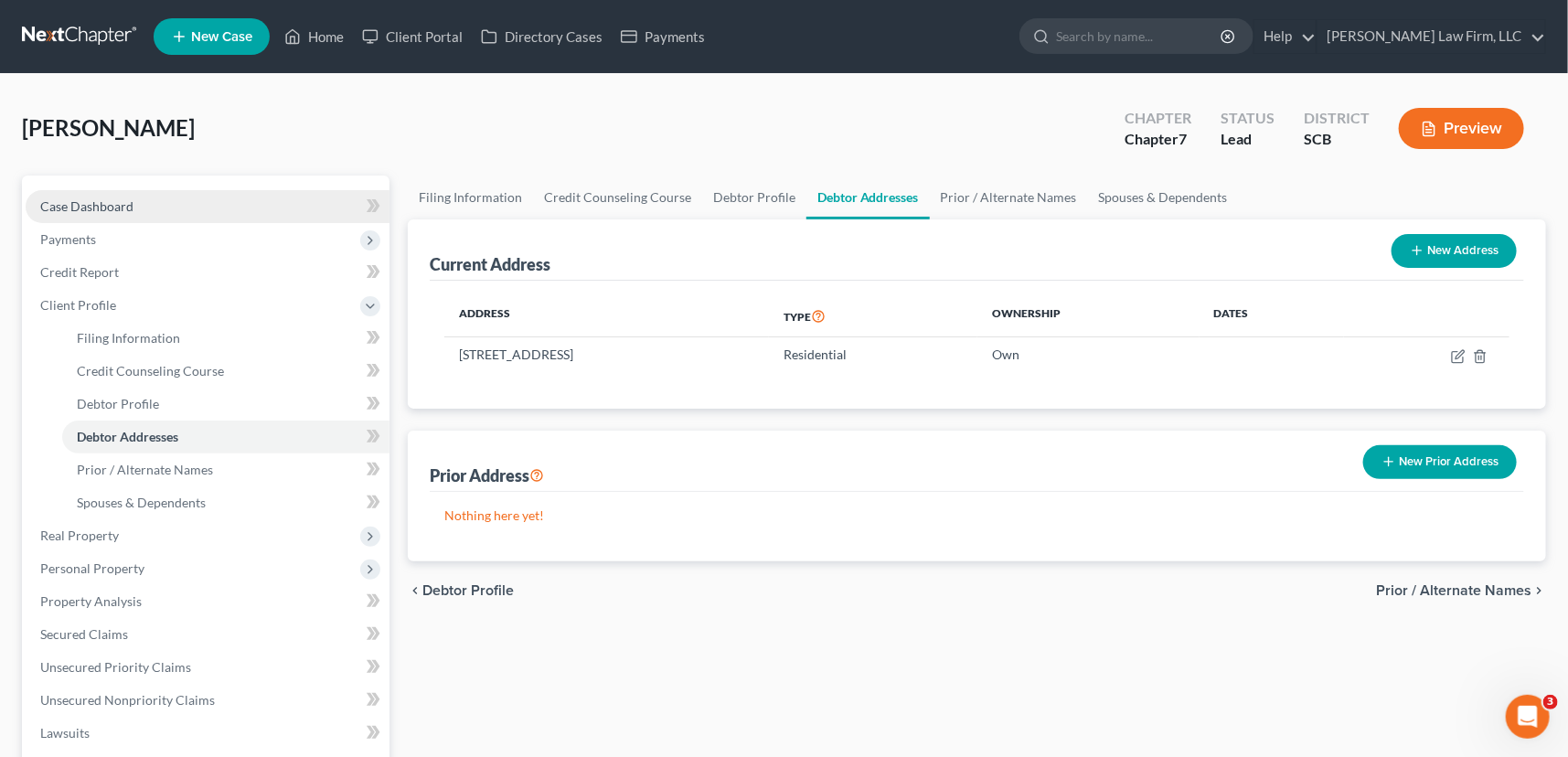
click at [95, 205] on span "Case Dashboard" at bounding box center [87, 206] width 94 height 16
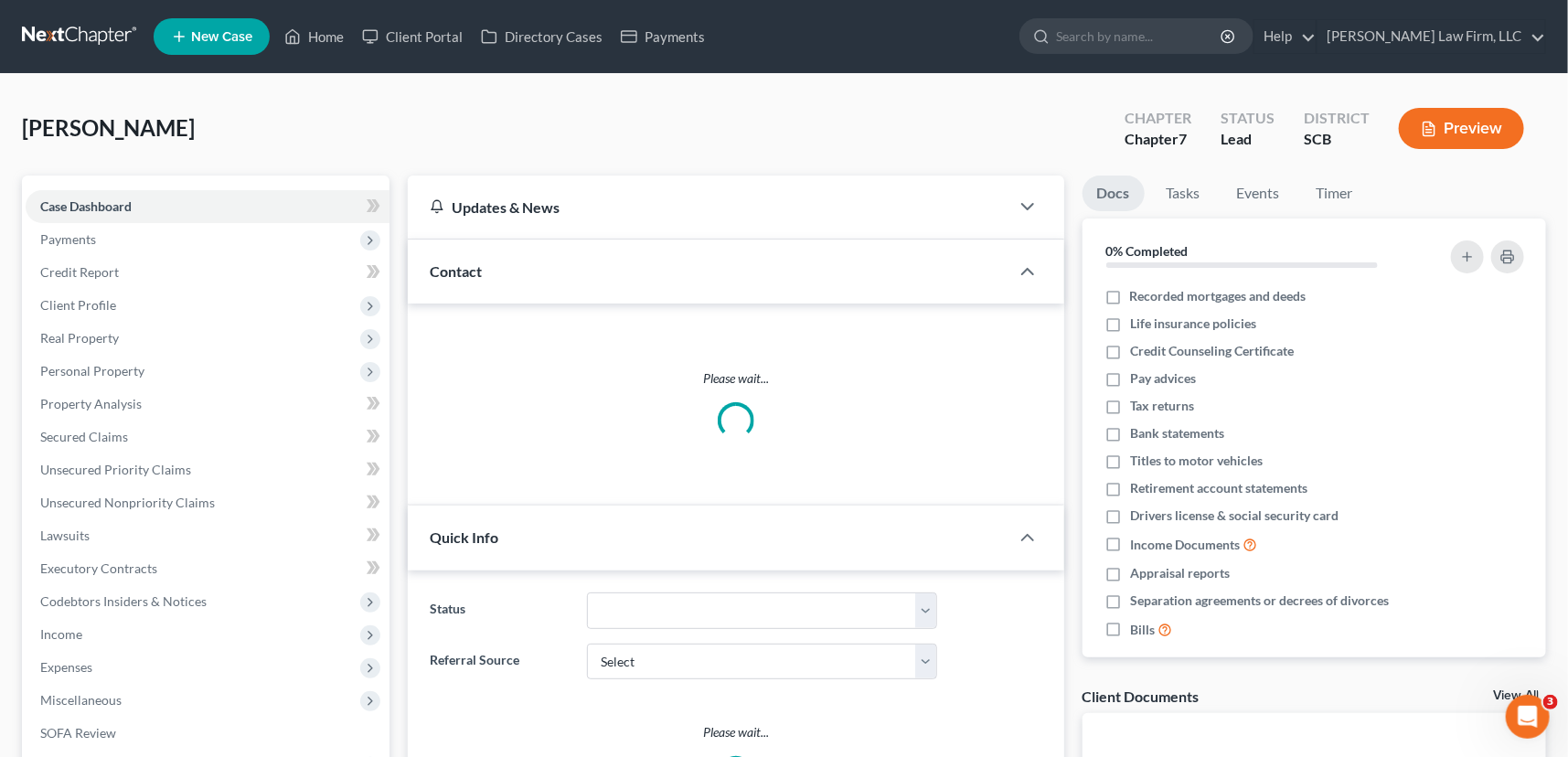
select select "0"
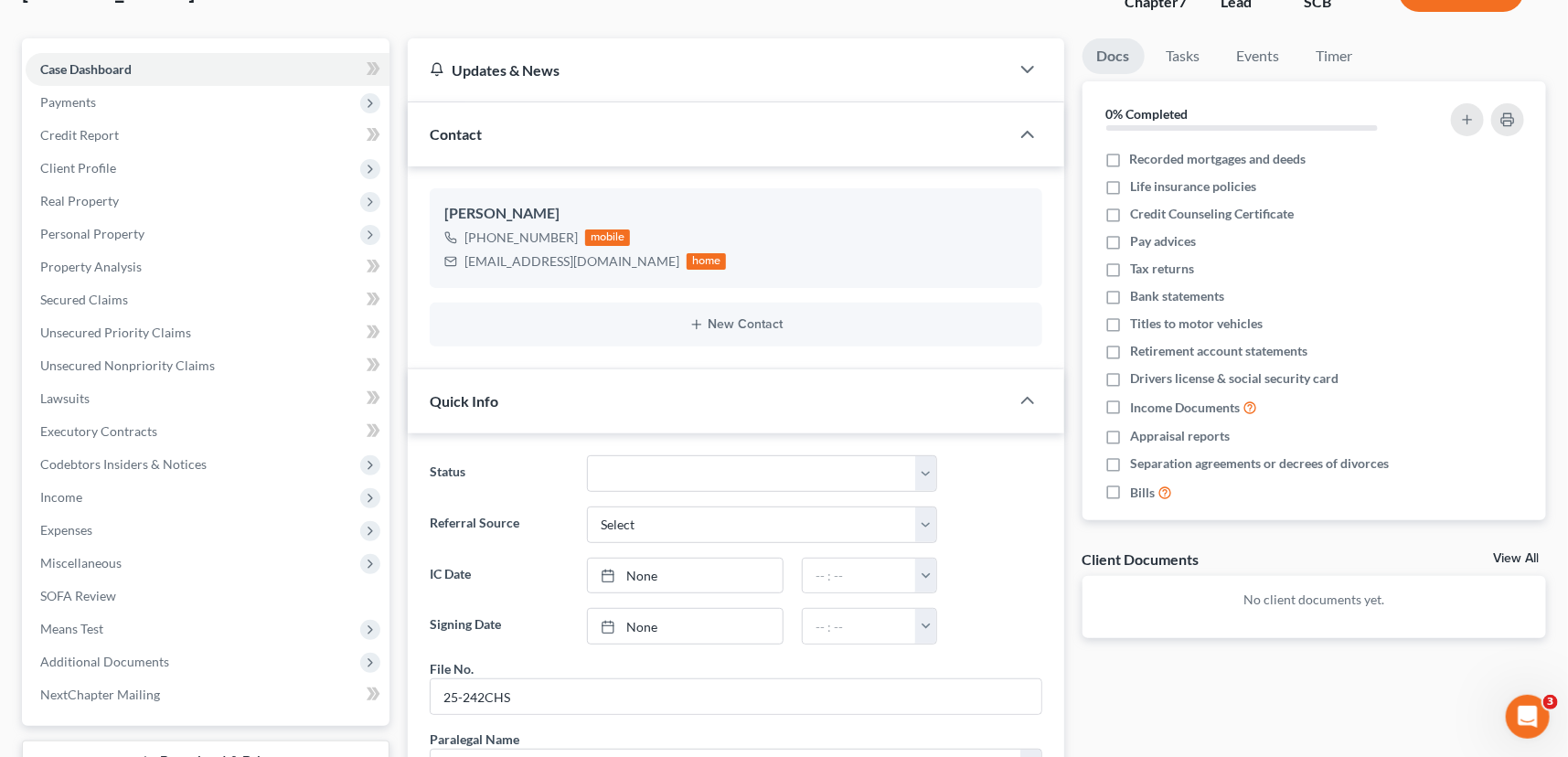
scroll to position [165, 0]
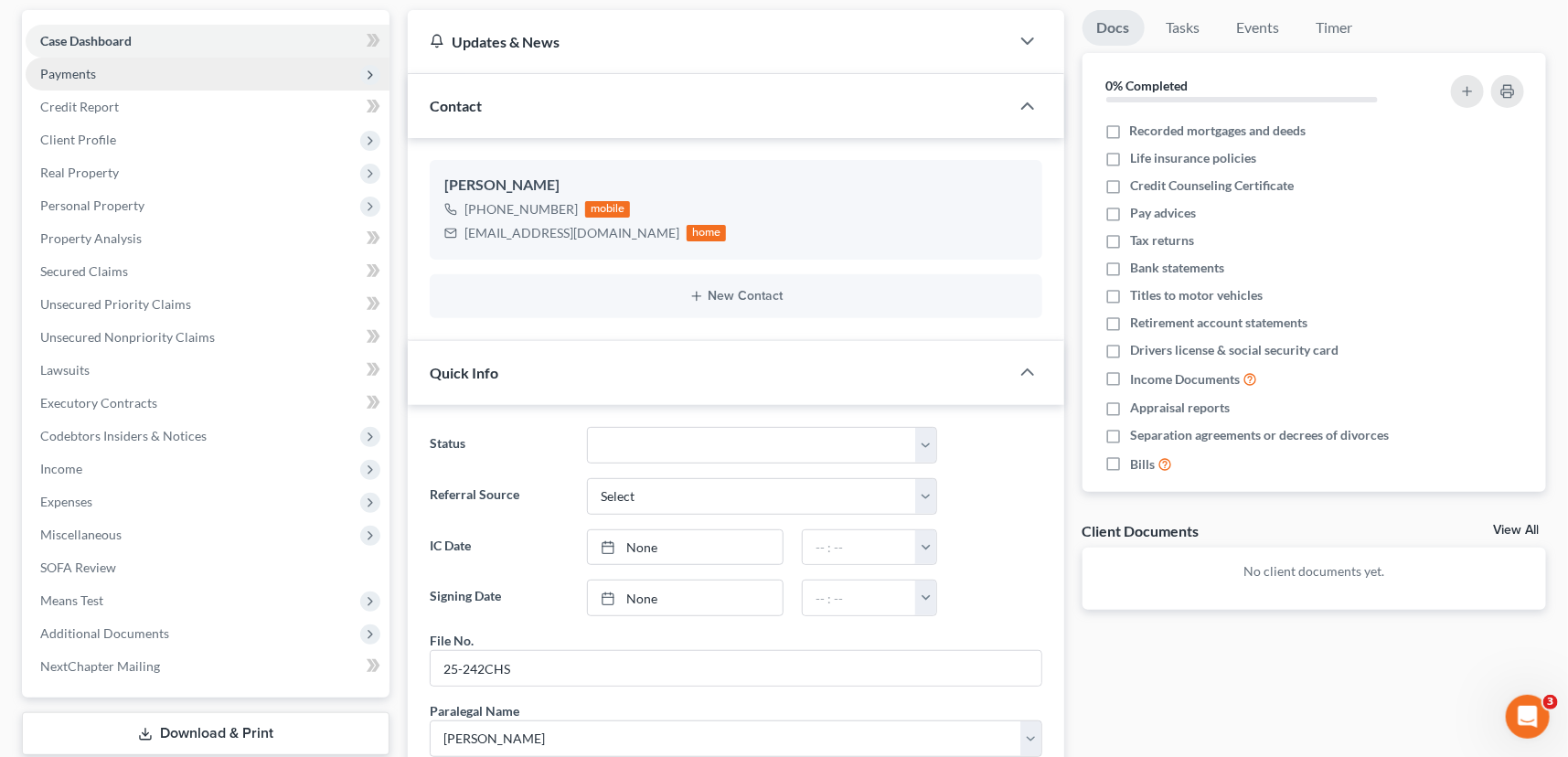
click at [73, 67] on span "Payments" at bounding box center [68, 74] width 56 height 16
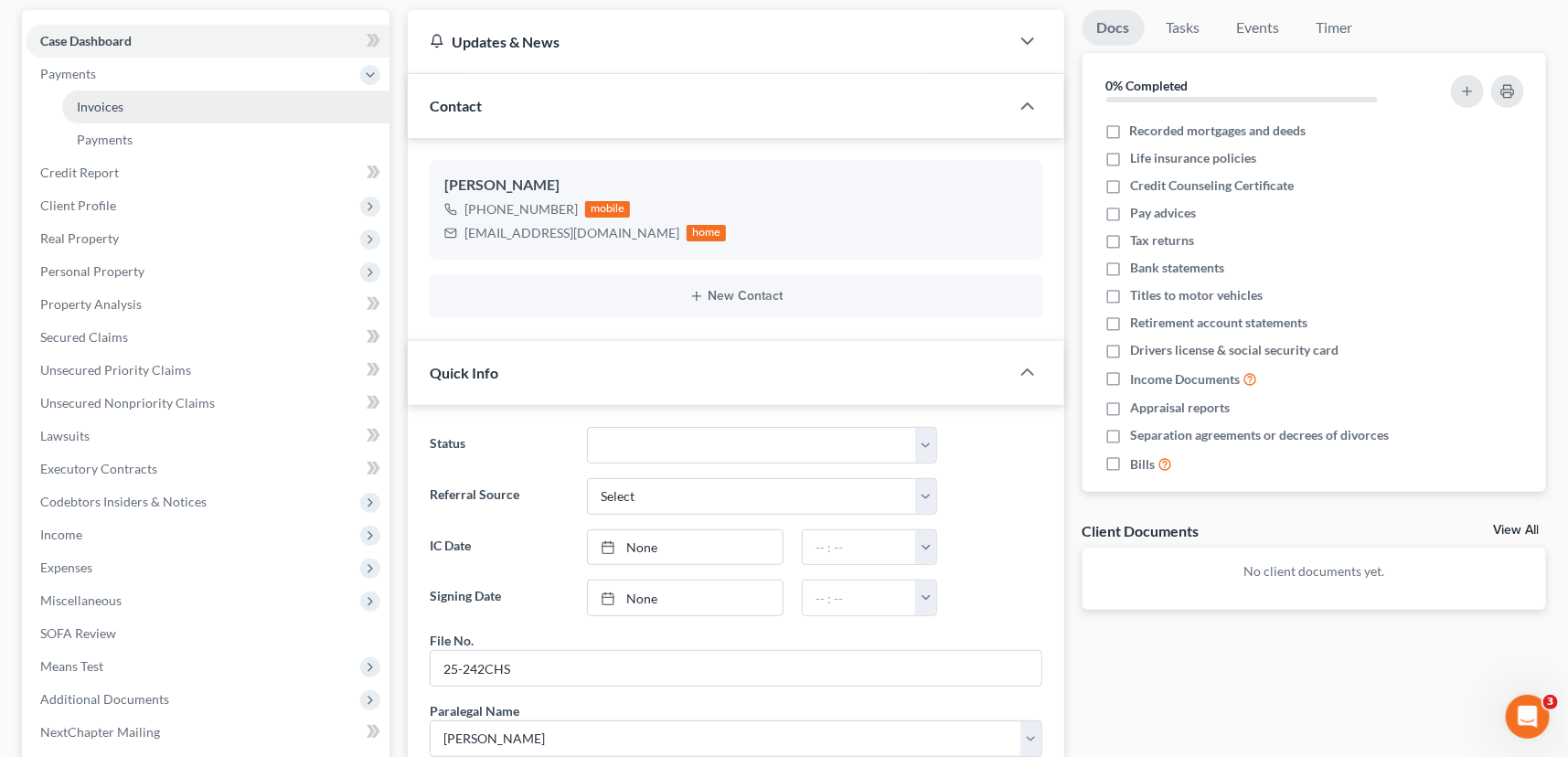
click at [107, 105] on span "Invoices" at bounding box center [99, 106] width 47 height 16
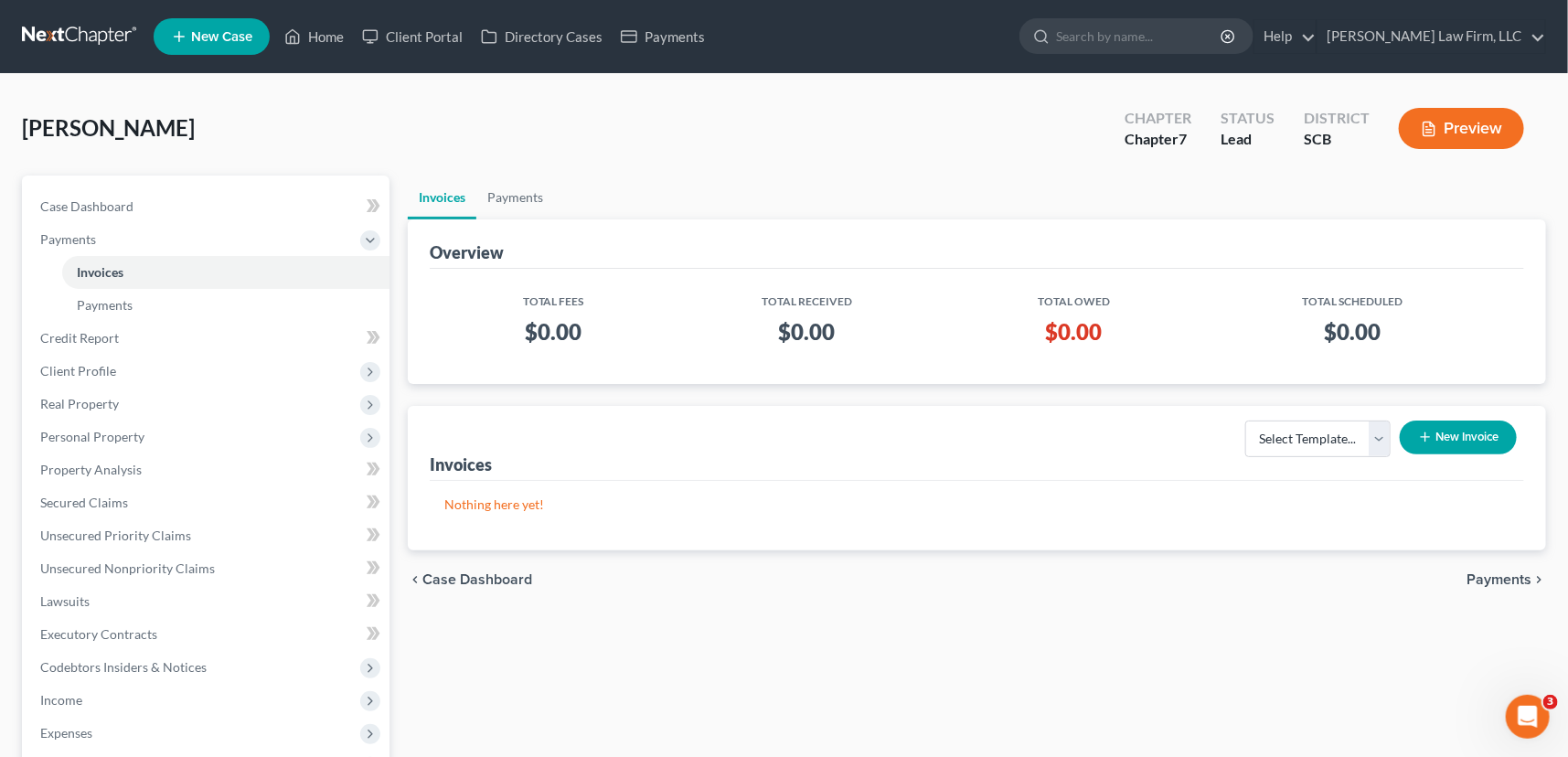
click at [1471, 428] on button "New Invoice" at bounding box center [1459, 438] width 117 height 34
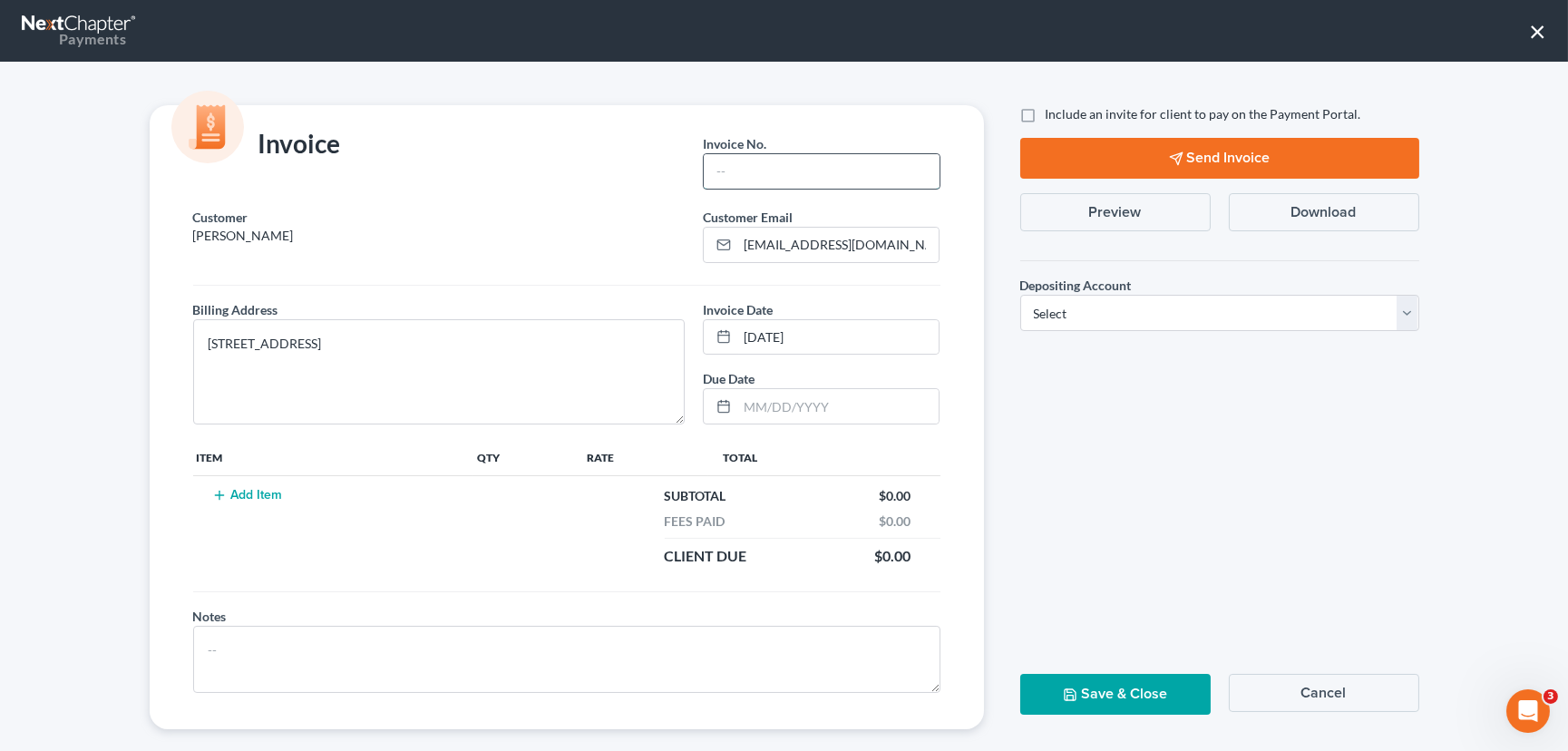
click at [729, 156] on input "text" at bounding box center [821, 171] width 235 height 35
type input "25-242SE"
click at [245, 497] on button "Add Item" at bounding box center [248, 495] width 80 height 15
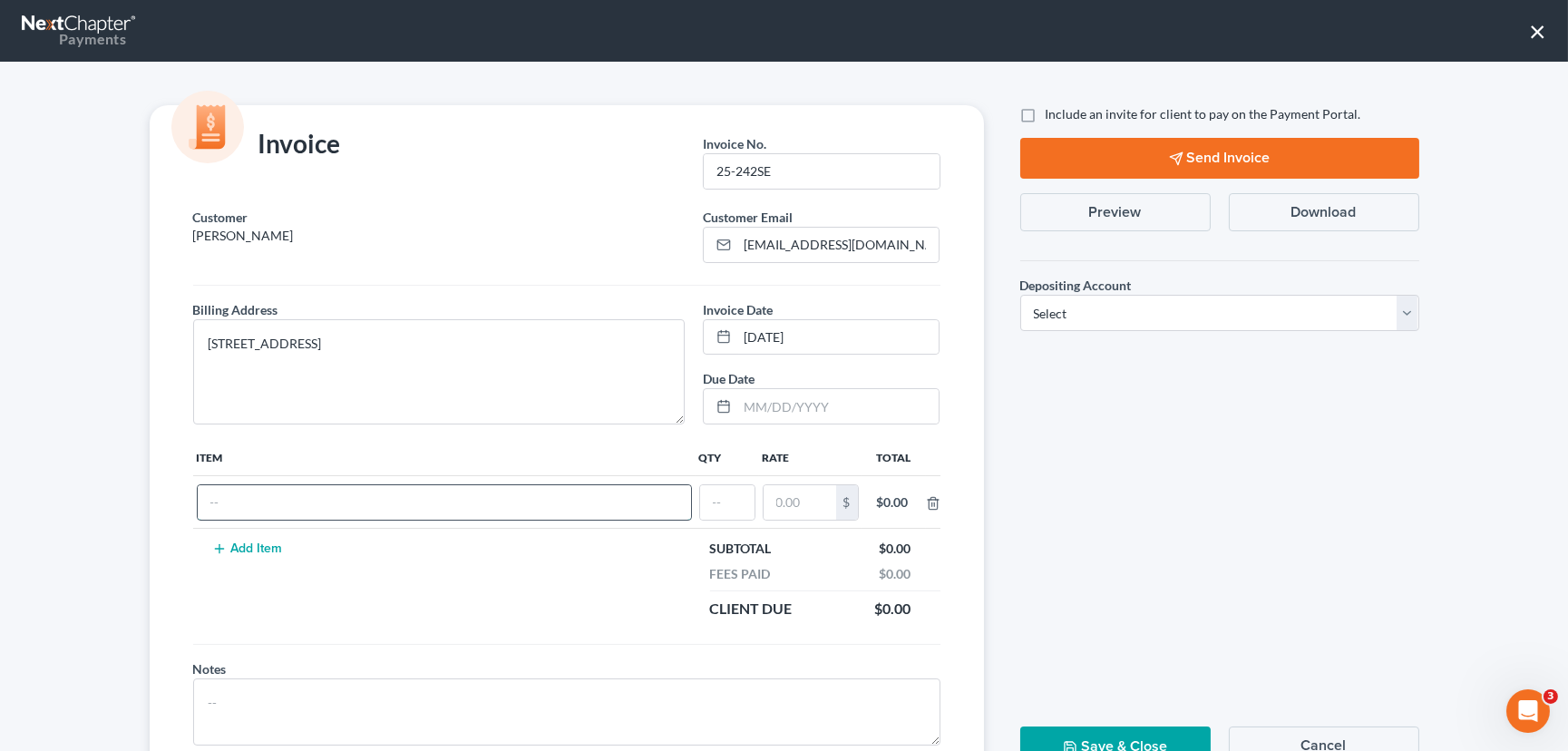
click at [242, 510] on input "text" at bounding box center [444, 502] width 493 height 35
click at [285, 506] on input "chapter 7 Feed" at bounding box center [444, 502] width 493 height 35
type input "chapter 7 Fees"
click at [725, 499] on input "text" at bounding box center [727, 502] width 54 height 35
type input "1"
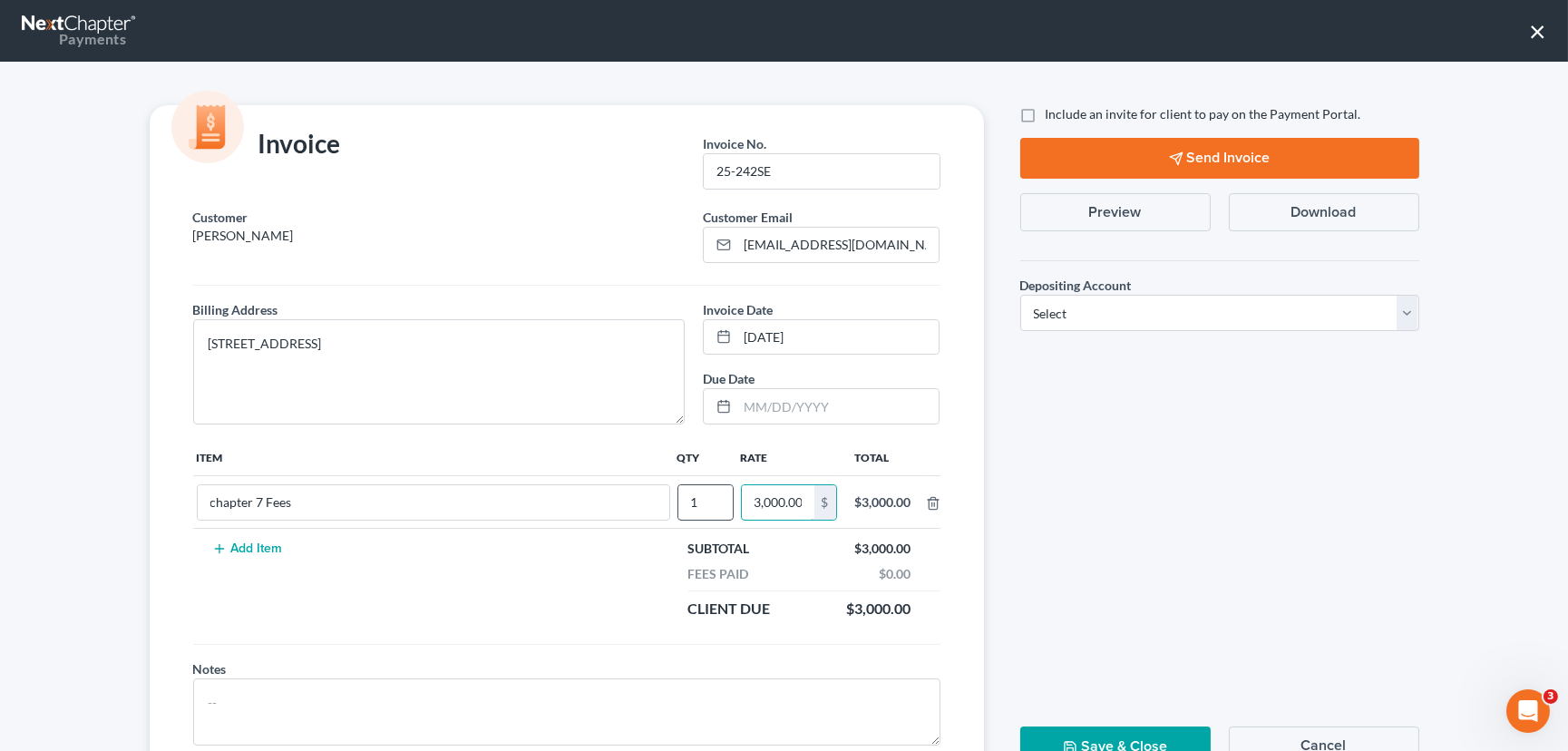
scroll to position [0, 2]
type input "3,000.00"
drag, startPoint x: 1401, startPoint y: 314, endPoint x: 1382, endPoint y: 319, distance: 19.6
click at [1401, 314] on select "Select Operation Trust" at bounding box center [1220, 313] width 399 height 37
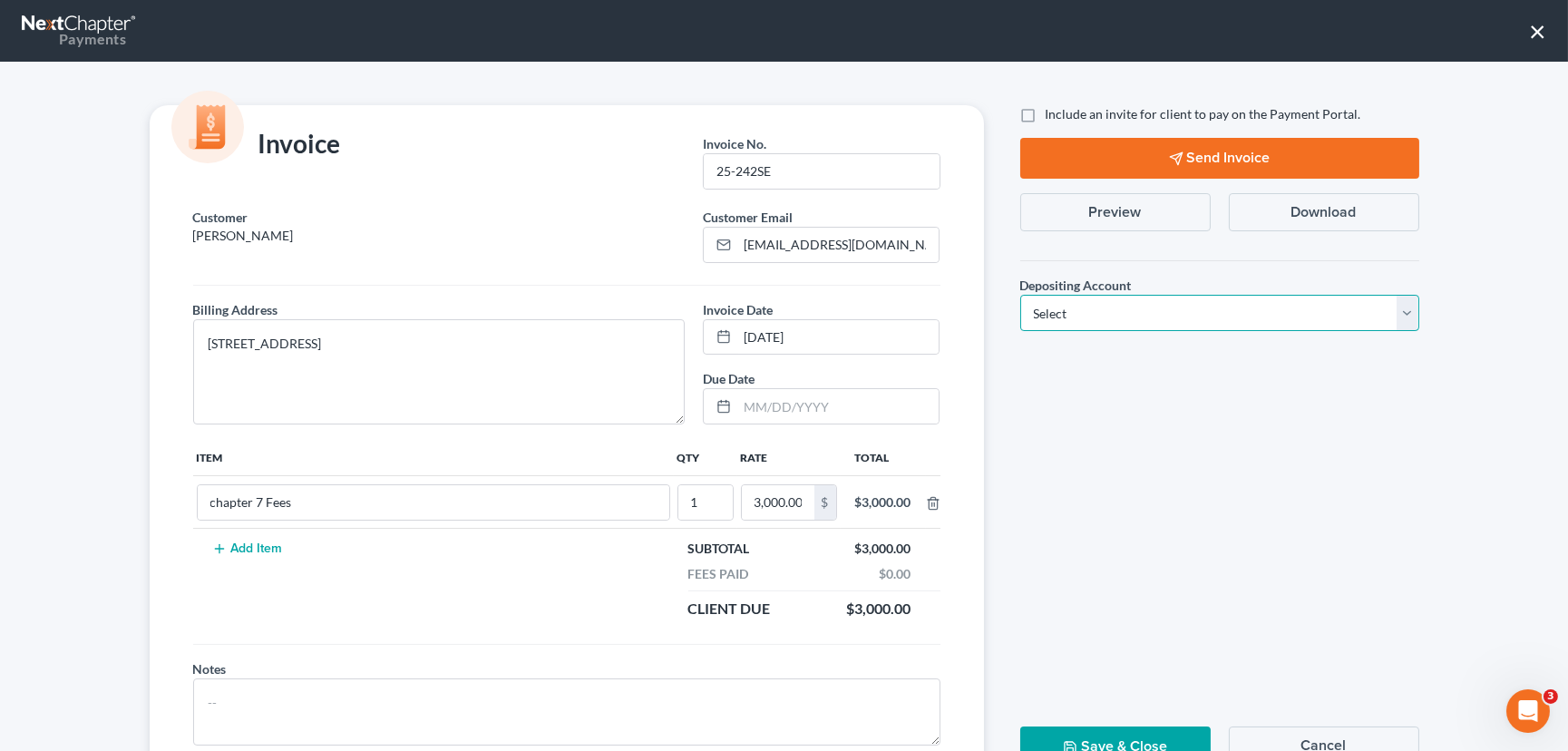
select select "1"
click at [1020, 295] on select "Select Operation Trust" at bounding box center [1220, 313] width 399 height 37
click at [1125, 729] on button "Save & Close" at bounding box center [1115, 746] width 190 height 40
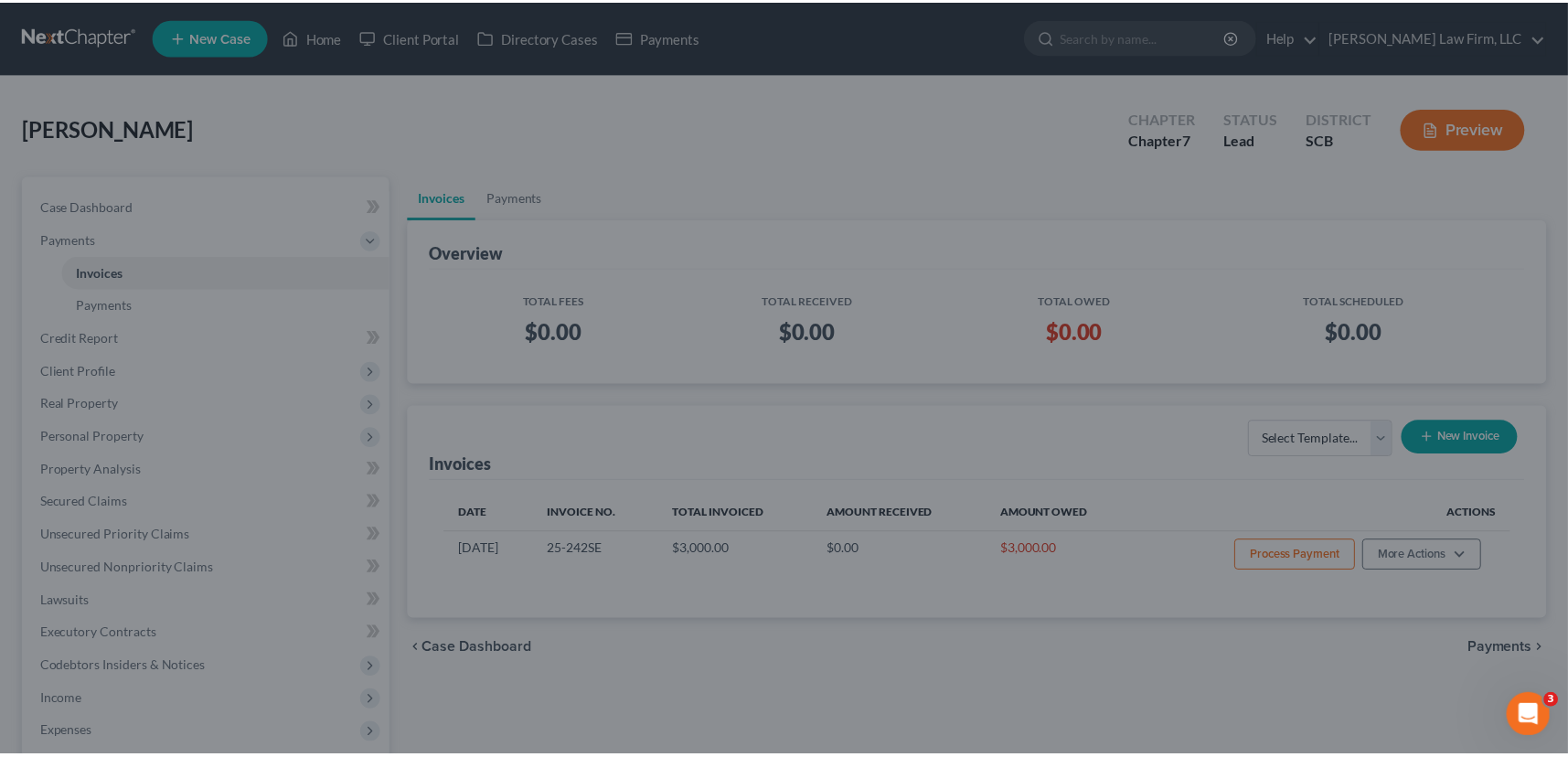
scroll to position [47, 0]
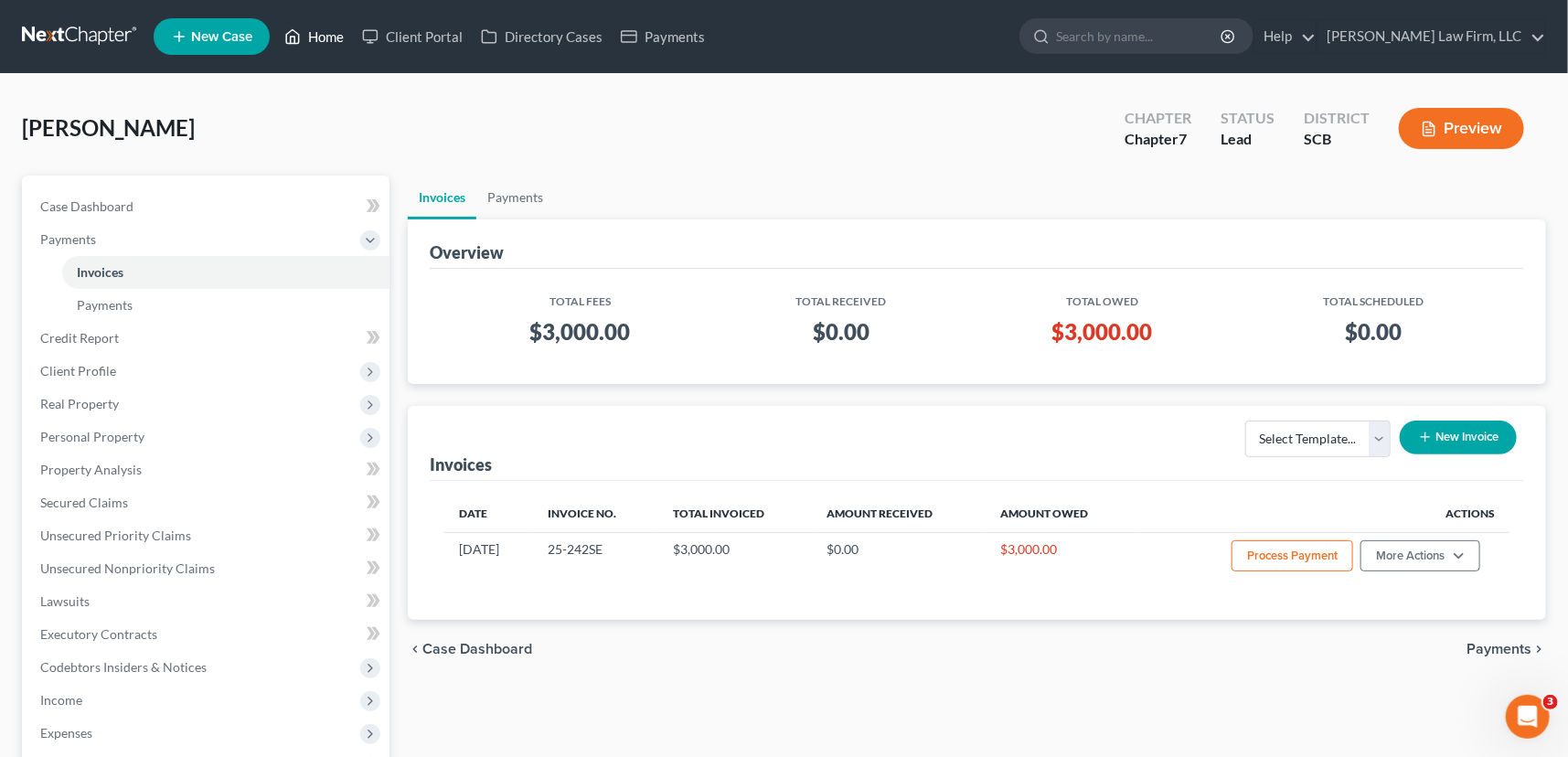
click at [322, 27] on link "Home" at bounding box center [314, 36] width 78 height 33
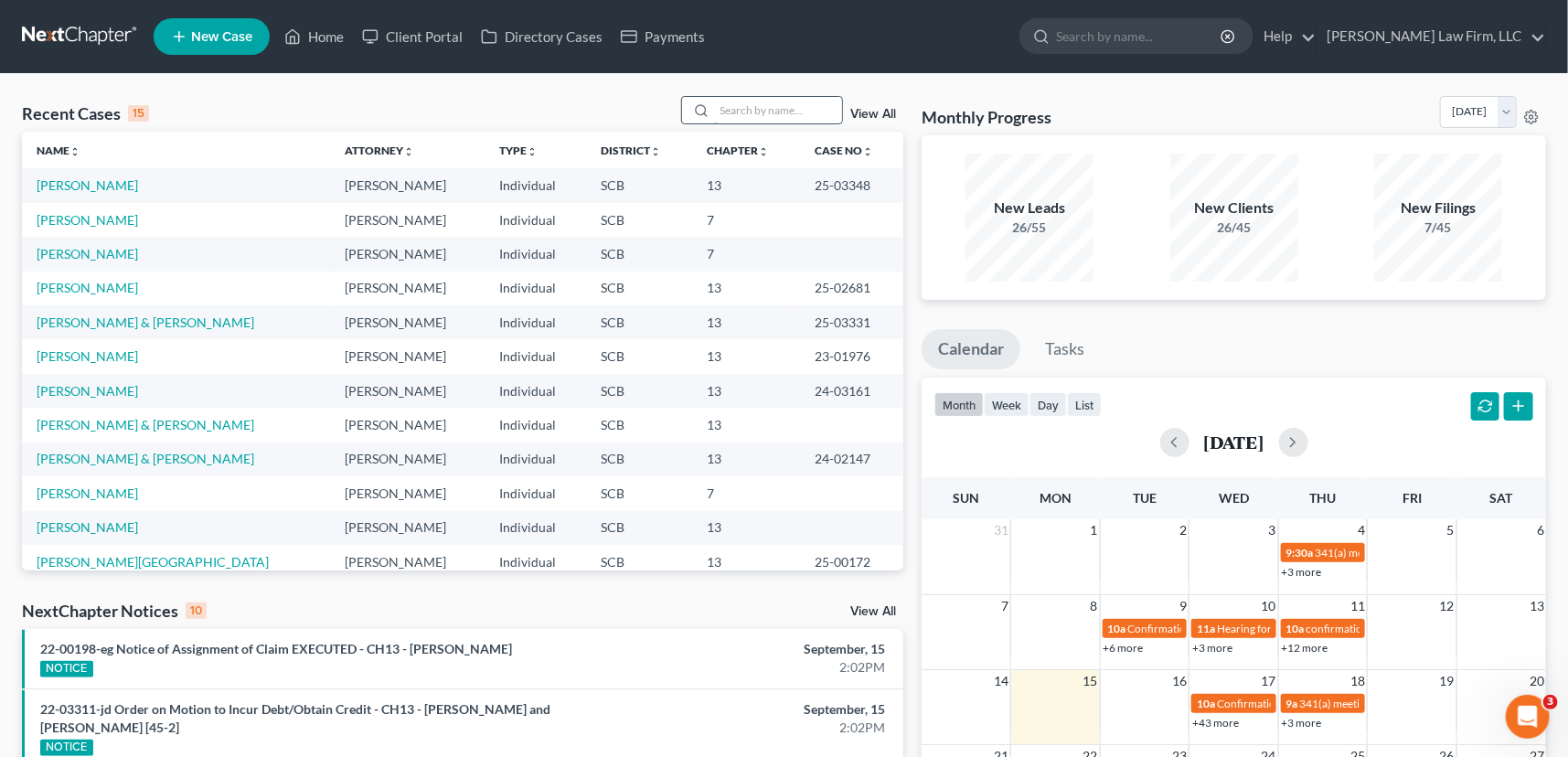
click at [716, 108] on input "search" at bounding box center [778, 109] width 128 height 27
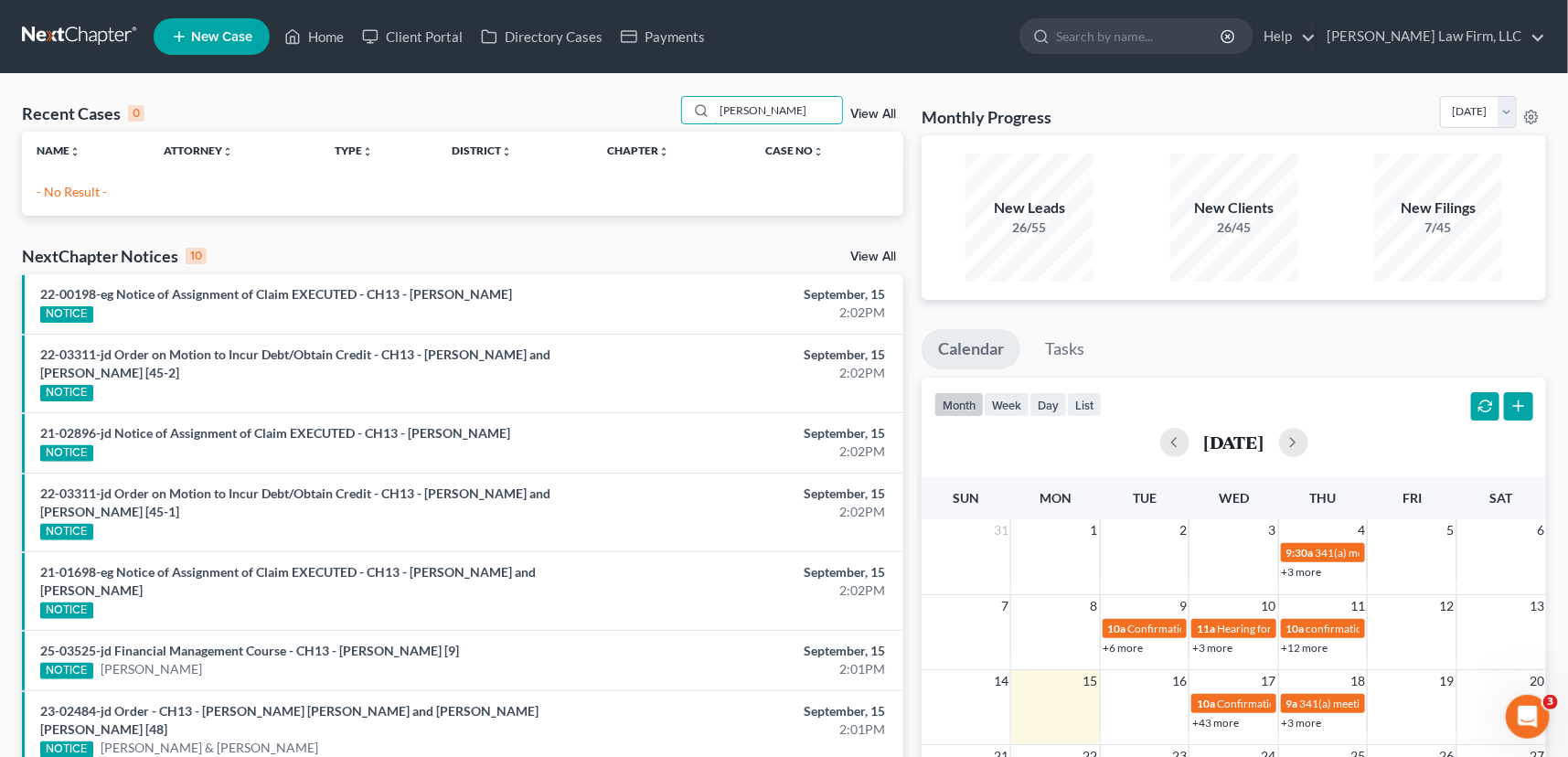
type input "DANGERFIELD"
click at [219, 37] on span "New Case" at bounding box center [222, 37] width 62 height 14
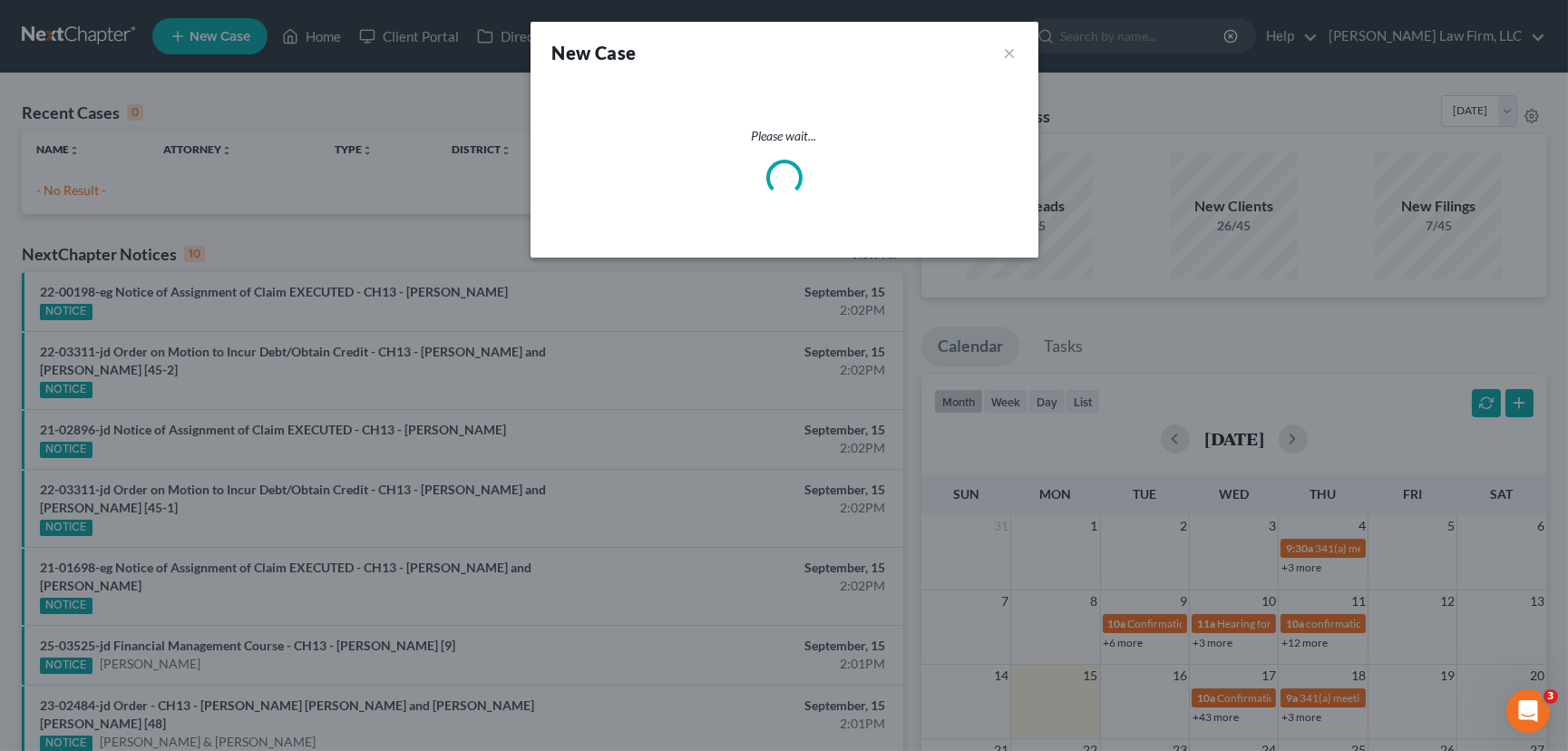
select select "72"
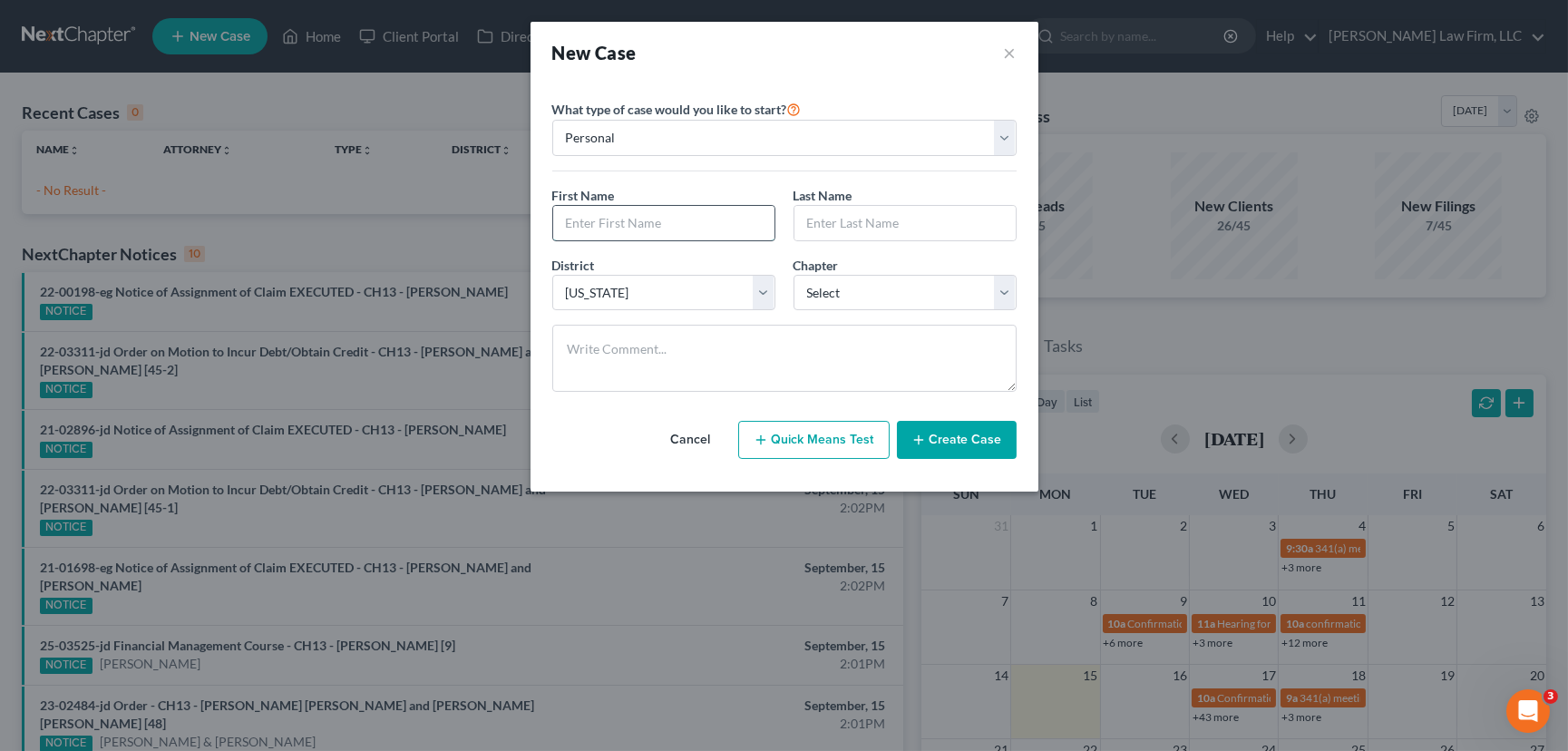
click at [568, 219] on input "text" at bounding box center [664, 223] width 221 height 35
type input "sUSAN"
drag, startPoint x: 618, startPoint y: 229, endPoint x: 553, endPoint y: 219, distance: 65.8
click at [556, 221] on input "sUSAN" at bounding box center [664, 223] width 221 height 35
type input "Susan"
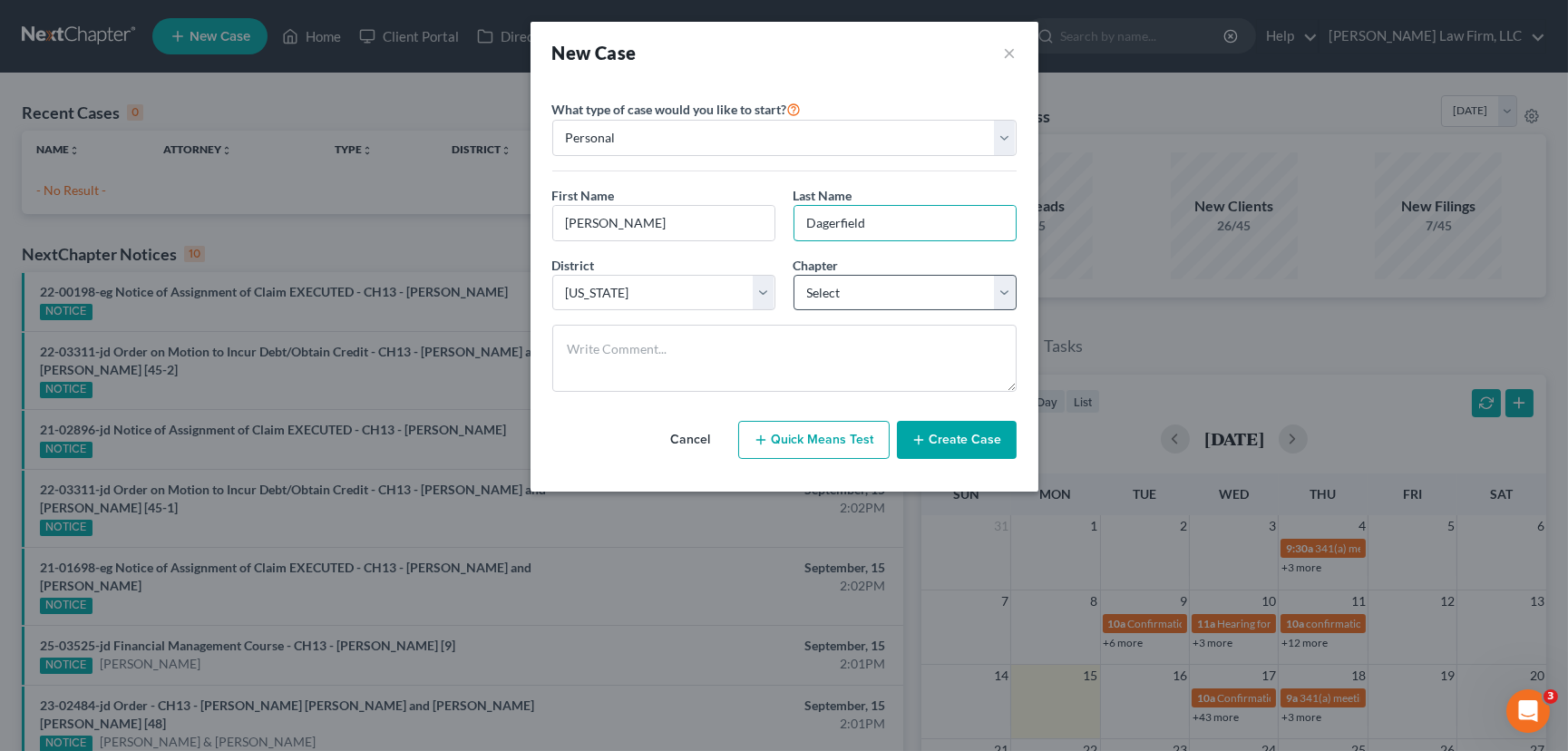
type input "Dagerfield"
drag, startPoint x: 936, startPoint y: 298, endPoint x: 887, endPoint y: 301, distance: 49.1
click at [933, 298] on select "Select 7 11 12 13" at bounding box center [905, 293] width 223 height 37
select select "3"
click at [793, 275] on select "Select 7 11 12 13" at bounding box center [905, 293] width 223 height 37
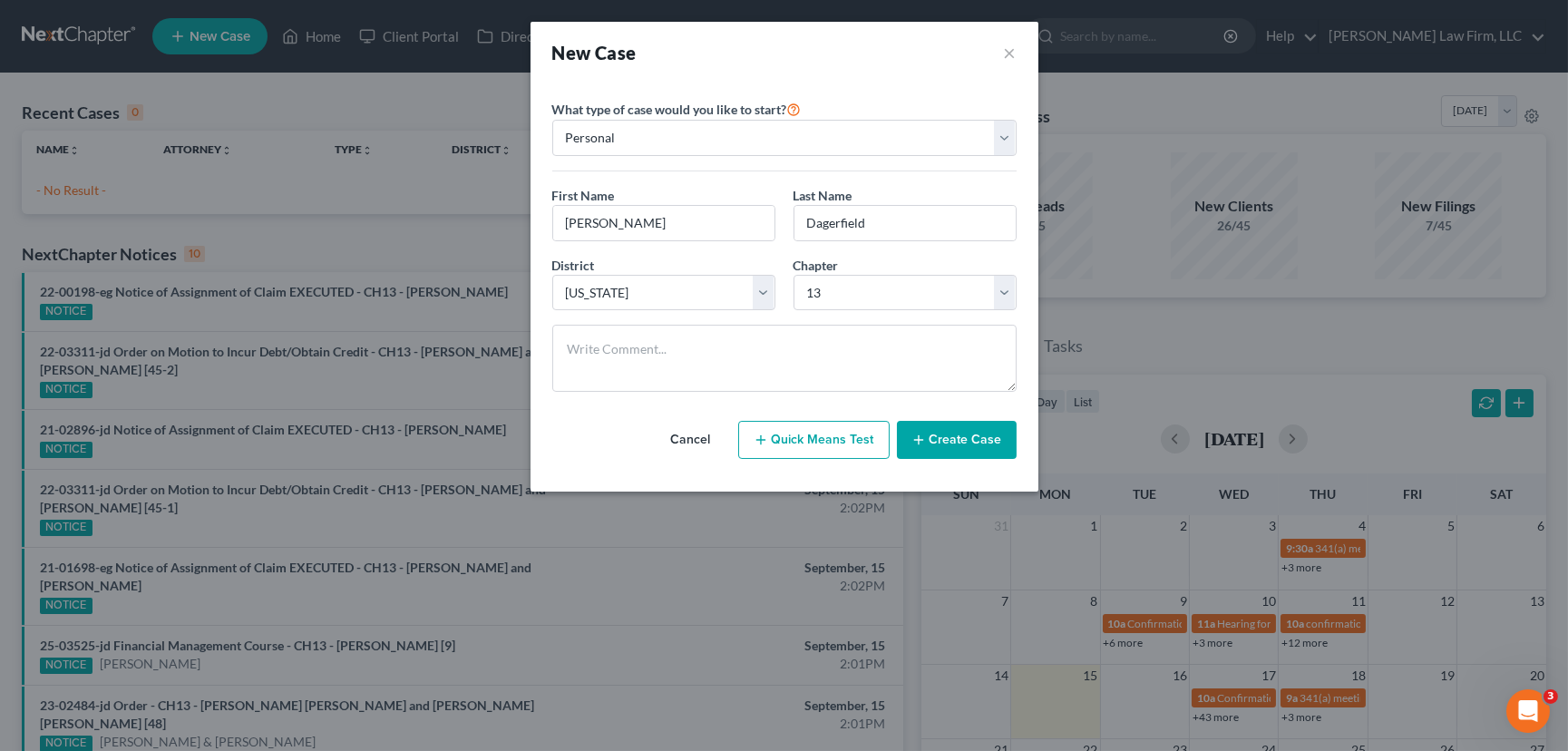
click at [963, 434] on button "Create Case" at bounding box center [956, 440] width 119 height 38
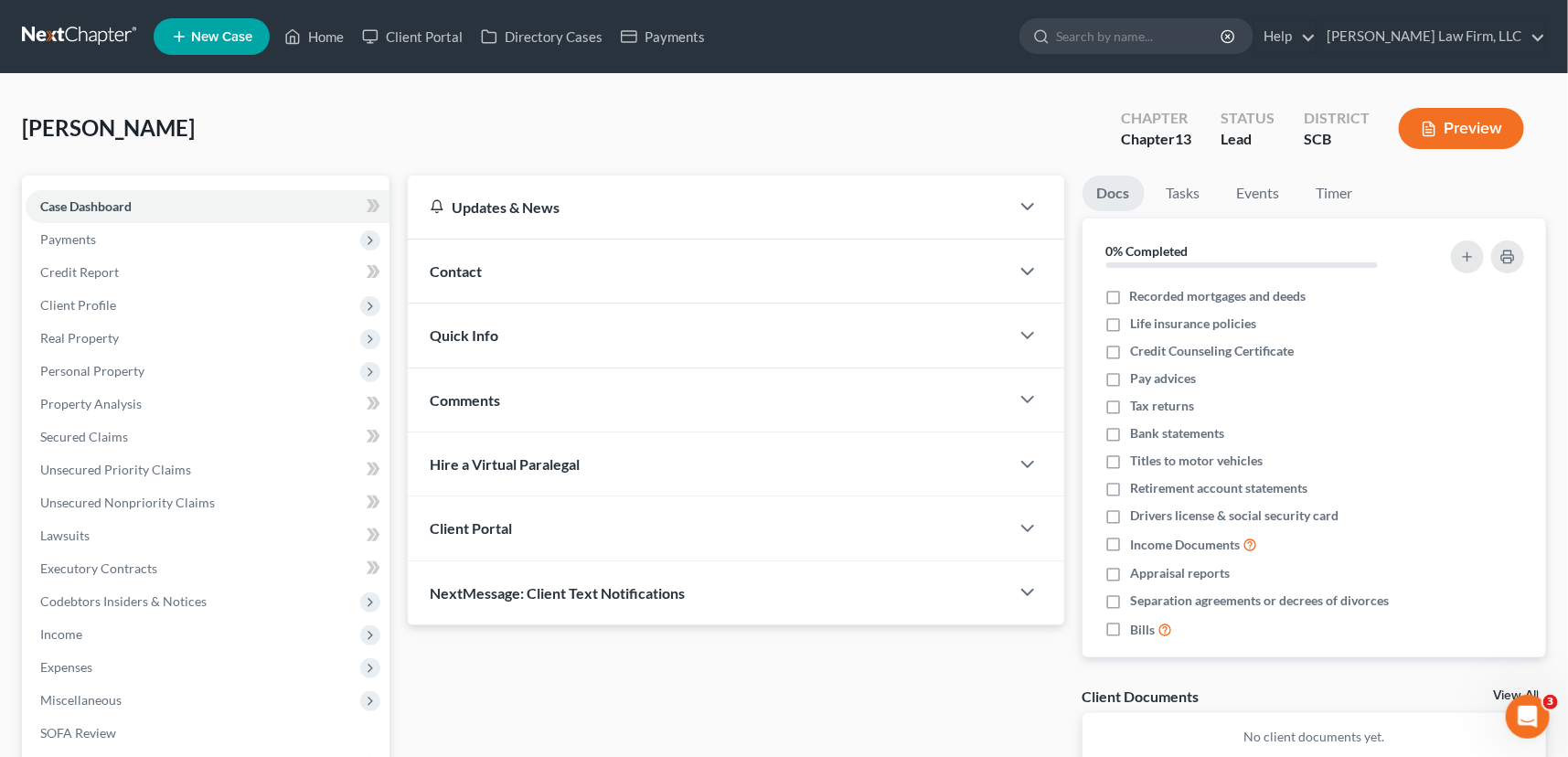
click at [439, 263] on span "Contact" at bounding box center [456, 271] width 52 height 17
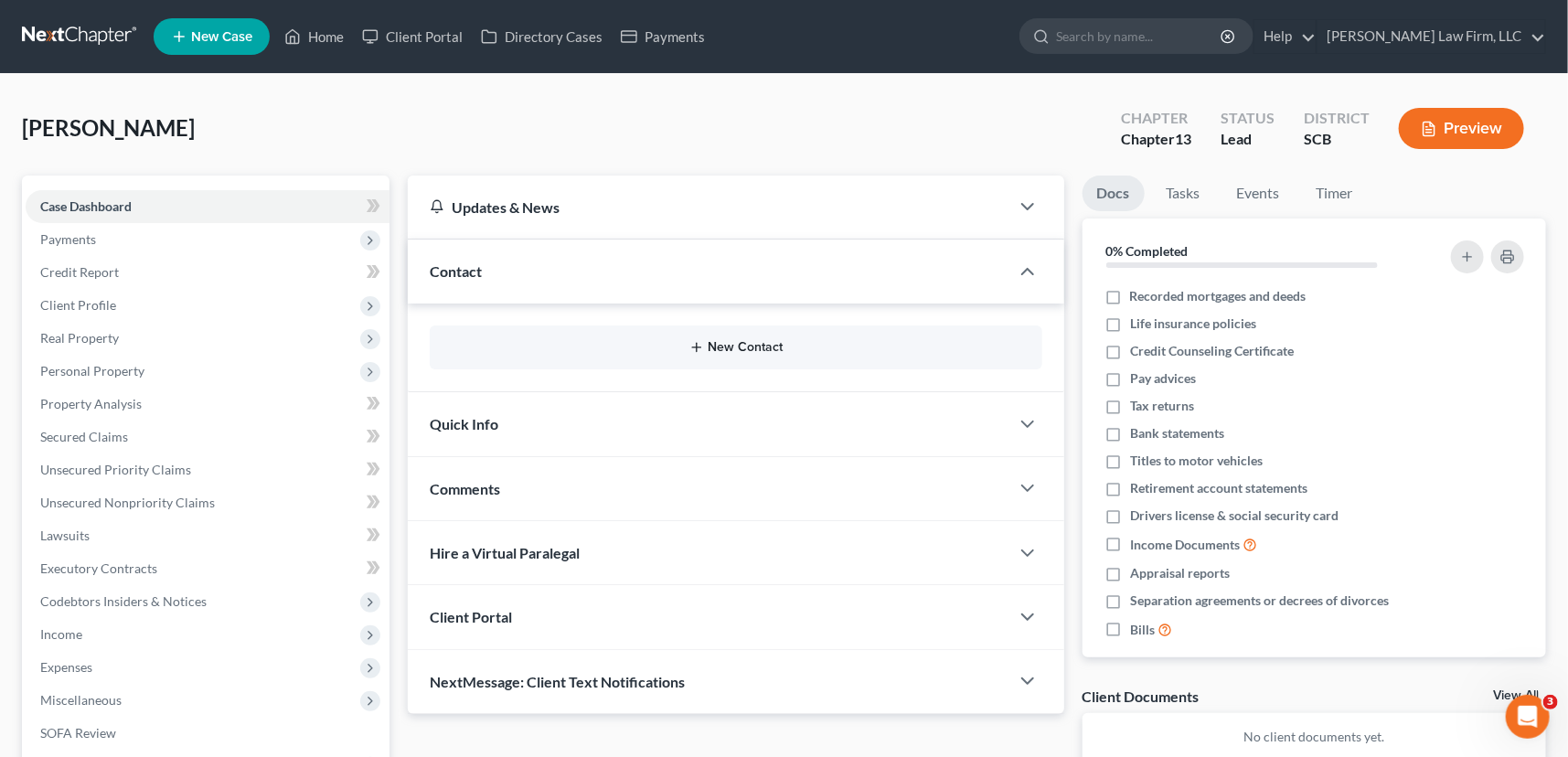
click at [744, 347] on button "New Contact" at bounding box center [736, 347] width 583 height 15
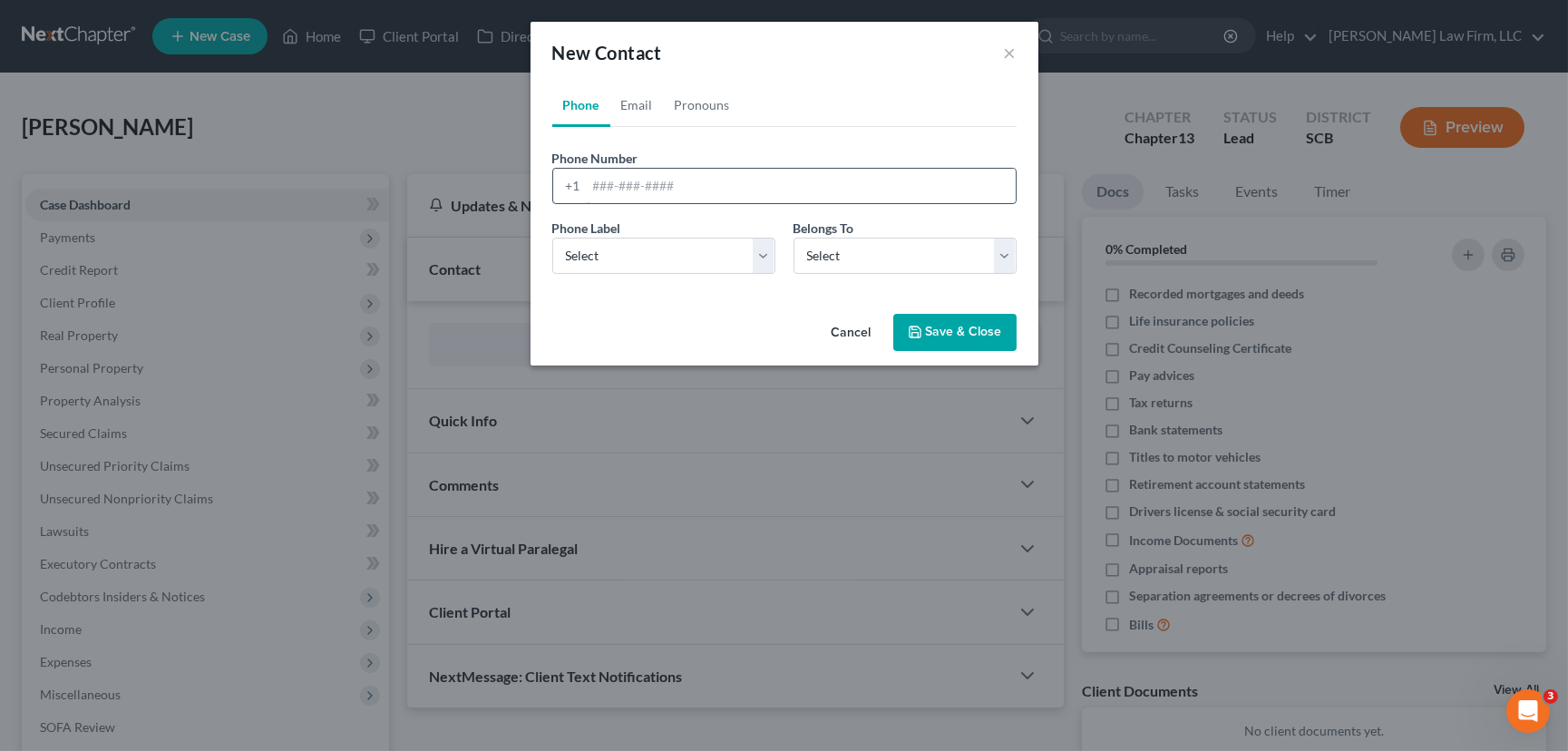
click at [588, 188] on input "tel" at bounding box center [801, 186] width 429 height 35
type input "843-830-5439"
click at [657, 269] on select "Select Mobile Home Work Other" at bounding box center [664, 256] width 223 height 37
select select "0"
click at [553, 238] on select "Select Mobile Home Work Other" at bounding box center [664, 256] width 223 height 37
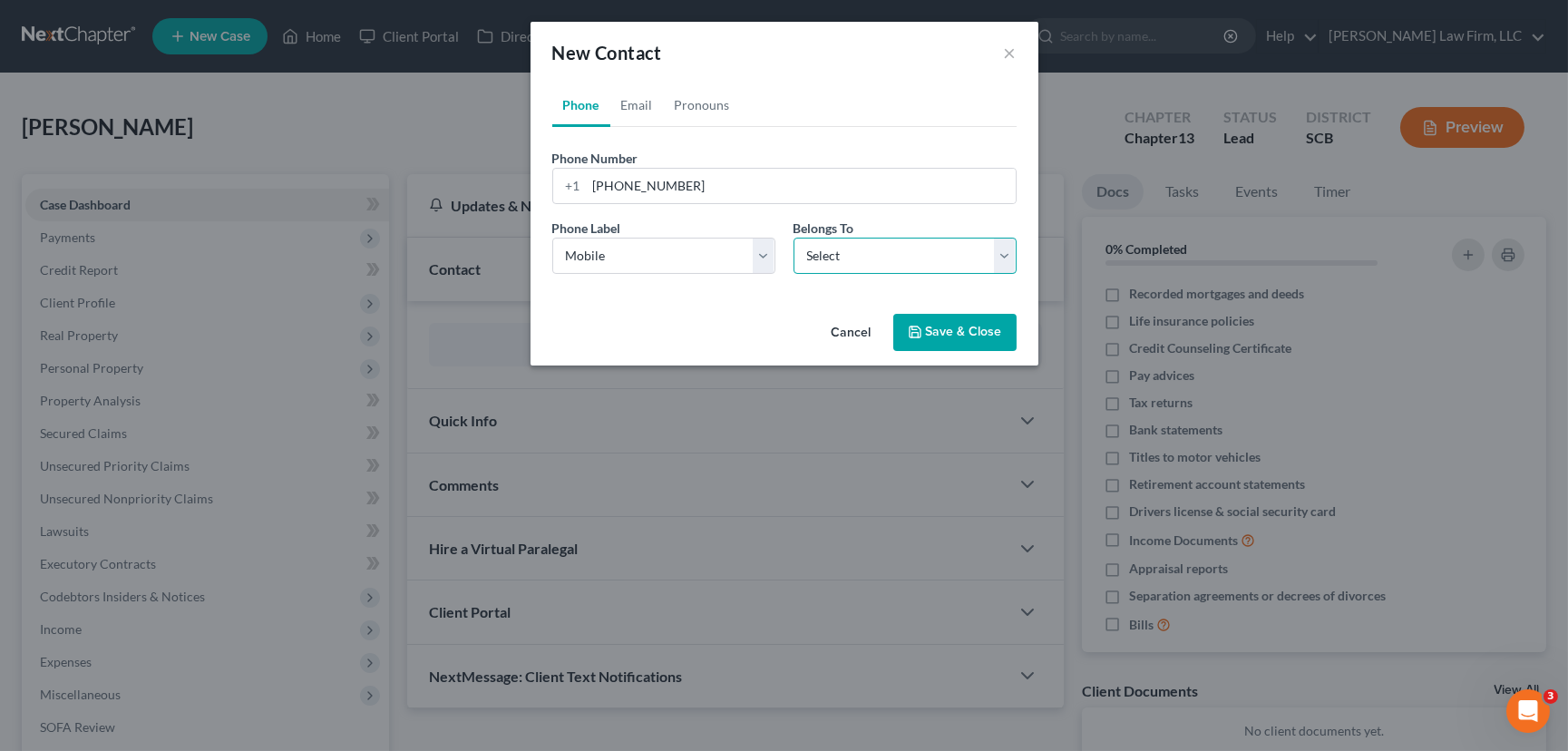
drag, startPoint x: 843, startPoint y: 247, endPoint x: 989, endPoint y: 379, distance: 196.8
click at [848, 250] on select "Select Client Other" at bounding box center [905, 256] width 223 height 37
select select "0"
click at [793, 238] on select "Select Client Other" at bounding box center [905, 256] width 223 height 37
select select "0"
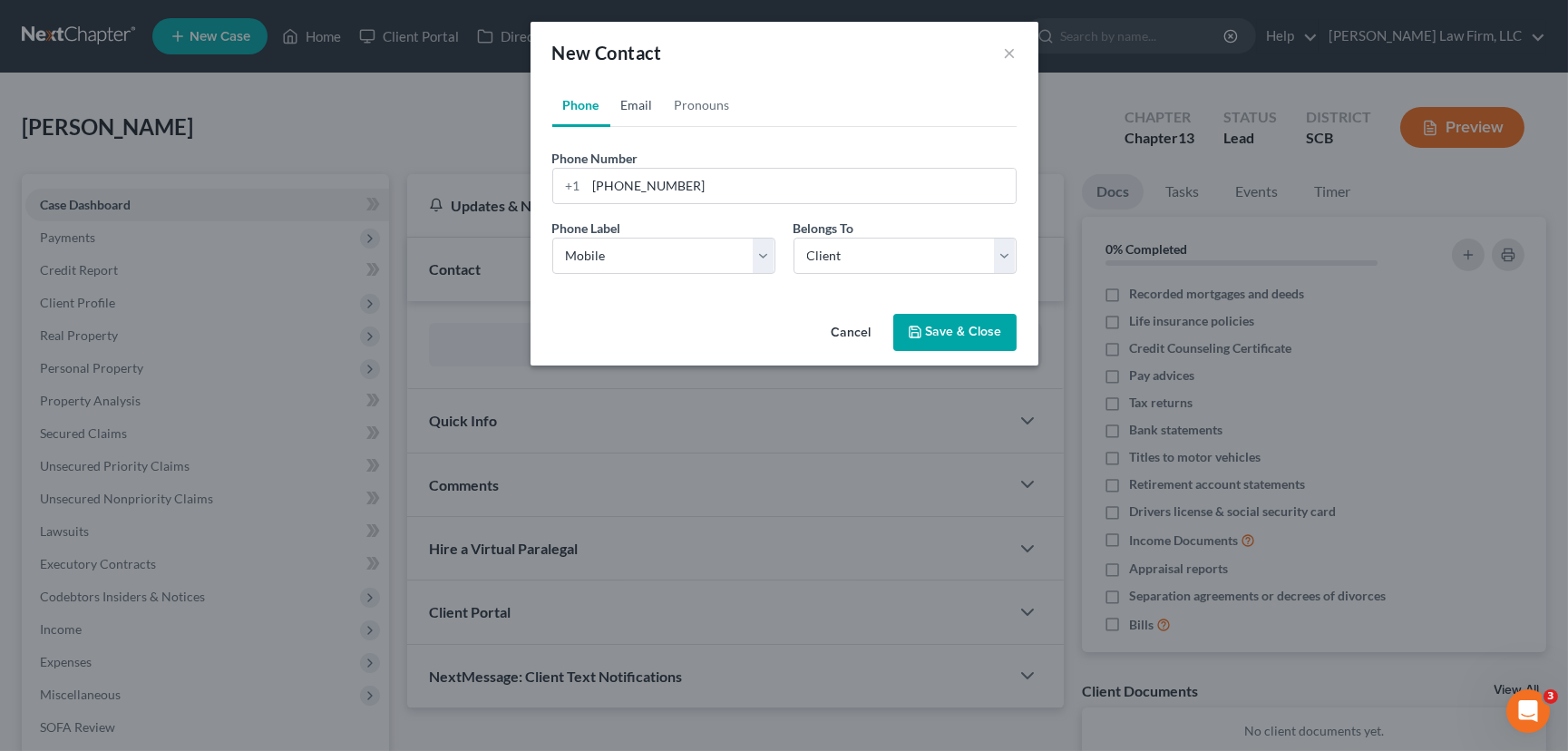
click at [637, 102] on link "Email" at bounding box center [637, 106] width 53 height 43
click at [601, 192] on input "email" at bounding box center [801, 186] width 429 height 35
type input "srdlady27thscvi@aol.com"
click at [574, 253] on select "Select Home Work Other" at bounding box center [664, 256] width 223 height 37
select select "0"
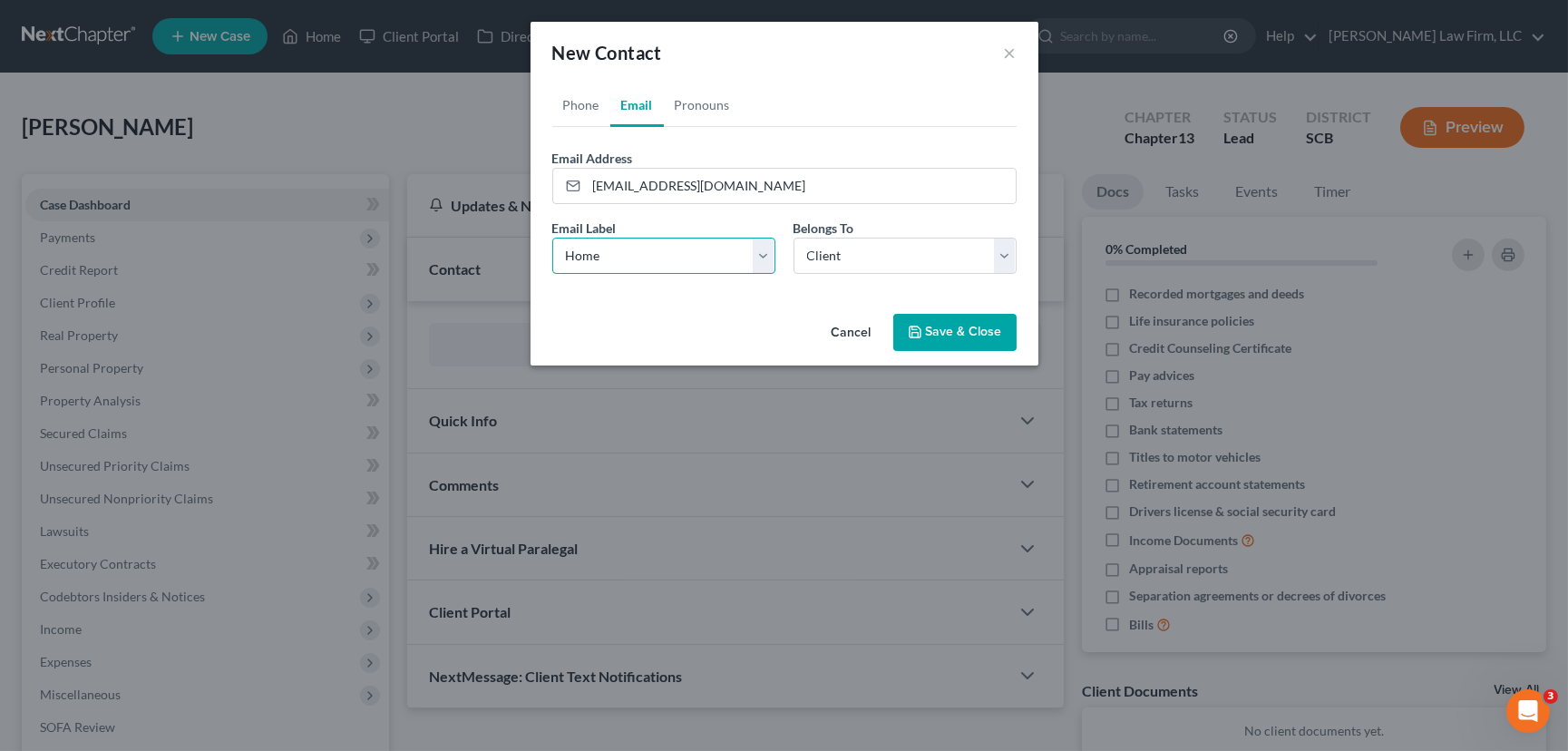
click at [553, 238] on select "Select Home Work Other" at bounding box center [664, 256] width 223 height 37
click at [825, 247] on select "Select Client Other" at bounding box center [905, 256] width 223 height 37
click at [793, 238] on select "Select Client Other" at bounding box center [905, 256] width 223 height 37
click at [949, 332] on button "Save & Close" at bounding box center [954, 333] width 123 height 38
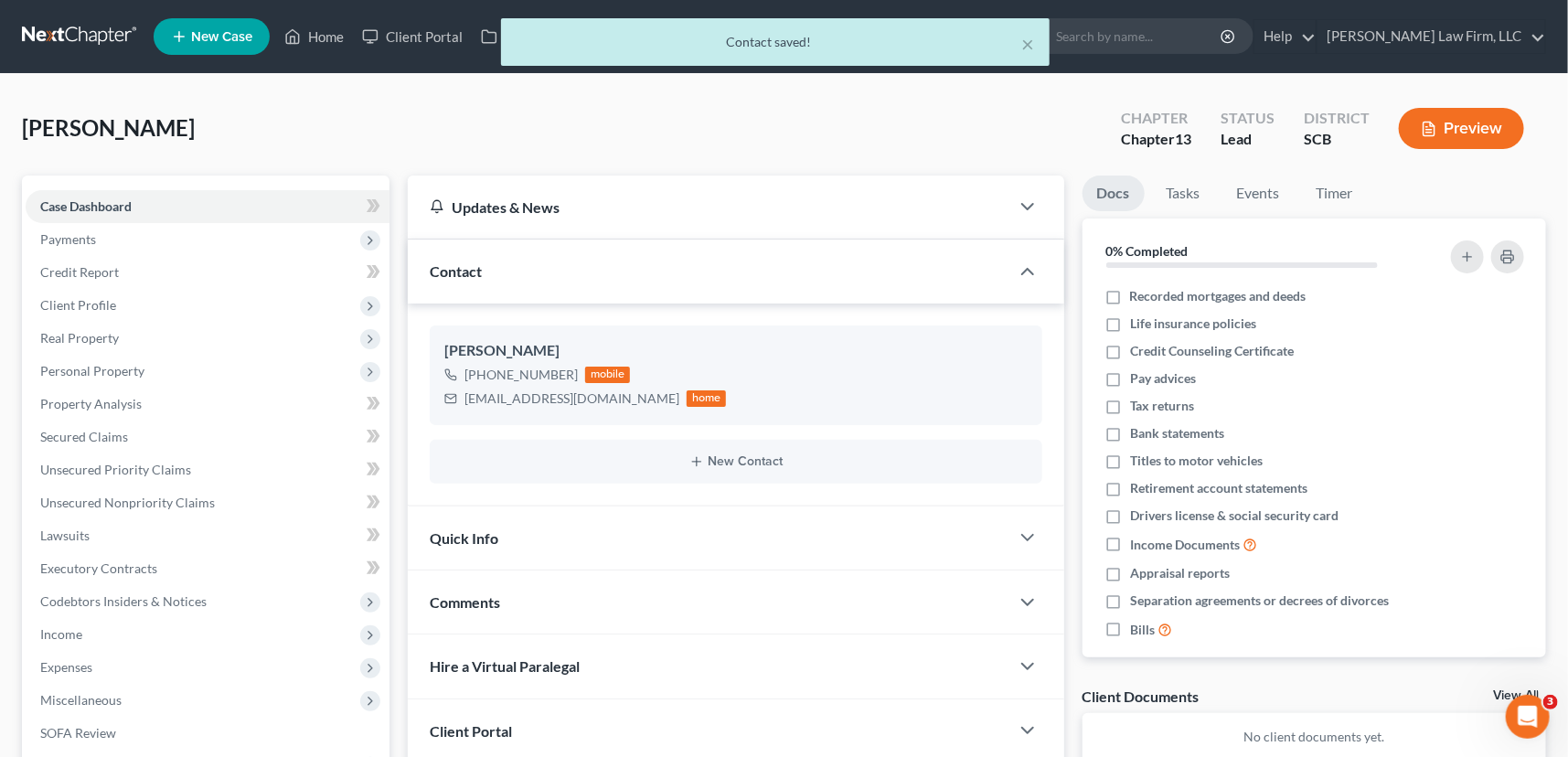
click at [471, 526] on div "Quick Info" at bounding box center [708, 537] width 602 height 63
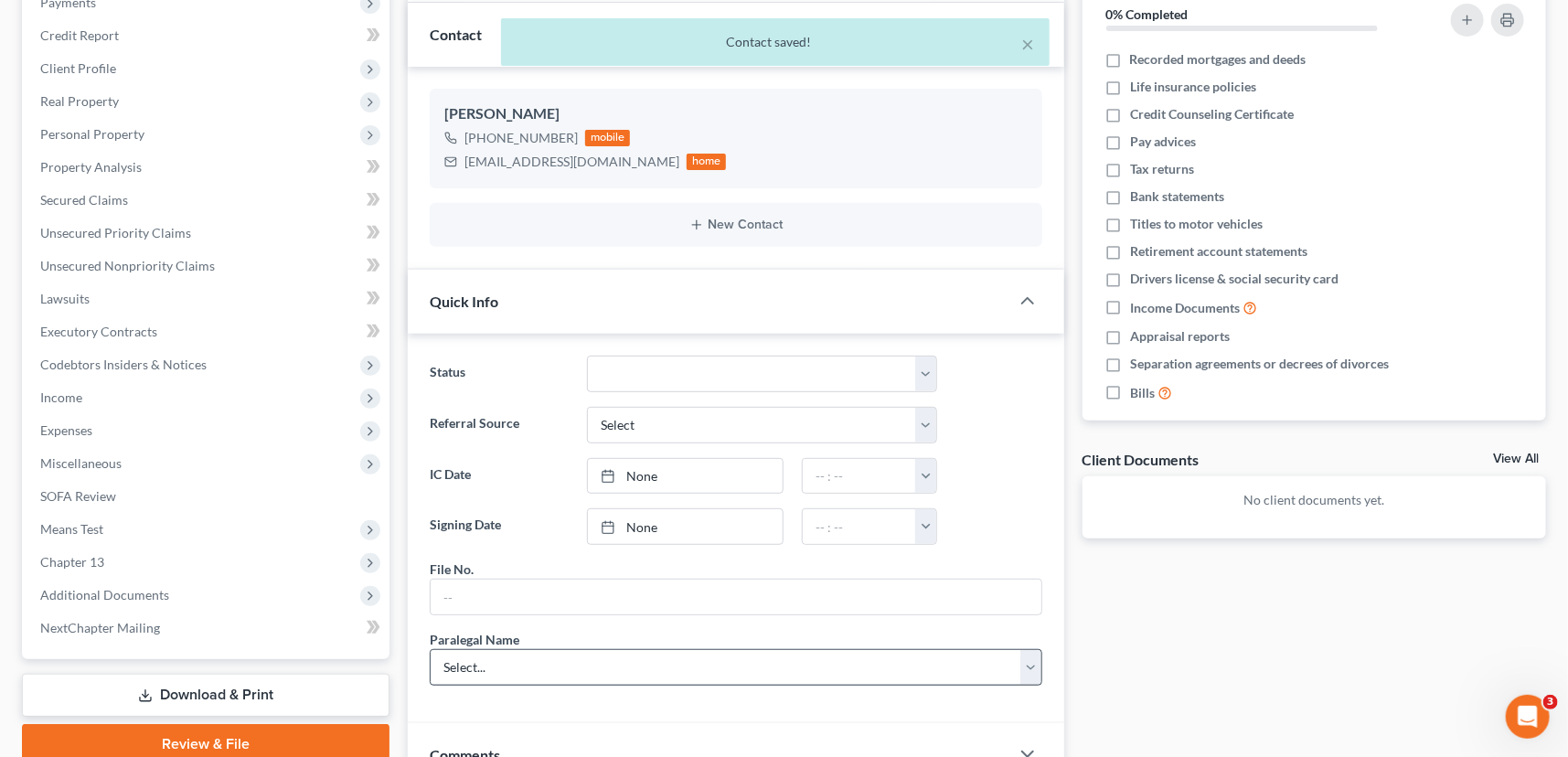
scroll to position [332, 0]
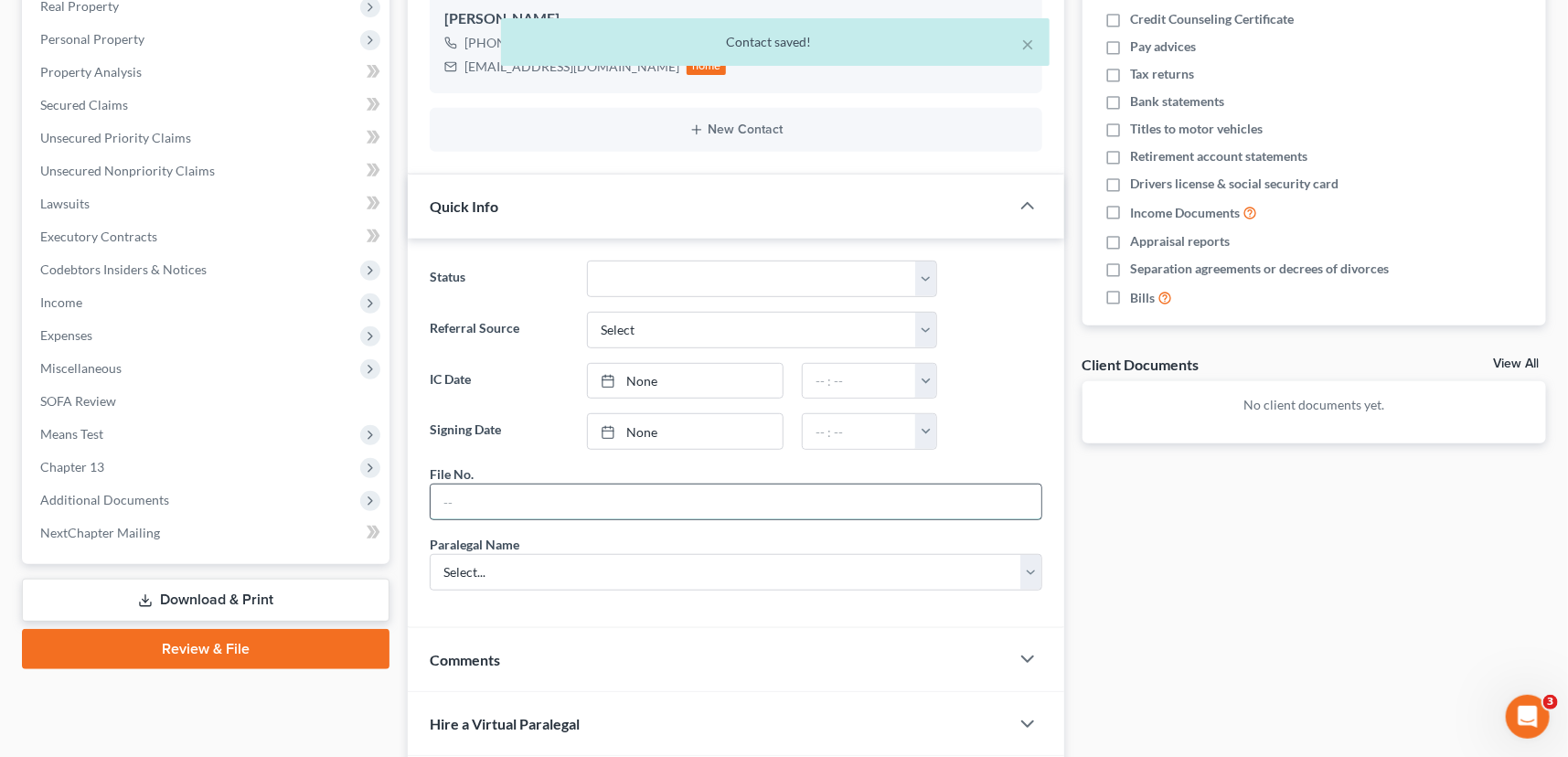
click at [456, 498] on input "text" at bounding box center [736, 501] width 611 height 35
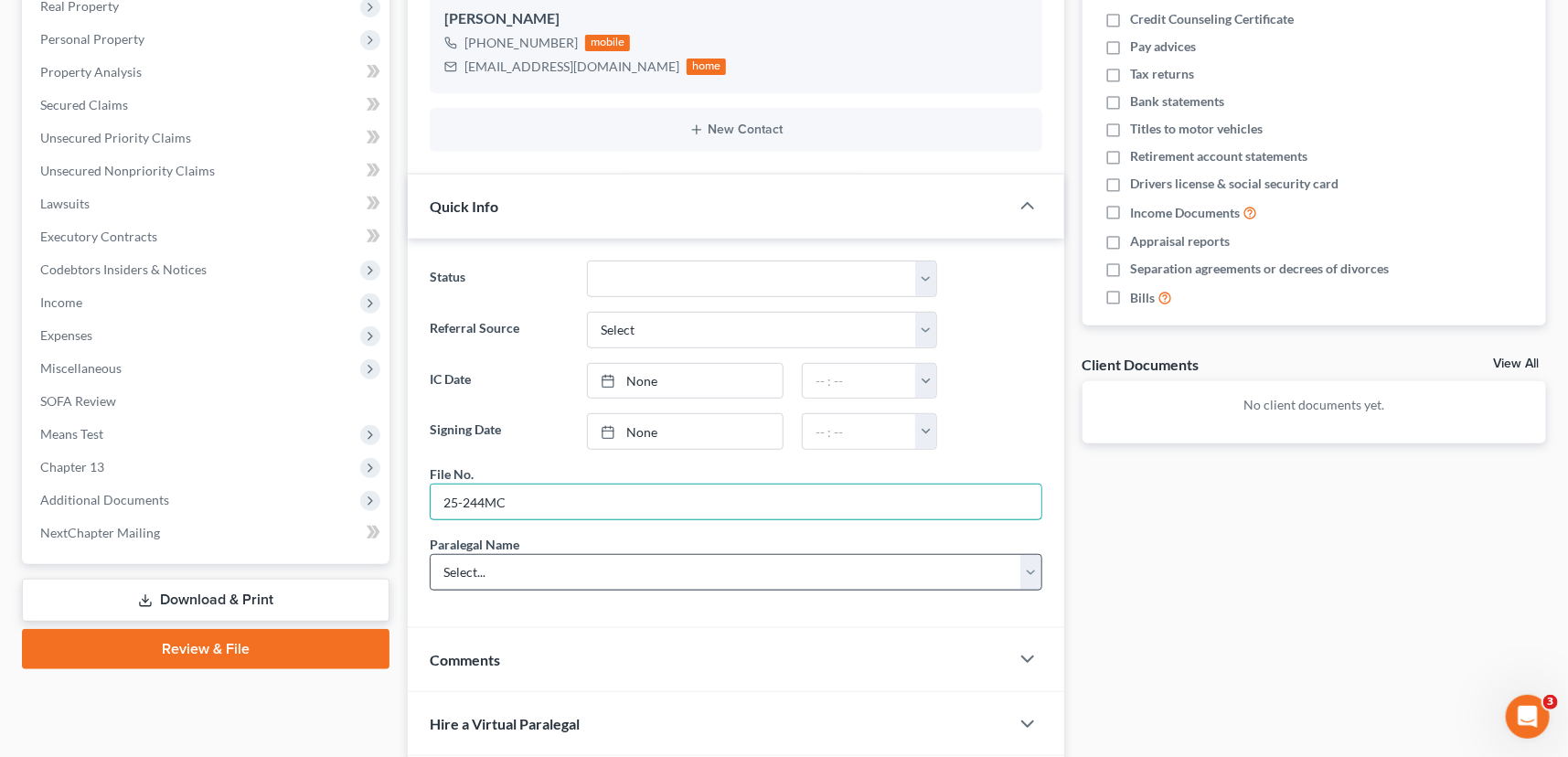
type input "25-244MC"
drag, startPoint x: 453, startPoint y: 567, endPoint x: 480, endPoint y: 577, distance: 28.8
click at [453, 567] on select "Select... Shawnda Engram Mercedes Sawyer Kristi Keen Sirena Starkes" at bounding box center [736, 572] width 613 height 37
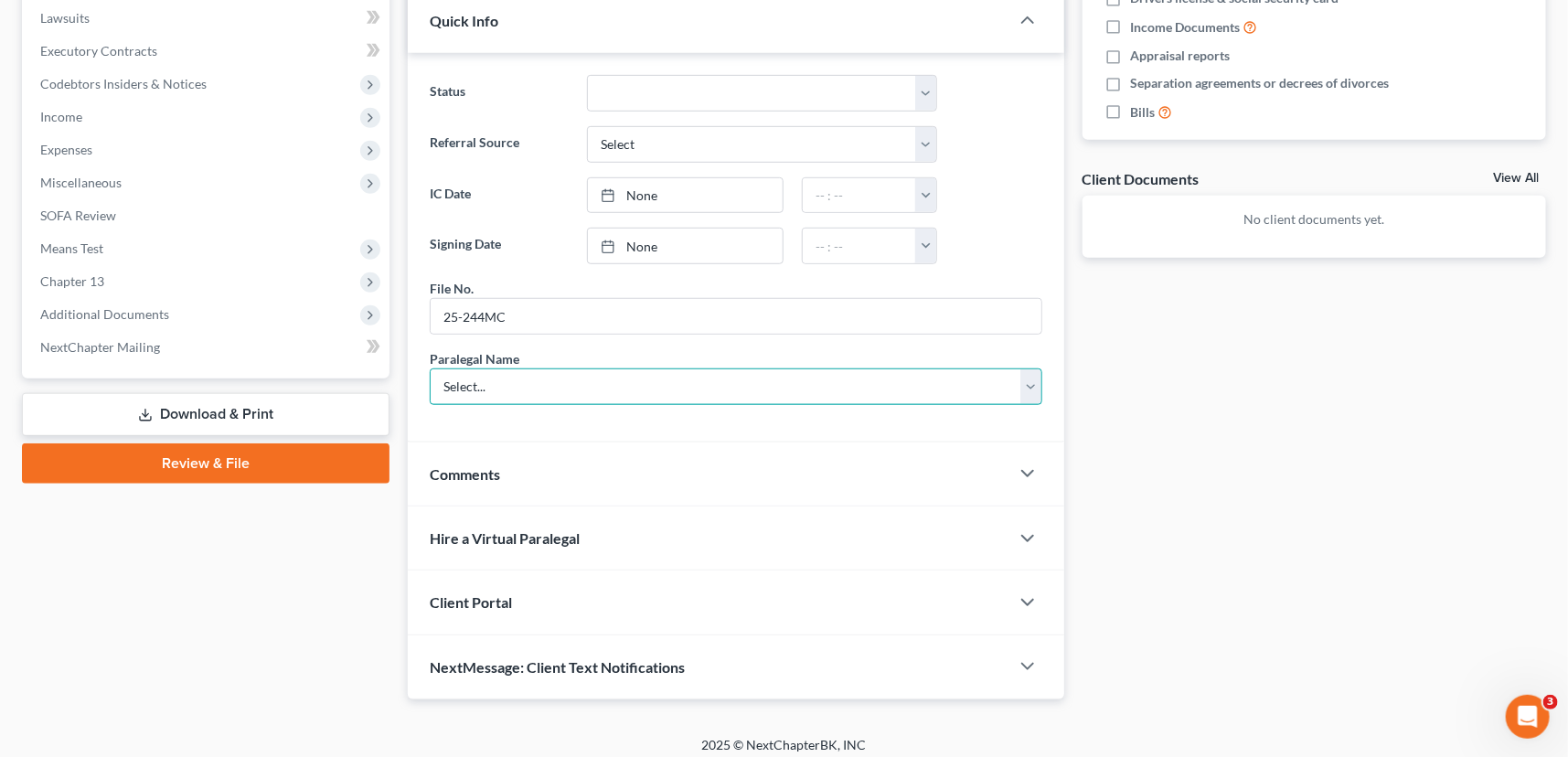
scroll to position [526, 0]
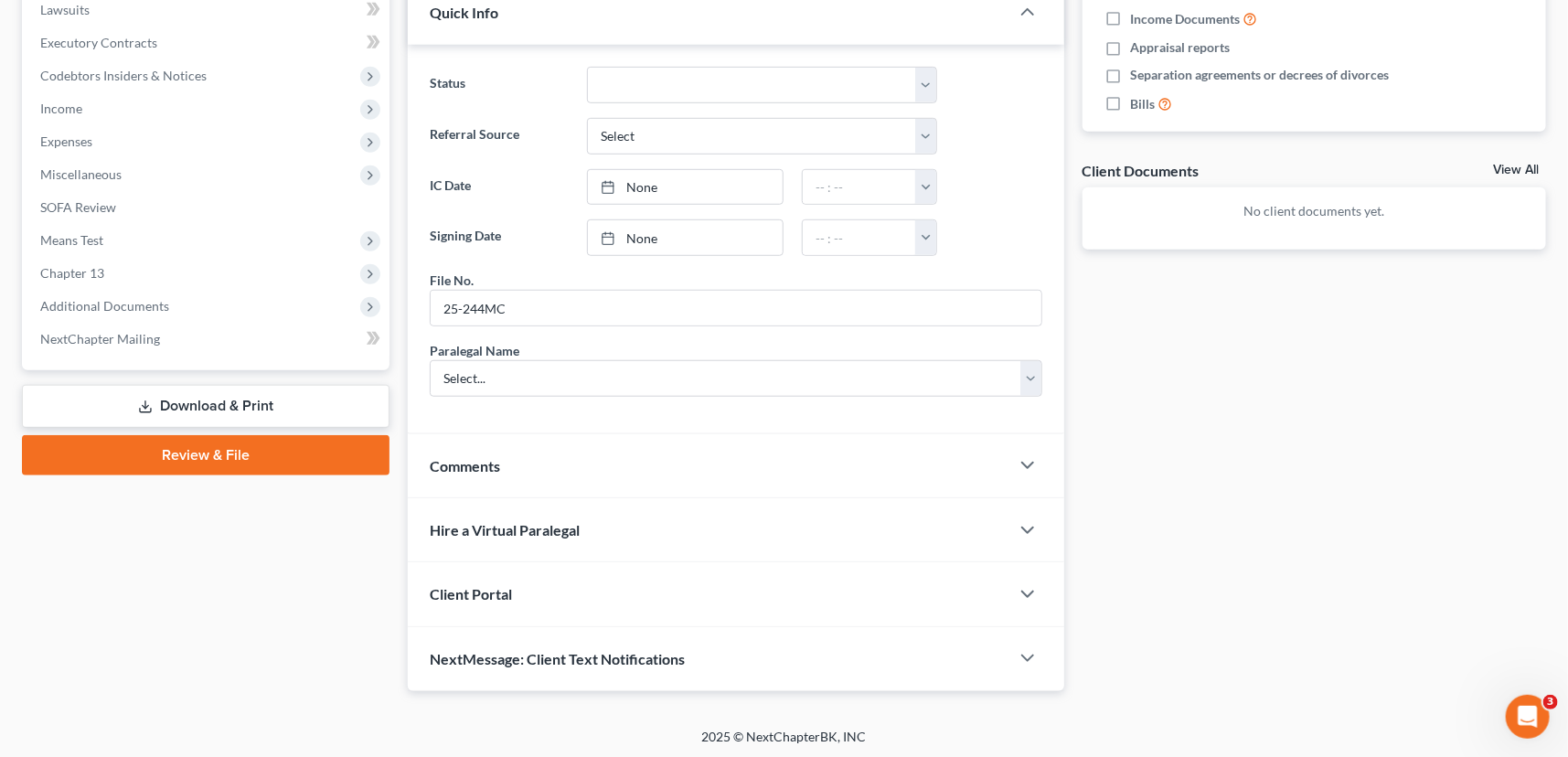
click at [465, 588] on span "Client Portal" at bounding box center [471, 593] width 83 height 17
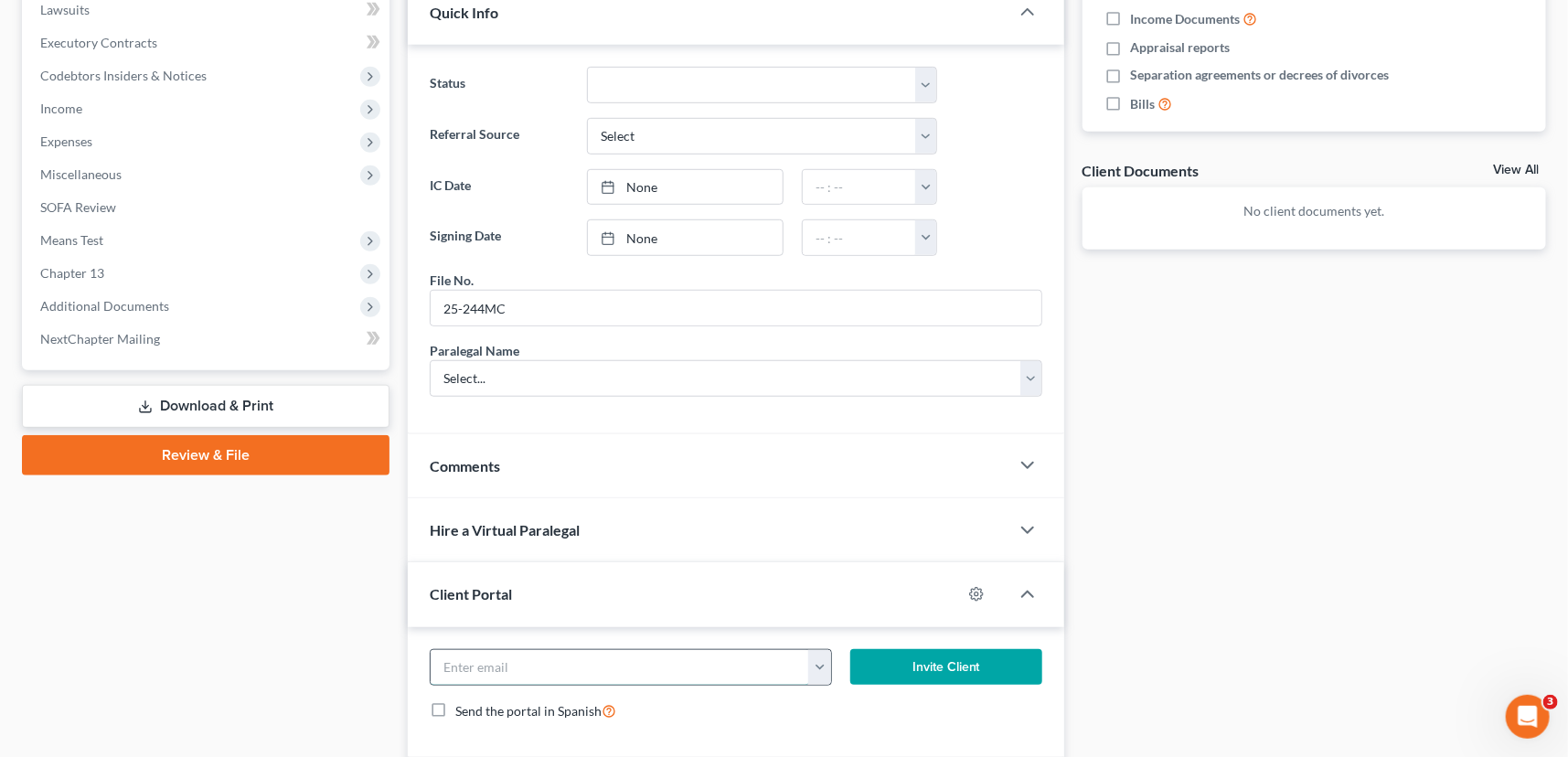
click at [483, 651] on input "email" at bounding box center [620, 667] width 379 height 35
type input "srdlady27thscvi@aol.com"
click at [932, 641] on div "srdlady27thscvi@aol.com srdlady27thscvi@aol.com Invite Client Send the portal i…" at bounding box center [736, 693] width 657 height 131
click at [922, 658] on button "Invite Client" at bounding box center [946, 667] width 192 height 37
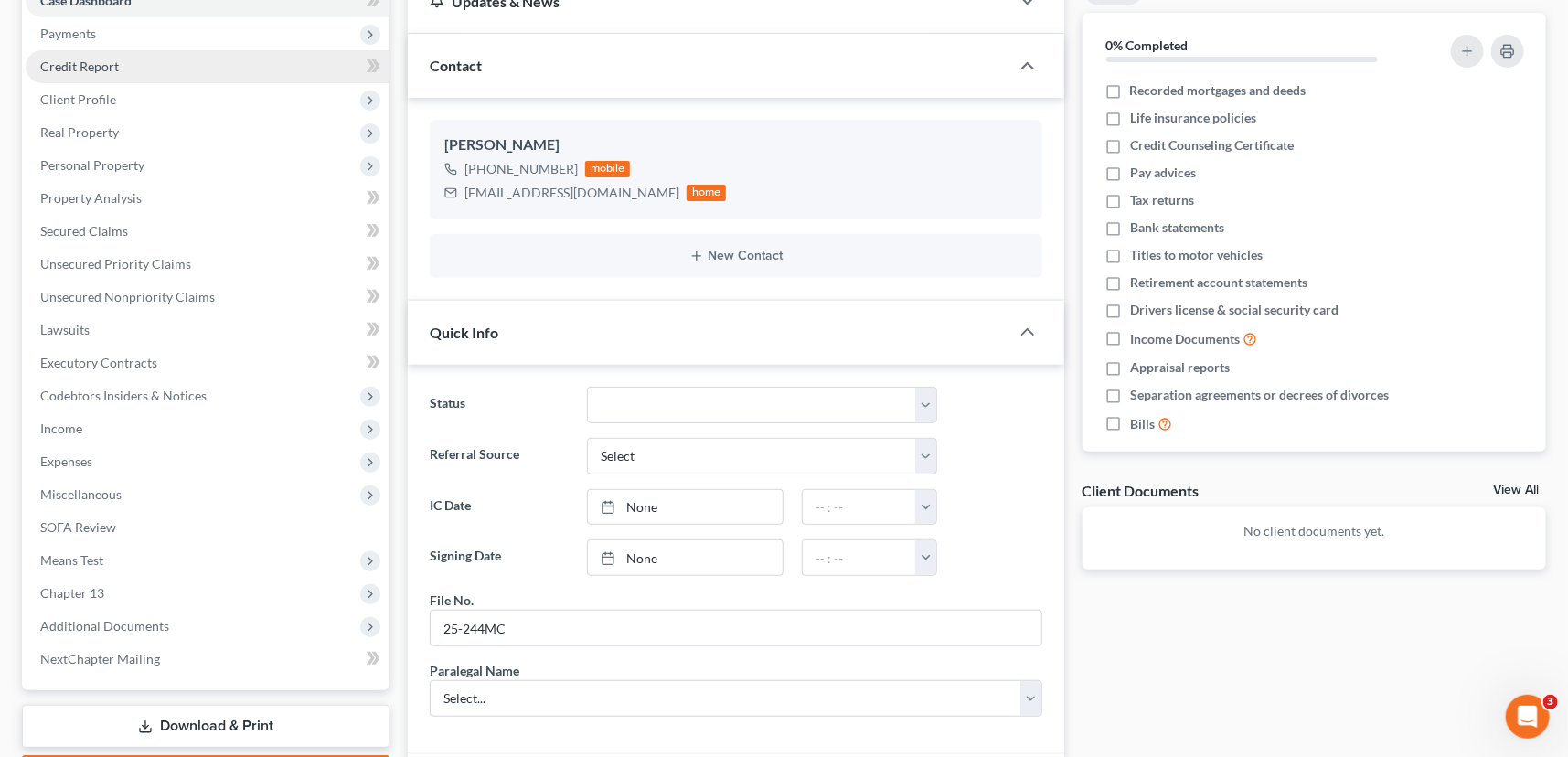
scroll to position [109, 0]
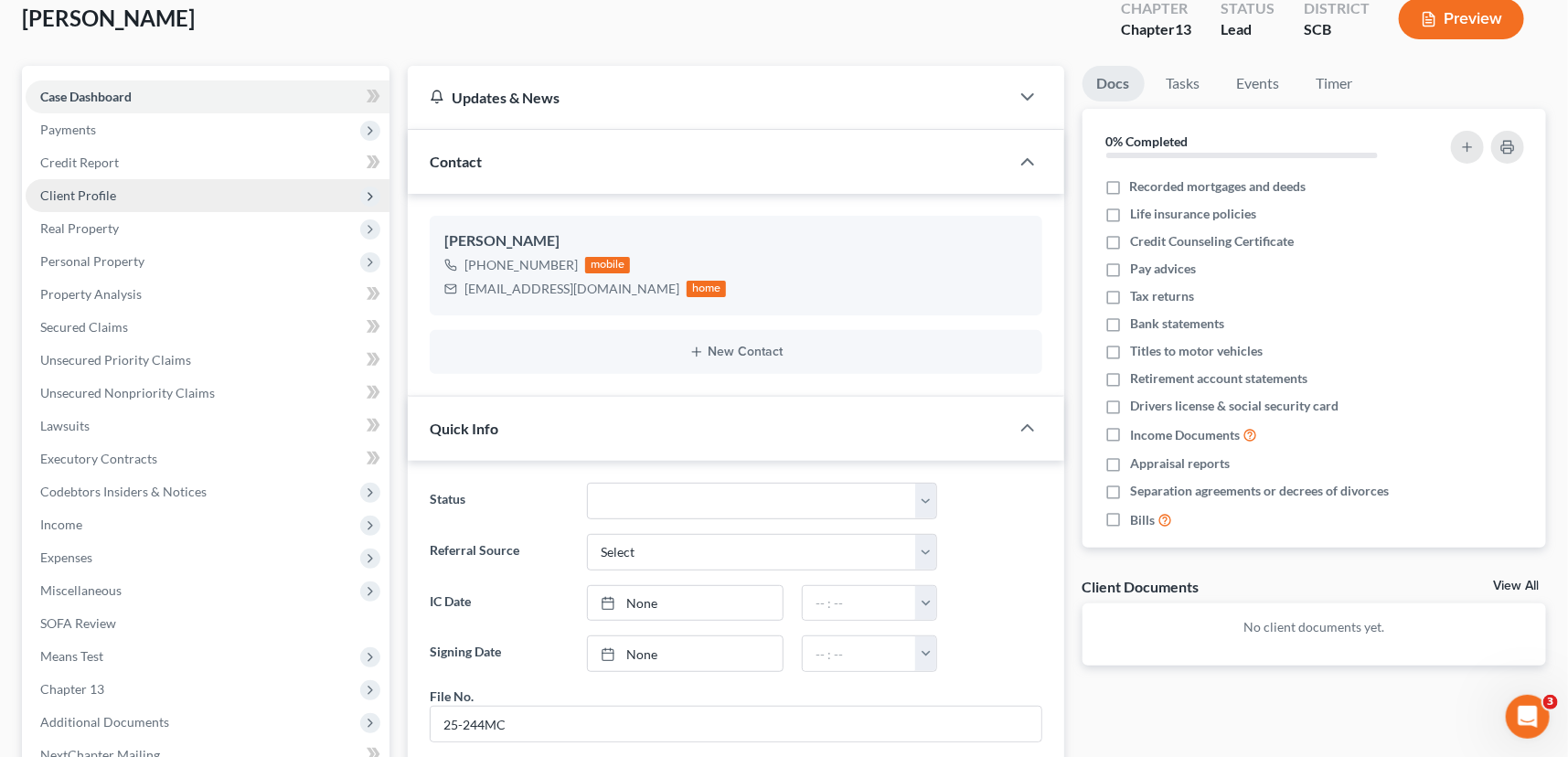
click at [83, 187] on span "Client Profile" at bounding box center [78, 195] width 76 height 16
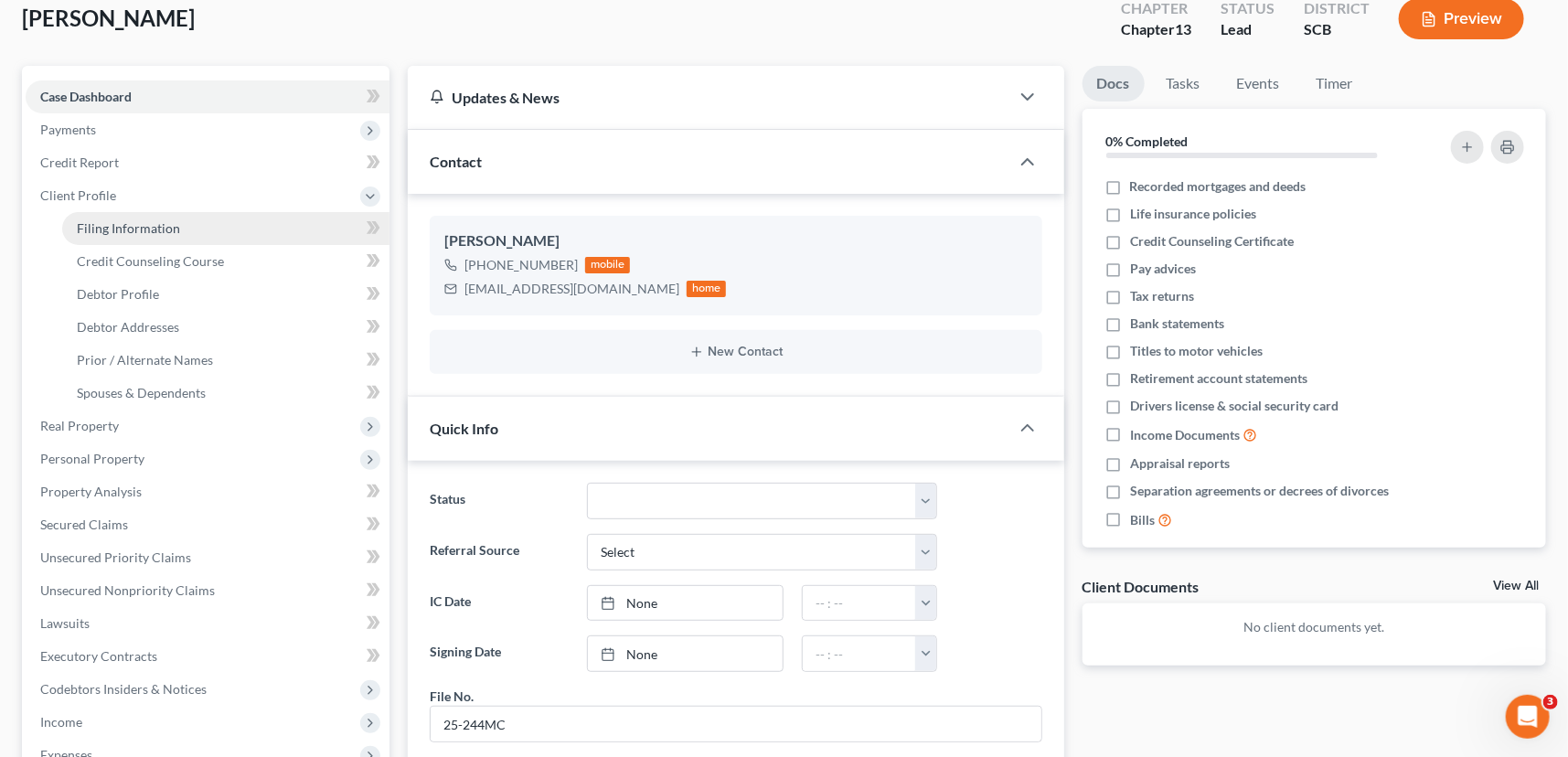
click at [107, 221] on span "Filing Information" at bounding box center [128, 229] width 103 height 16
select select "1"
select select "0"
select select "3"
select select "72"
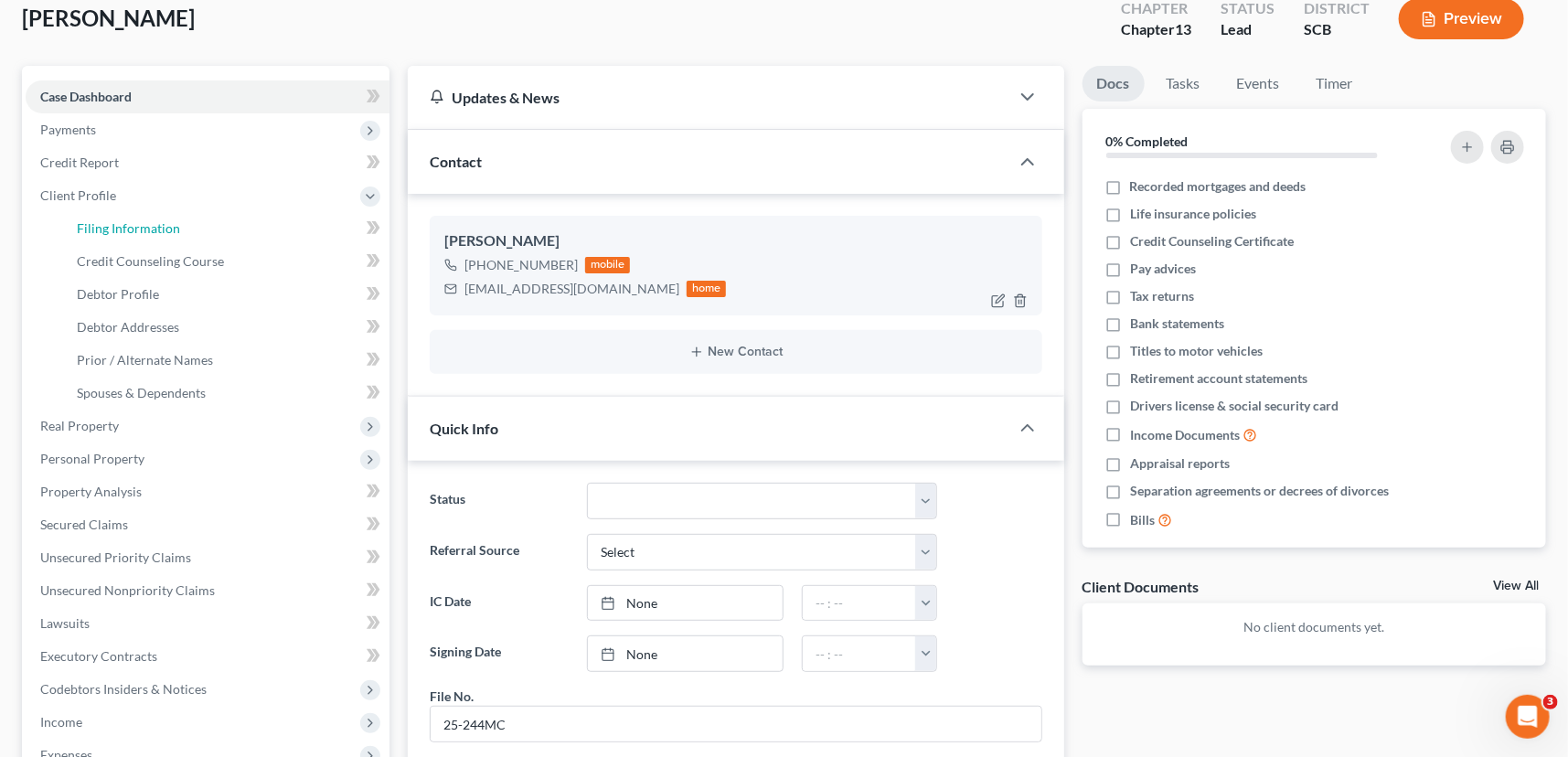
select select "42"
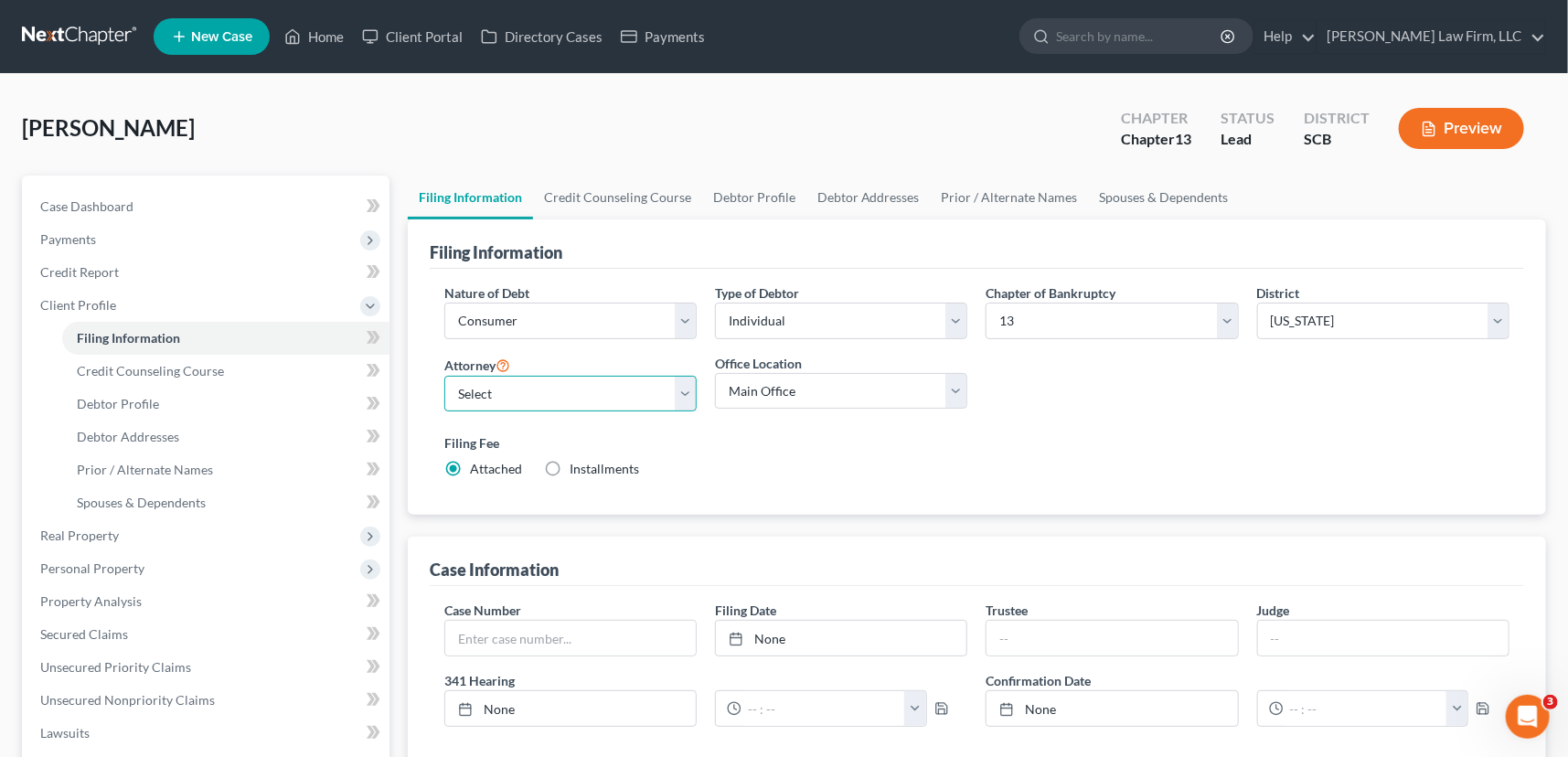
click at [492, 391] on select "Select Robert Meredith, Jr. - SCB Elizabeth Heilig - SCB" at bounding box center [571, 394] width 253 height 37
select select "0"
click at [445, 376] on select "Select Robert Meredith, Jr. - SCB Elizabeth Heilig - SCB" at bounding box center [571, 394] width 253 height 37
click at [127, 398] on span "Debtor Profile" at bounding box center [117, 404] width 83 height 16
select select "0"
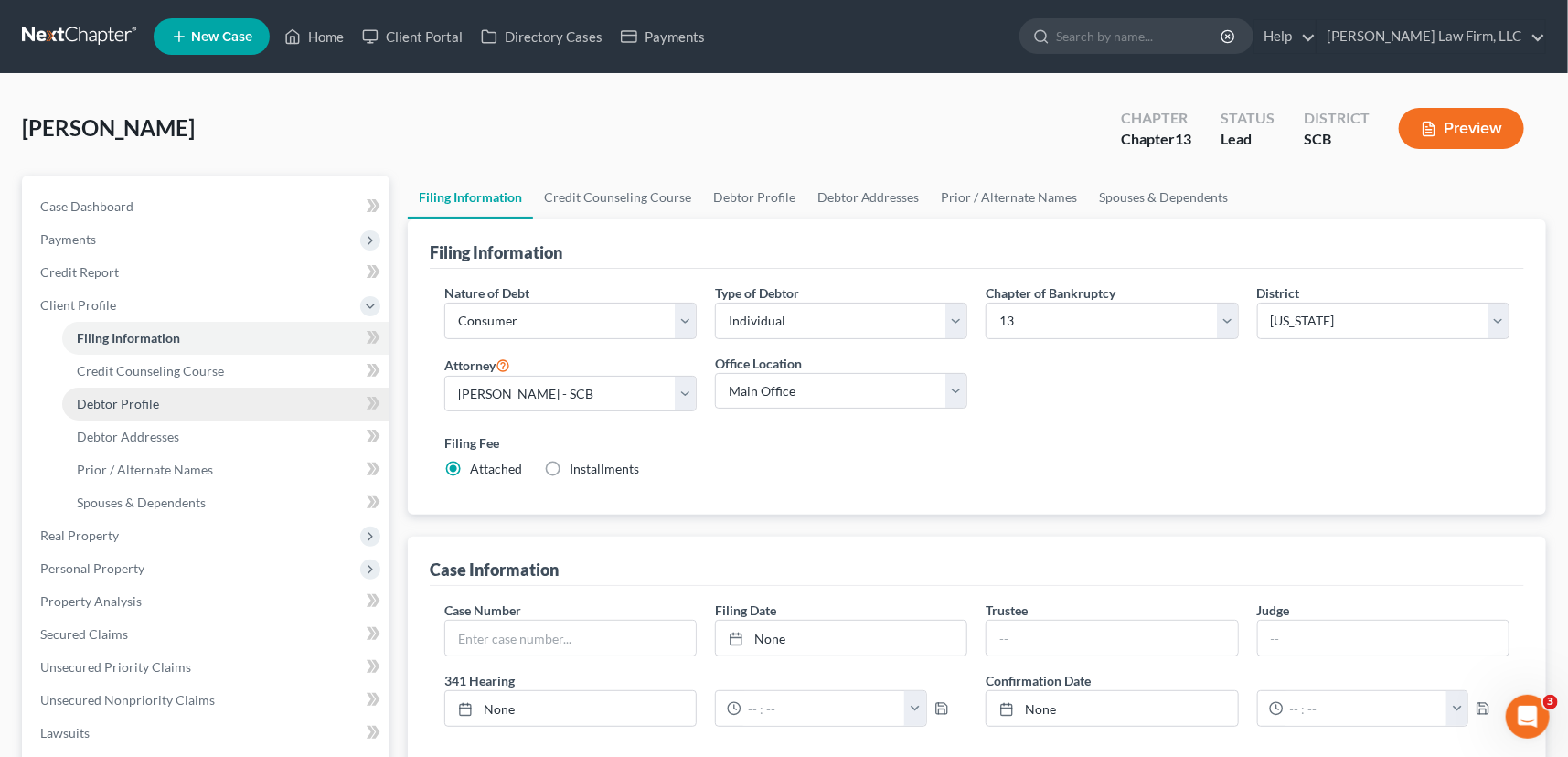
select select "0"
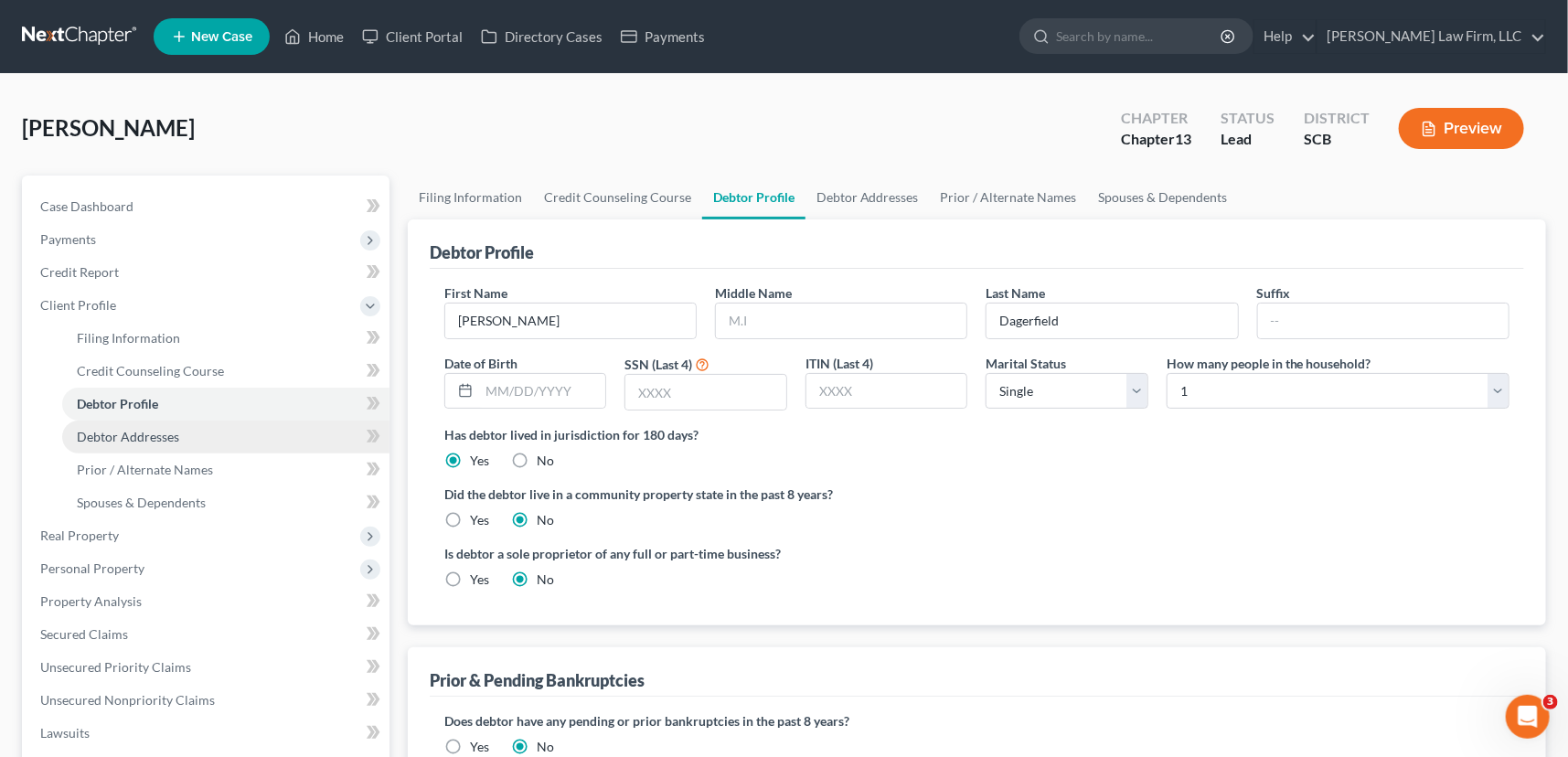
click at [140, 434] on span "Debtor Addresses" at bounding box center [127, 437] width 102 height 16
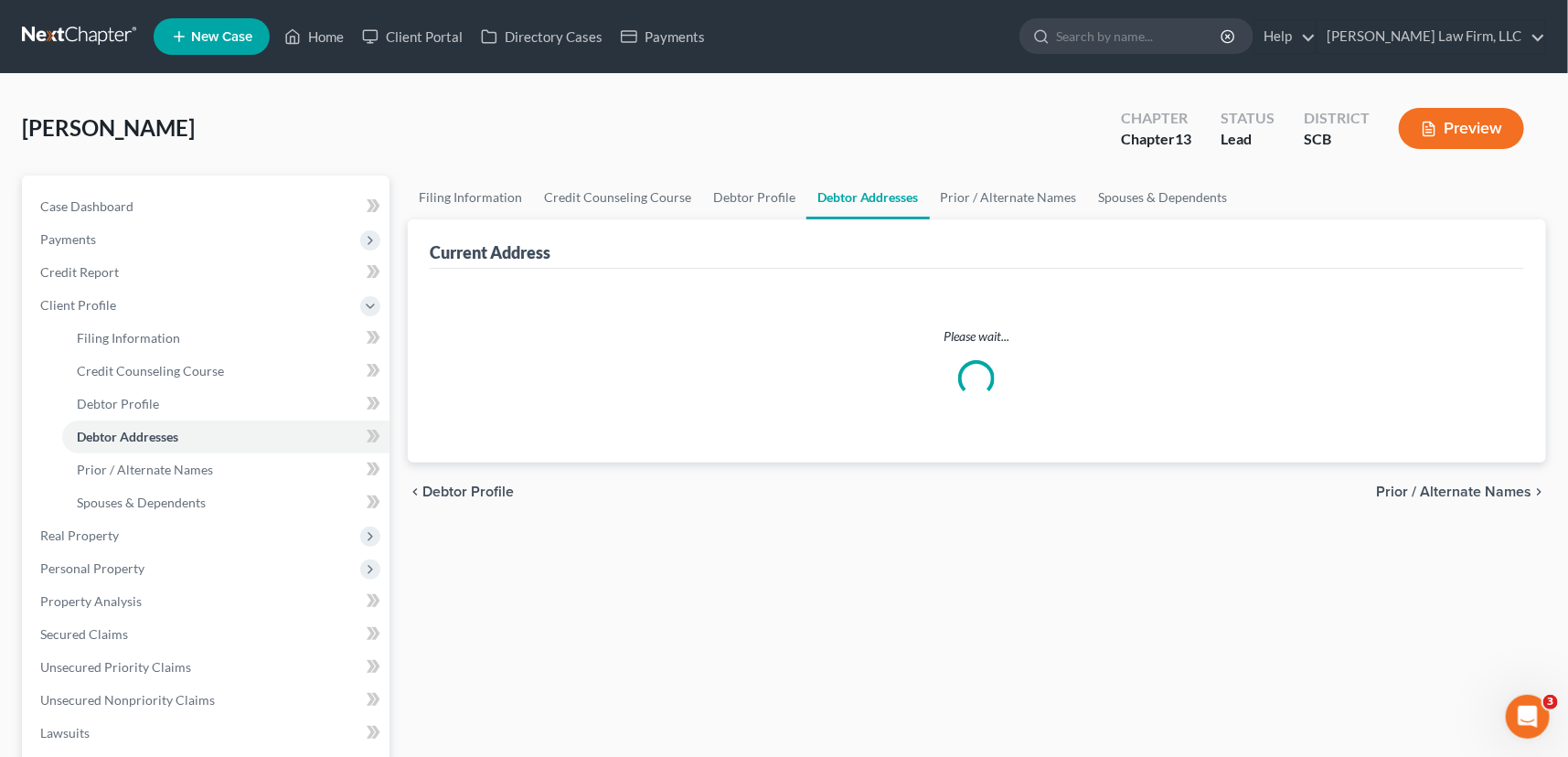
select select "0"
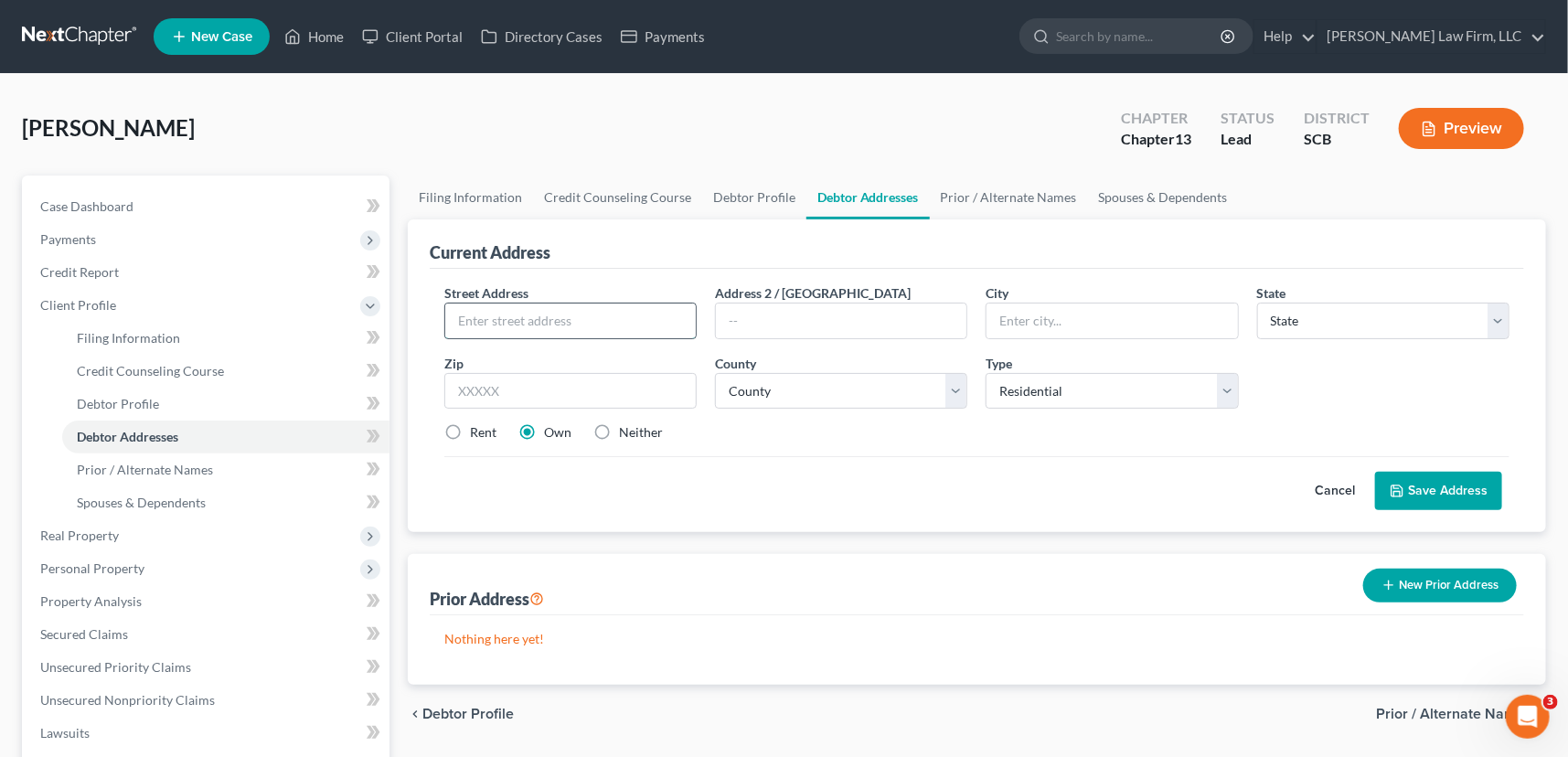
click at [470, 319] on input "text" at bounding box center [571, 320] width 251 height 35
type input "9113 Creek run"
type input "Ladson"
select select "42"
click at [503, 392] on input "text" at bounding box center [571, 391] width 253 height 37
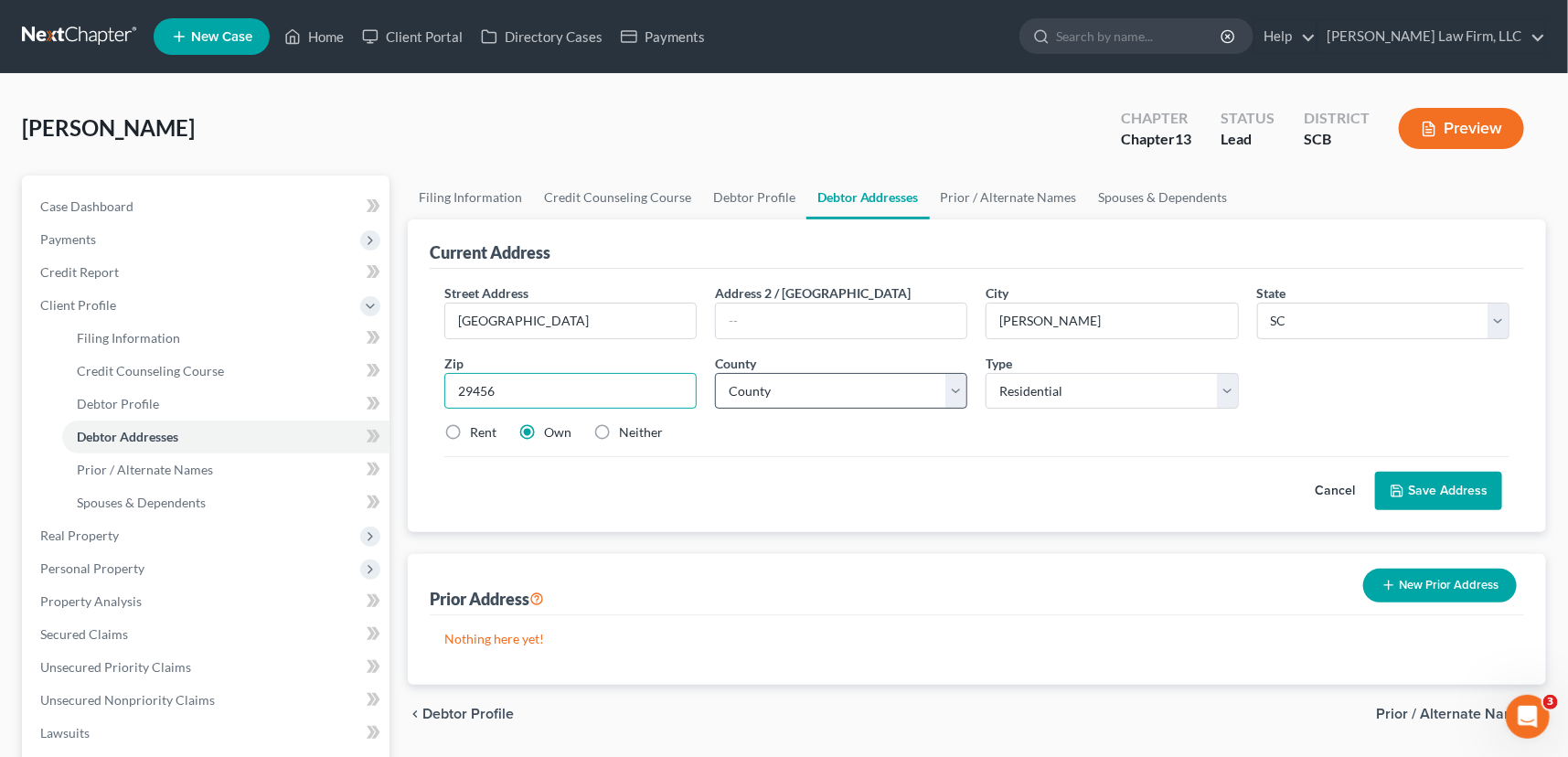
type input "29456"
click at [785, 379] on select "County Abbeville County Aiken County Allendale County Anderson County Bamberg C…" at bounding box center [842, 391] width 253 height 37
select select "9"
click at [715, 373] on select "County Abbeville County Aiken County Allendale County Anderson County Bamberg C…" at bounding box center [842, 391] width 253 height 37
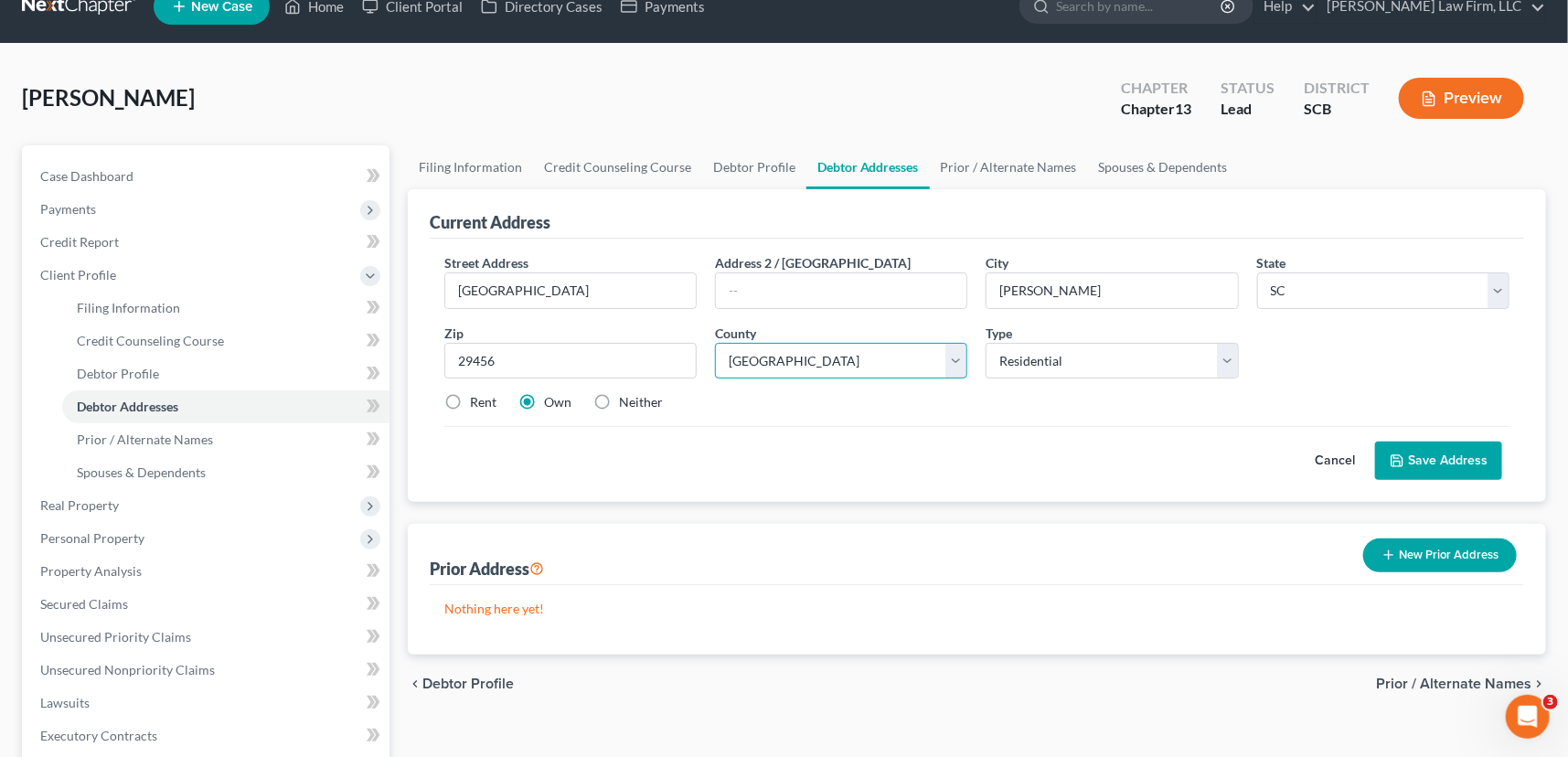
scroll to position [83, 0]
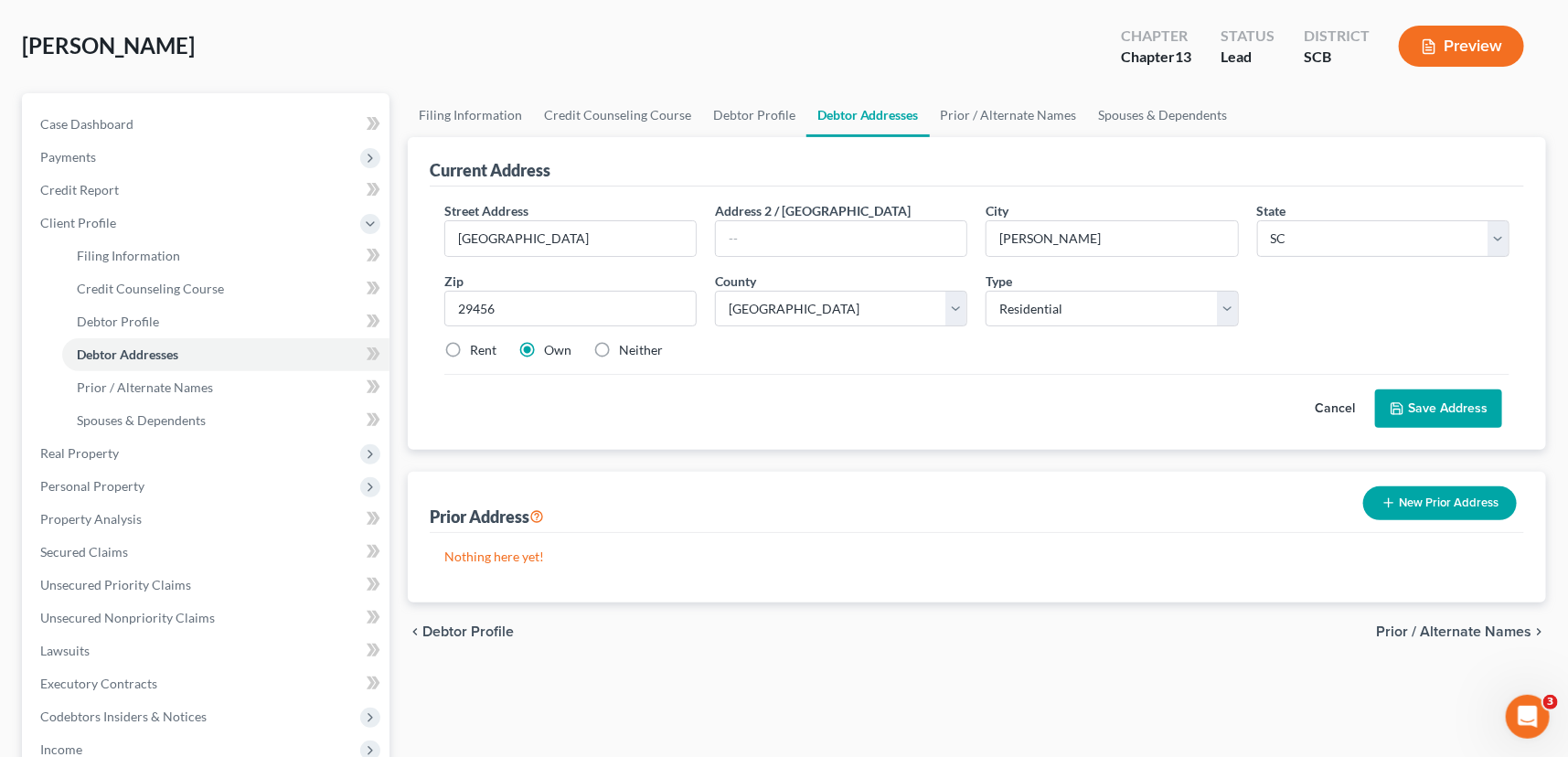
click at [1430, 396] on button "Save Address" at bounding box center [1440, 409] width 127 height 39
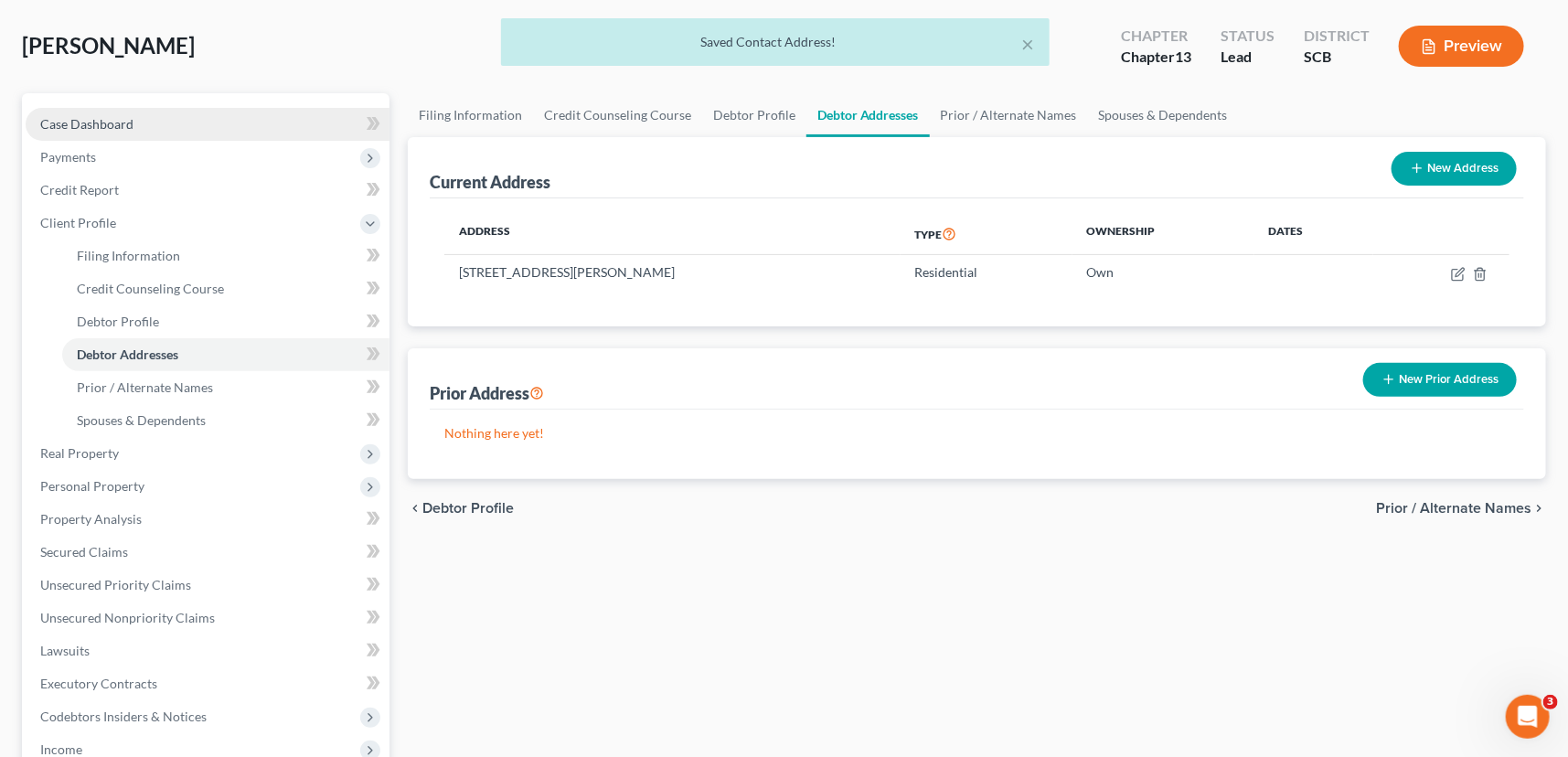
click at [81, 118] on span "Case Dashboard" at bounding box center [87, 124] width 94 height 16
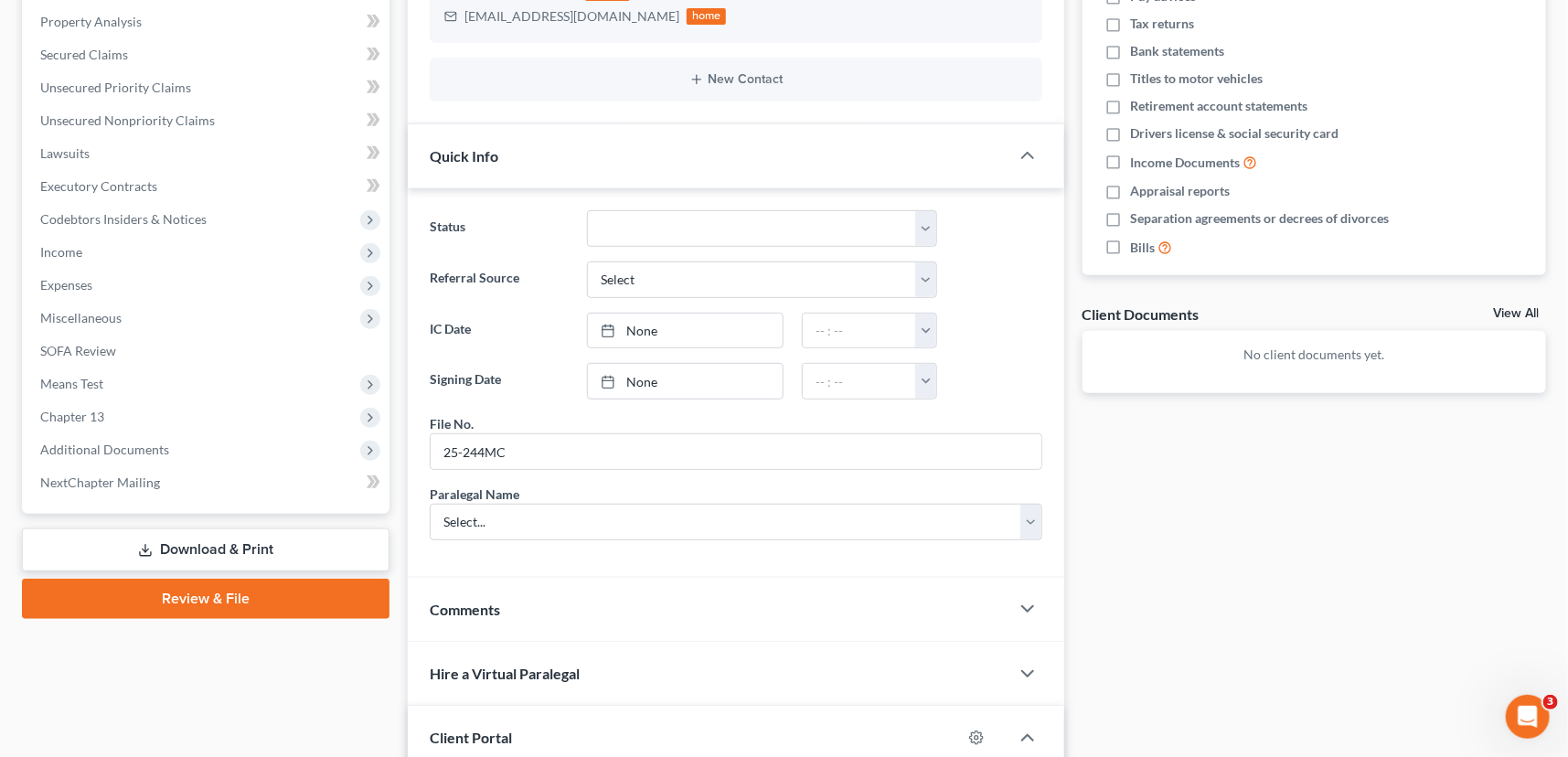
scroll to position [498, 0]
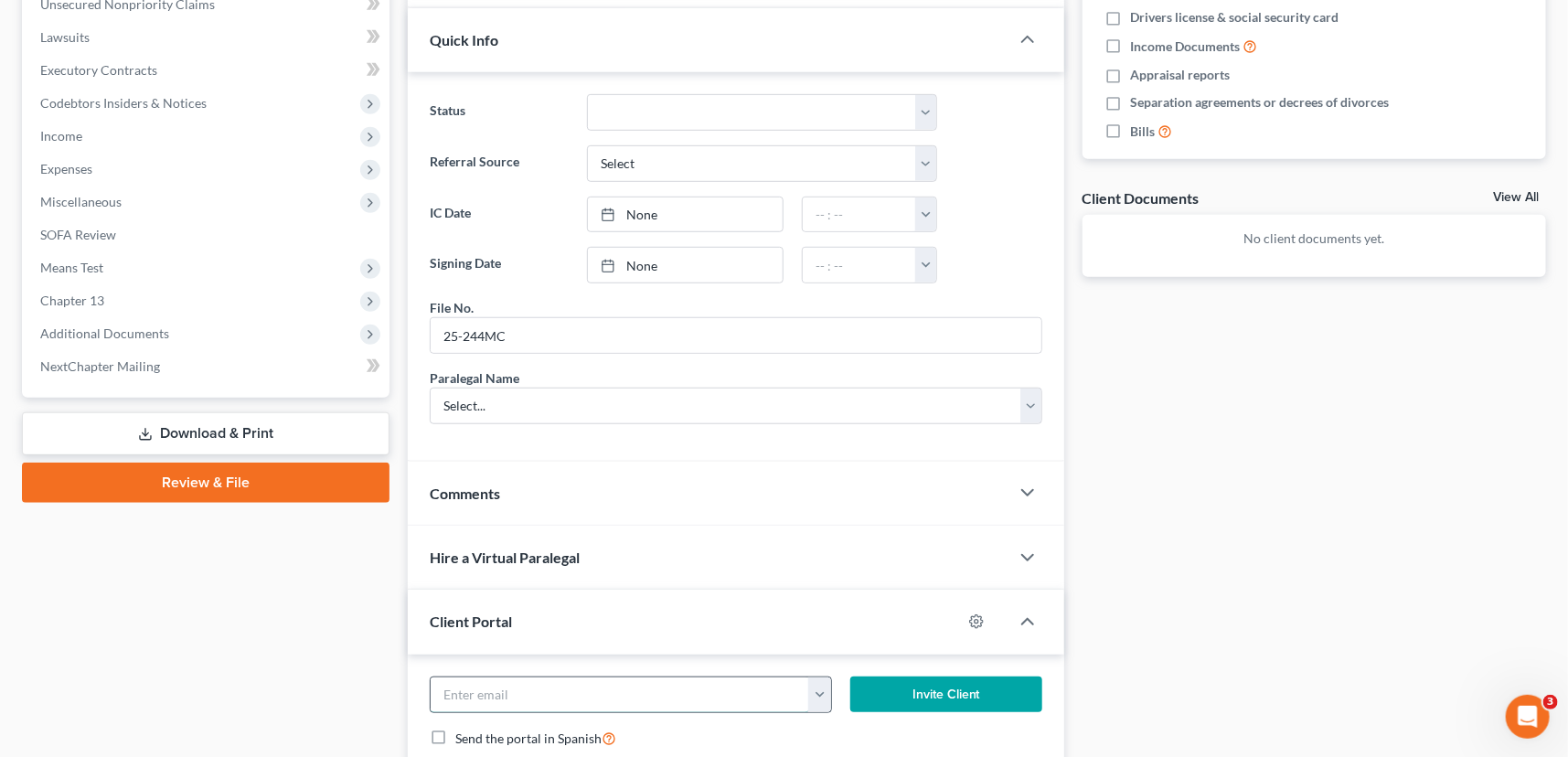
drag, startPoint x: 459, startPoint y: 684, endPoint x: 459, endPoint y: 695, distance: 11.0
click at [459, 685] on input "email" at bounding box center [620, 694] width 379 height 35
type input "srdlady27thscvi@aol.com"
click at [947, 686] on button "Invite Client" at bounding box center [946, 694] width 192 height 37
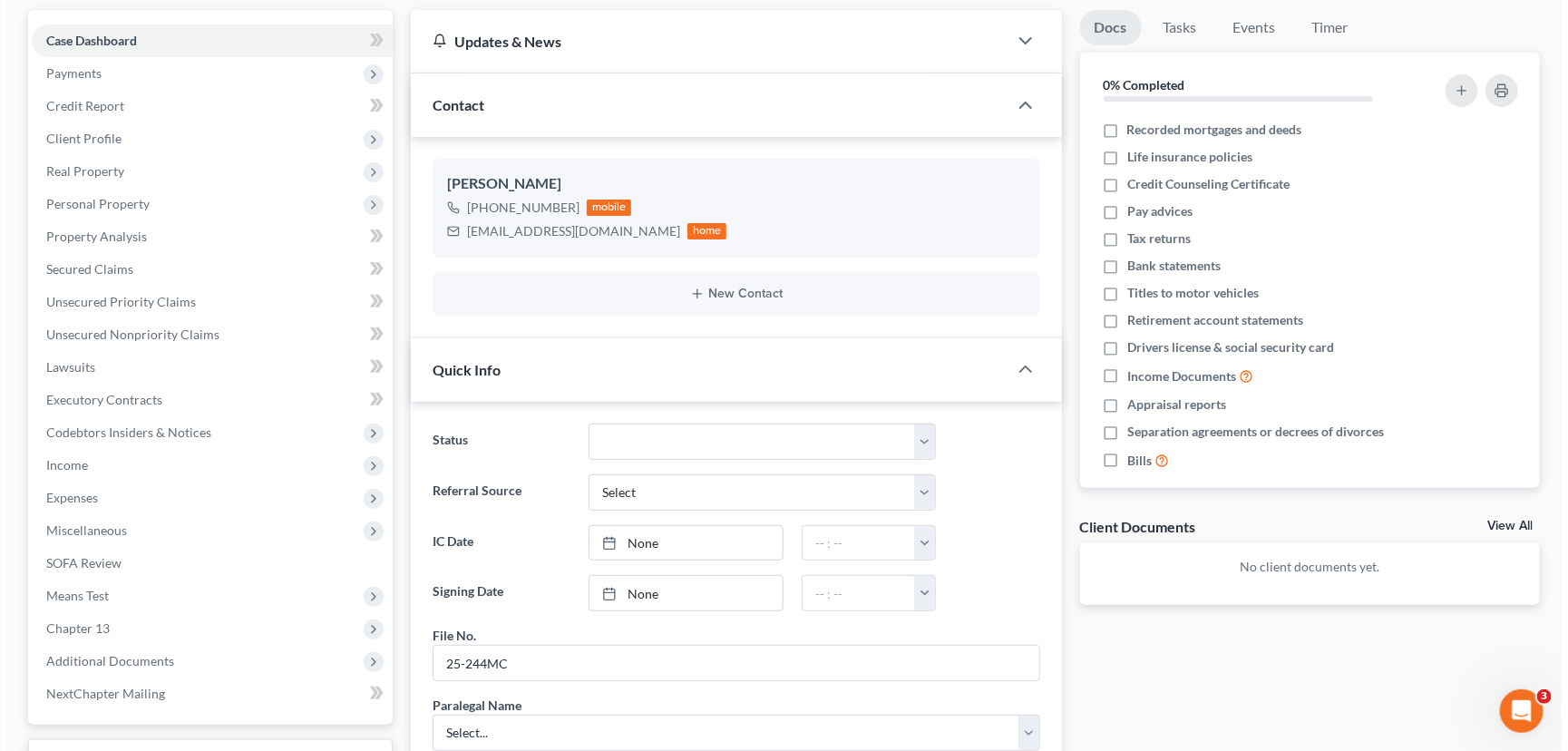
scroll to position [0, 0]
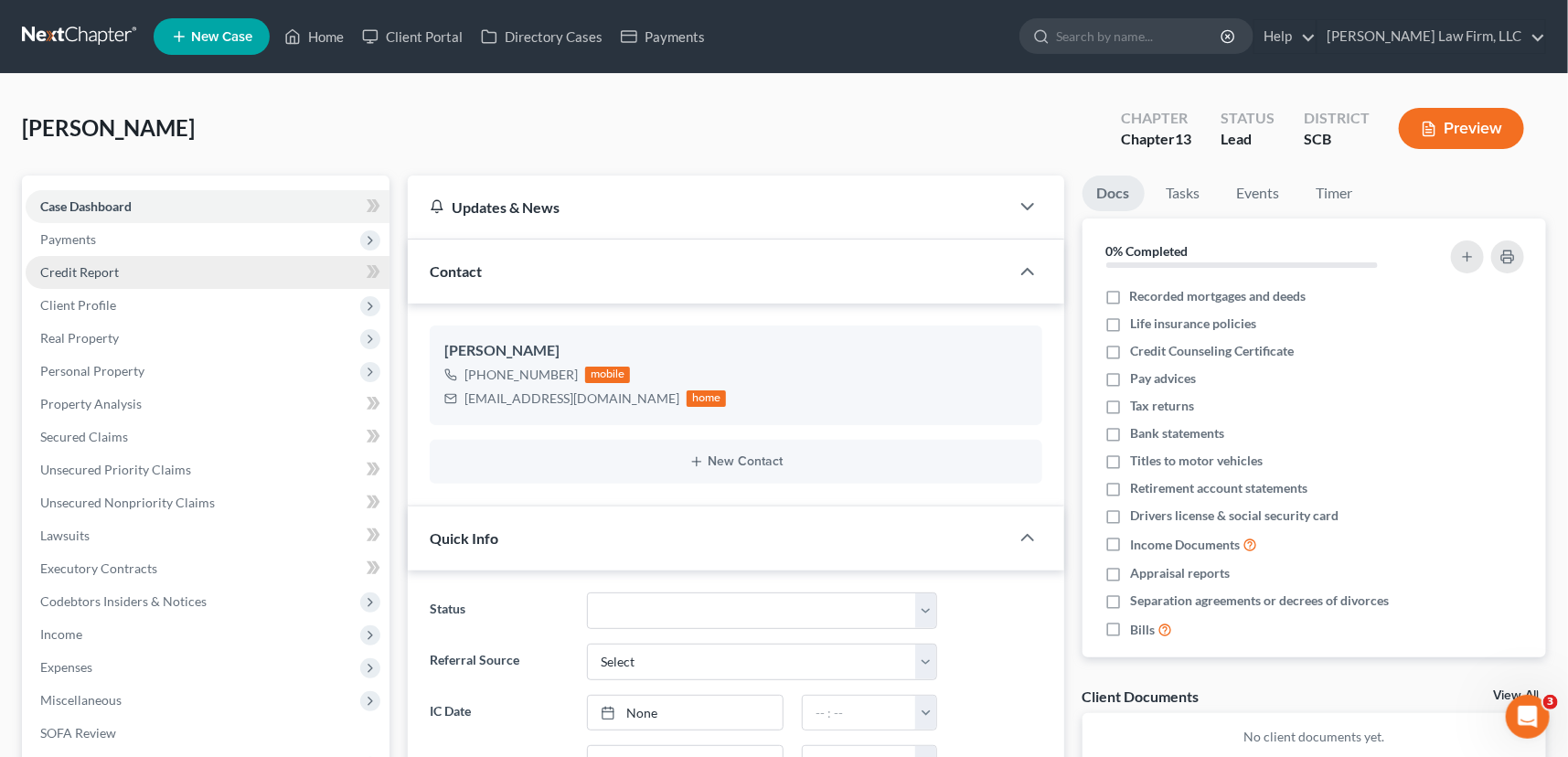
click at [77, 266] on span "Credit Report" at bounding box center [79, 273] width 79 height 16
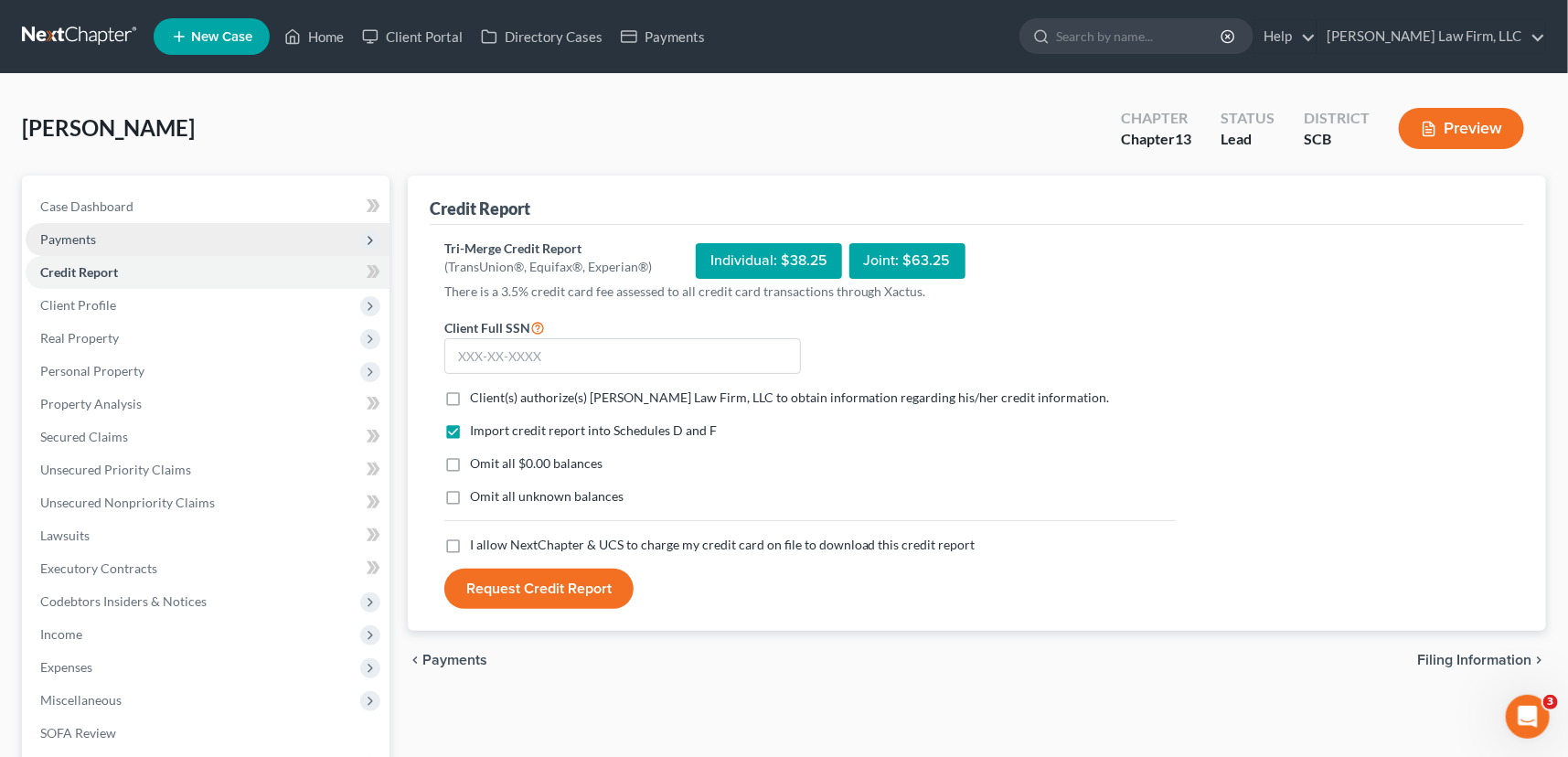
click at [83, 235] on span "Payments" at bounding box center [68, 240] width 56 height 16
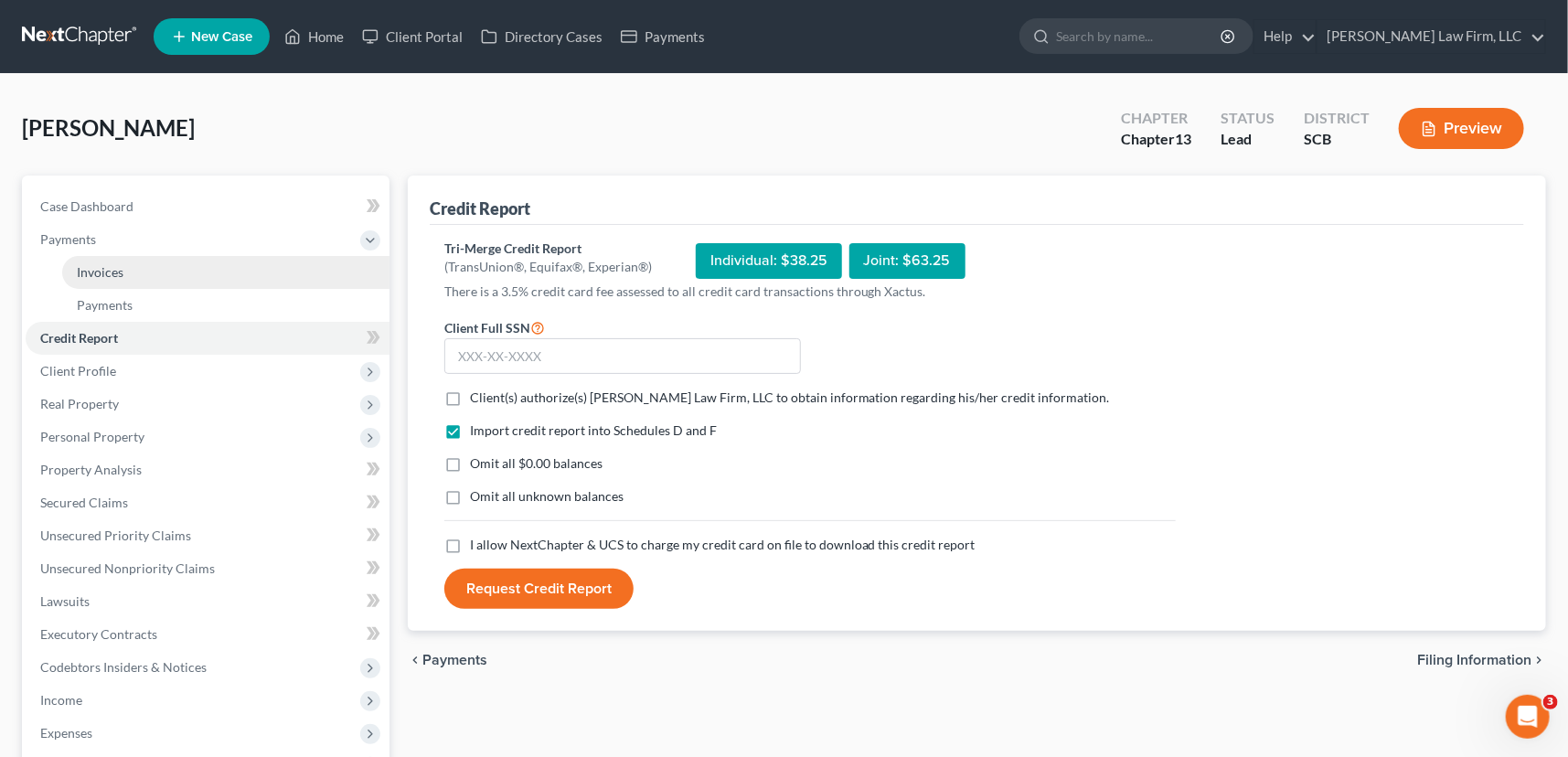
click at [106, 266] on span "Invoices" at bounding box center [99, 273] width 47 height 16
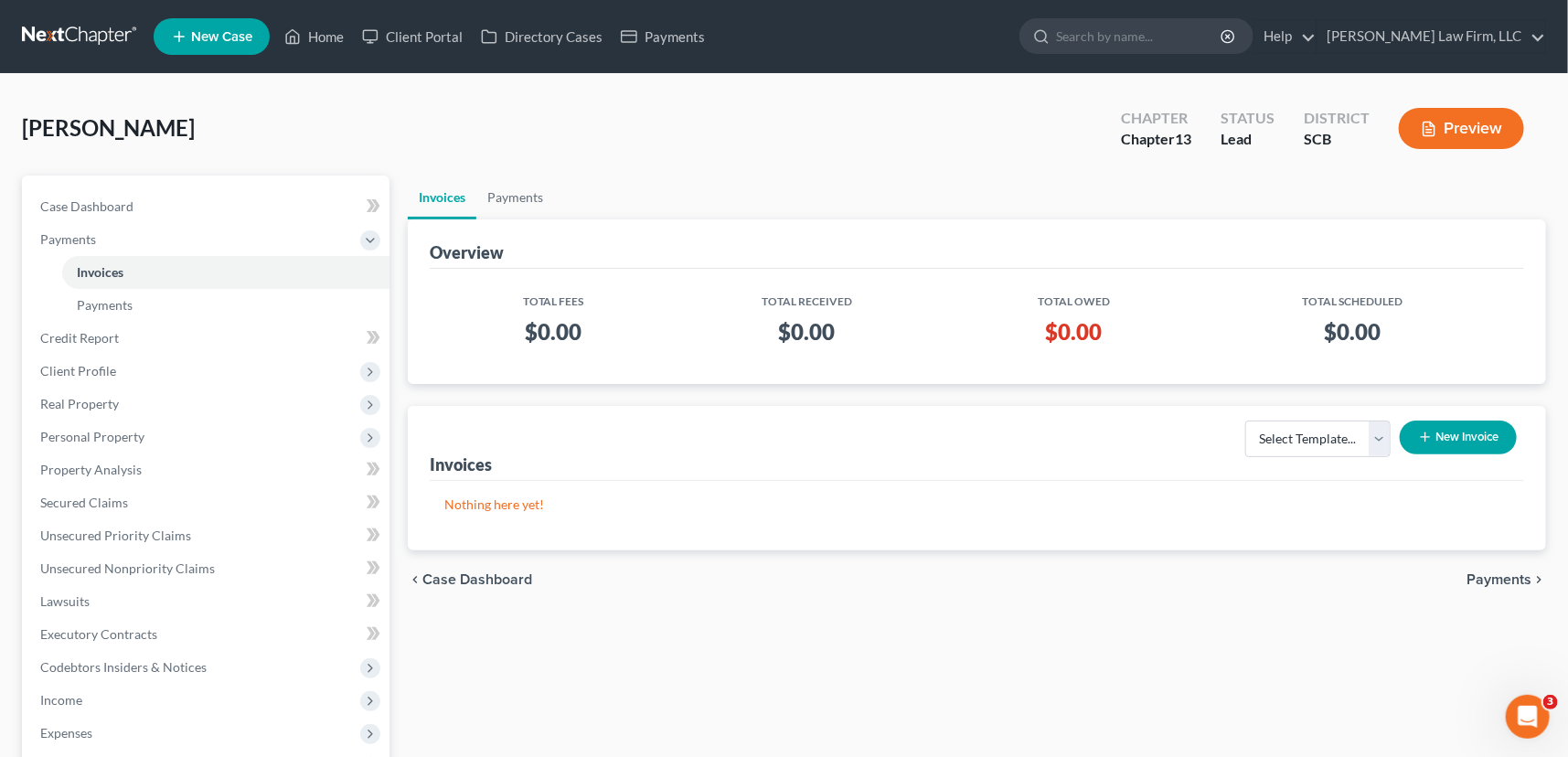
click at [1468, 437] on button "New Invoice" at bounding box center [1459, 438] width 117 height 34
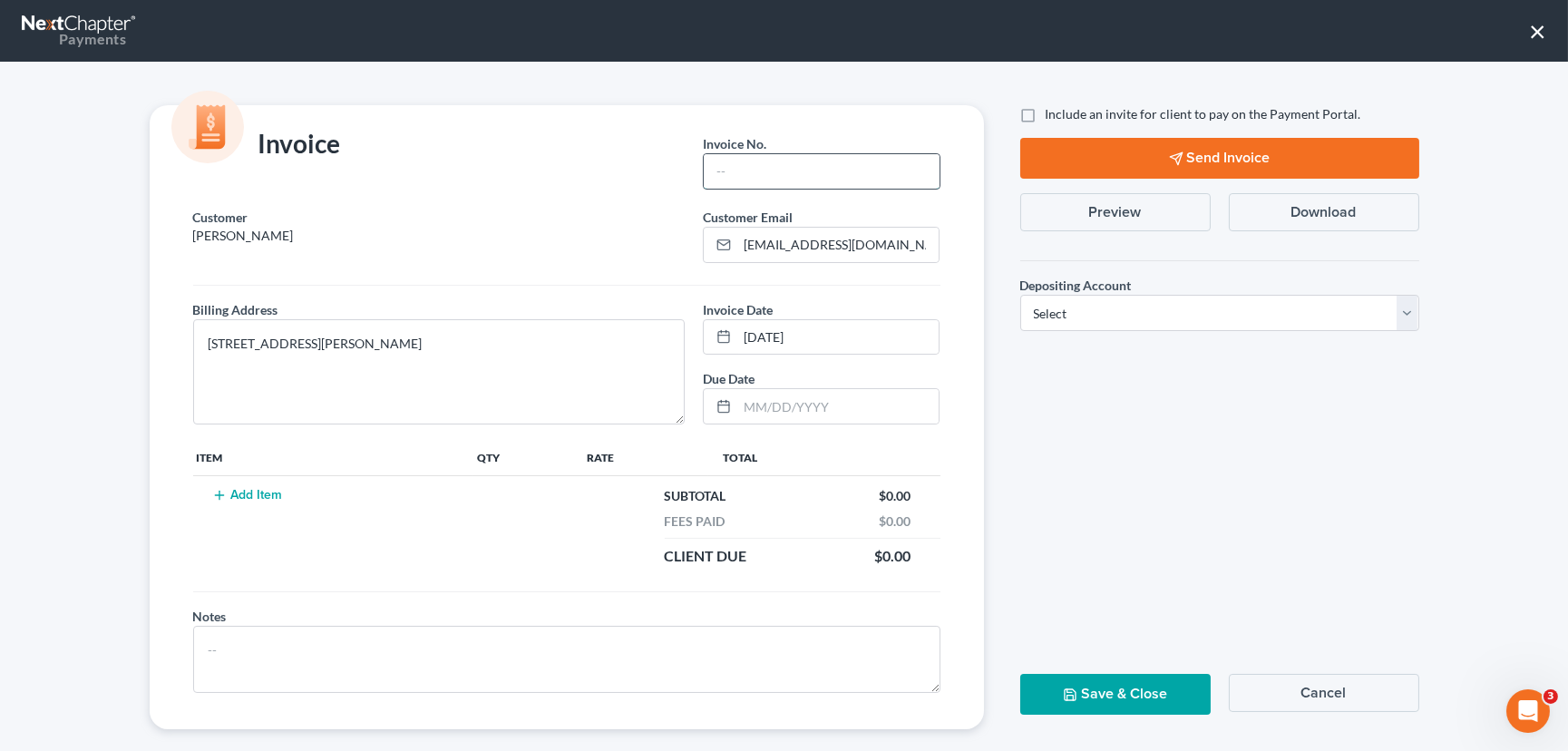
click at [744, 160] on input "text" at bounding box center [821, 171] width 235 height 35
type input "25-244mc"
click at [235, 492] on button "Add Item" at bounding box center [248, 495] width 80 height 15
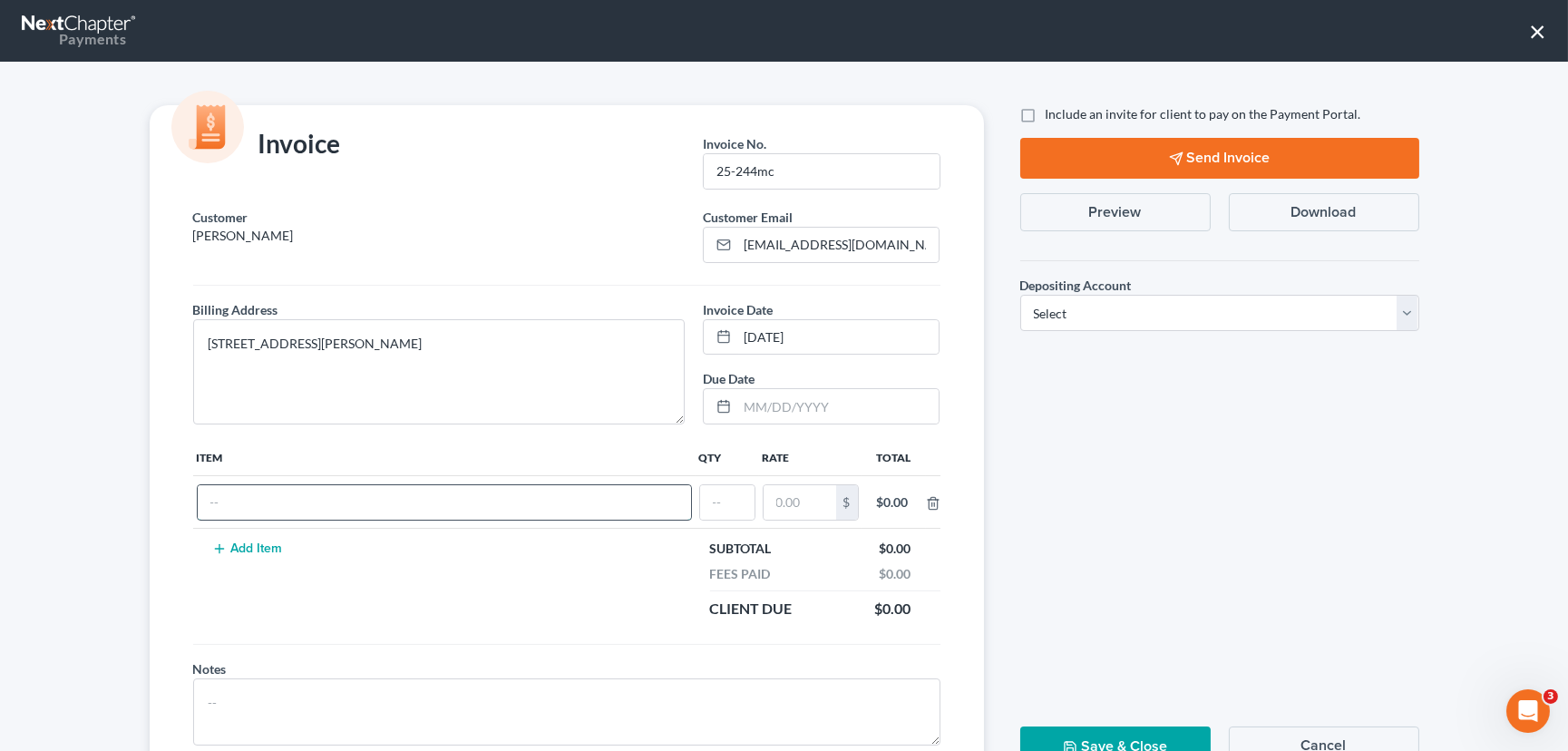
click at [224, 501] on input "text" at bounding box center [444, 502] width 493 height 35
type input "Chapter 13"
type input "1"
type input "1,500.00"
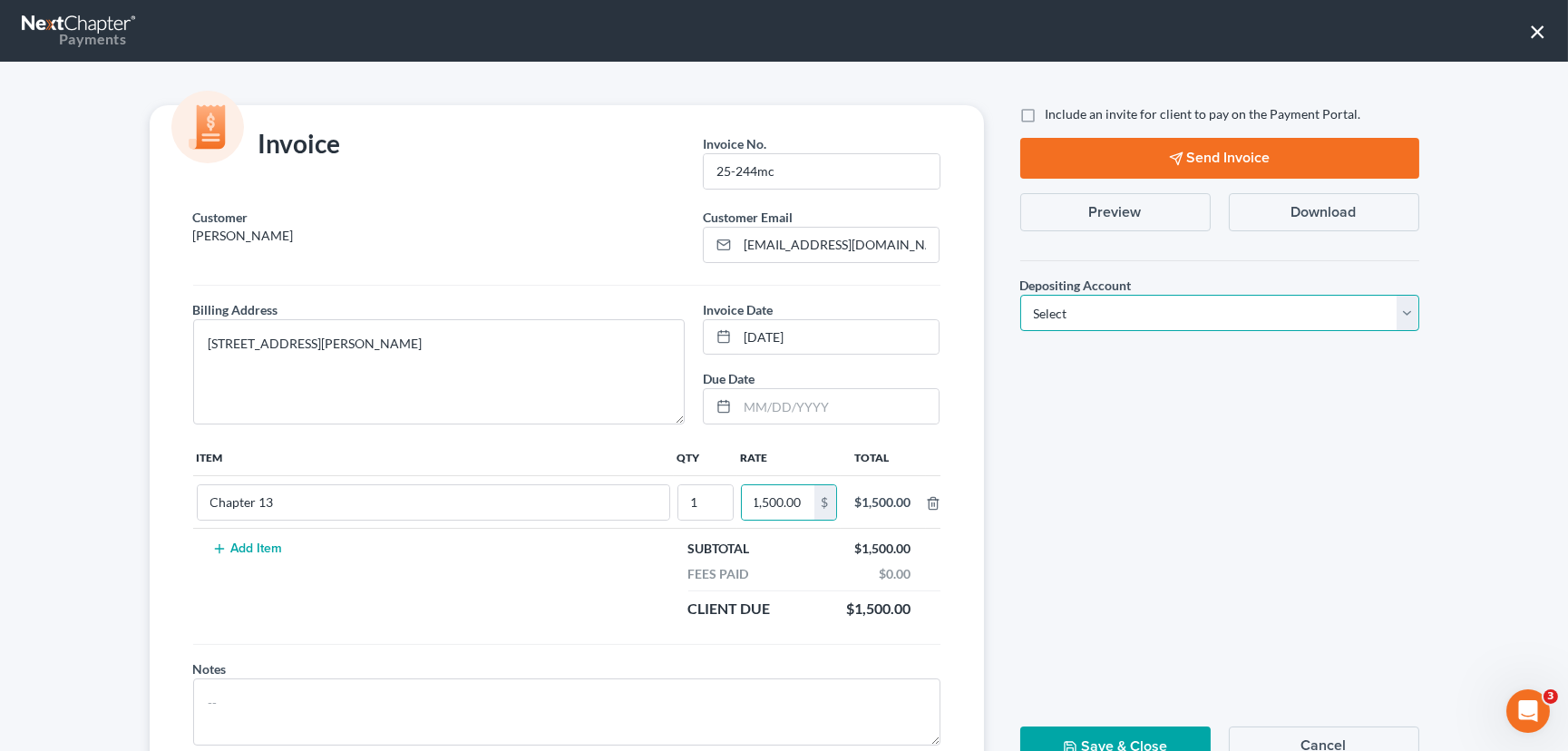
scroll to position [0, 0]
click at [1394, 315] on select "Select Operation Trust" at bounding box center [1220, 313] width 399 height 37
select select "1"
click at [1020, 295] on select "Select Operation Trust" at bounding box center [1220, 313] width 399 height 37
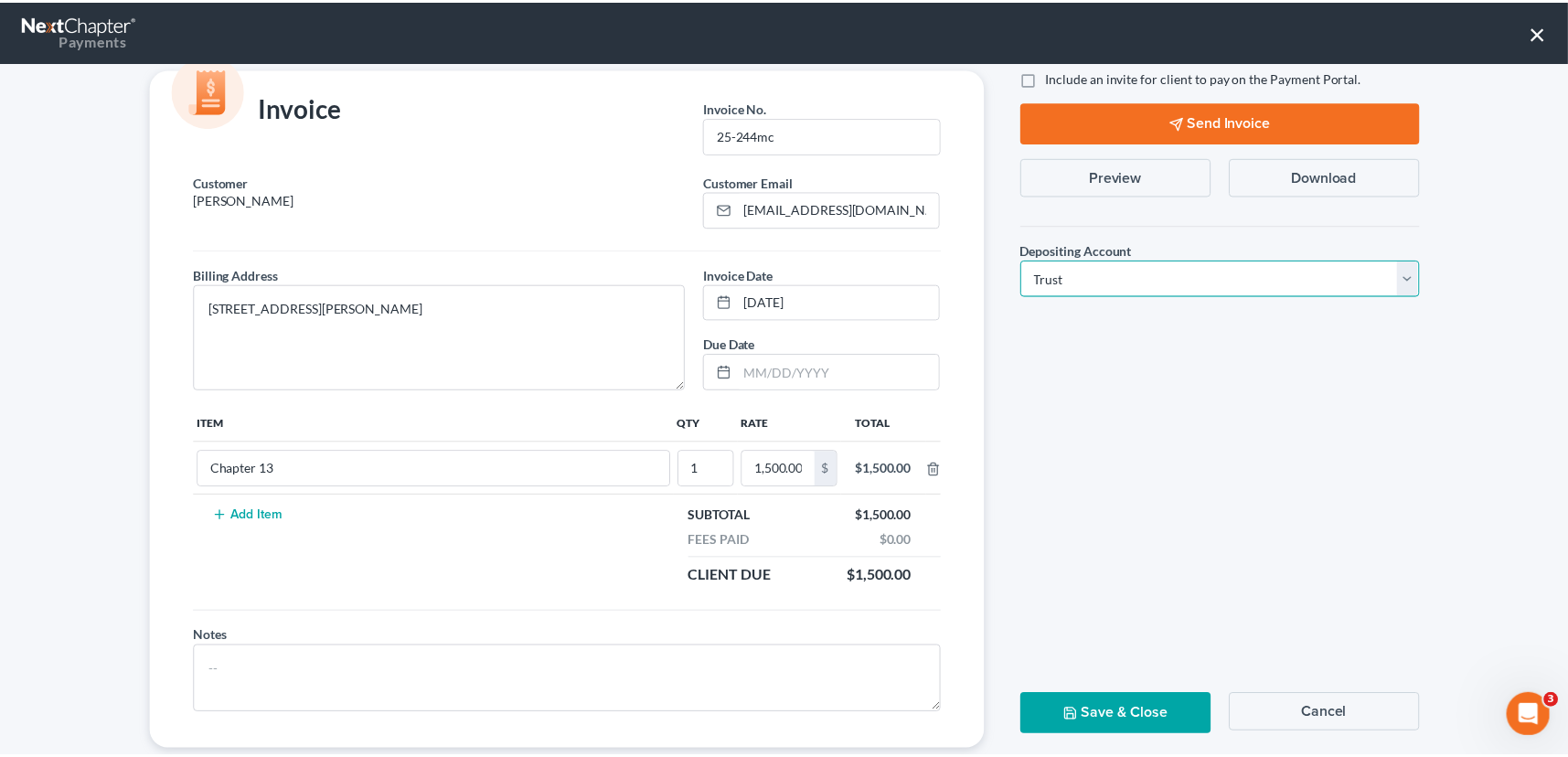
scroll to position [74, 0]
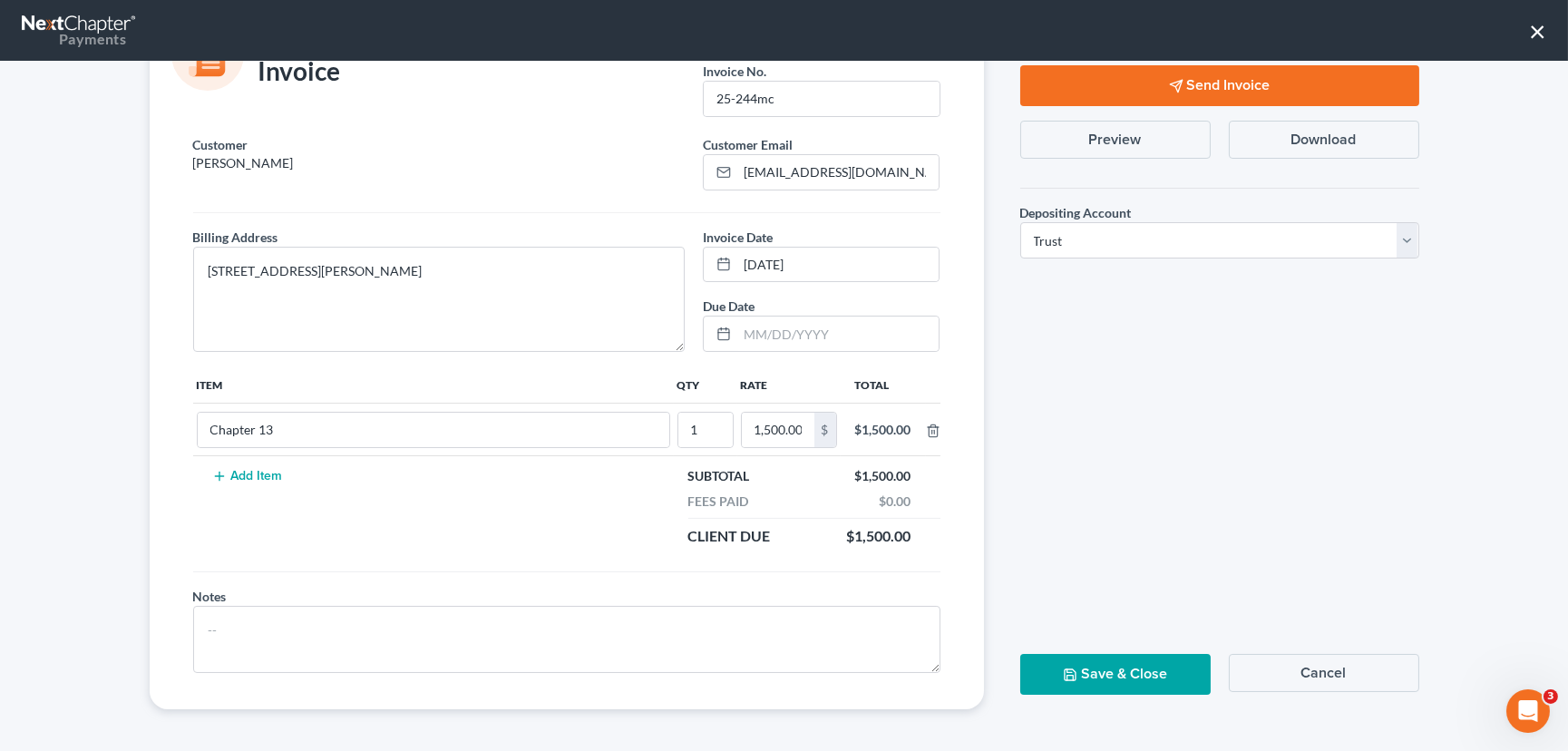
click at [1117, 660] on button "Save & Close" at bounding box center [1115, 674] width 190 height 40
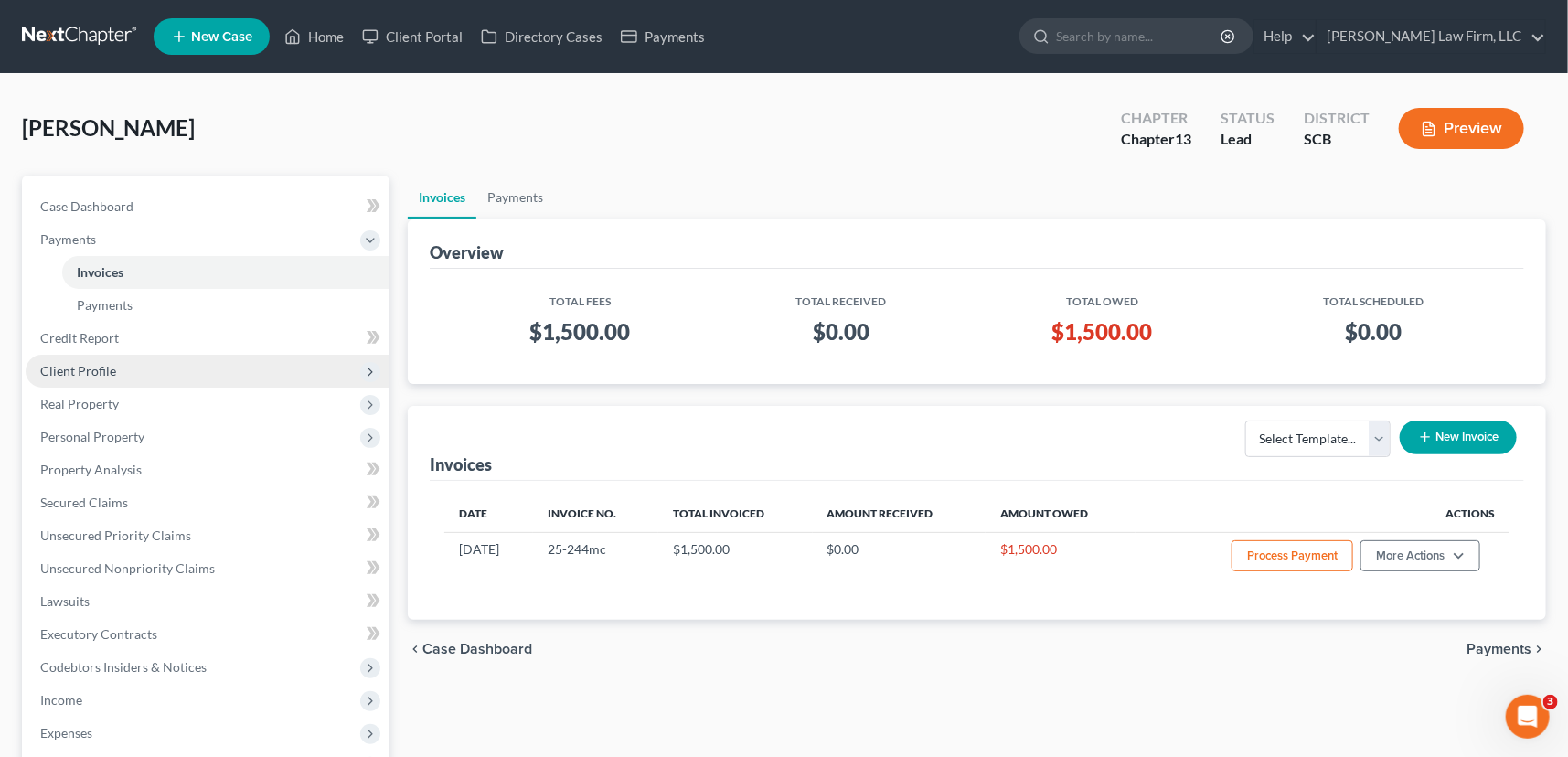
click at [85, 367] on span "Client Profile" at bounding box center [78, 371] width 76 height 16
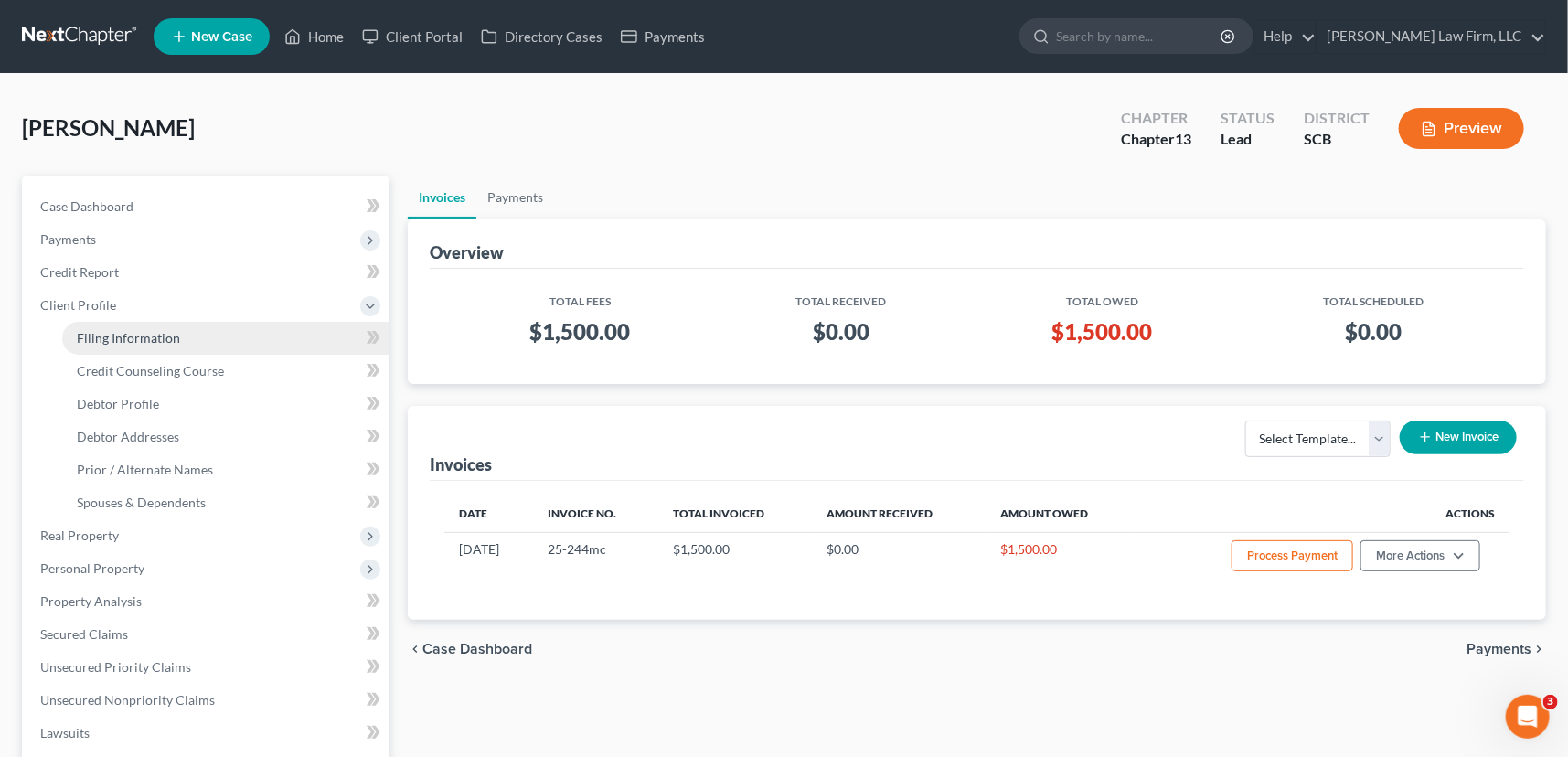
click at [118, 330] on span "Filing Information" at bounding box center [128, 338] width 103 height 16
select select "1"
select select "0"
select select "3"
select select "72"
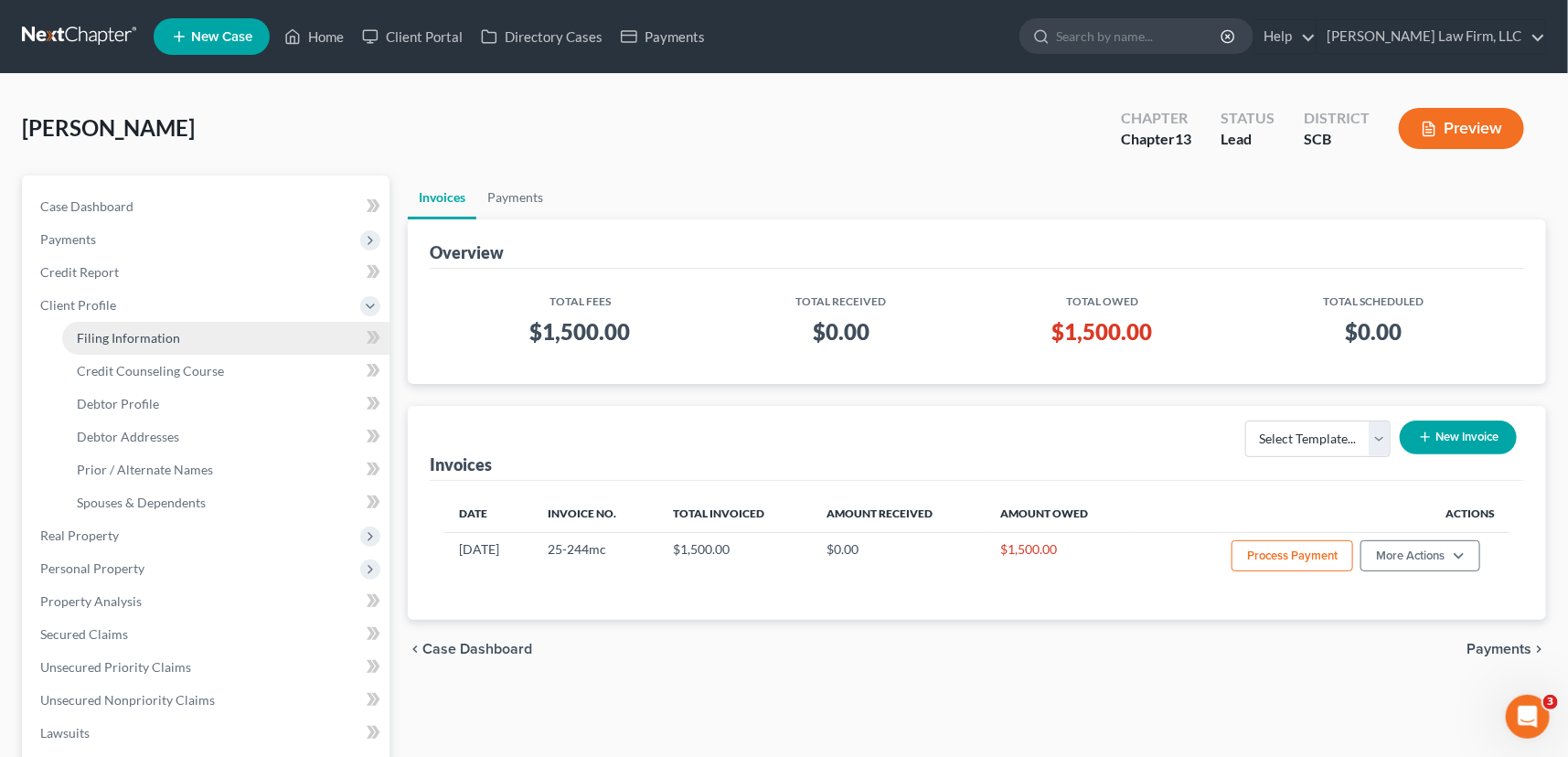
select select "0"
select select "42"
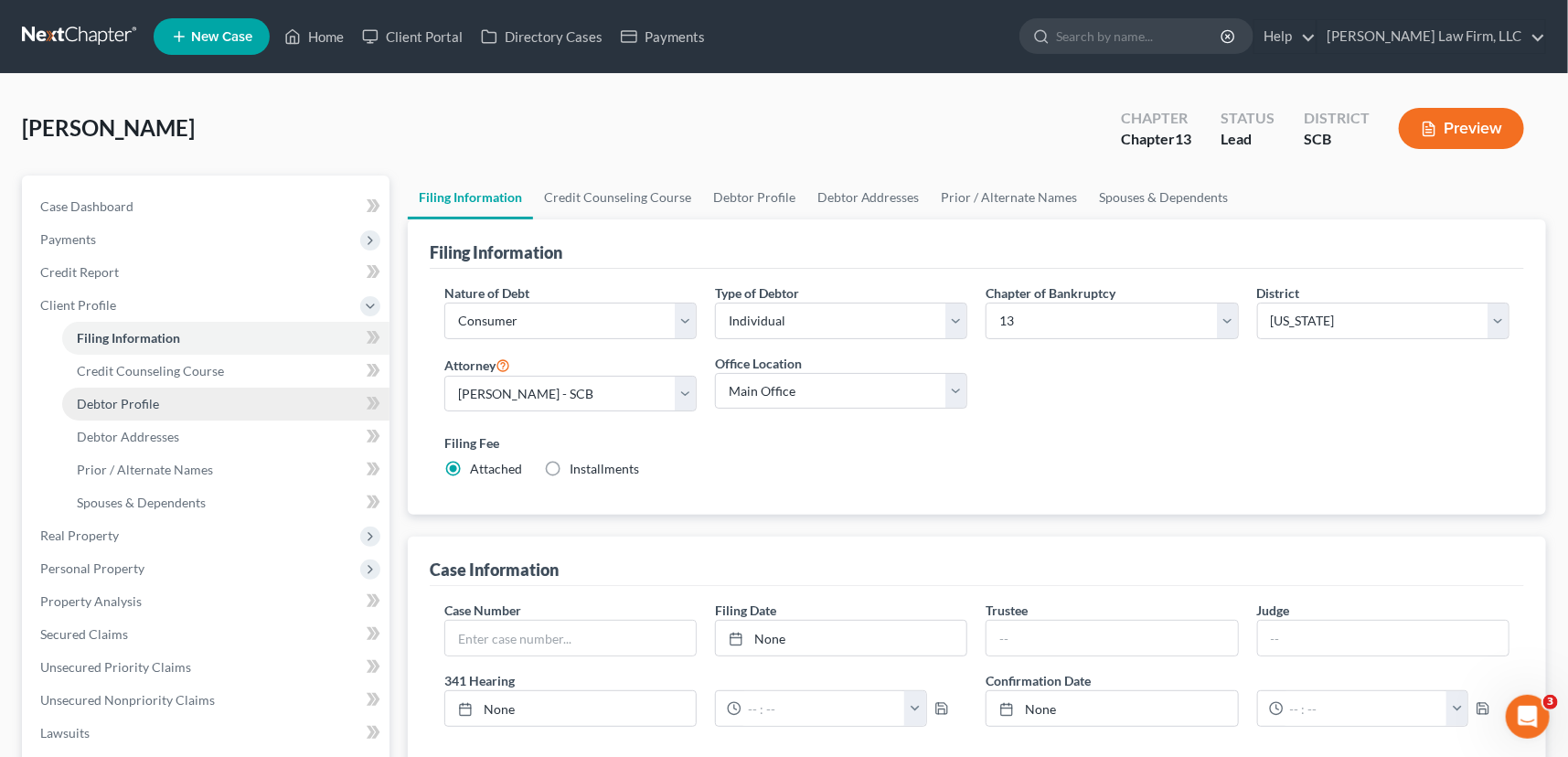
click at [130, 391] on link "Debtor Profile" at bounding box center [226, 404] width 327 height 33
select select "0"
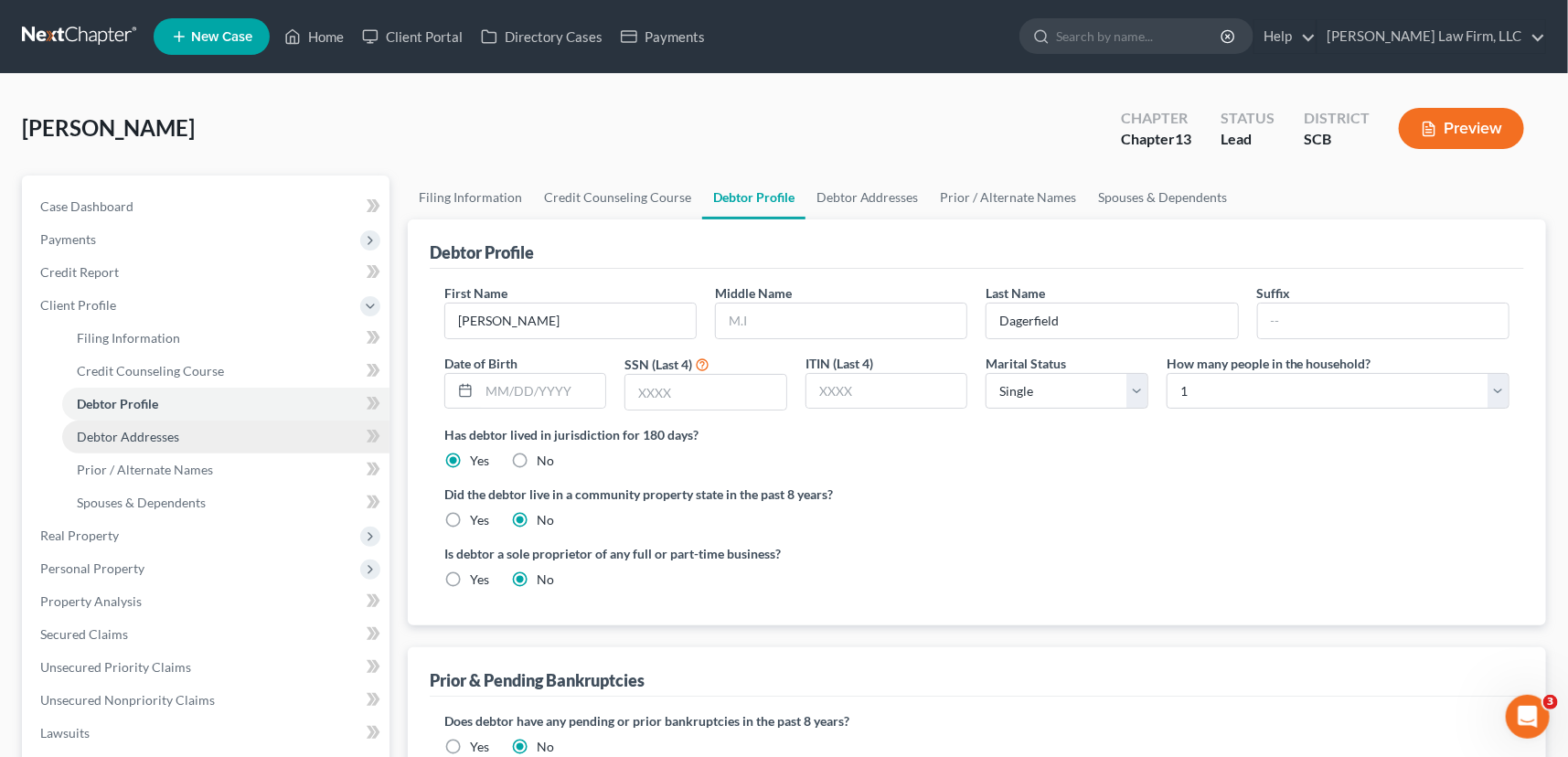
click at [122, 436] on span "Debtor Addresses" at bounding box center [127, 437] width 102 height 16
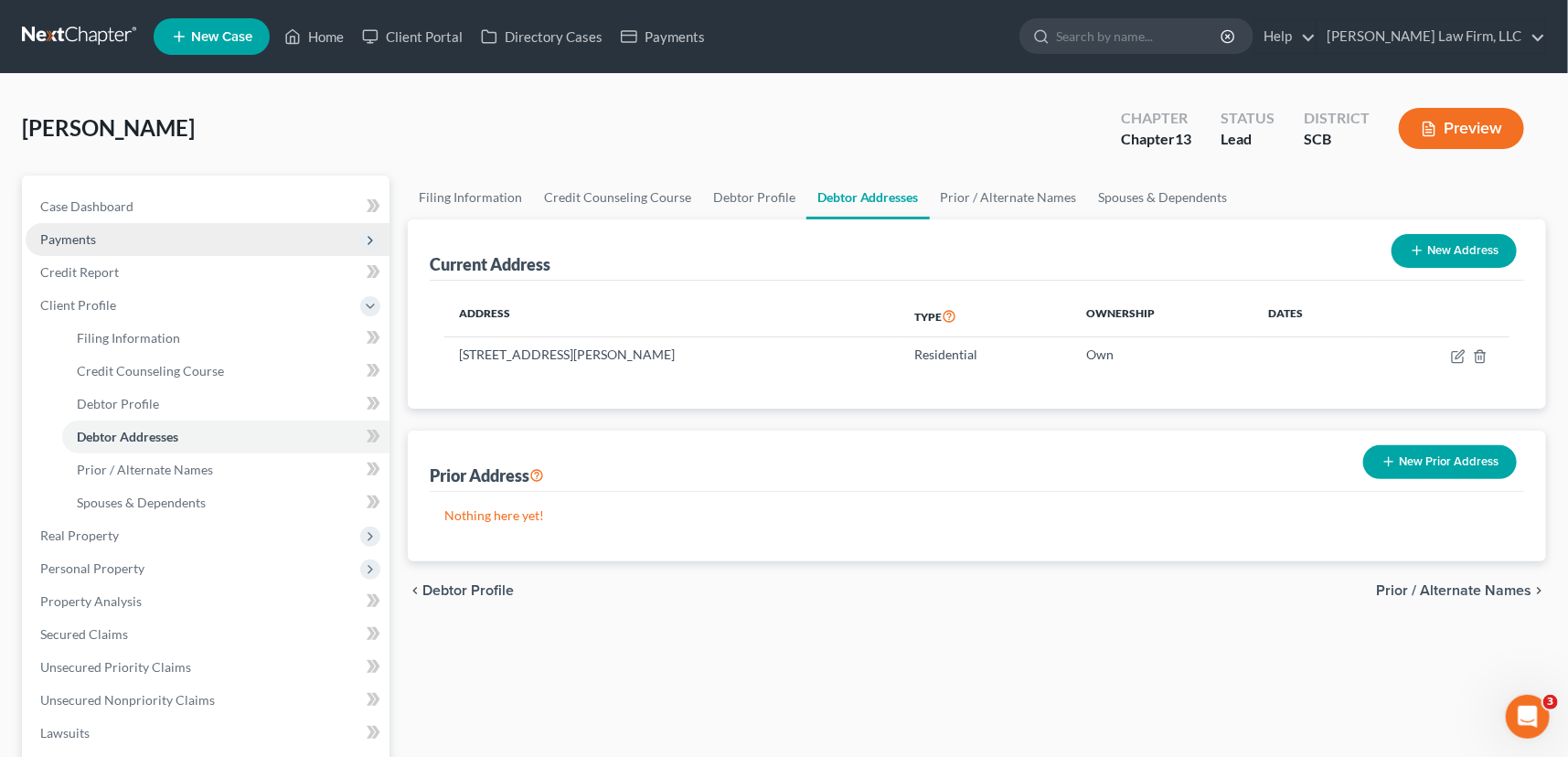
click at [78, 236] on span "Payments" at bounding box center [68, 240] width 56 height 16
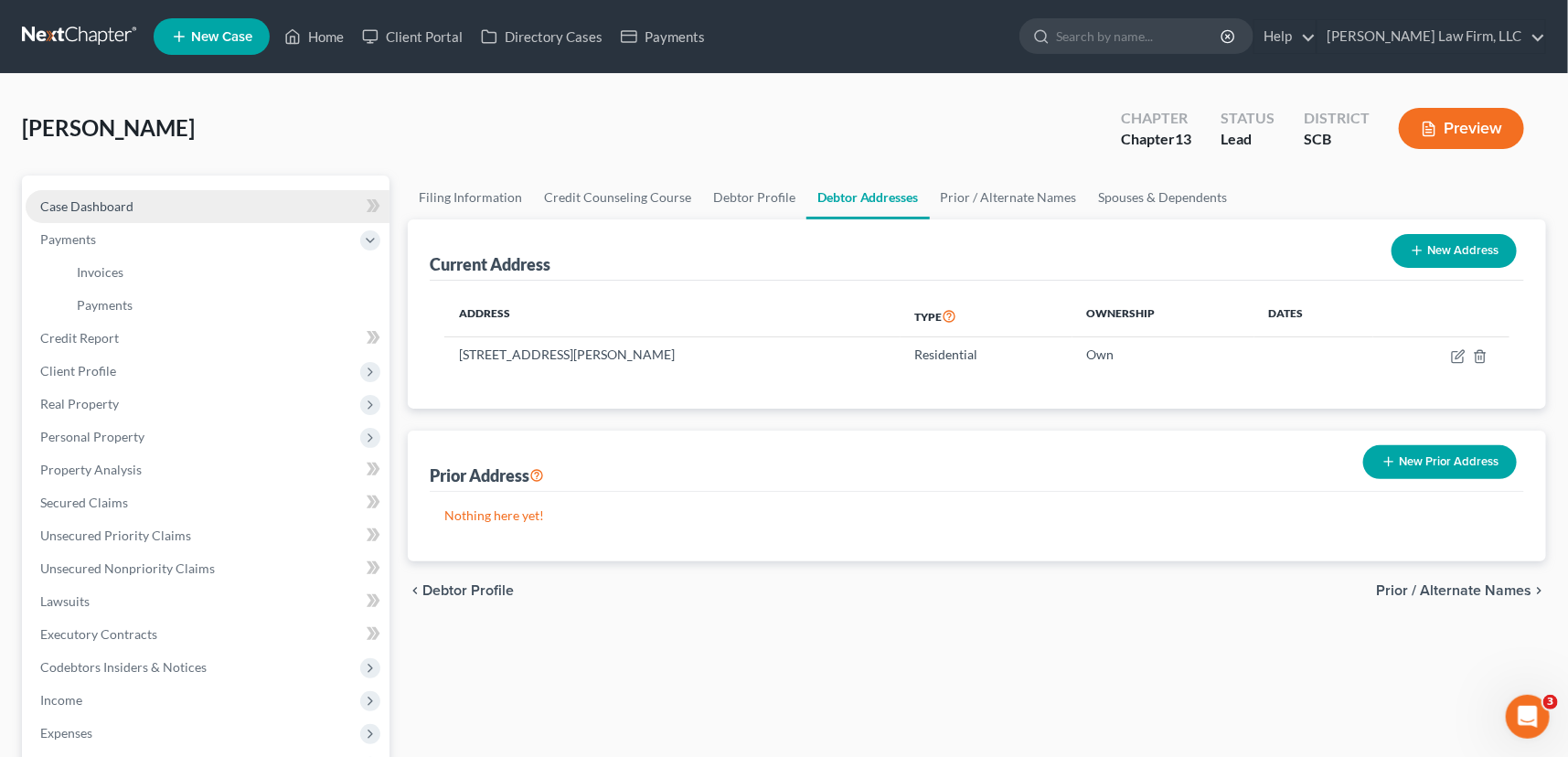
click at [99, 200] on span "Case Dashboard" at bounding box center [87, 206] width 94 height 16
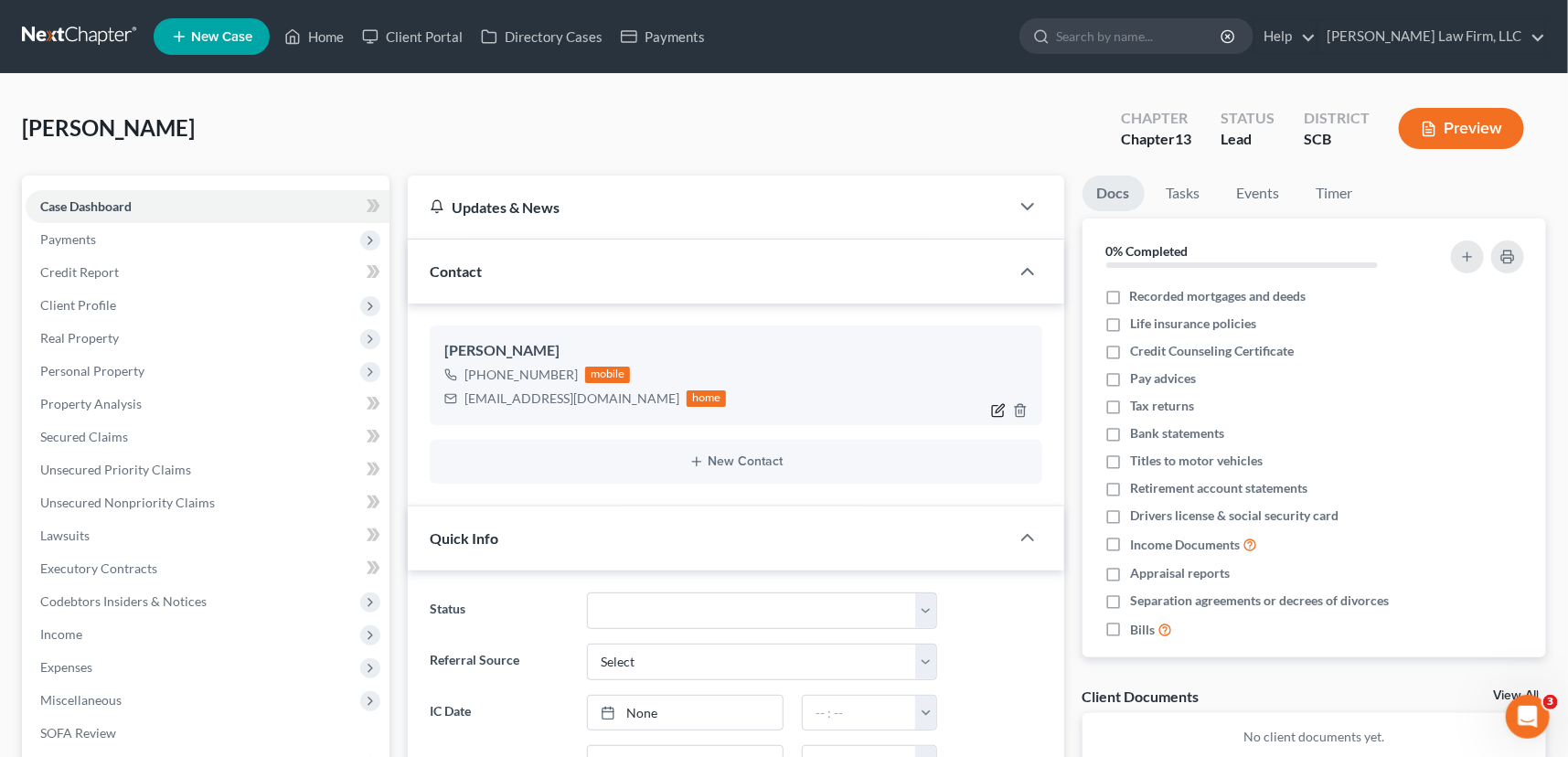
click at [996, 405] on icon "button" at bounding box center [998, 410] width 15 height 15
select select "0"
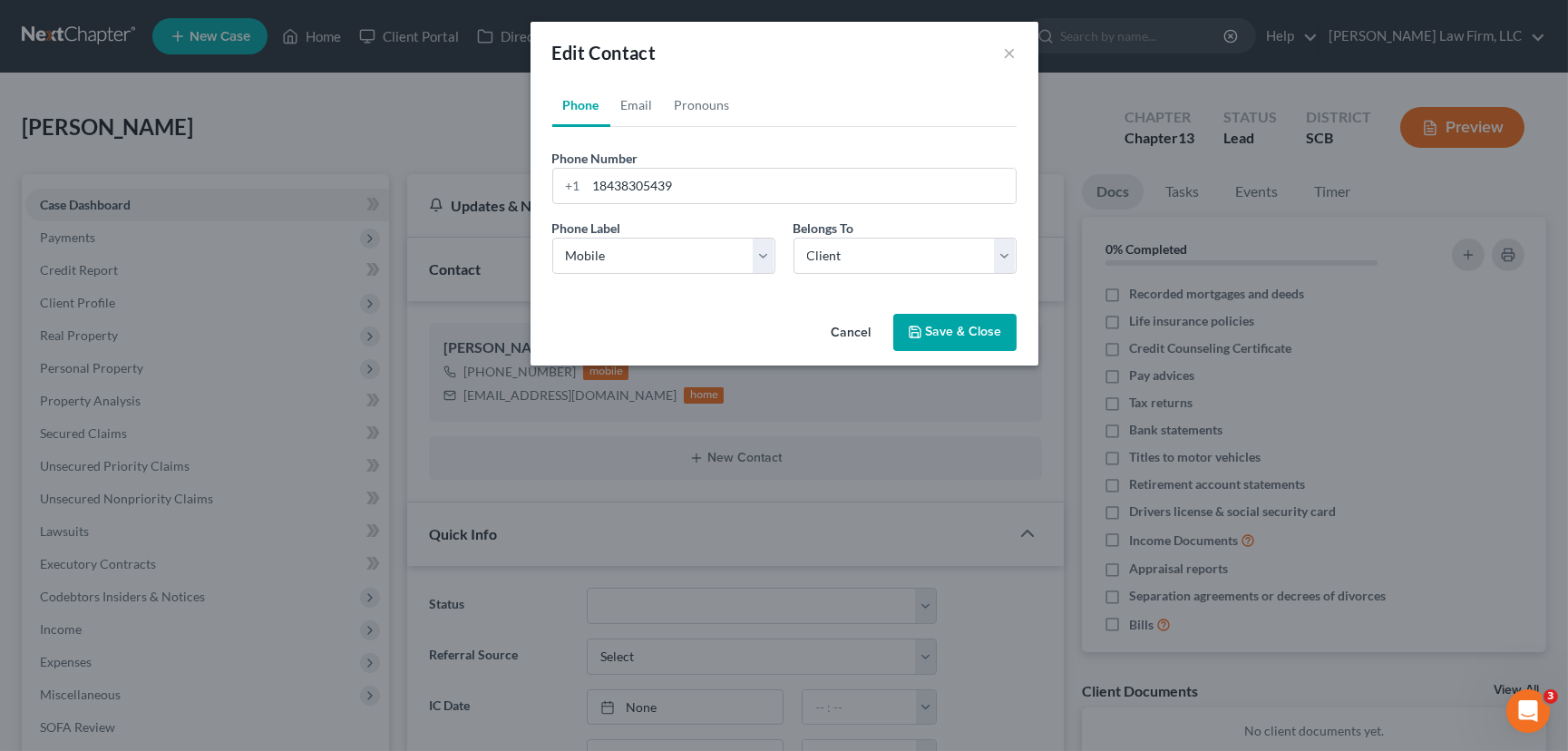
click at [964, 332] on button "Save & Close" at bounding box center [954, 333] width 123 height 38
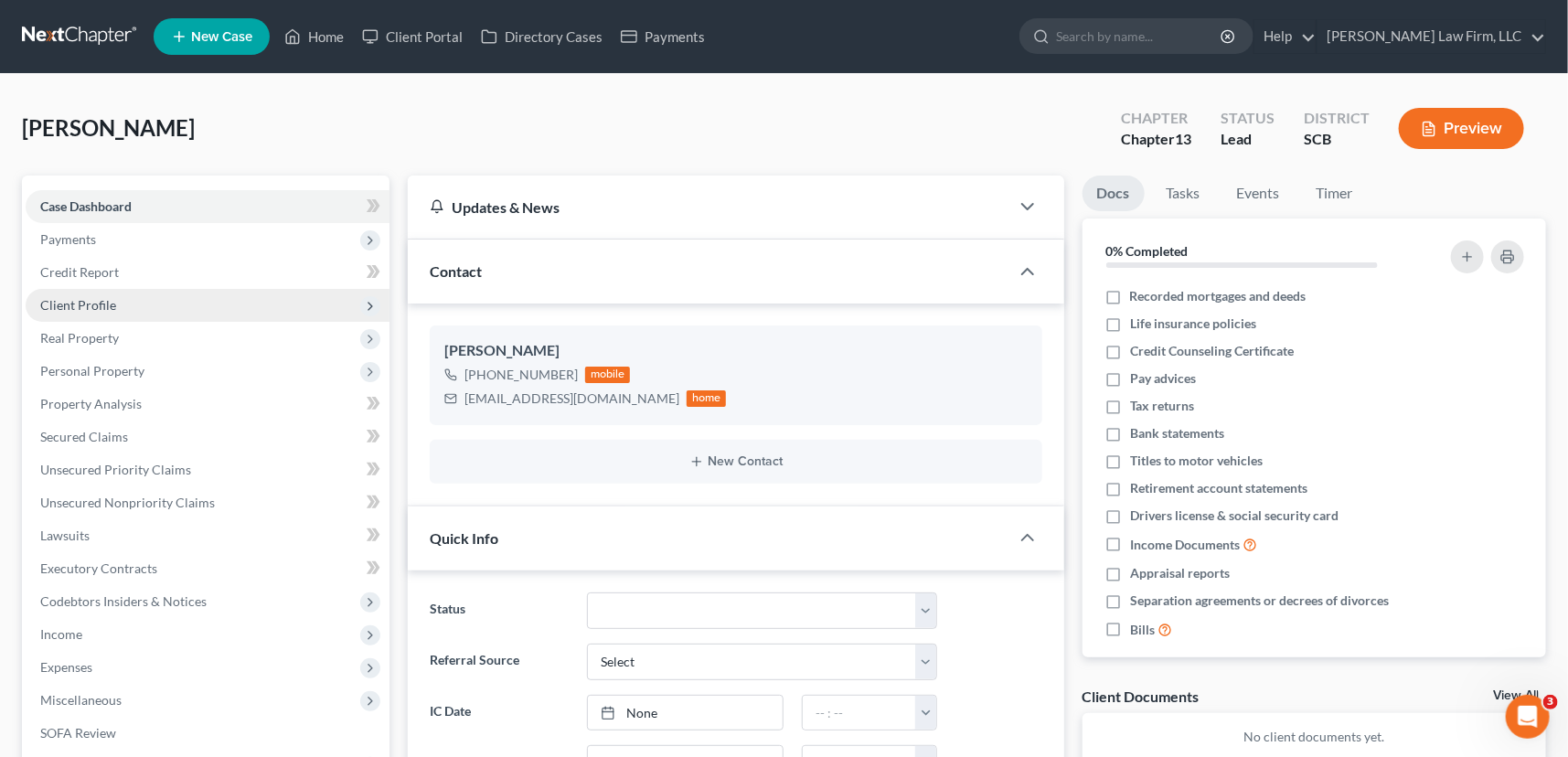
click at [63, 297] on span "Client Profile" at bounding box center [78, 305] width 76 height 16
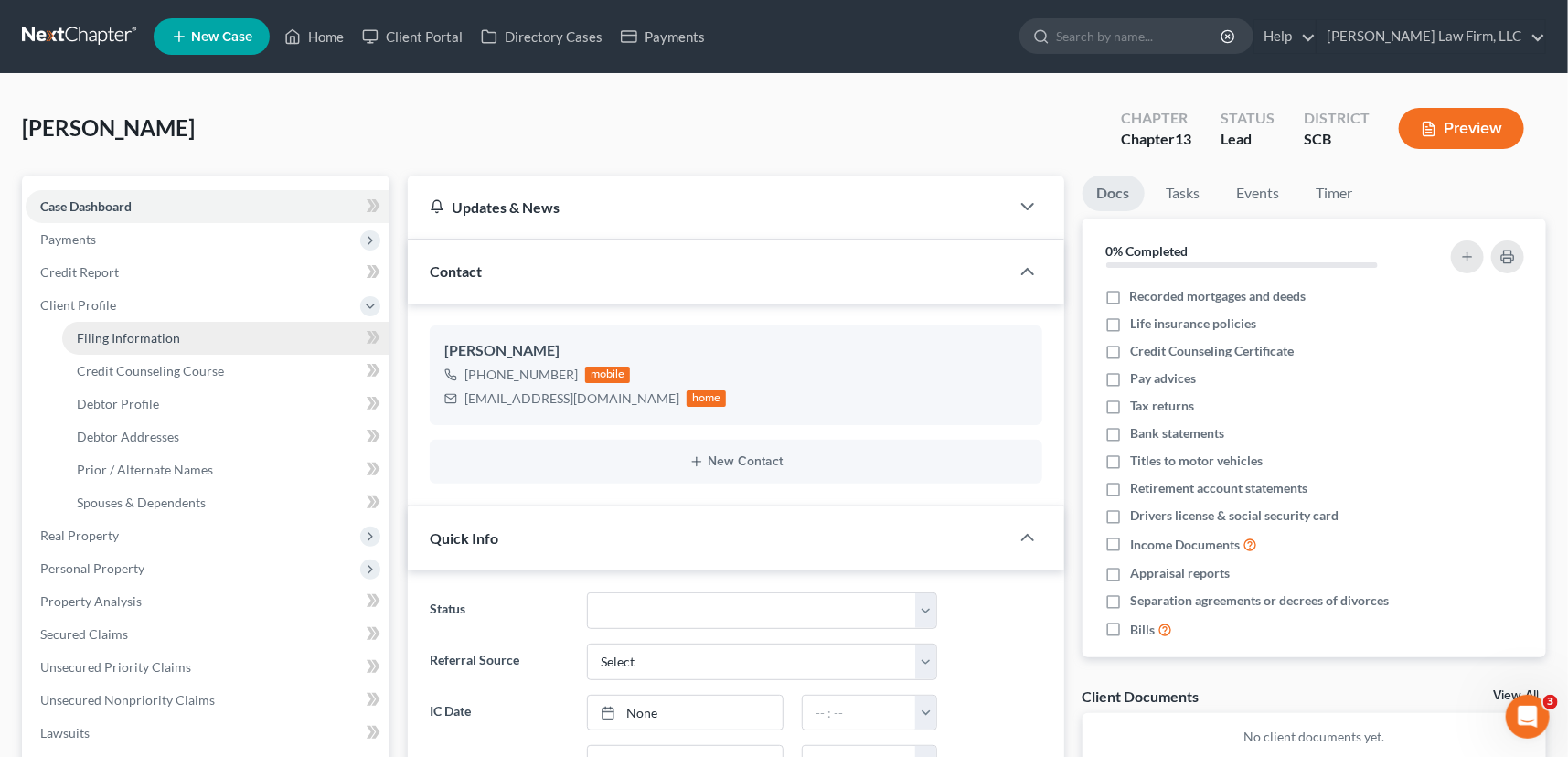
click at [140, 338] on span "Filing Information" at bounding box center [128, 338] width 103 height 16
select select "1"
select select "0"
select select "3"
select select "72"
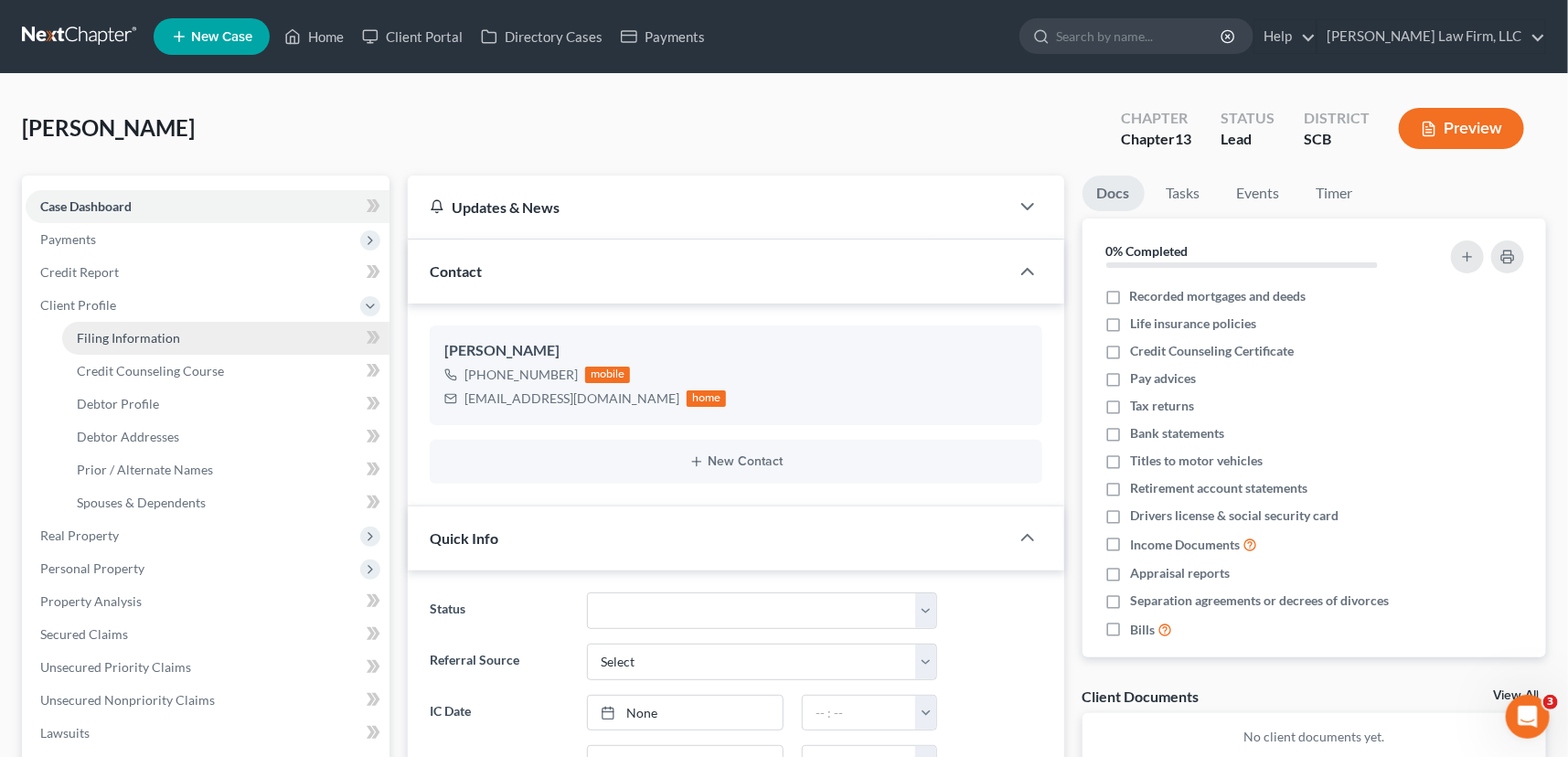
select select "0"
select select "42"
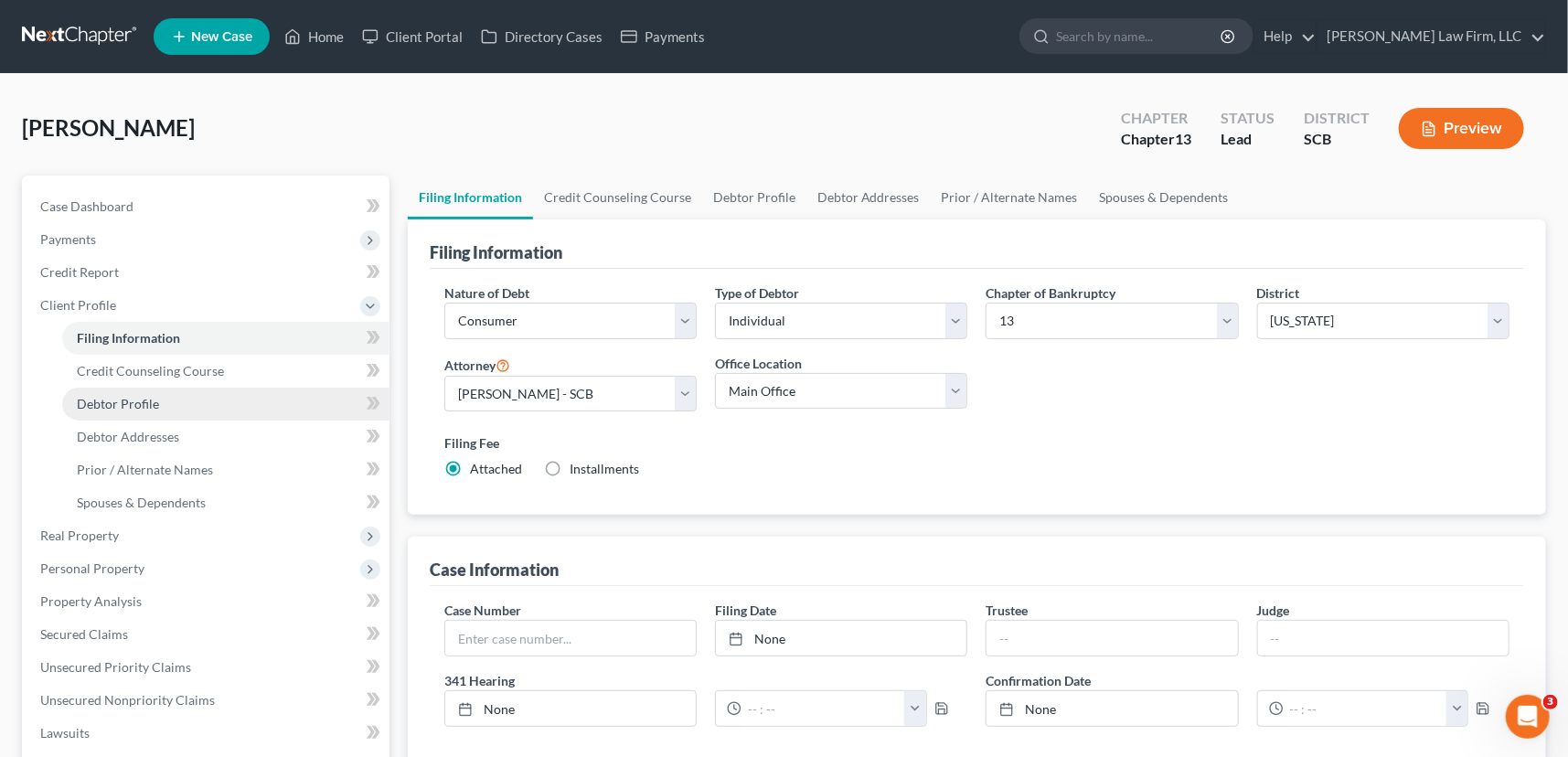
click at [119, 400] on span "Debtor Profile" at bounding box center [117, 404] width 83 height 16
select select "0"
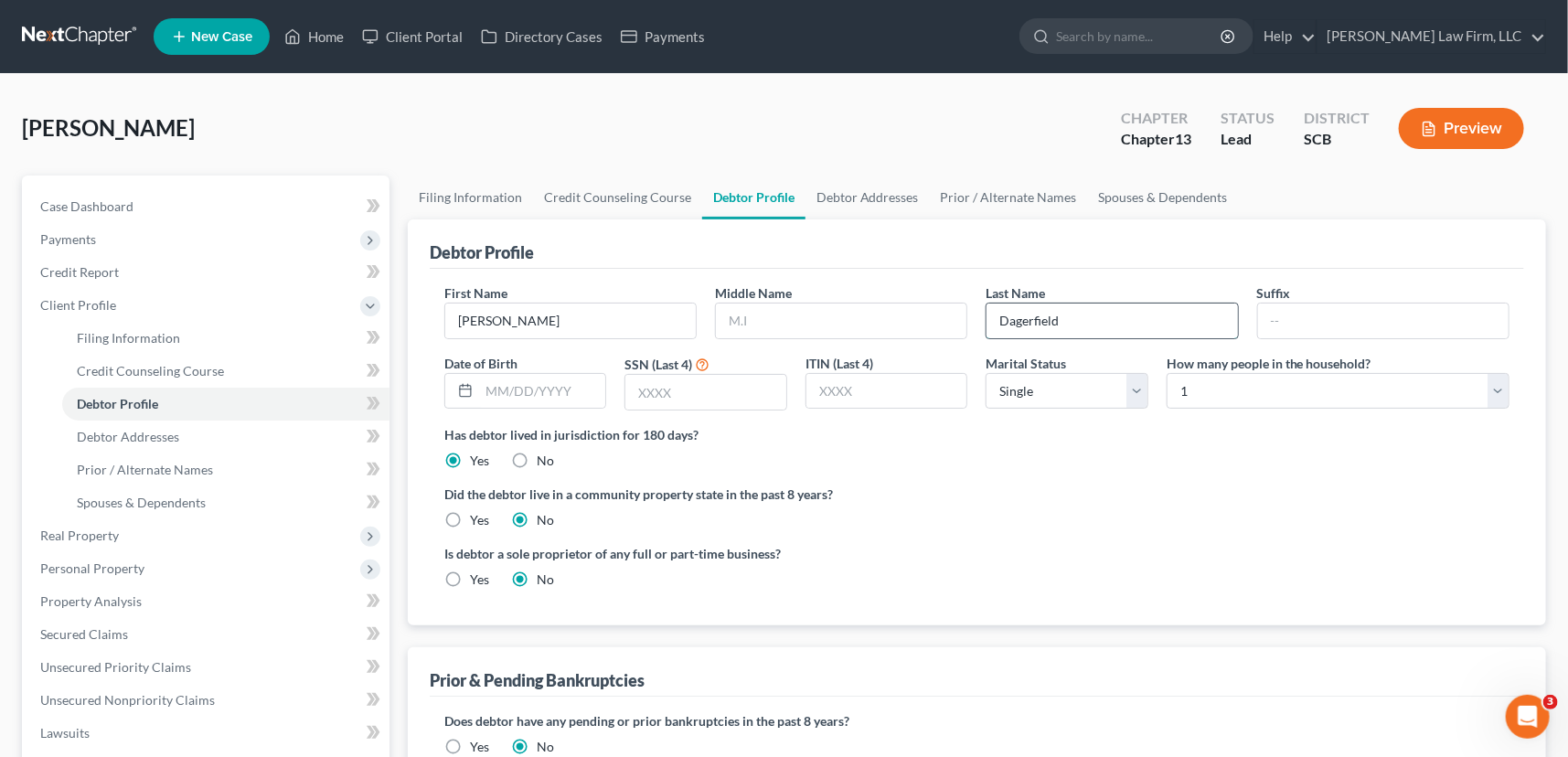
click at [1016, 319] on input "Dagerfield" at bounding box center [1112, 320] width 251 height 35
type input "Dangerfield"
click at [104, 200] on span "Case Dashboard" at bounding box center [87, 206] width 94 height 16
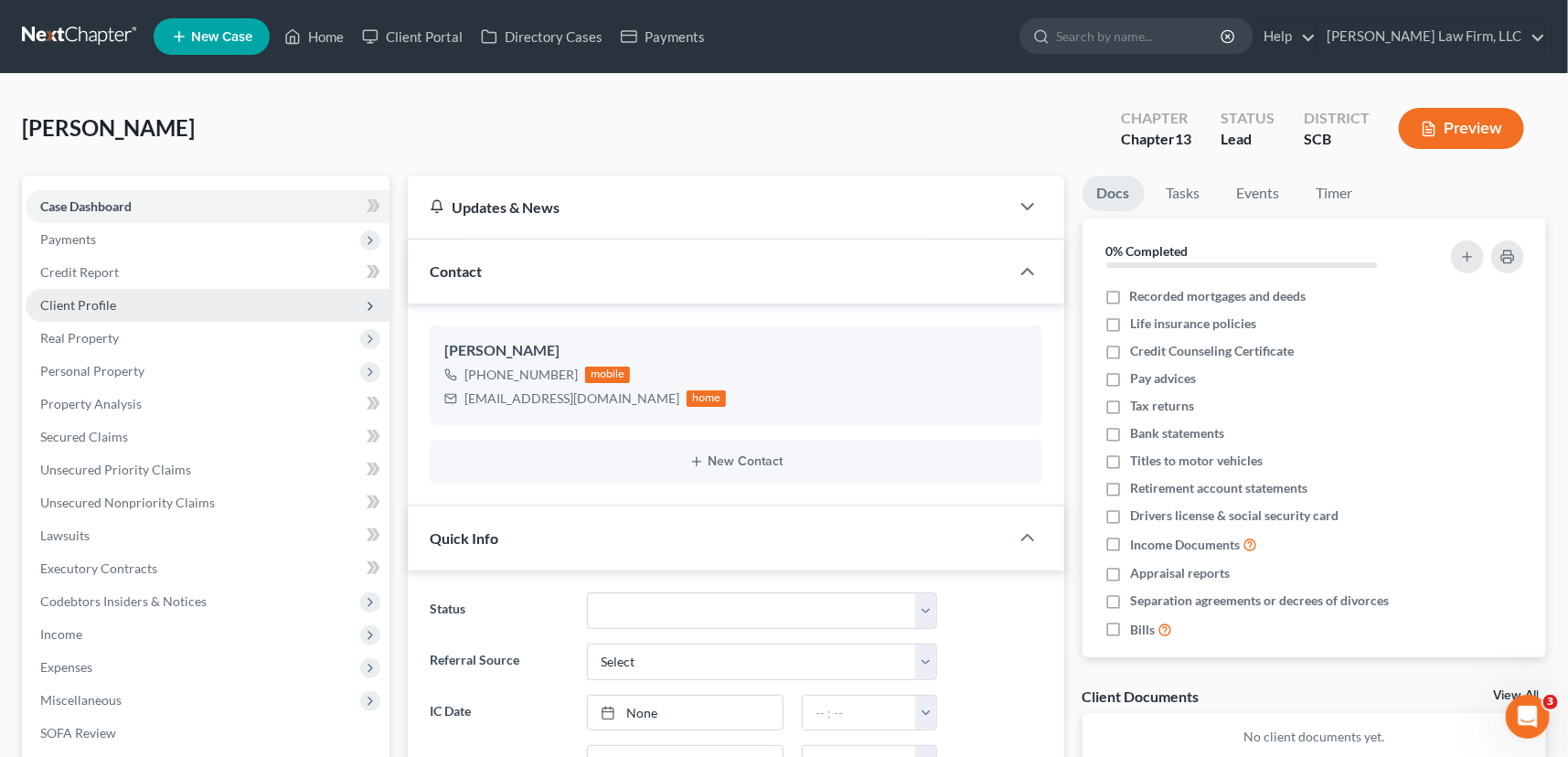
click at [91, 297] on span "Client Profile" at bounding box center [78, 305] width 76 height 16
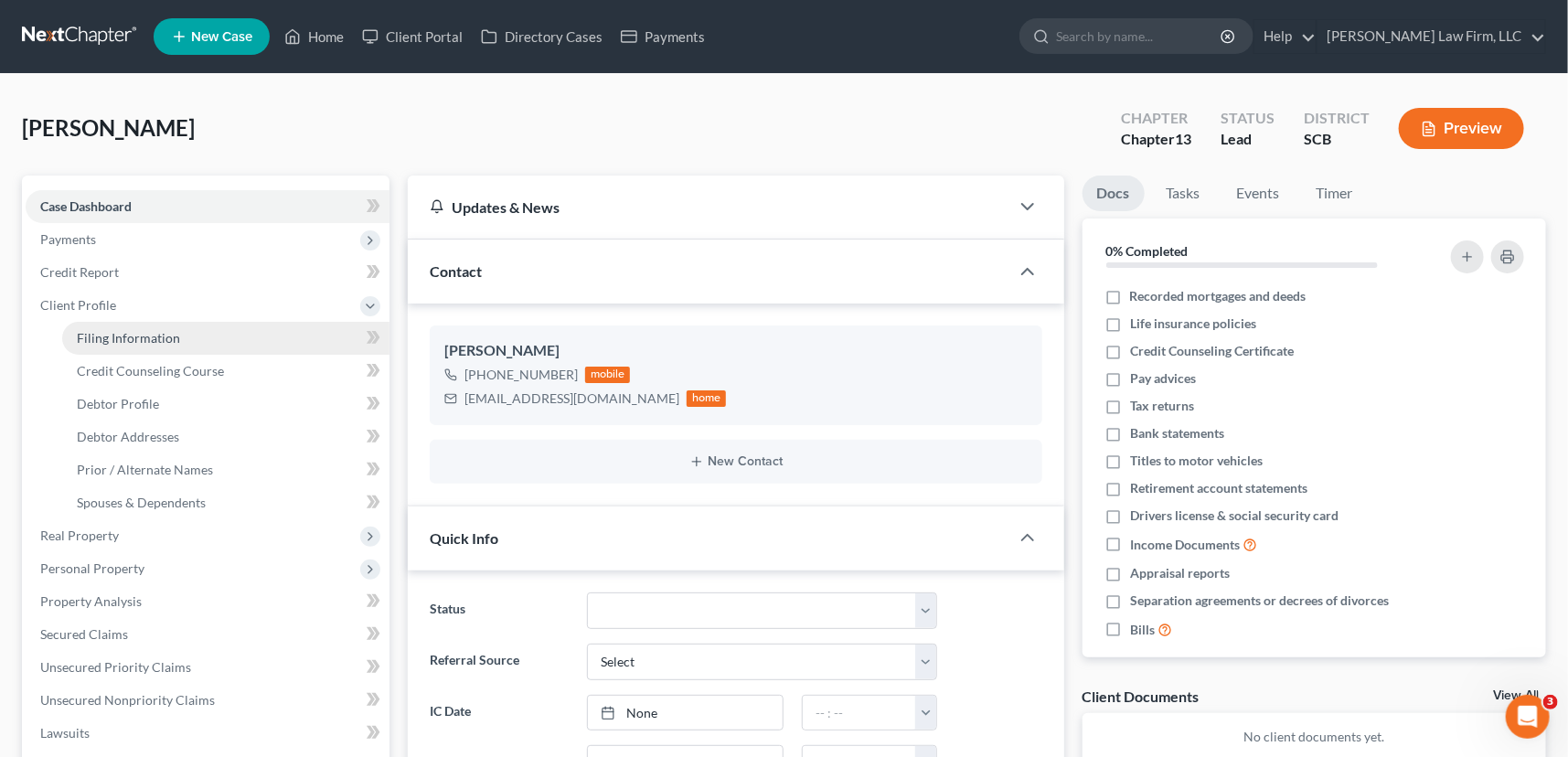
click at [141, 338] on span "Filing Information" at bounding box center [128, 338] width 103 height 16
select select "1"
select select "0"
select select "3"
select select "72"
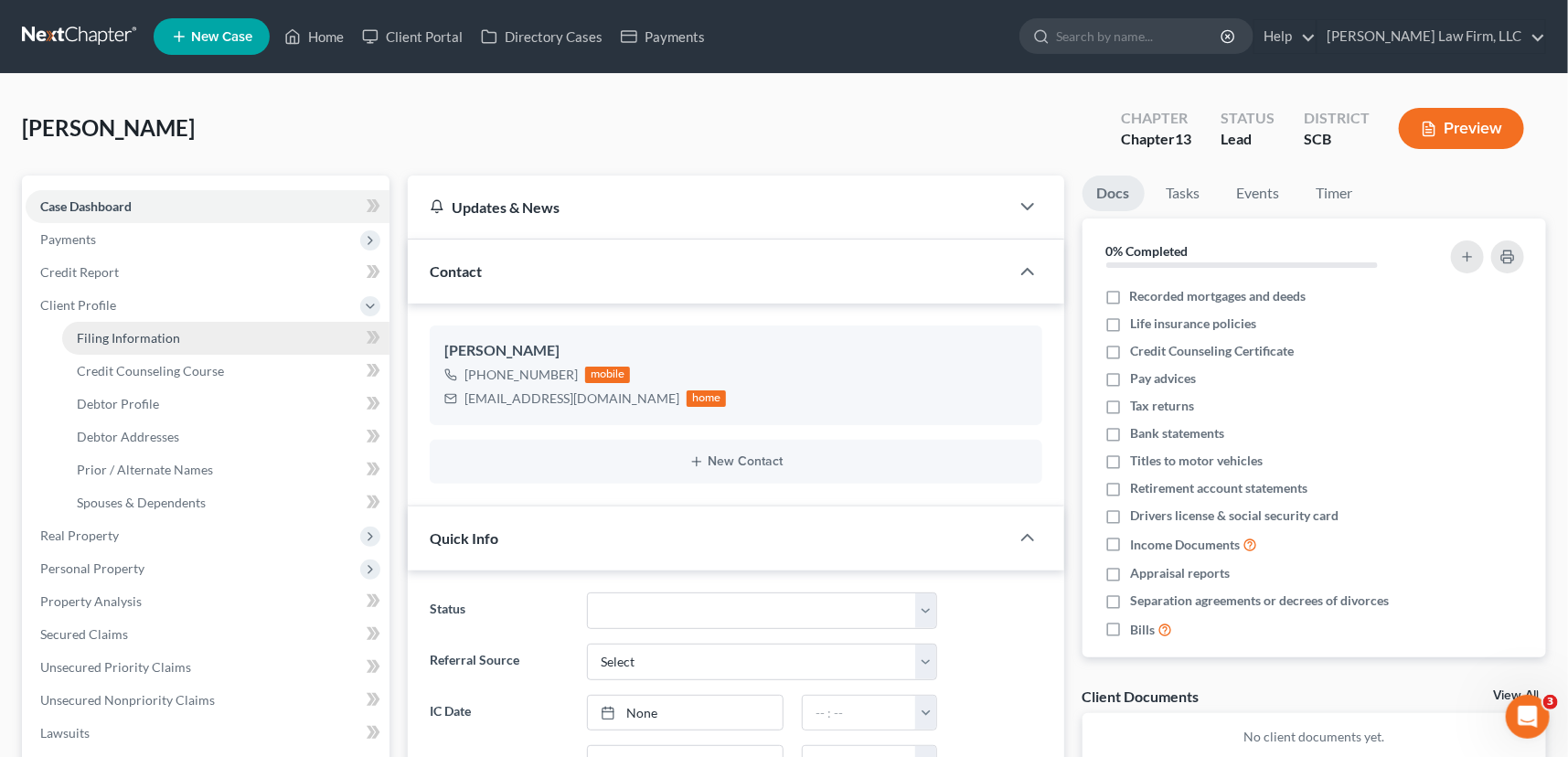
select select "0"
select select "42"
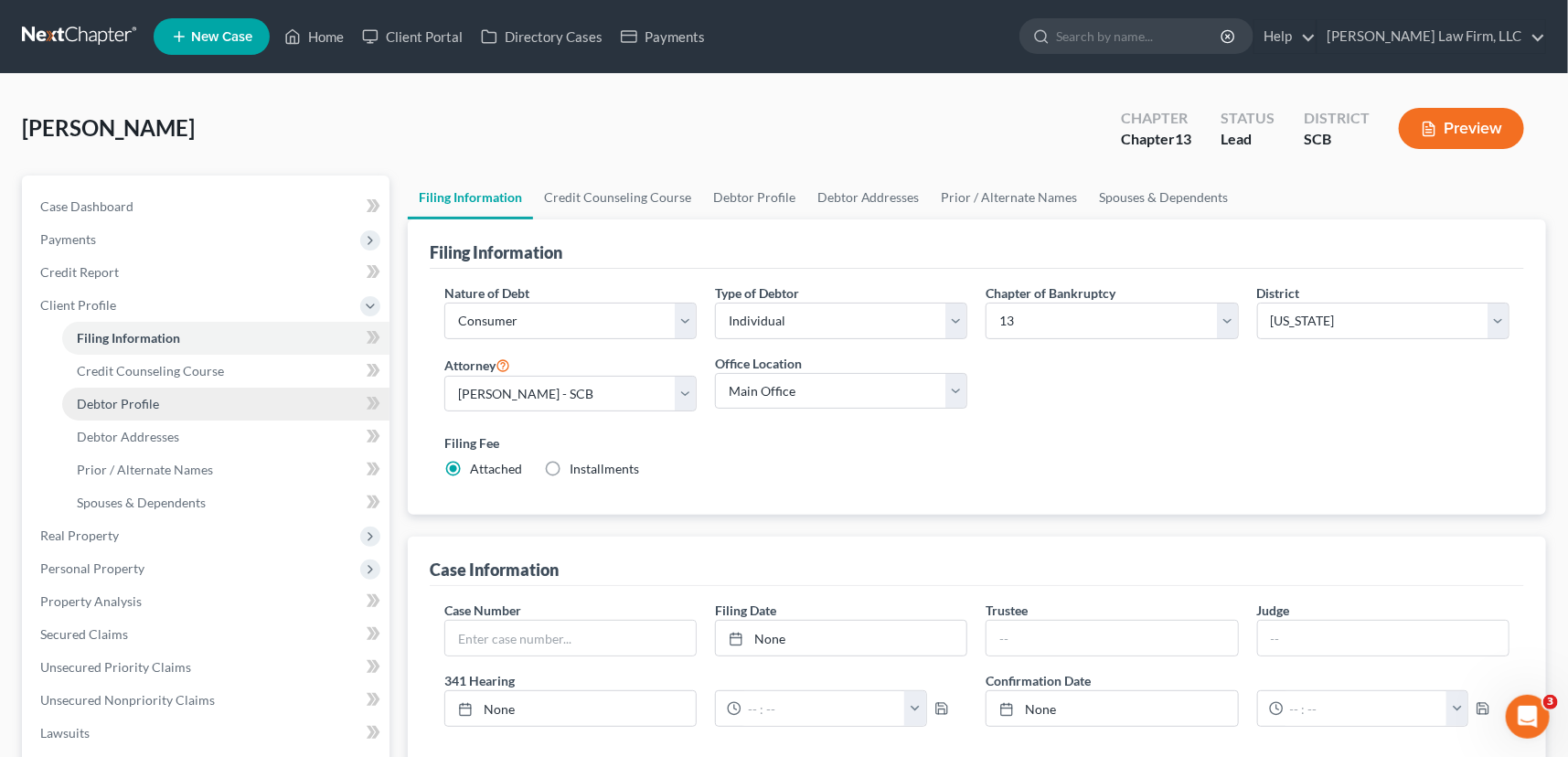
click at [111, 392] on link "Debtor Profile" at bounding box center [226, 404] width 327 height 33
select select "0"
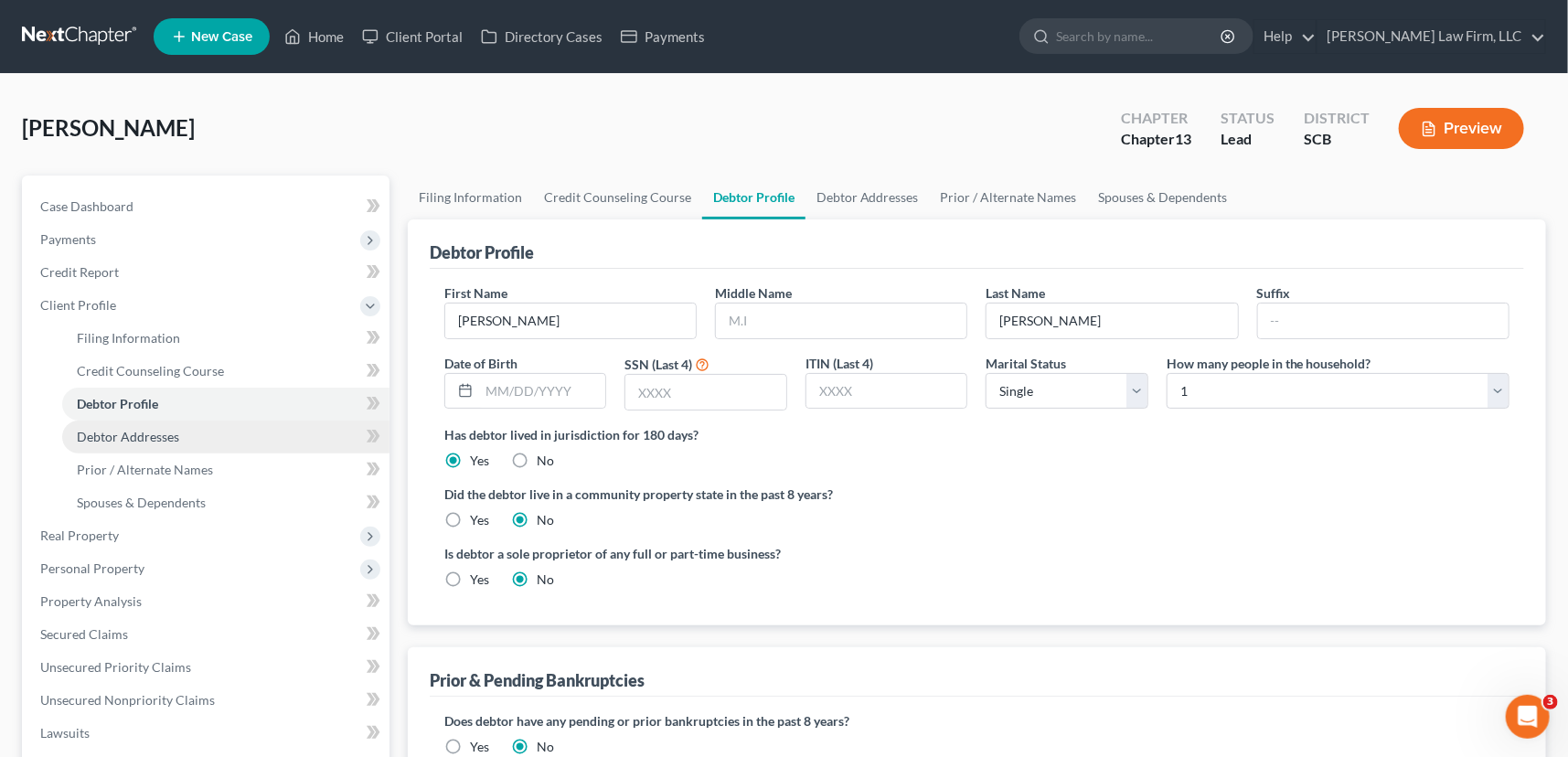
click at [118, 437] on span "Debtor Addresses" at bounding box center [127, 437] width 102 height 16
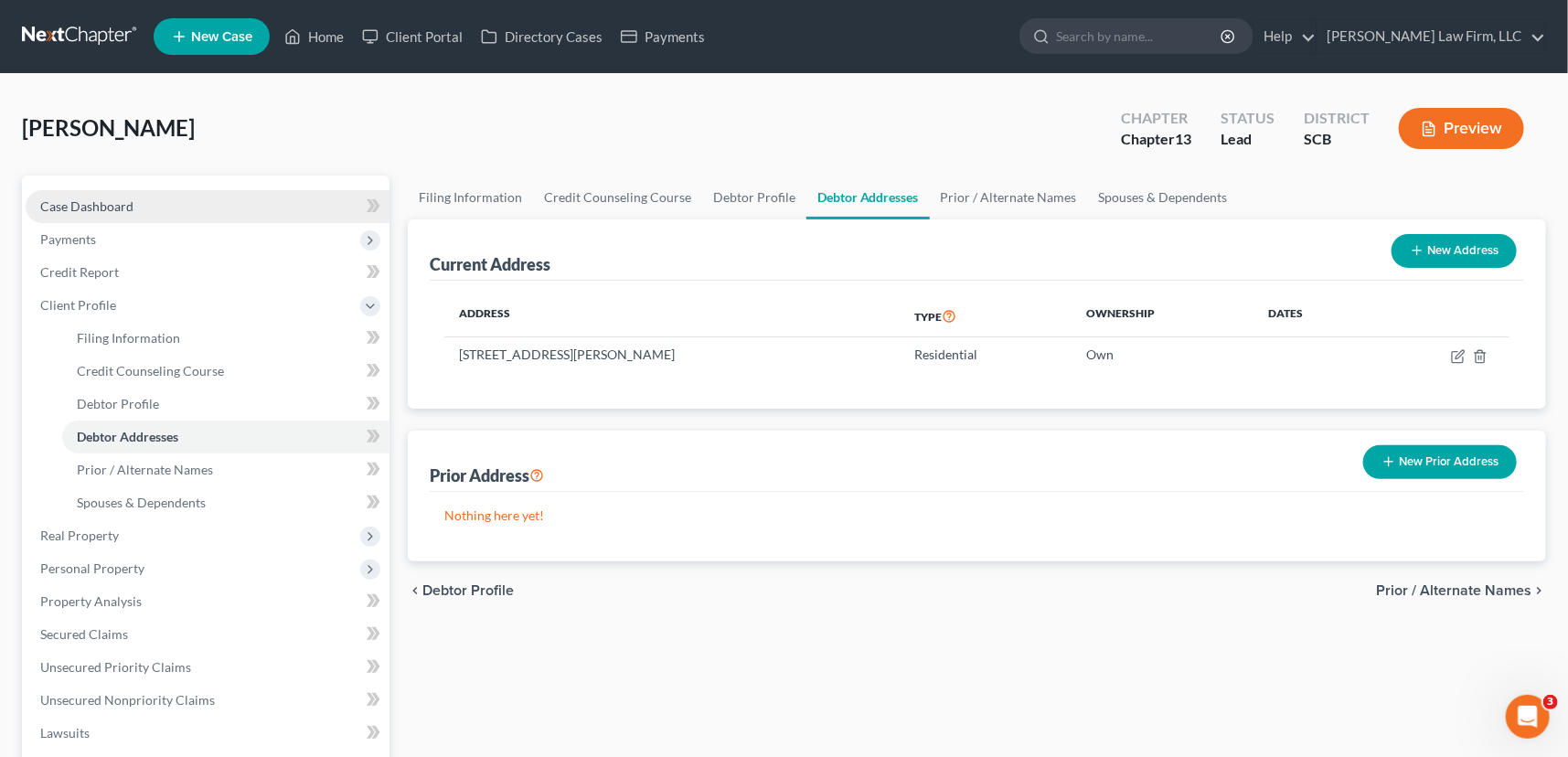
click at [72, 208] on span "Case Dashboard" at bounding box center [87, 206] width 94 height 16
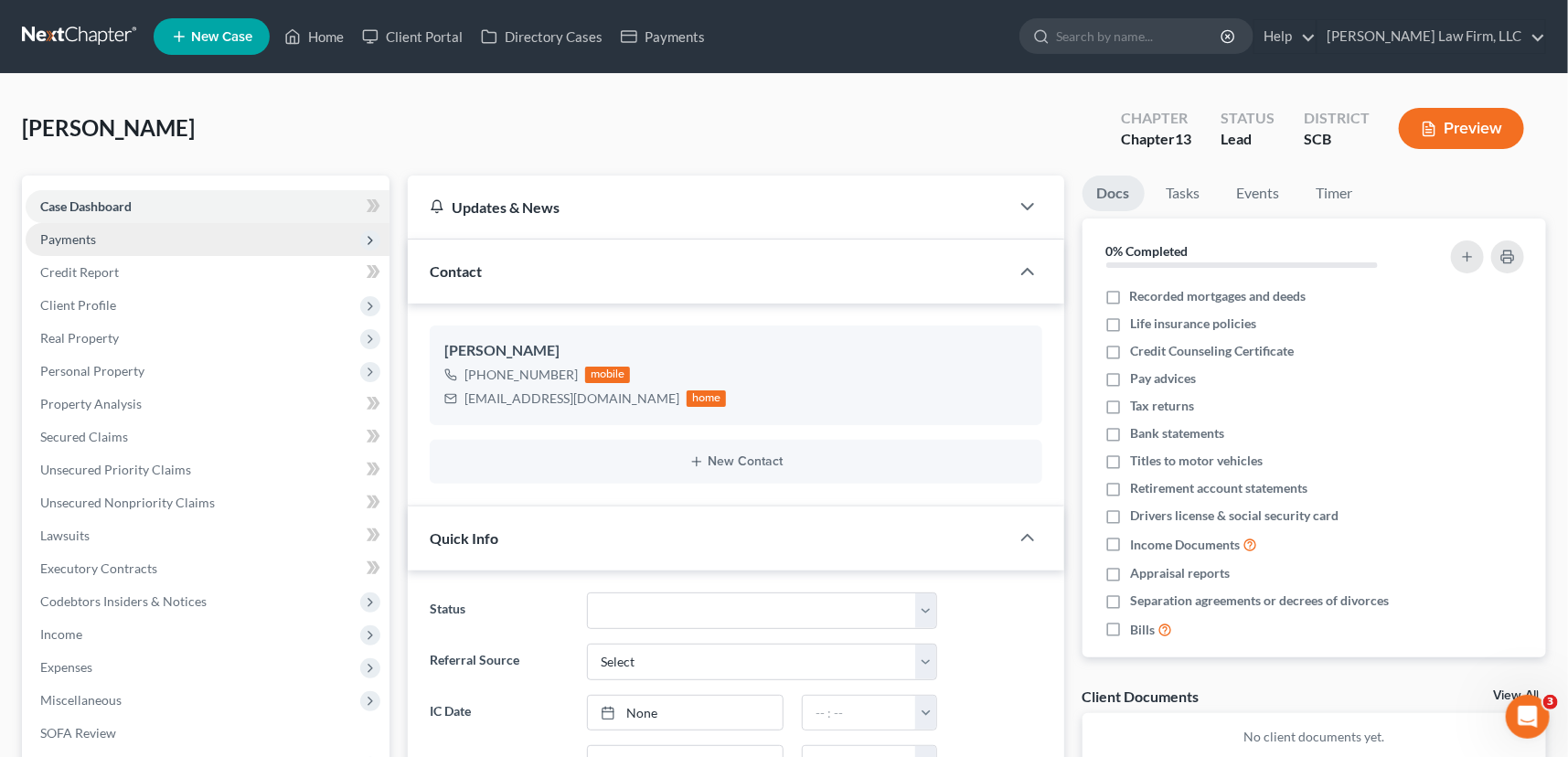
click at [68, 234] on span "Payments" at bounding box center [68, 240] width 56 height 16
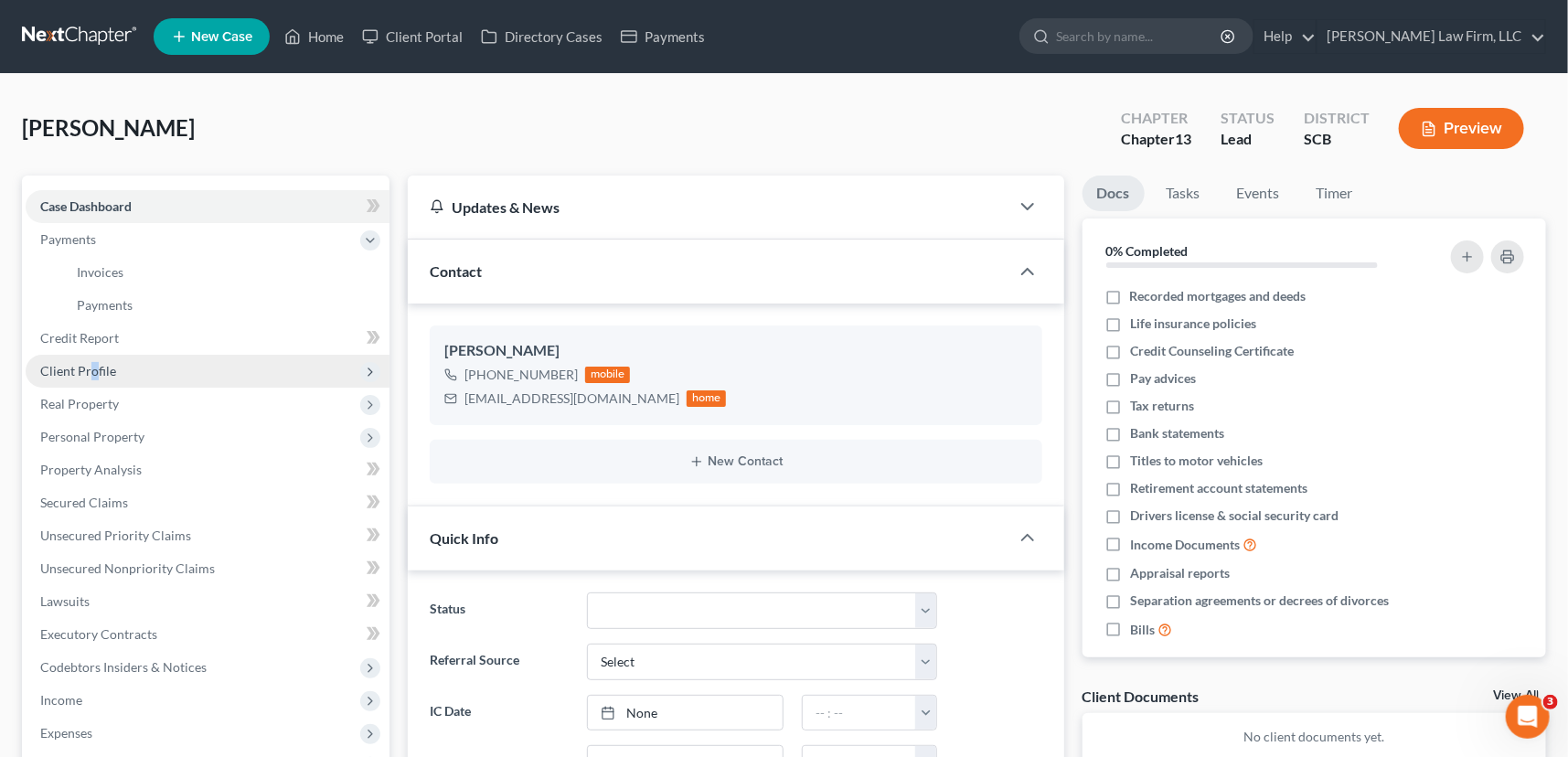
click at [94, 373] on span "Client Profile" at bounding box center [78, 371] width 76 height 16
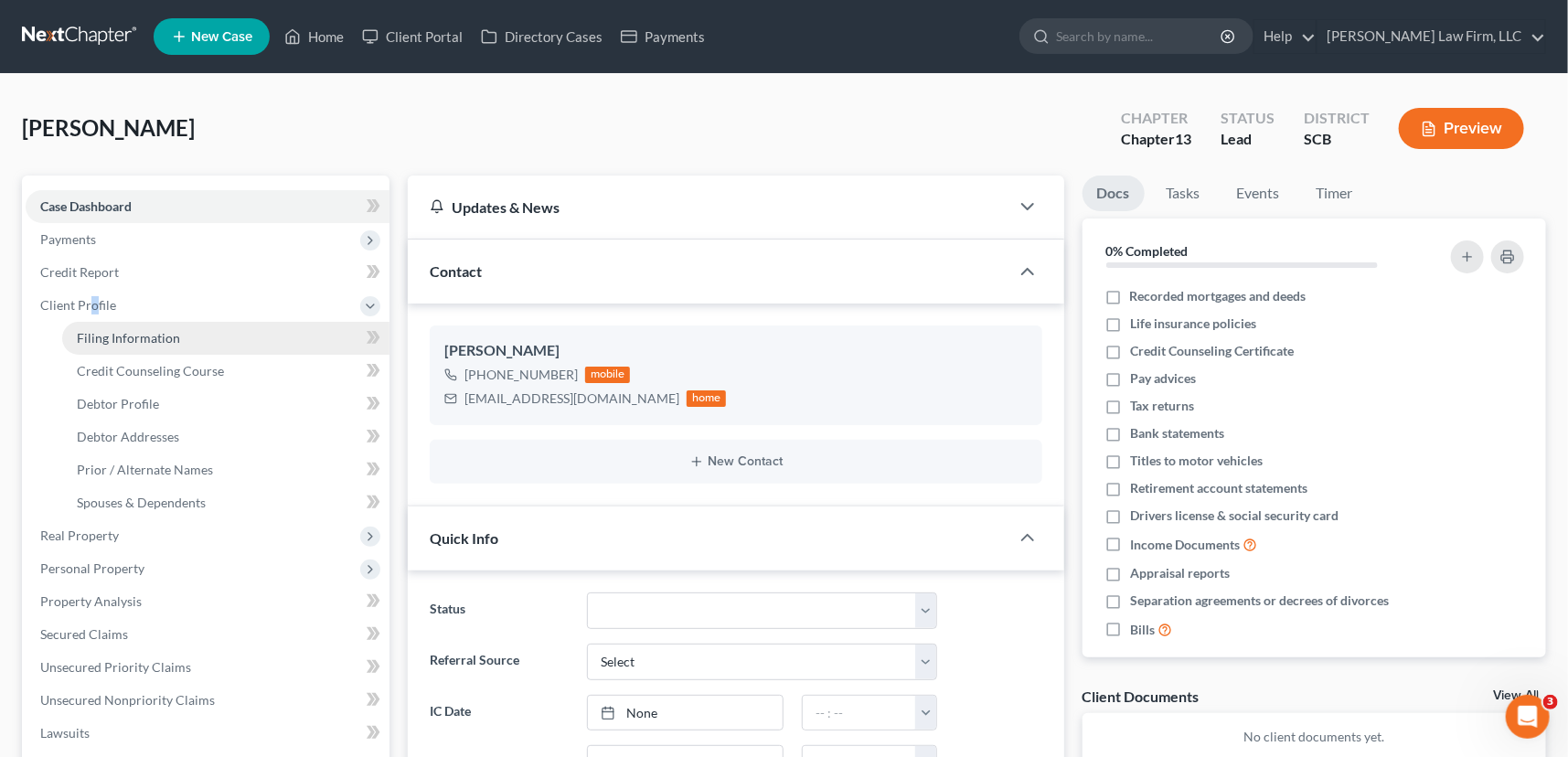
click at [116, 327] on link "Filing Information" at bounding box center [226, 338] width 327 height 33
select select "1"
select select "0"
select select "3"
select select "72"
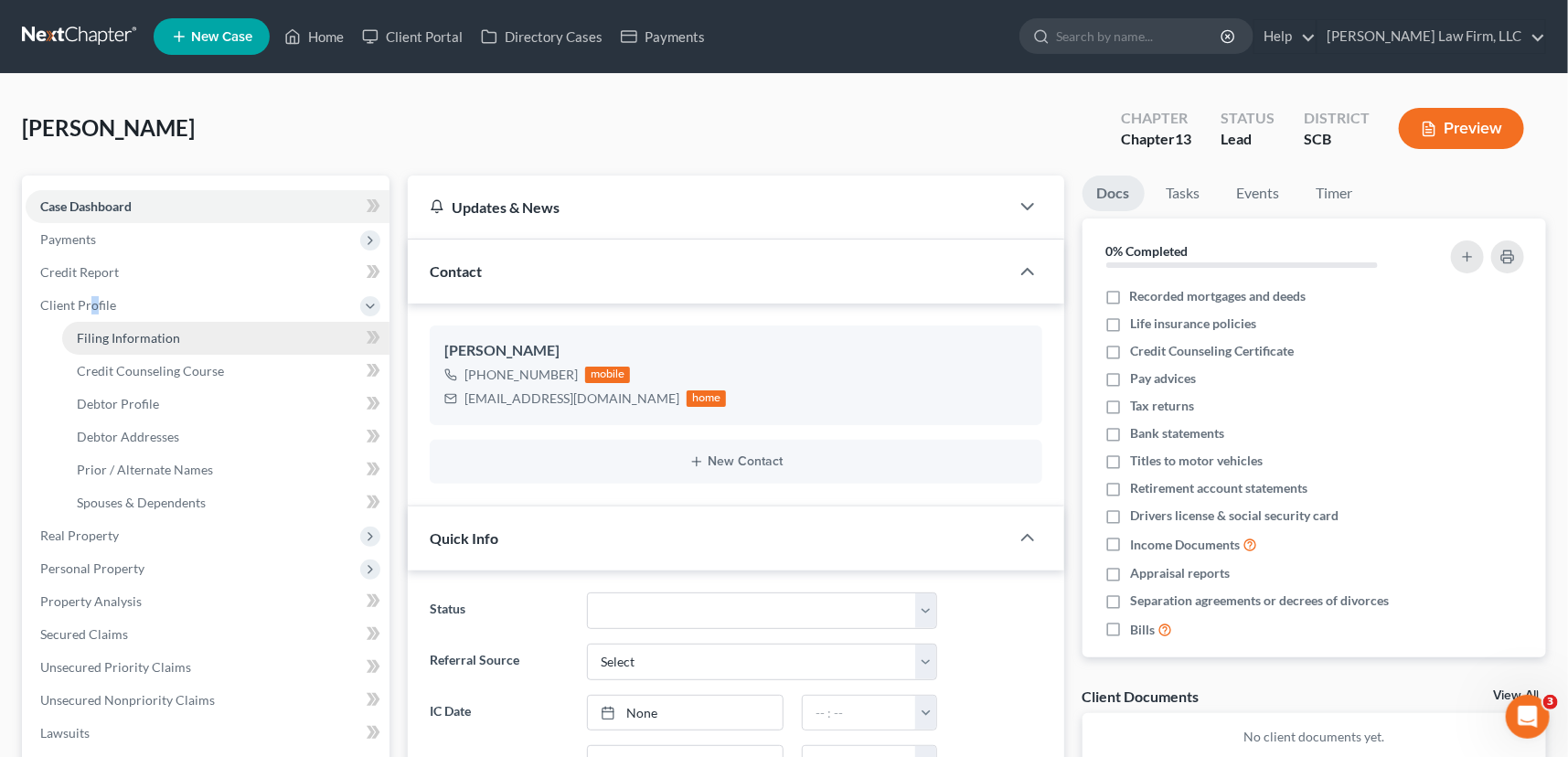
select select "0"
select select "42"
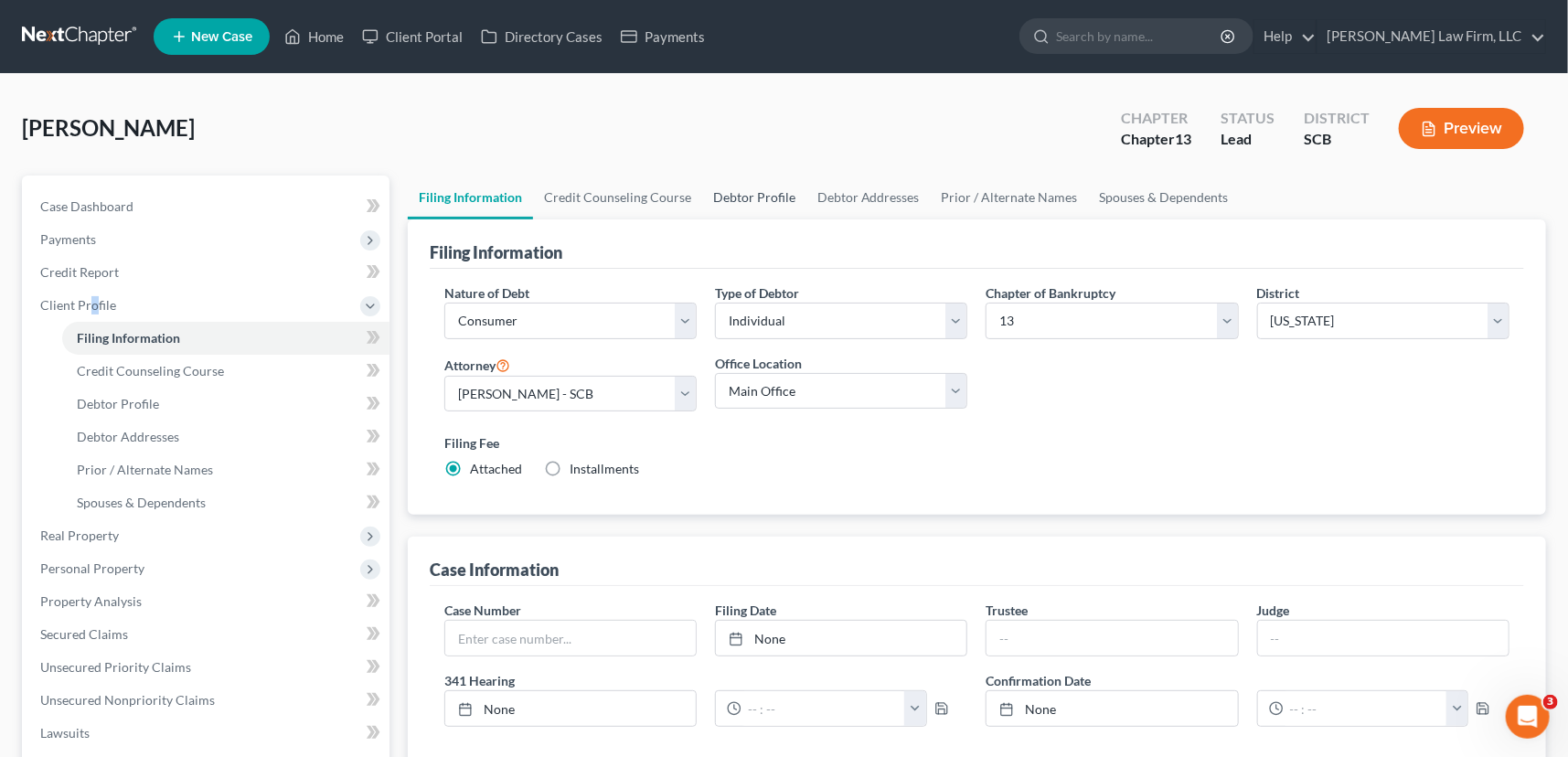
click at [757, 189] on link "Debtor Profile" at bounding box center [754, 197] width 104 height 44
select select "0"
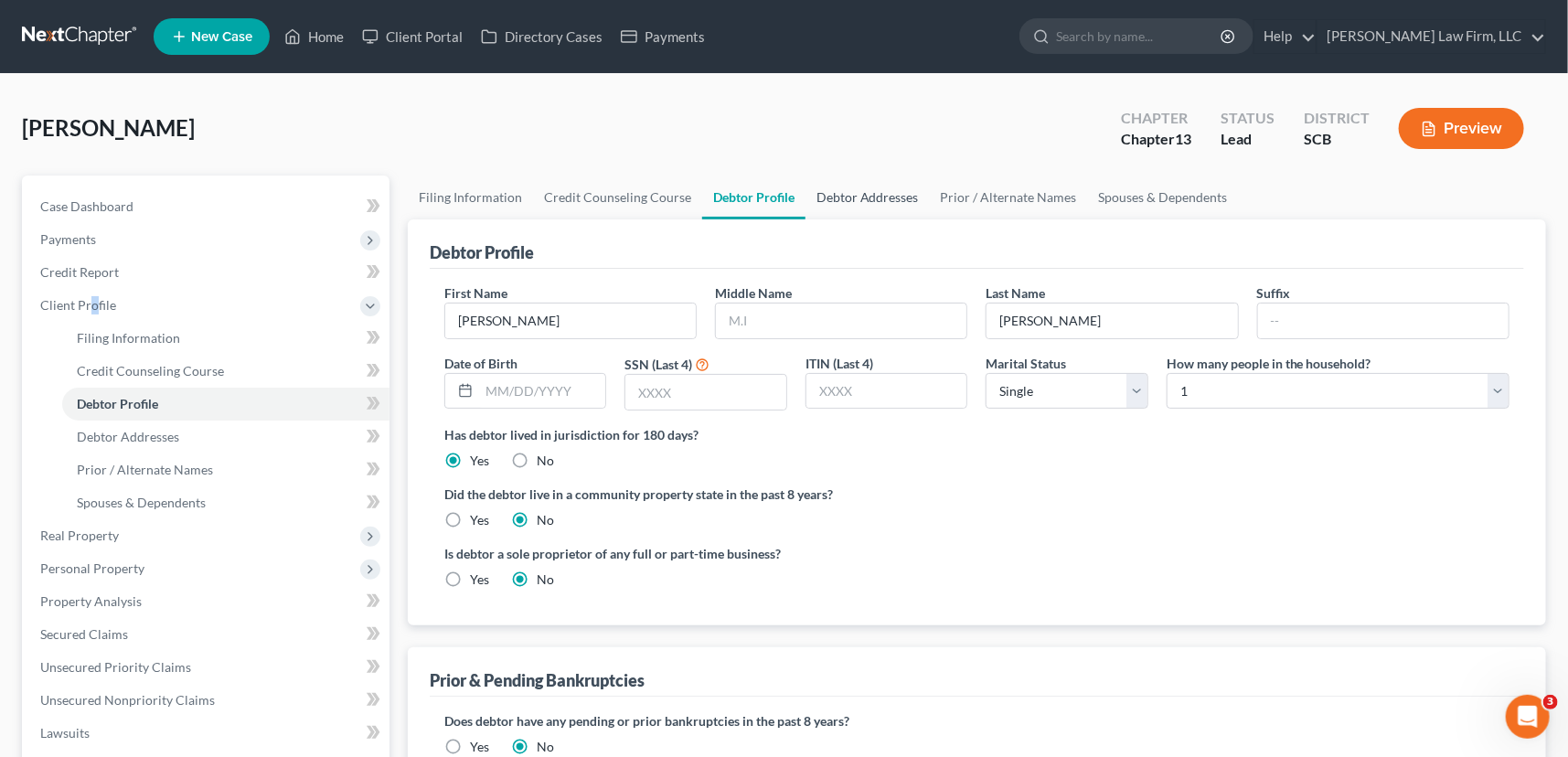
click at [844, 191] on link "Debtor Addresses" at bounding box center [868, 197] width 124 height 44
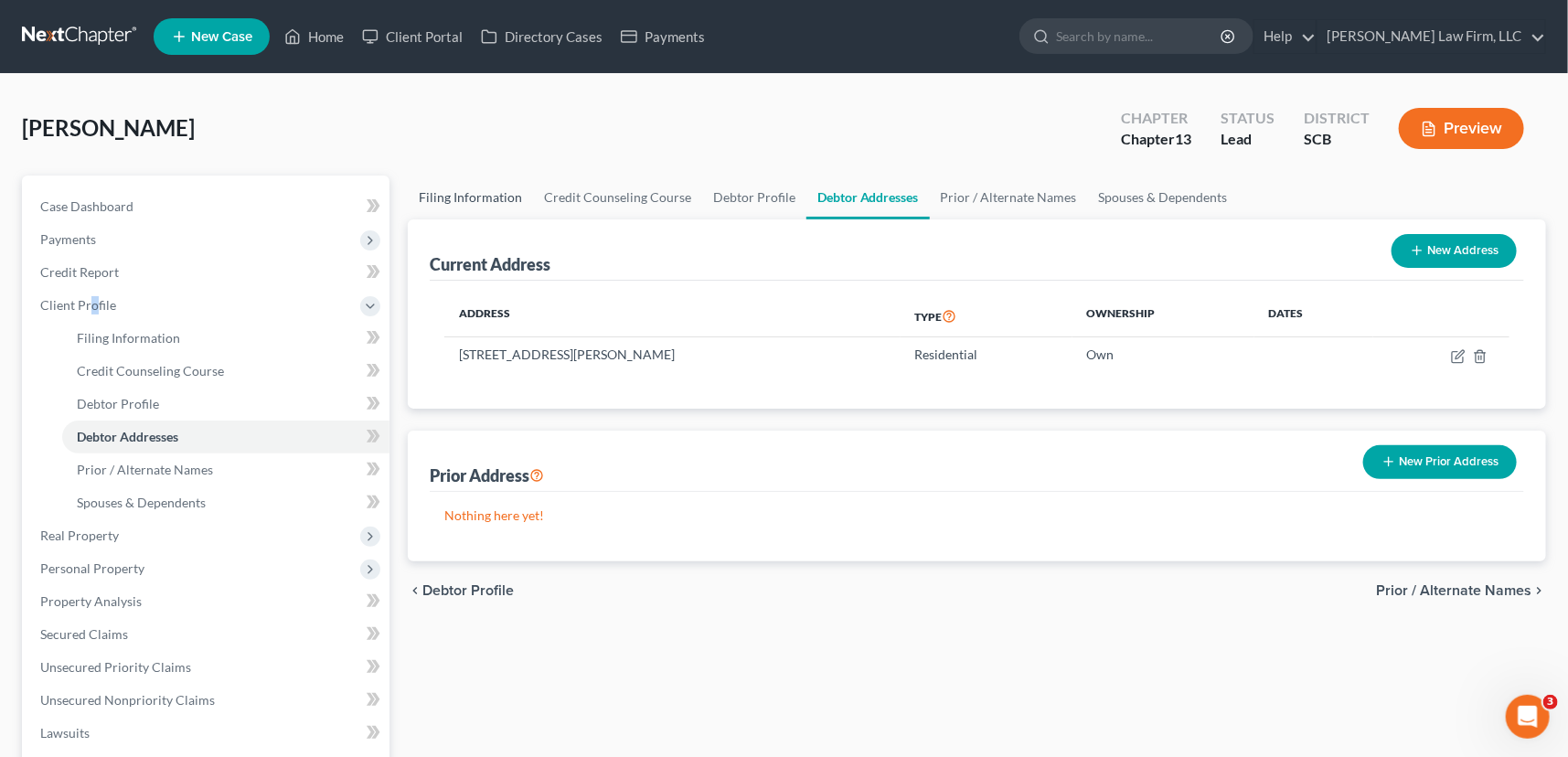
drag, startPoint x: 462, startPoint y: 194, endPoint x: 609, endPoint y: 202, distance: 147.2
click at [462, 193] on link "Filing Information" at bounding box center [471, 197] width 125 height 44
select select "1"
select select "0"
select select "3"
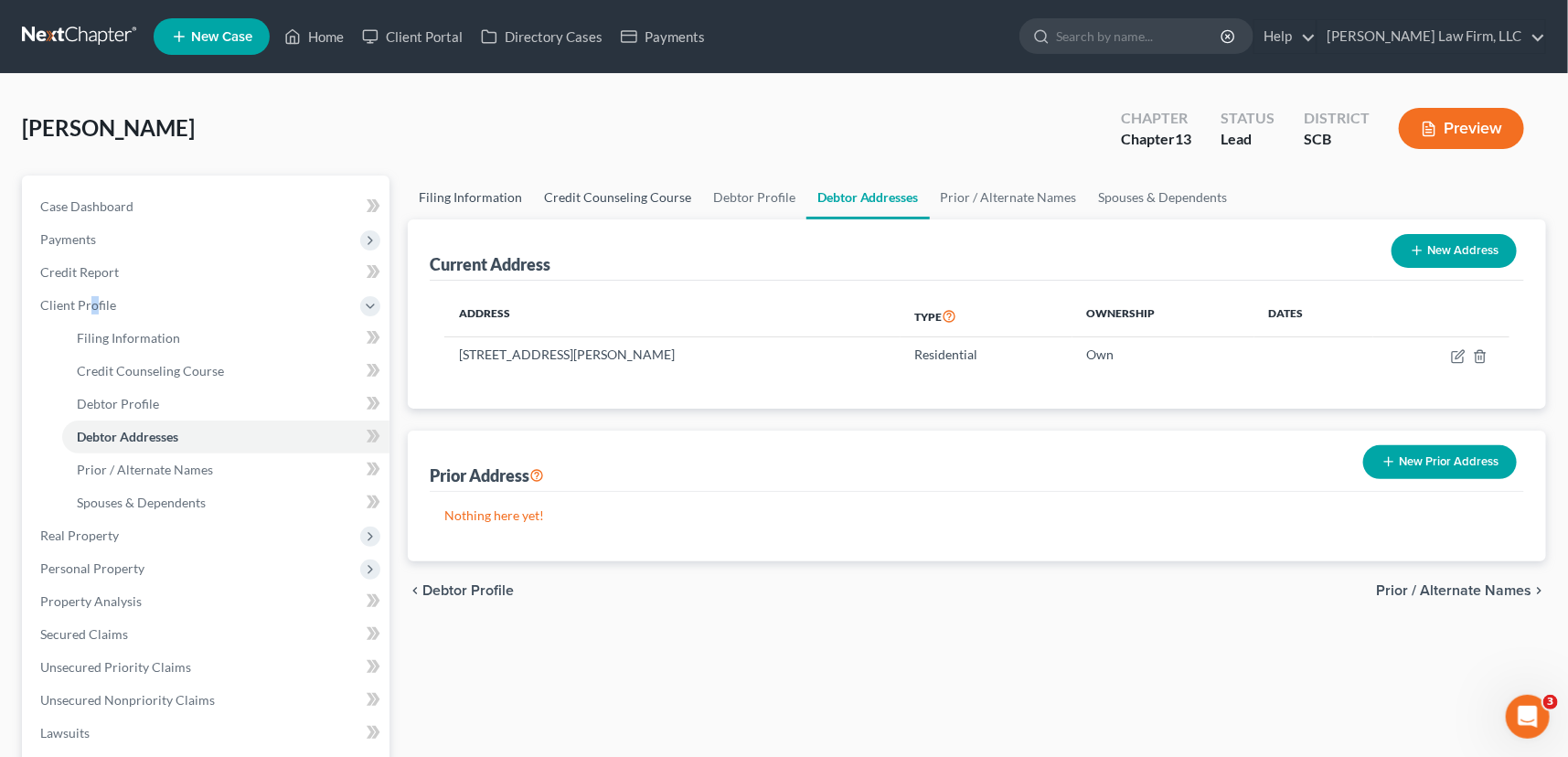
select select "72"
select select "0"
select select "42"
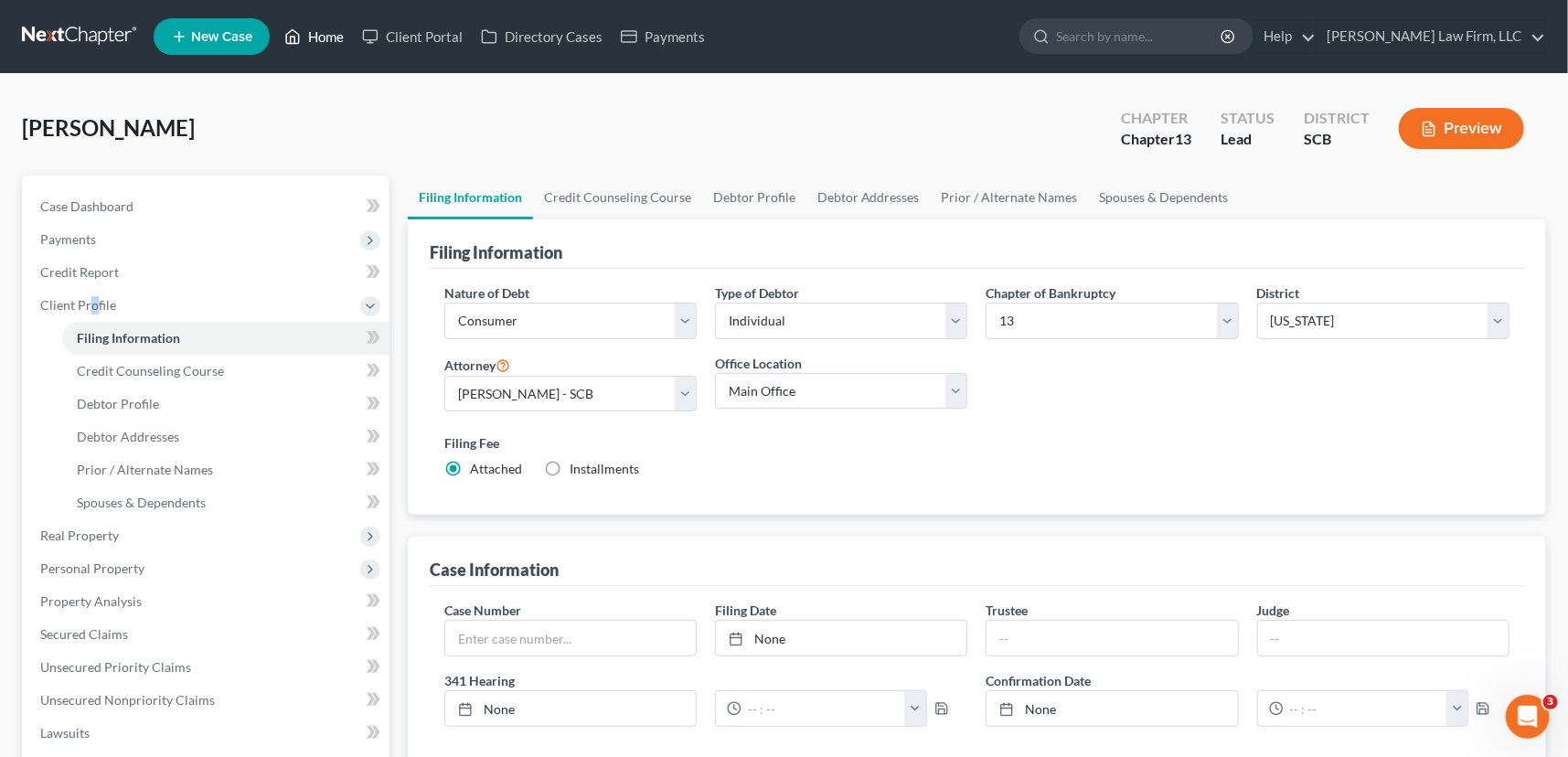
click at [322, 39] on link "Home" at bounding box center [314, 36] width 78 height 33
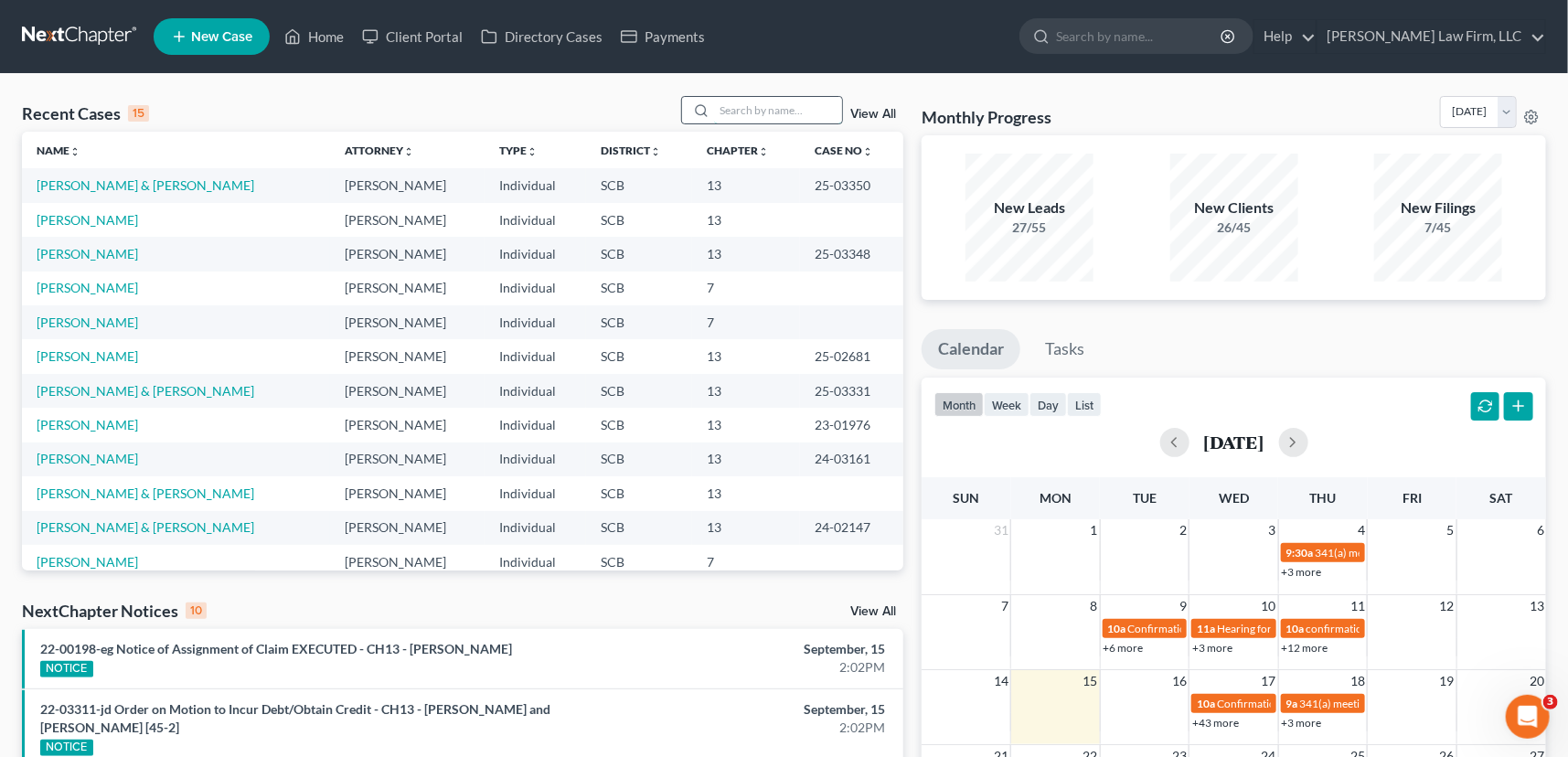
click at [719, 107] on input "search" at bounding box center [778, 109] width 128 height 27
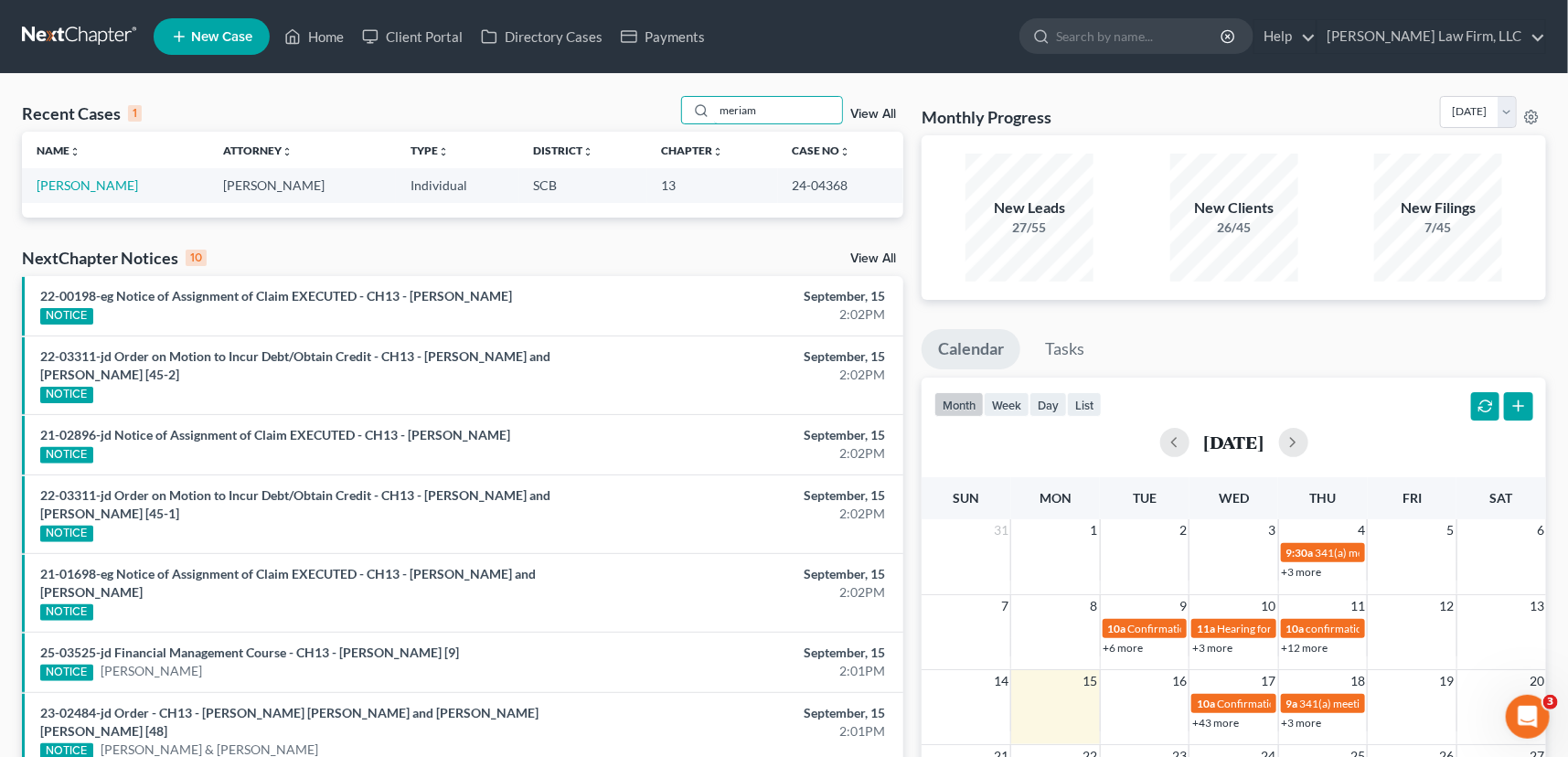
type input "meriam"
